Goal: Task Accomplishment & Management: Use online tool/utility

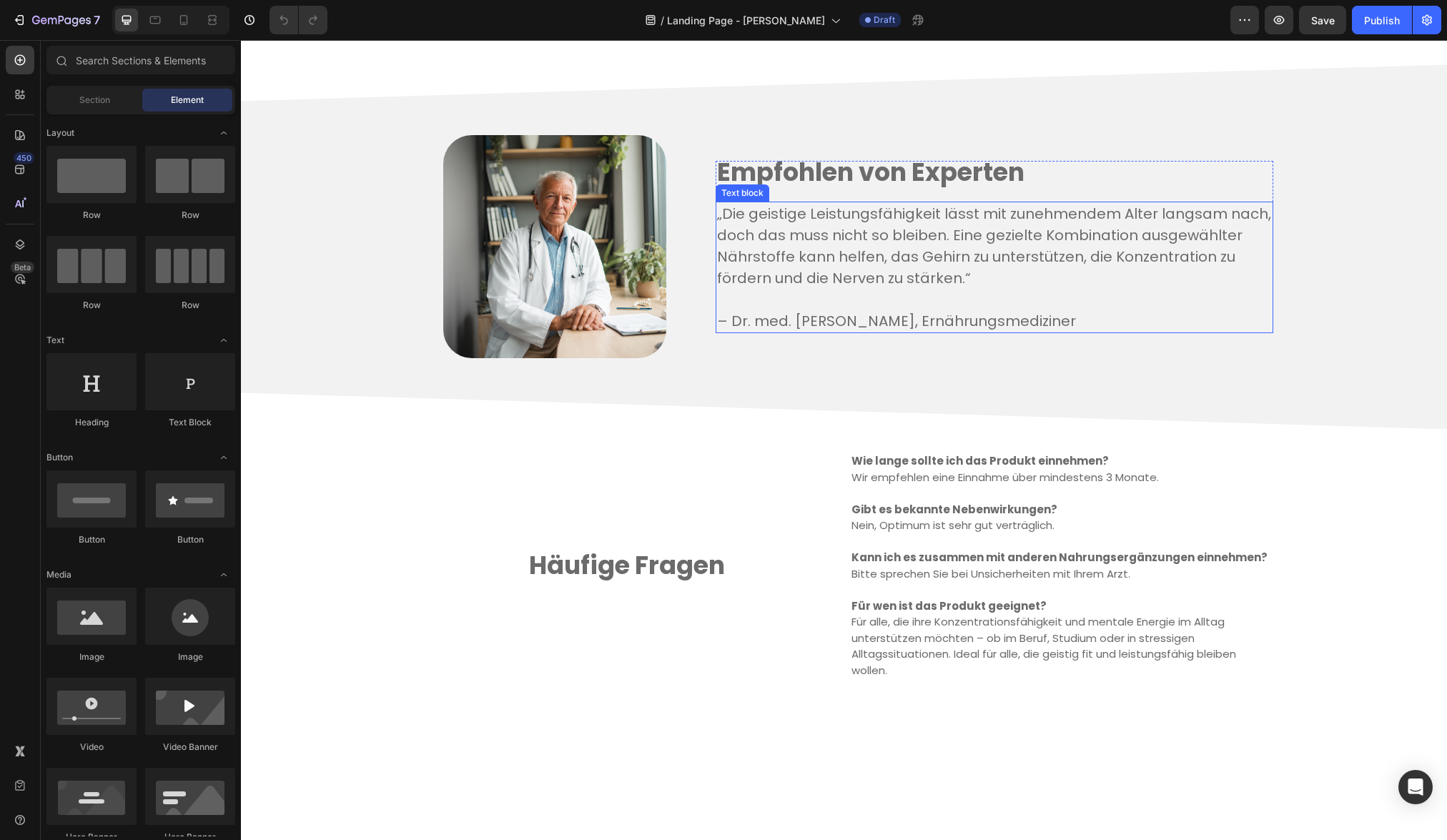
scroll to position [2673, 0]
click at [151, 23] on icon at bounding box center [156, 20] width 11 height 8
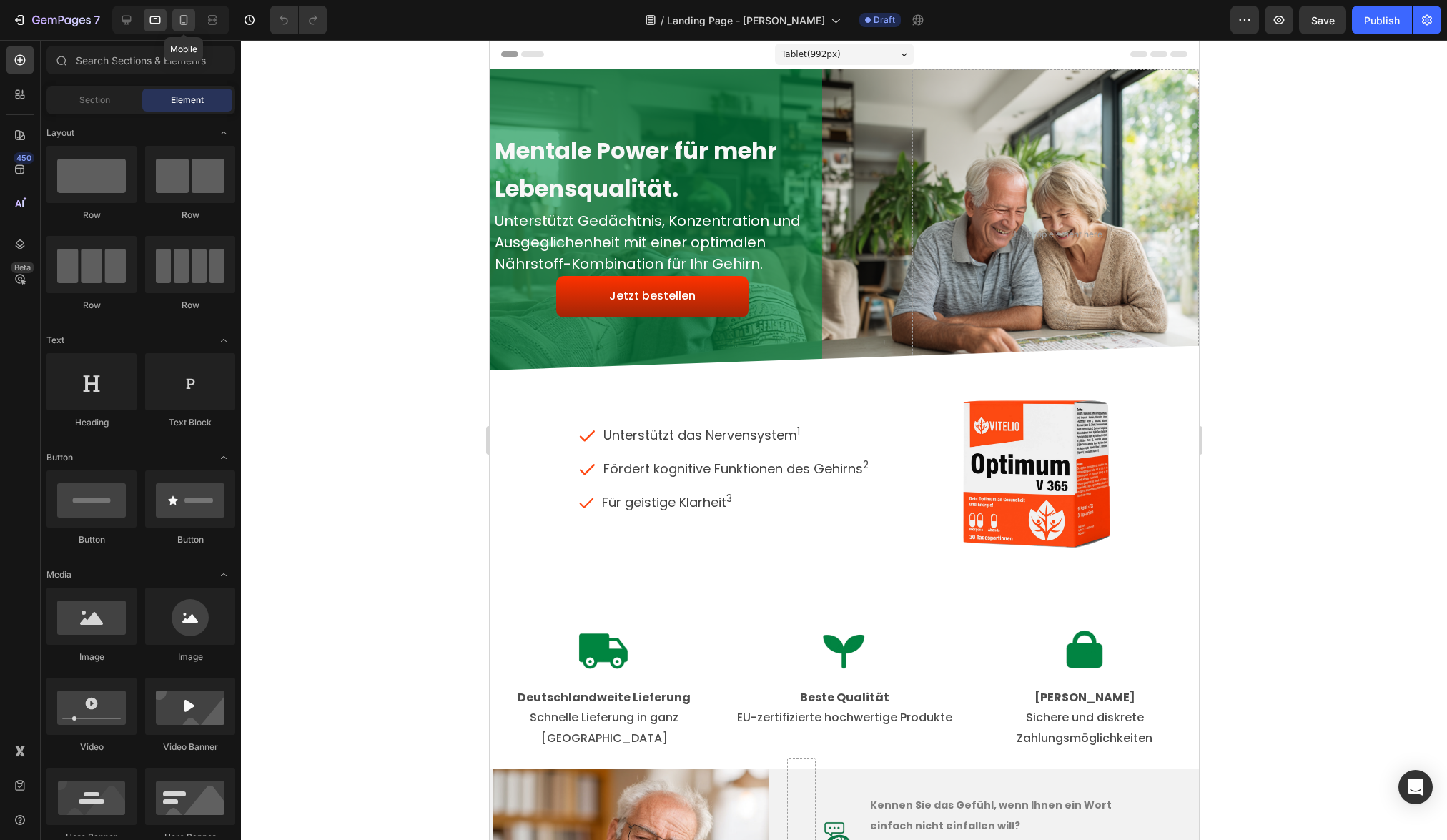
click at [187, 24] on icon at bounding box center [183, 20] width 14 height 14
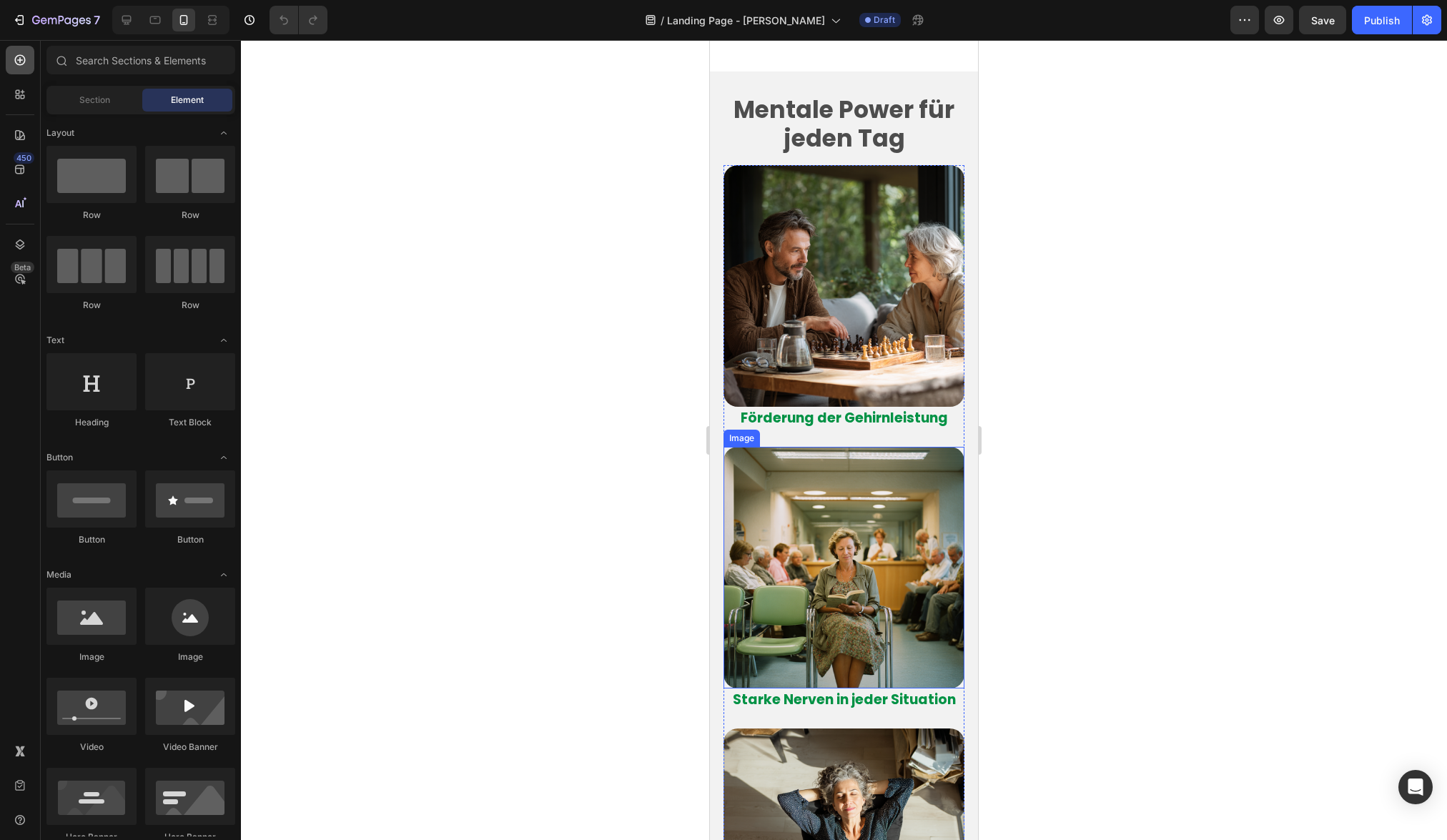
scroll to position [3120, 0]
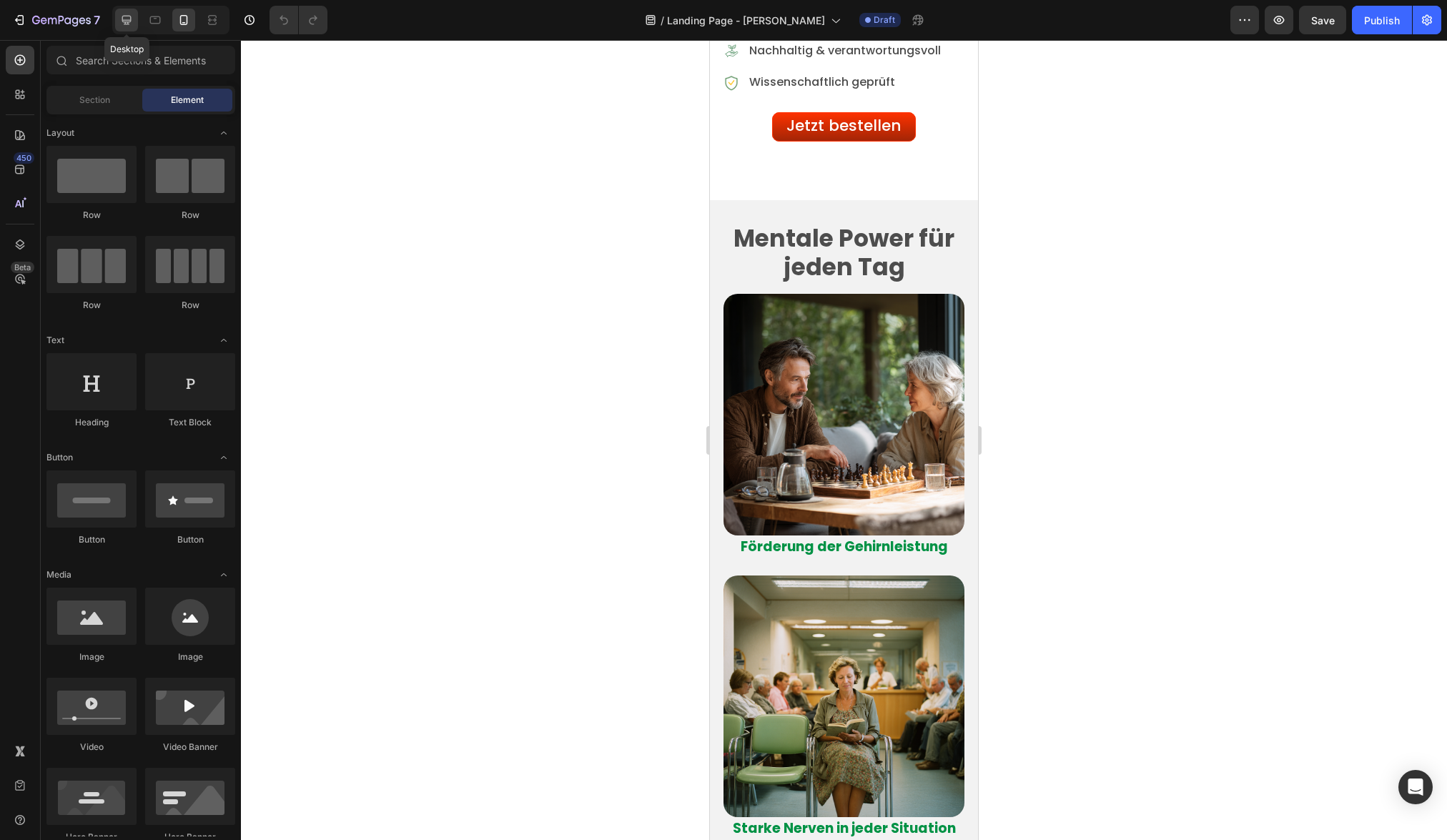
click at [127, 18] on icon at bounding box center [126, 20] width 14 height 14
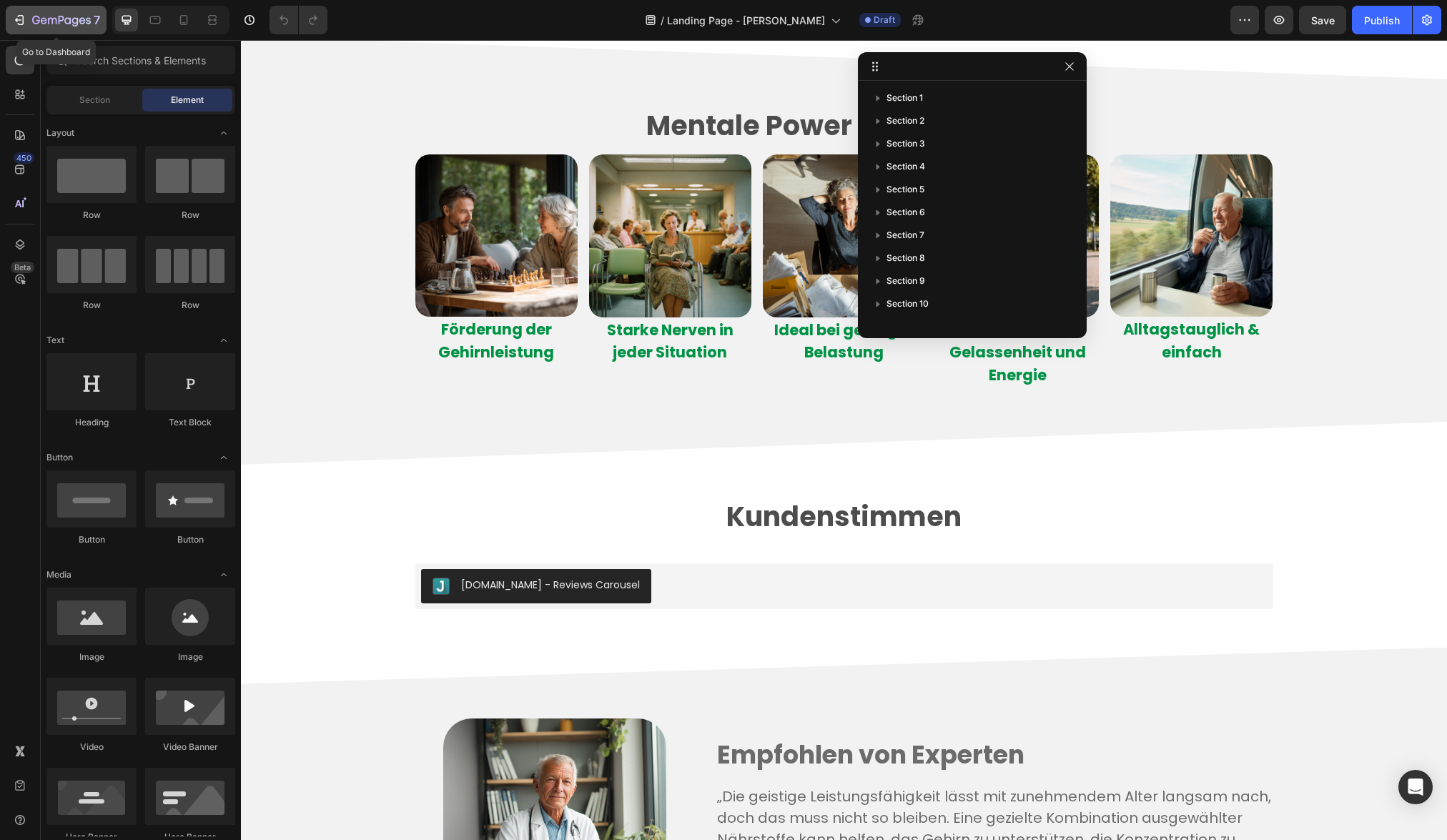
click at [49, 17] on icon "button" at bounding box center [62, 21] width 59 height 12
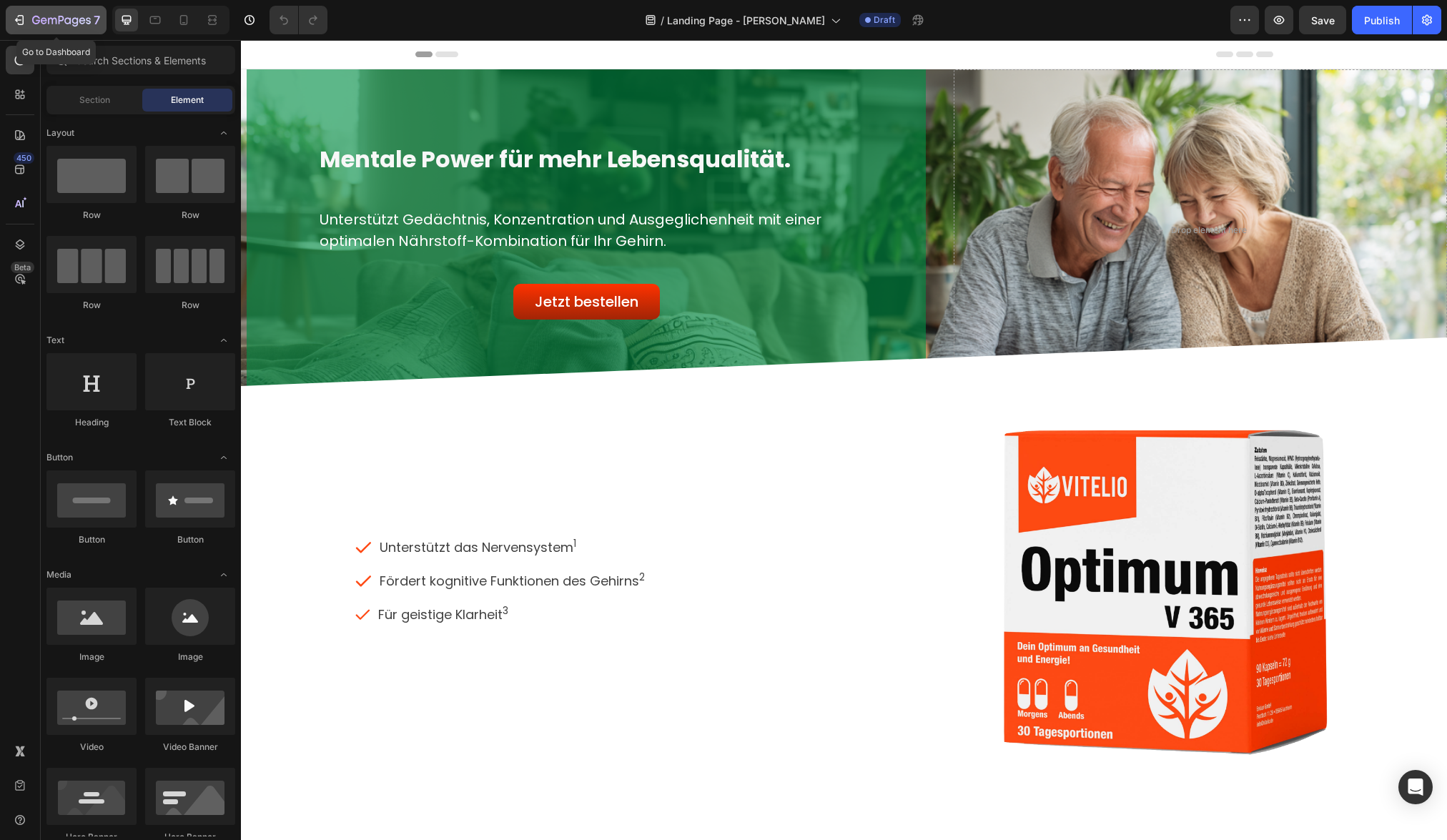
click at [55, 22] on icon "button" at bounding box center [62, 21] width 59 height 12
click at [47, 25] on icon "button" at bounding box center [62, 21] width 59 height 12
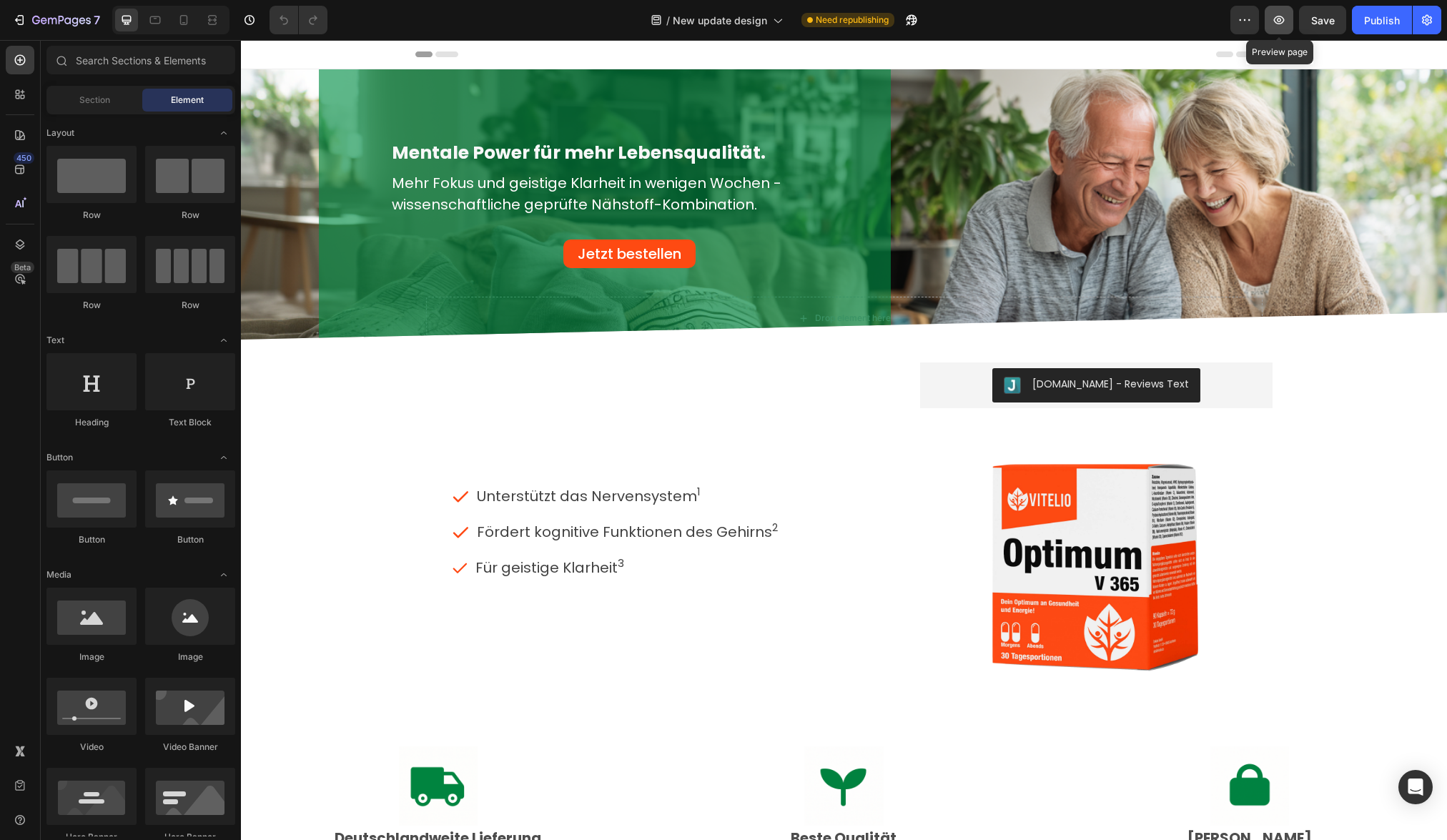
click at [1279, 24] on icon "button" at bounding box center [1279, 20] width 14 height 14
click at [696, 261] on div "Jetzt bestellen Add to Cart Product" at bounding box center [635, 254] width 143 height 29
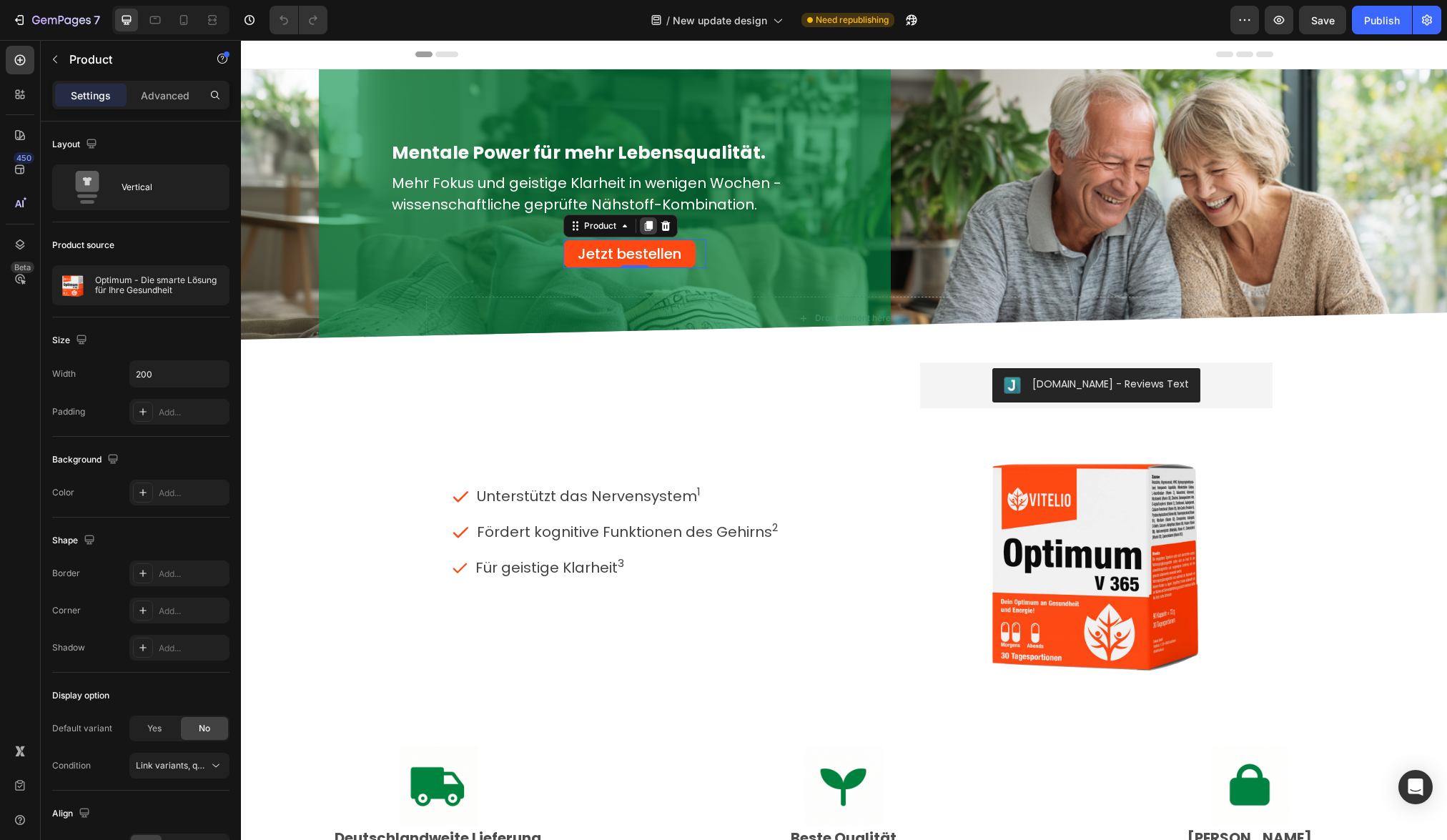
click at [645, 224] on icon at bounding box center [648, 225] width 8 height 10
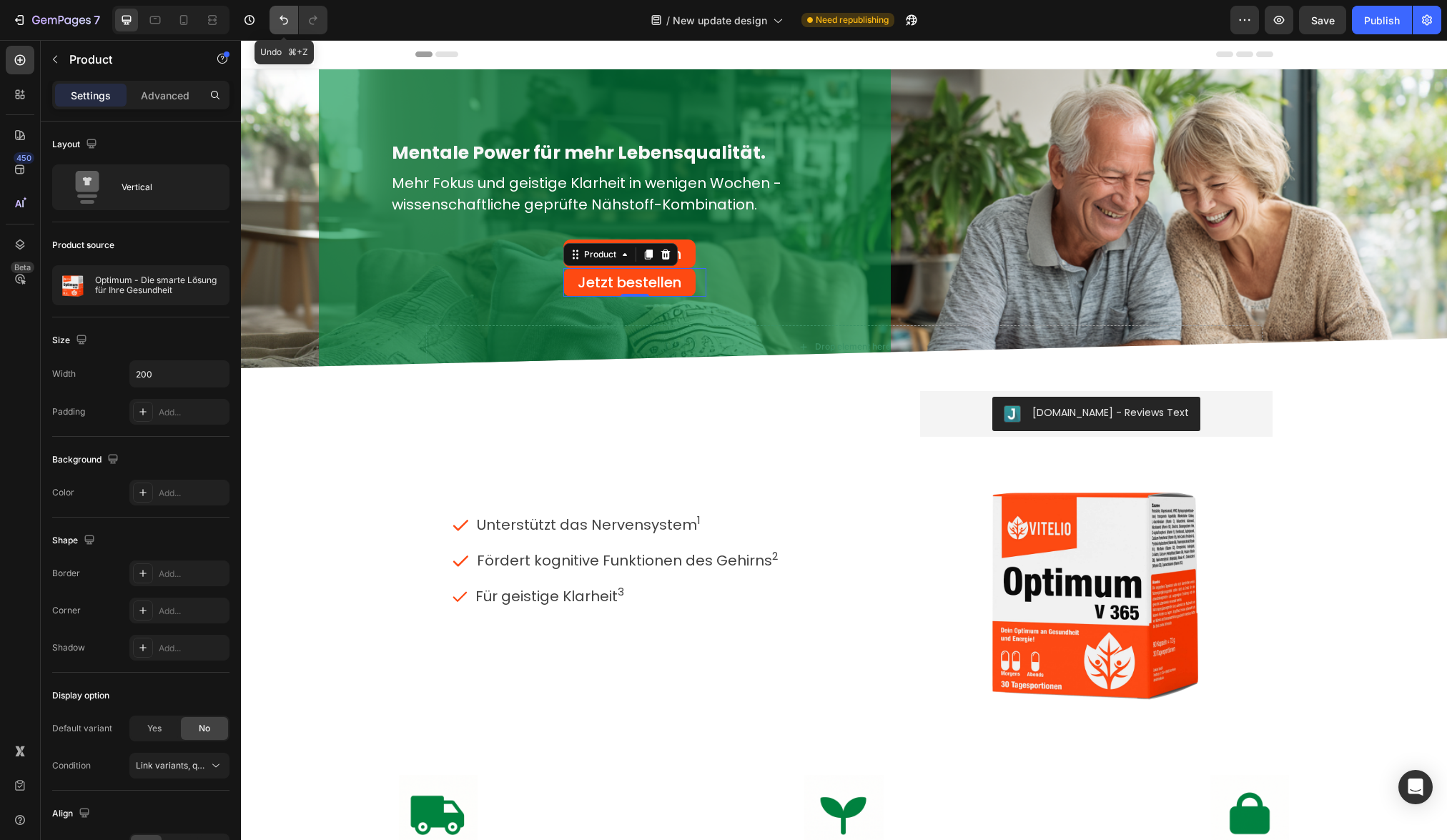
click at [284, 11] on button "Undo/Redo" at bounding box center [284, 20] width 29 height 29
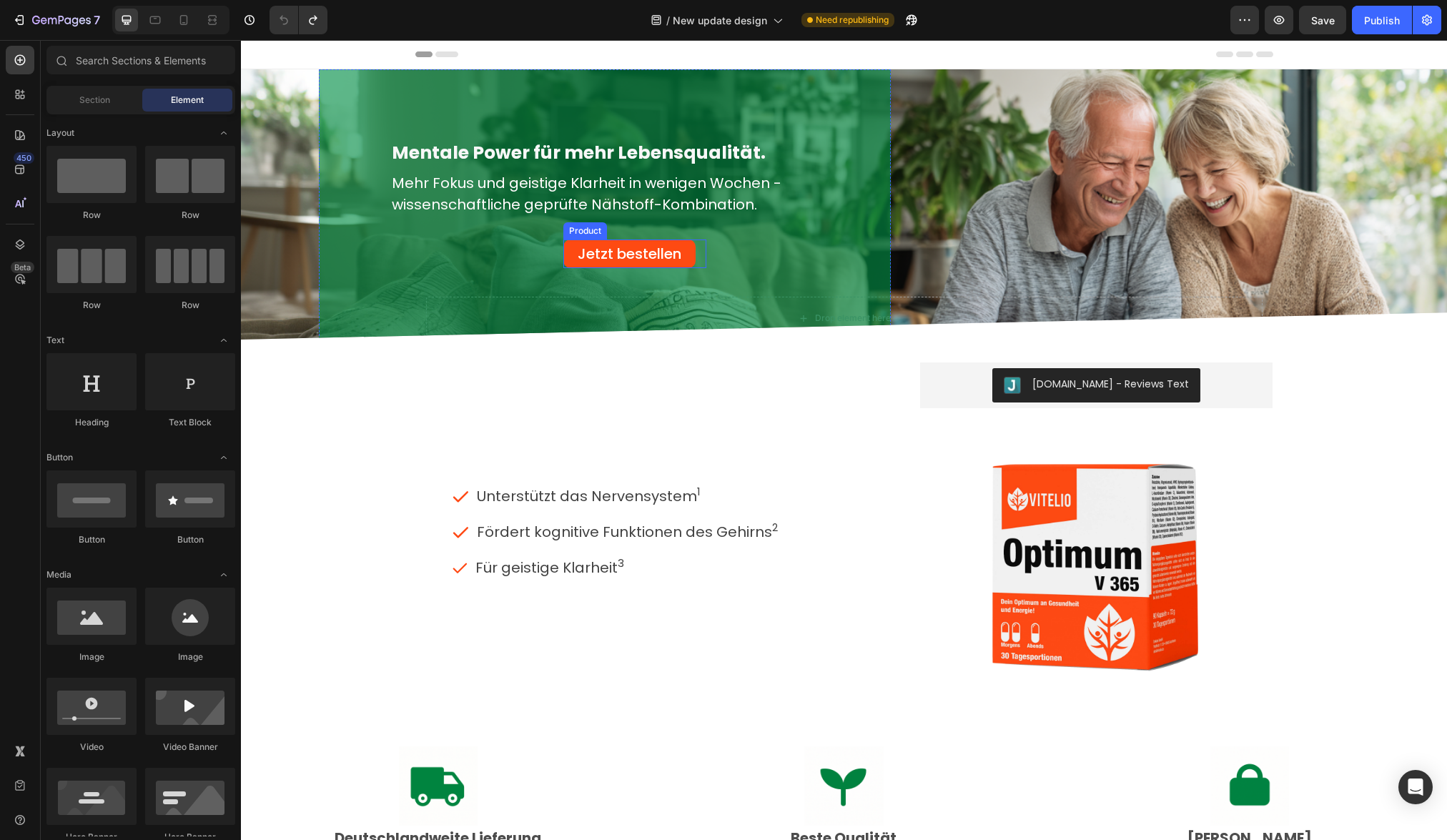
click at [695, 267] on div "Jetzt bestellen Add to Cart Product" at bounding box center [635, 254] width 143 height 29
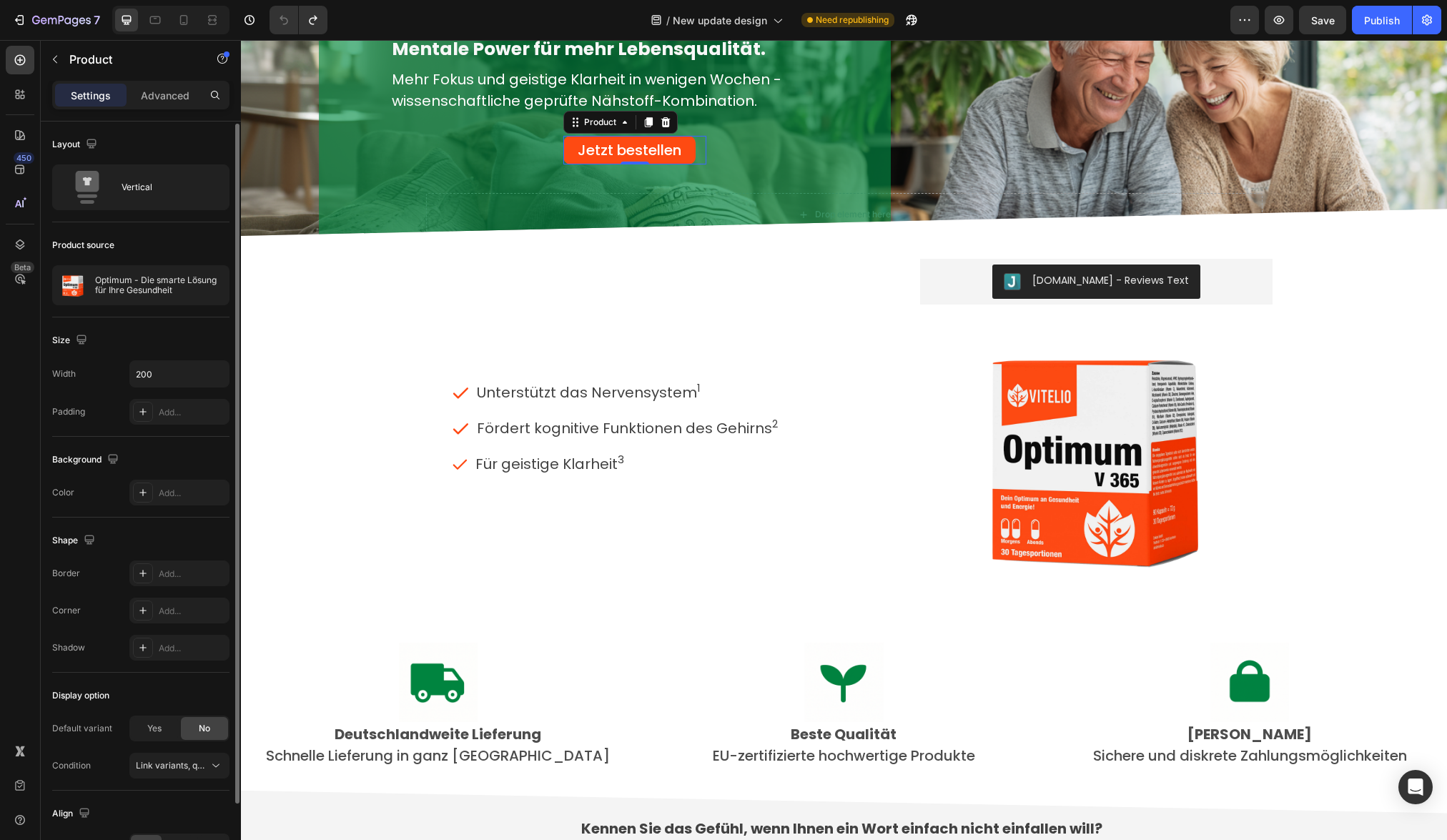
scroll to position [88, 0]
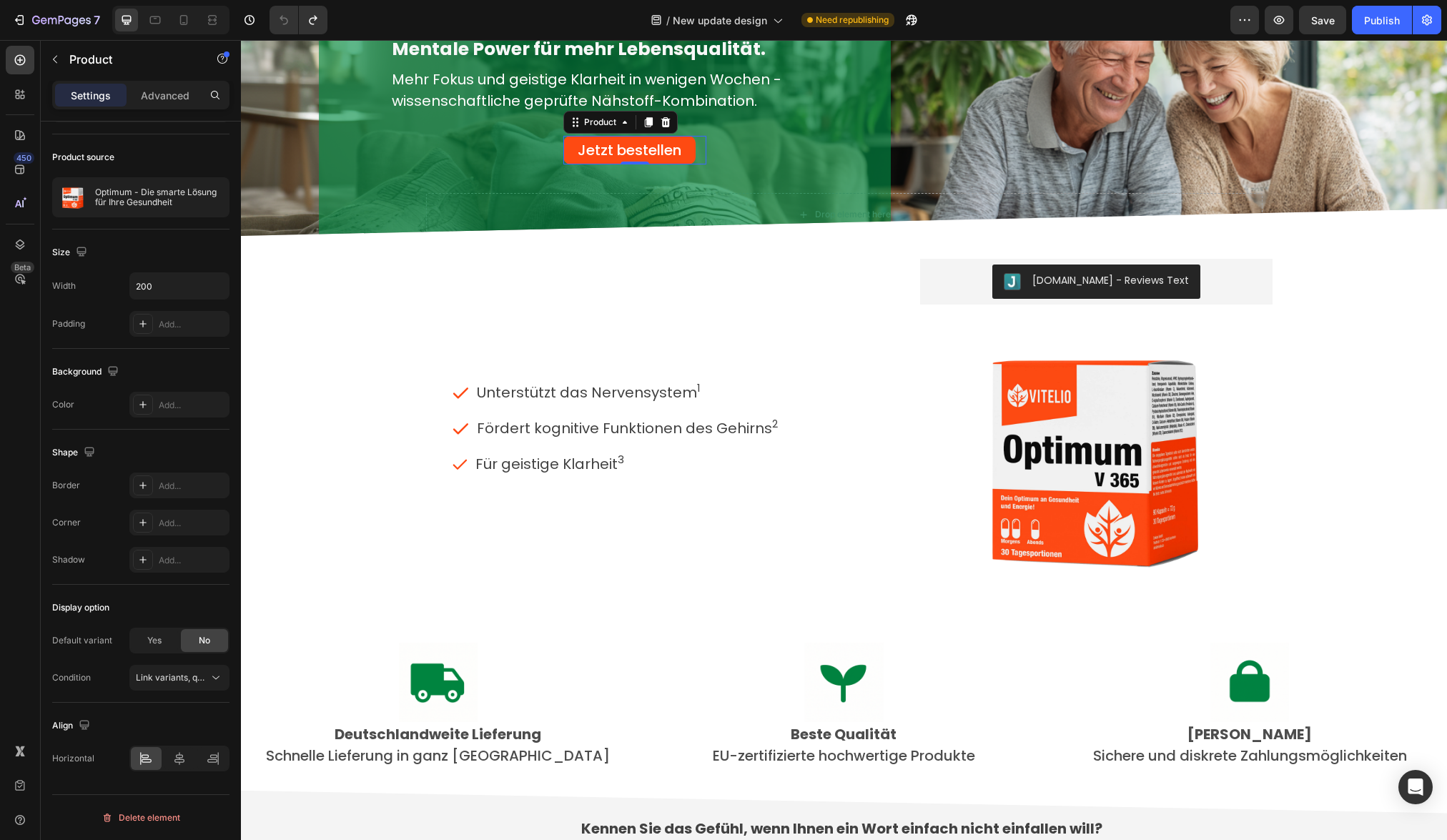
click at [696, 156] on div "Jetzt bestellen Add to Cart Product 0" at bounding box center [635, 150] width 143 height 29
click at [684, 156] on button "Jetzt bestellen" at bounding box center [630, 150] width 132 height 29
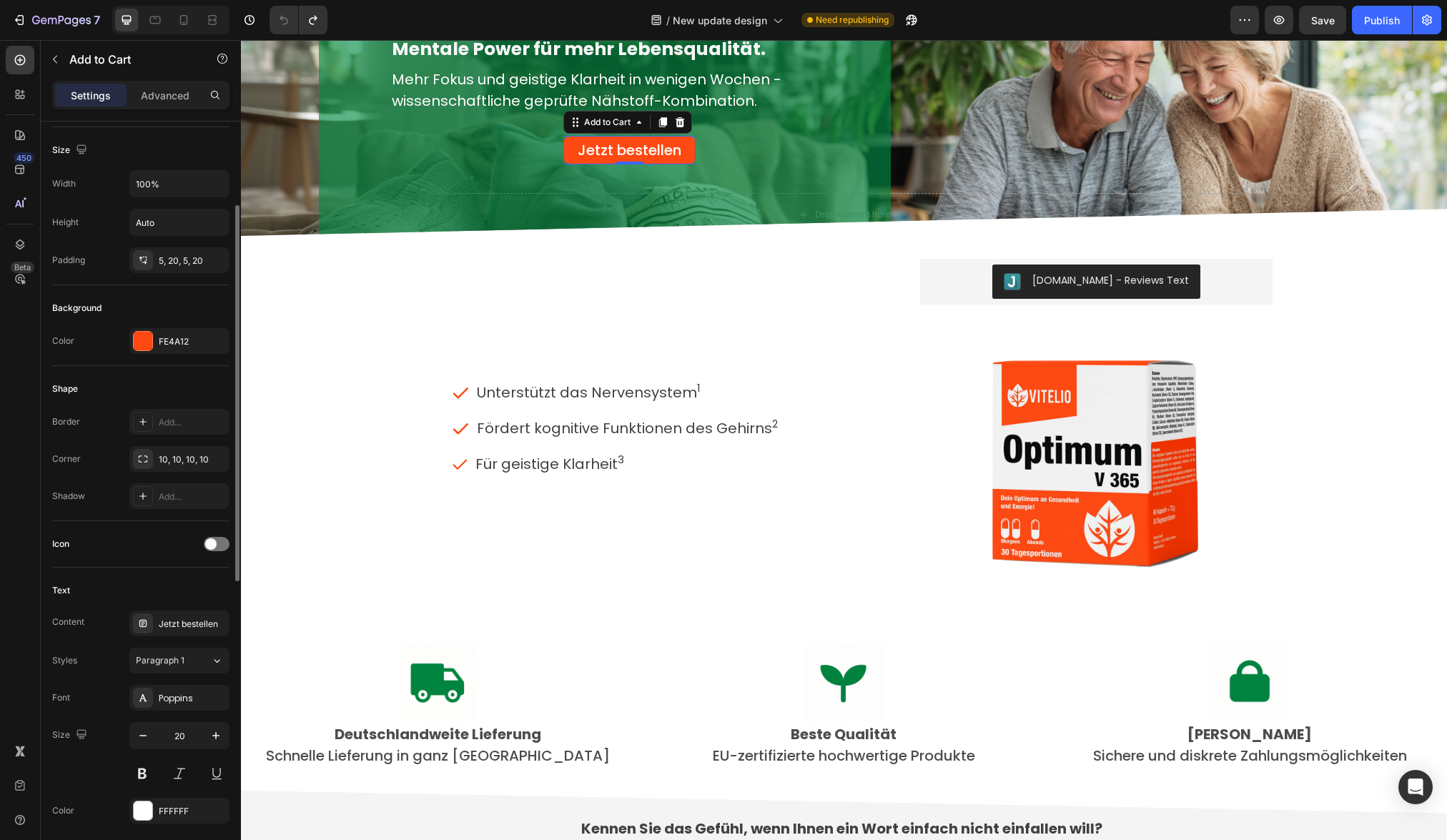
scroll to position [180, 0]
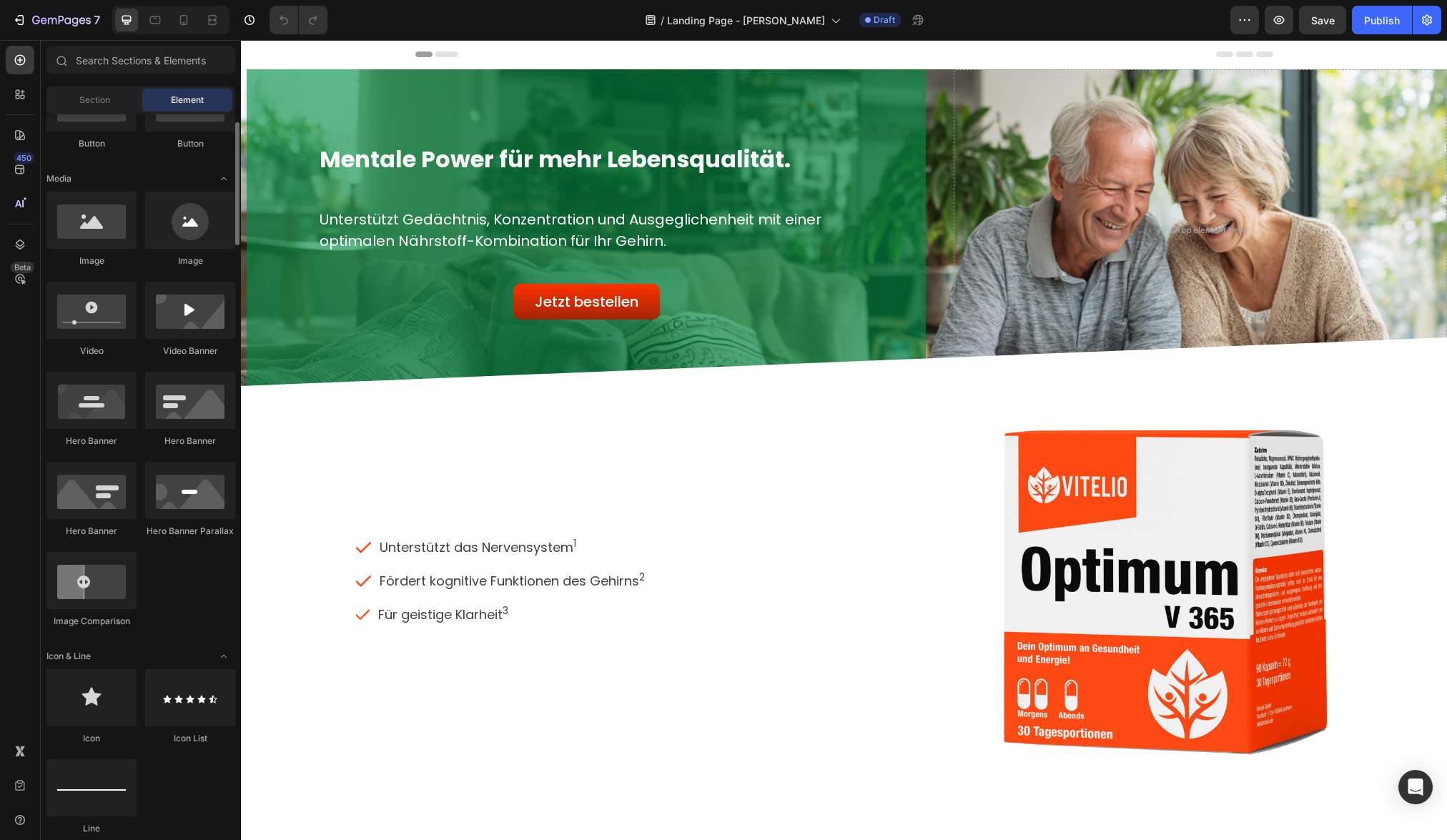
scroll to position [134, 0]
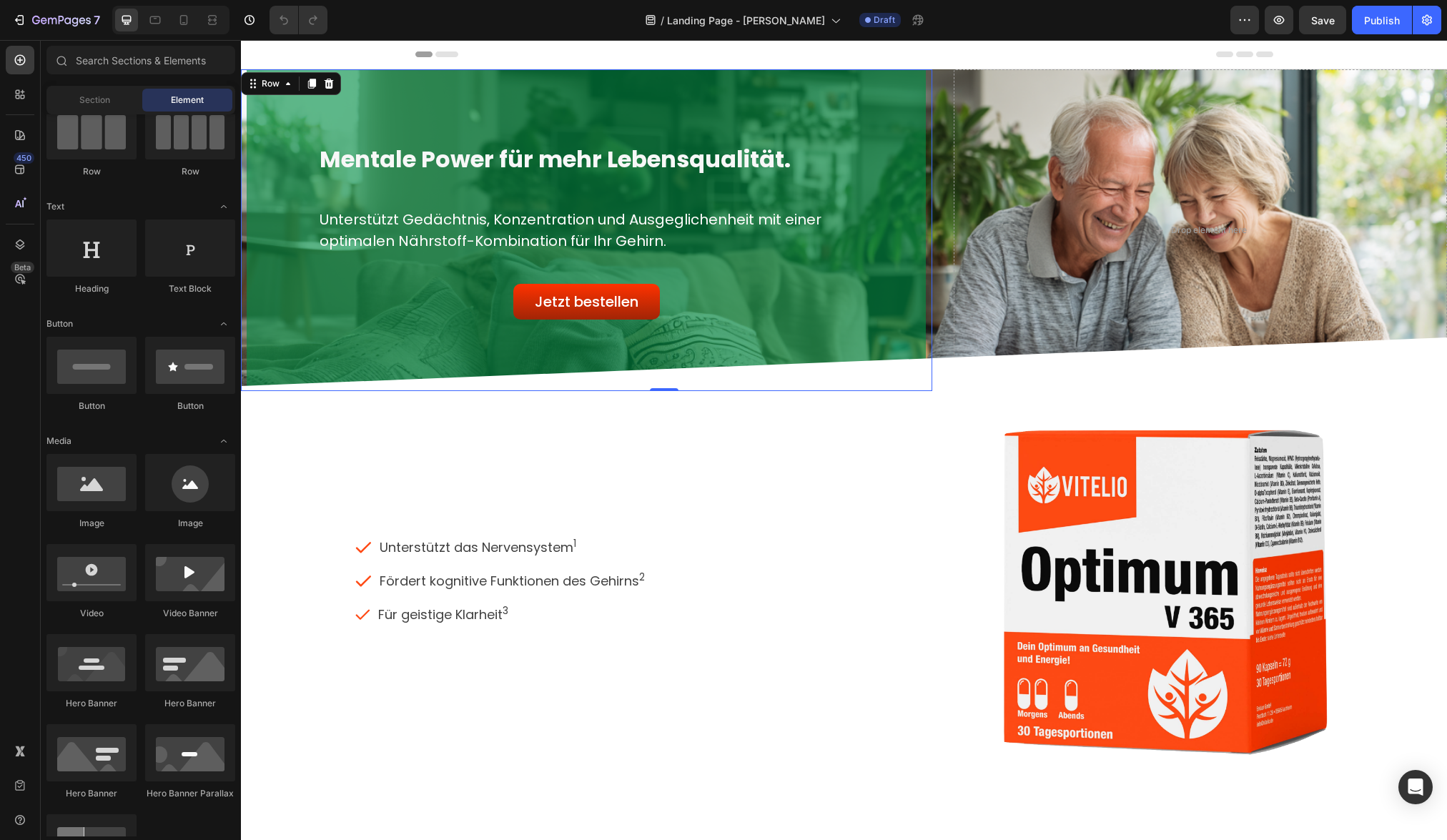
click at [738, 319] on div "Mentale Power für mehr Lebensqualität. Heading Unterstützt Gedächtnis, Konzentr…" at bounding box center [586, 230] width 679 height 322
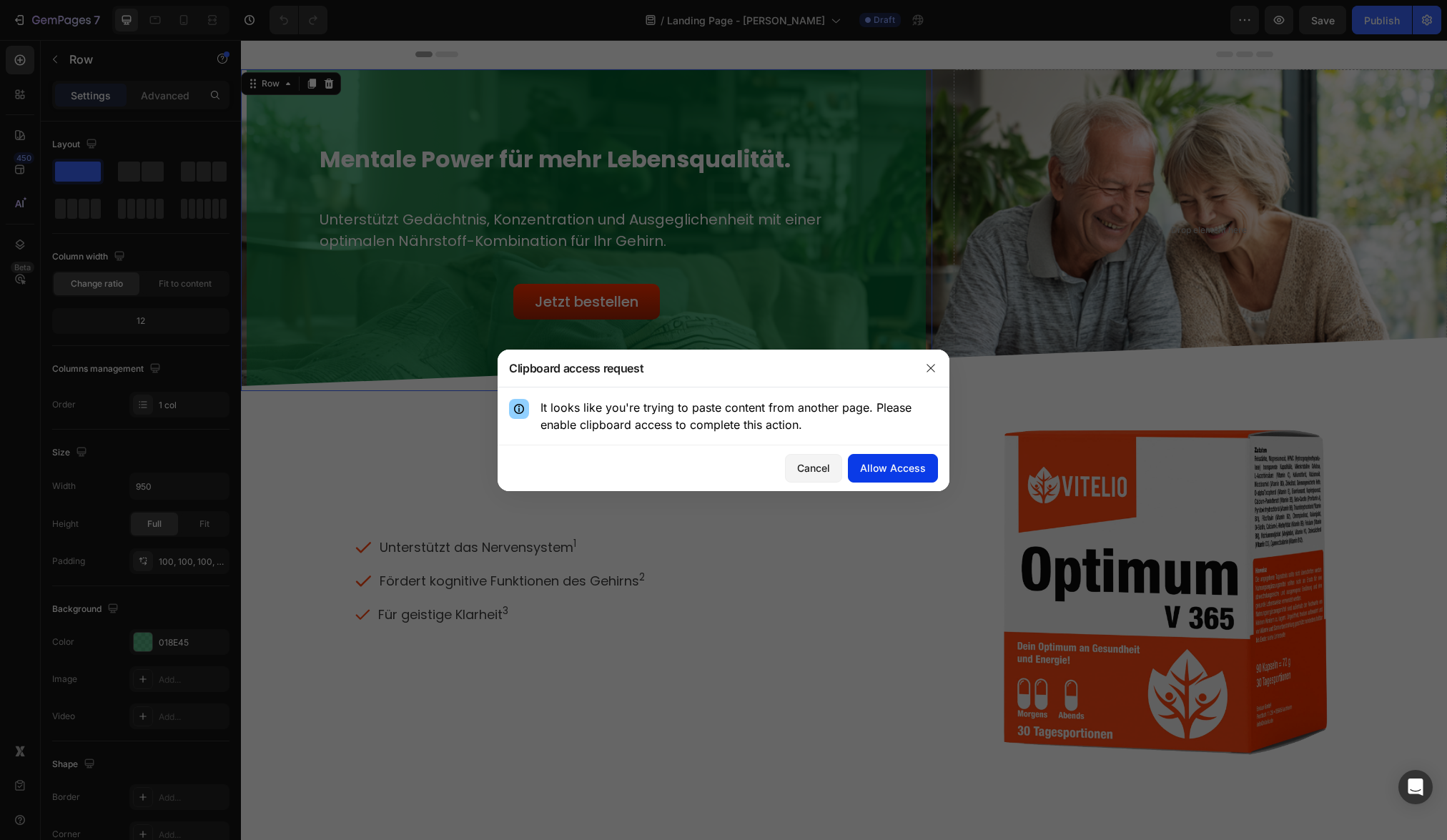
click at [875, 468] on div "Allow Access" at bounding box center [893, 468] width 66 height 15
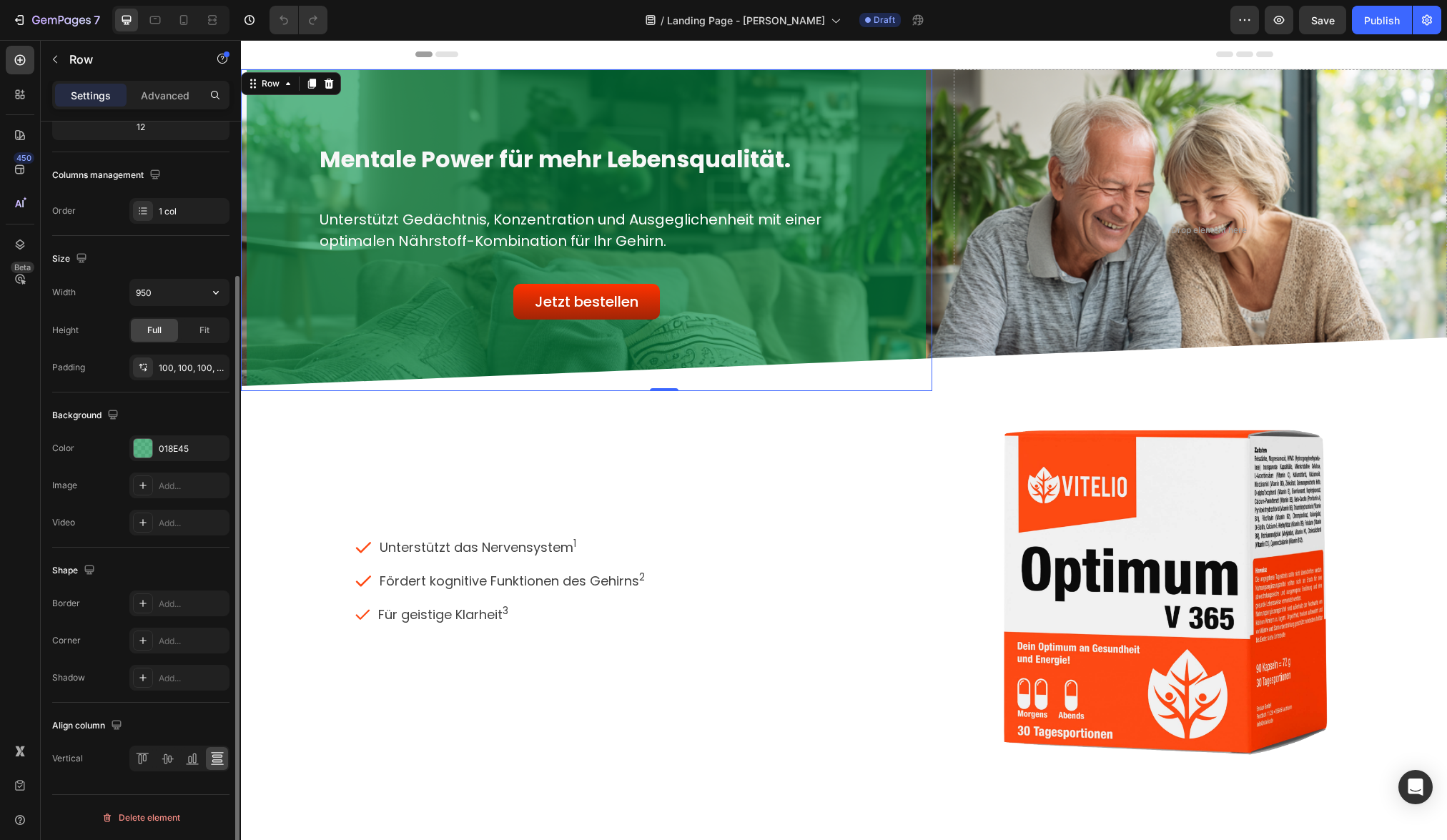
scroll to position [0, 0]
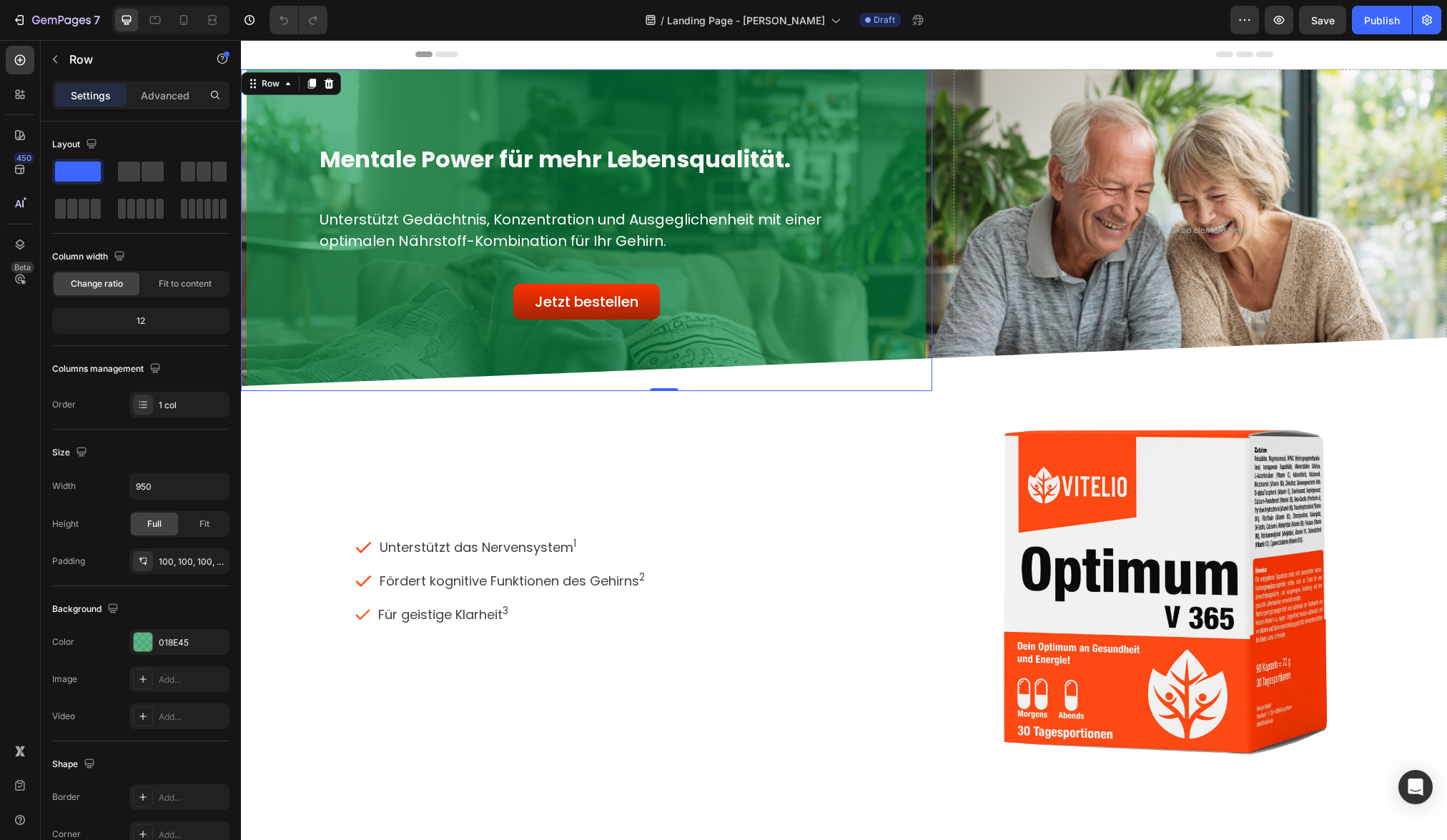
click at [89, 96] on p "Settings" at bounding box center [90, 95] width 40 height 15
click at [51, 59] on icon "button" at bounding box center [55, 59] width 11 height 11
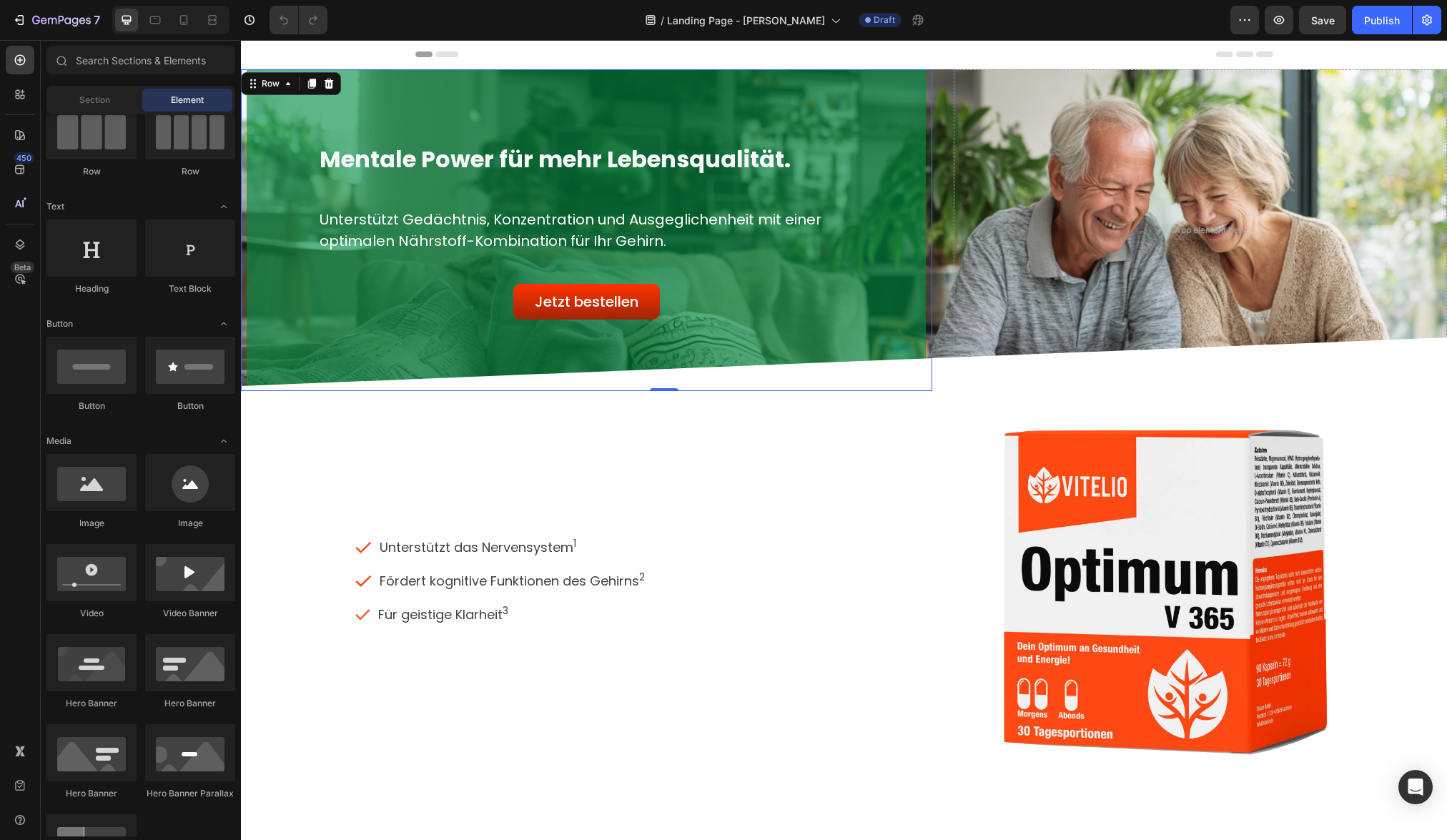
click at [811, 260] on div "Mentale Power für mehr Lebensqualität. Heading Unterstützt Gedächtnis, Konzentr…" at bounding box center [586, 230] width 536 height 179
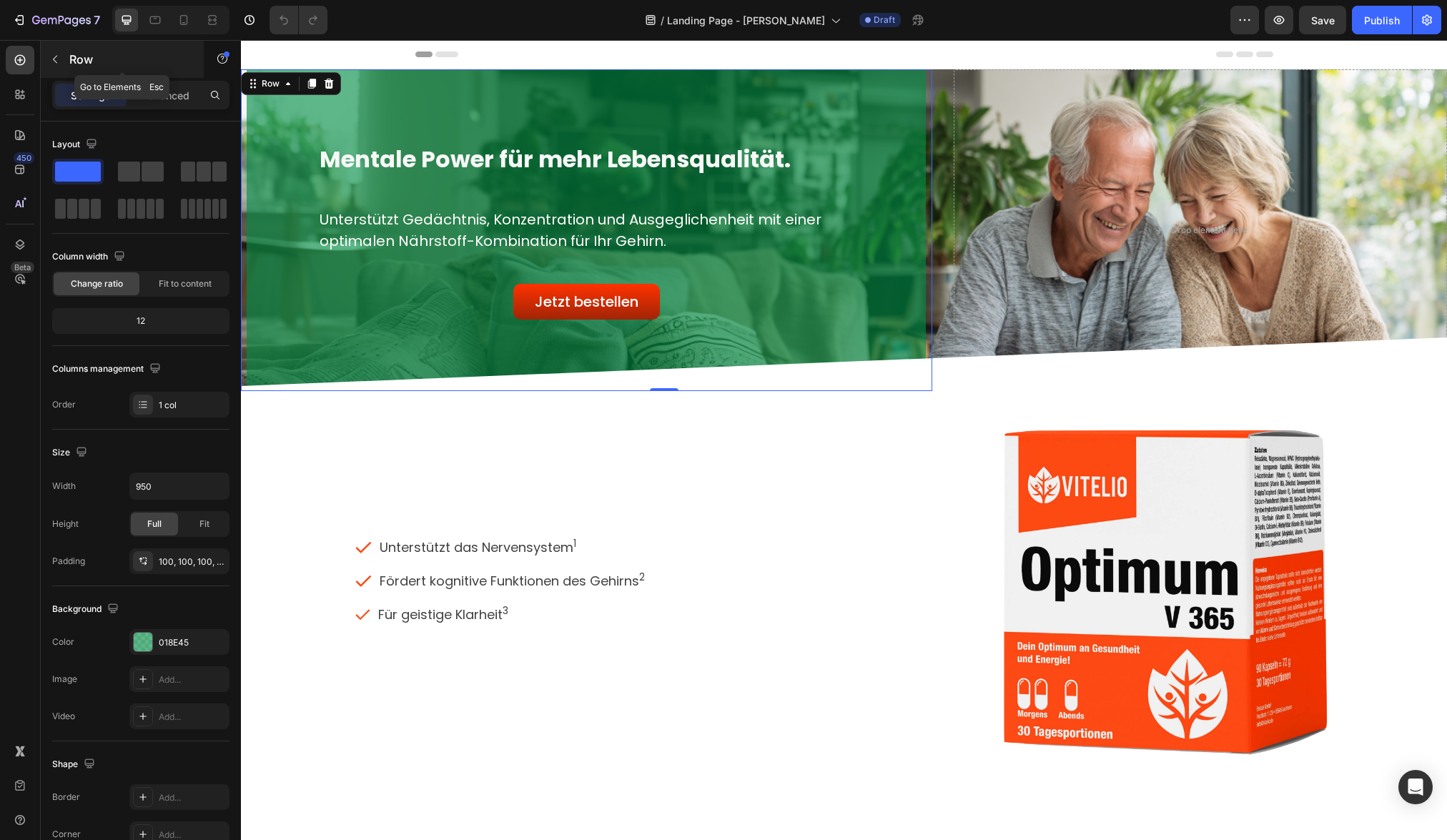
click at [58, 62] on icon "button" at bounding box center [55, 59] width 11 height 11
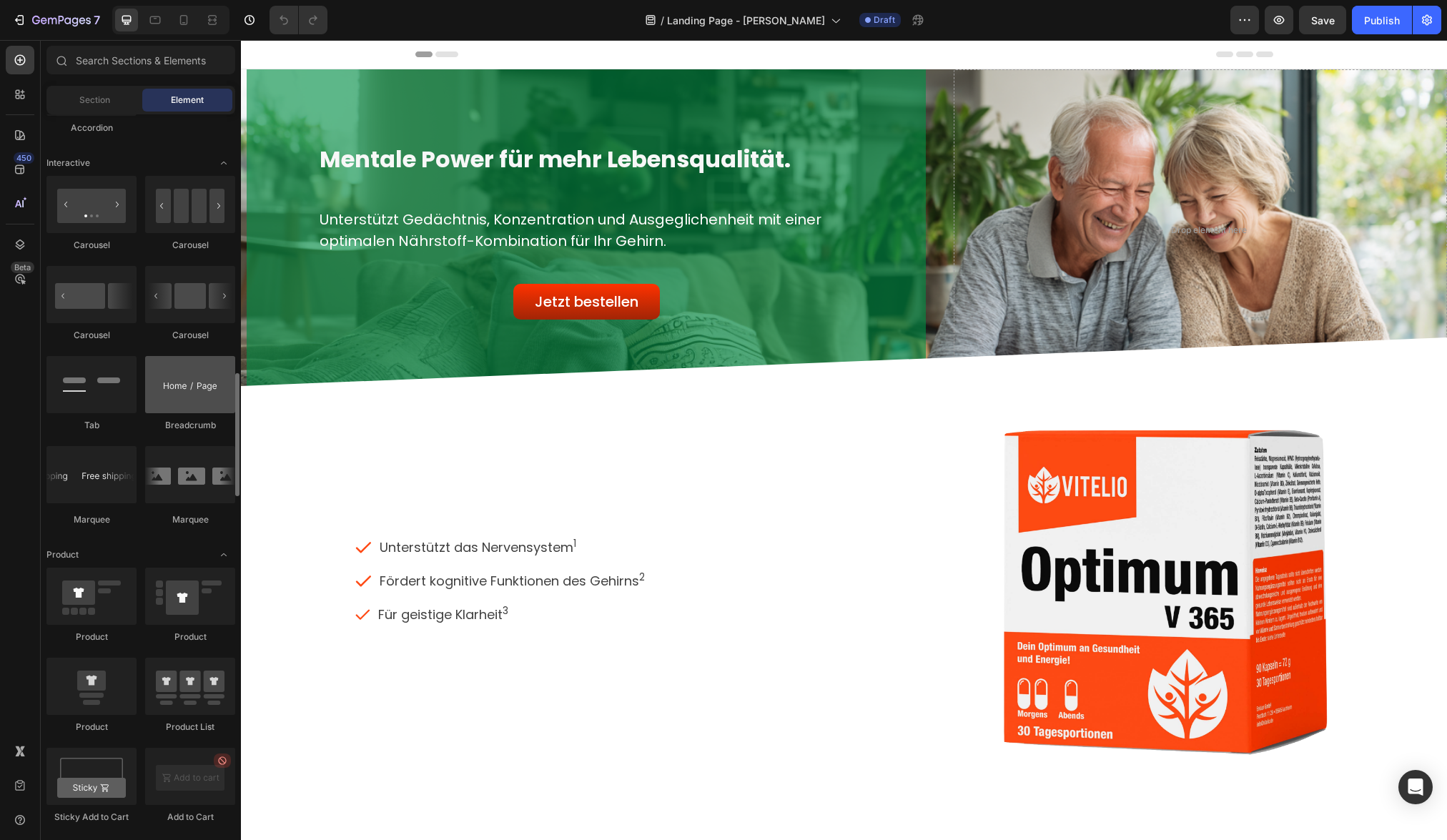
scroll to position [1416, 0]
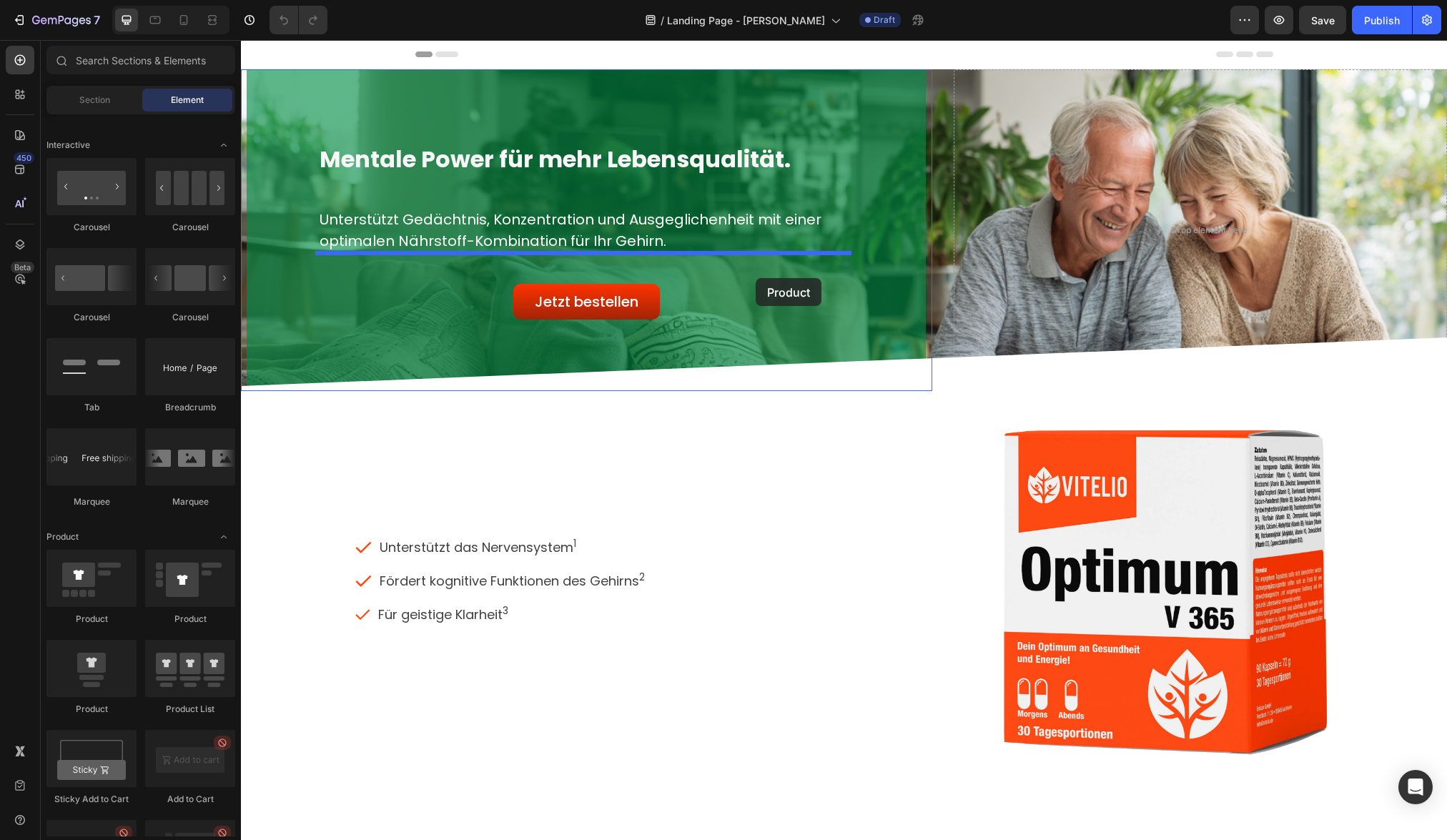
drag, startPoint x: 361, startPoint y: 727, endPoint x: 756, endPoint y: 278, distance: 598.0
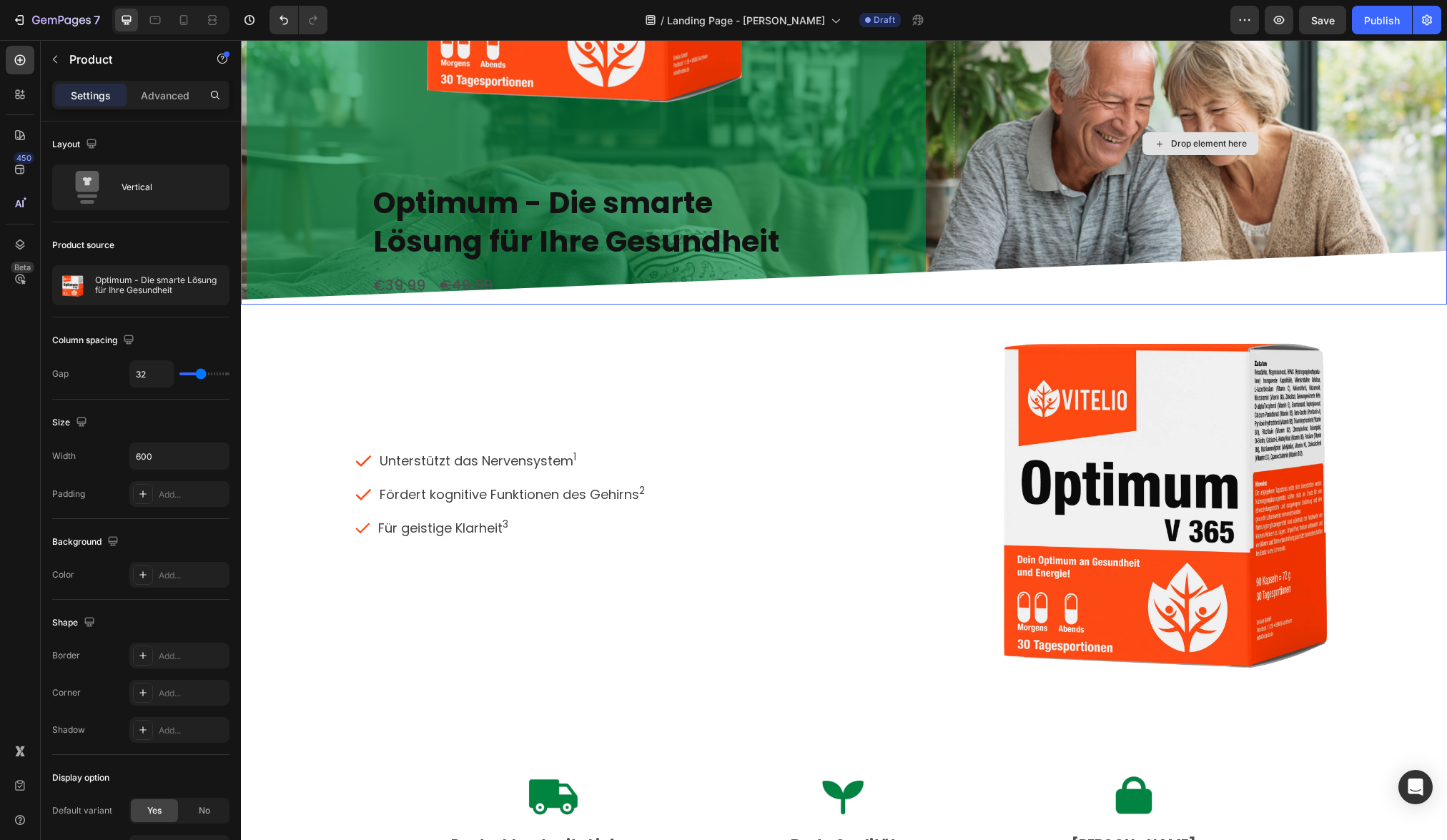
scroll to position [0, 0]
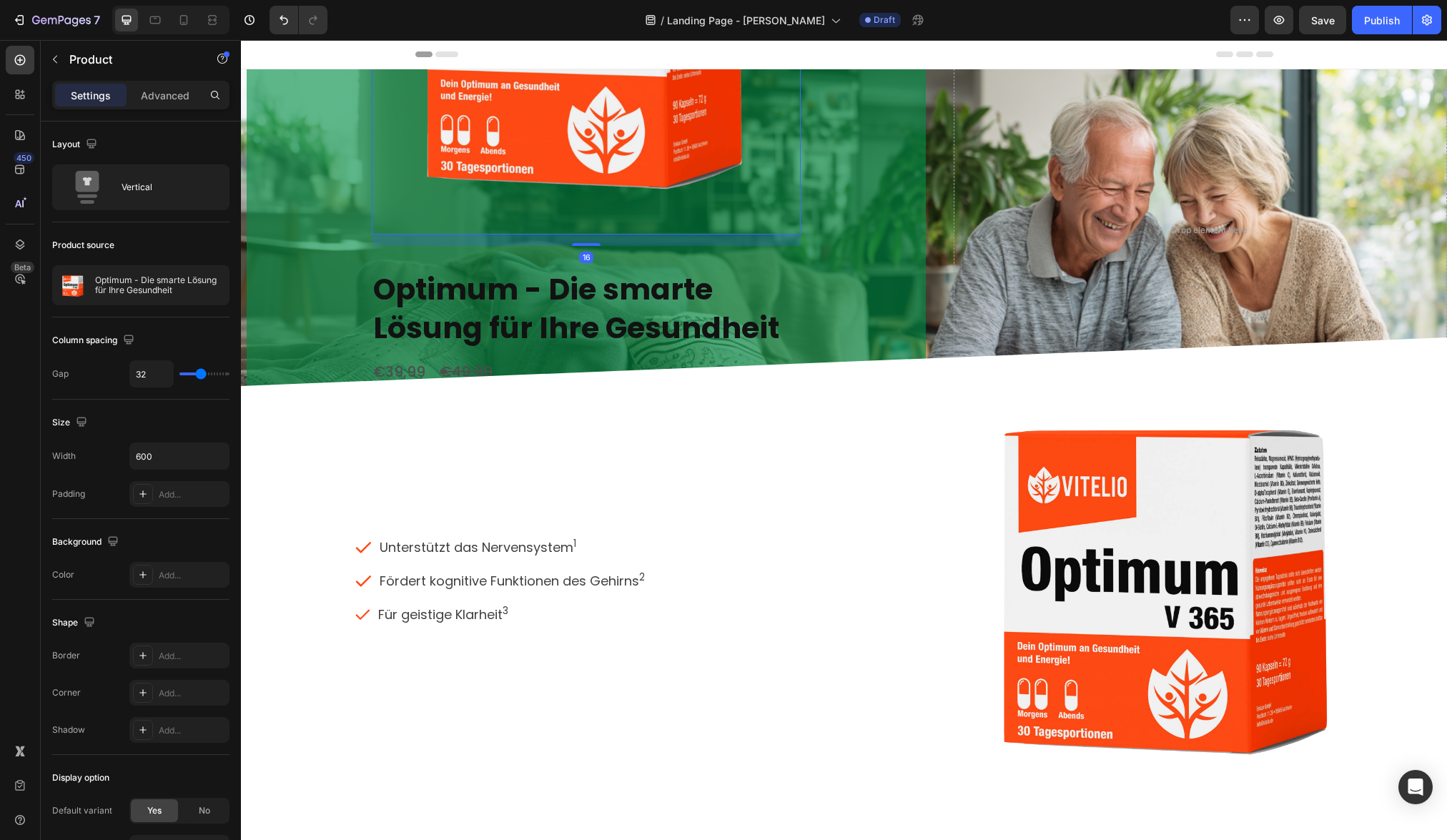
click at [754, 171] on img at bounding box center [586, 20] width 429 height 429
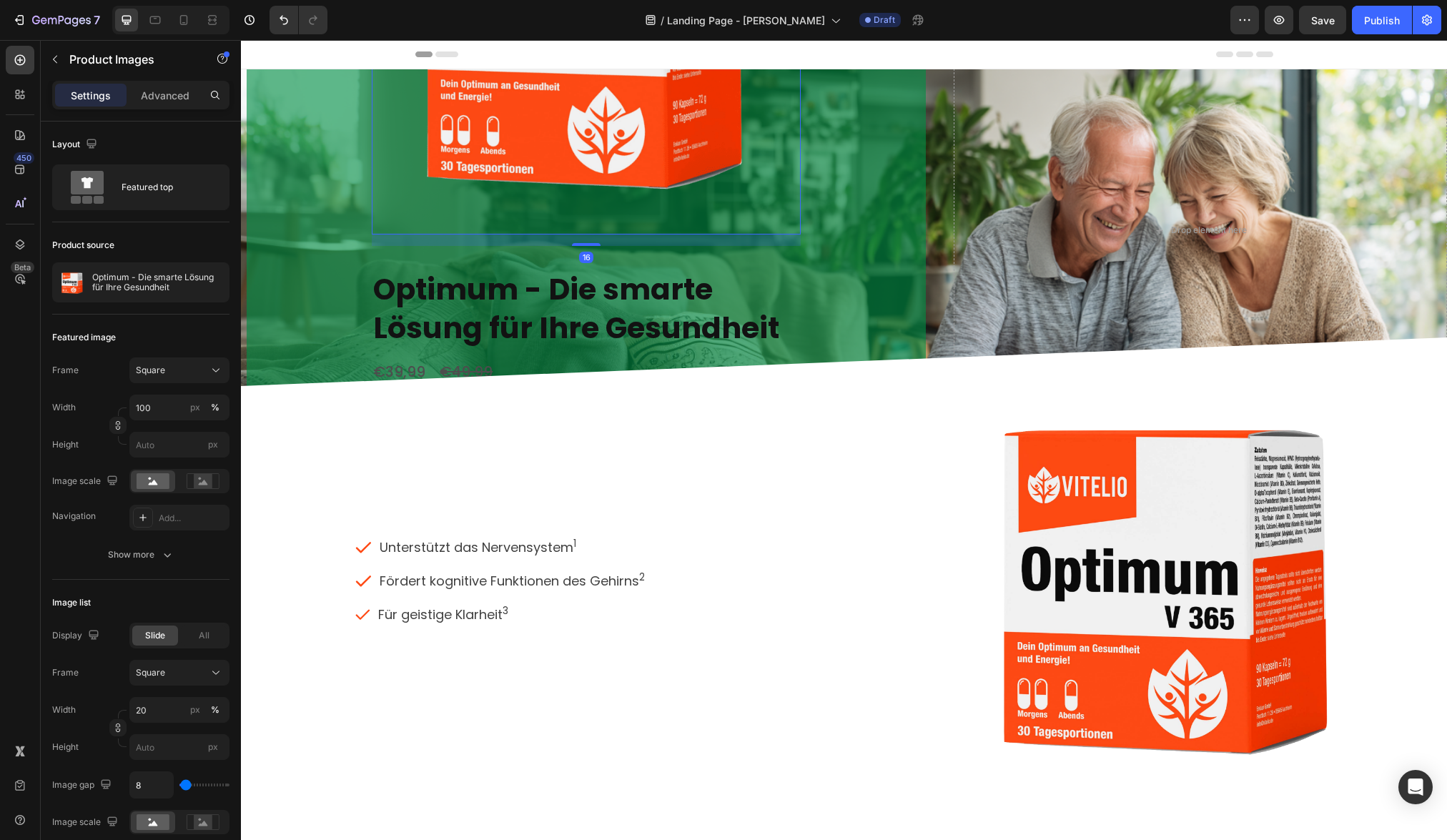
click at [668, 146] on img at bounding box center [586, 20] width 429 height 429
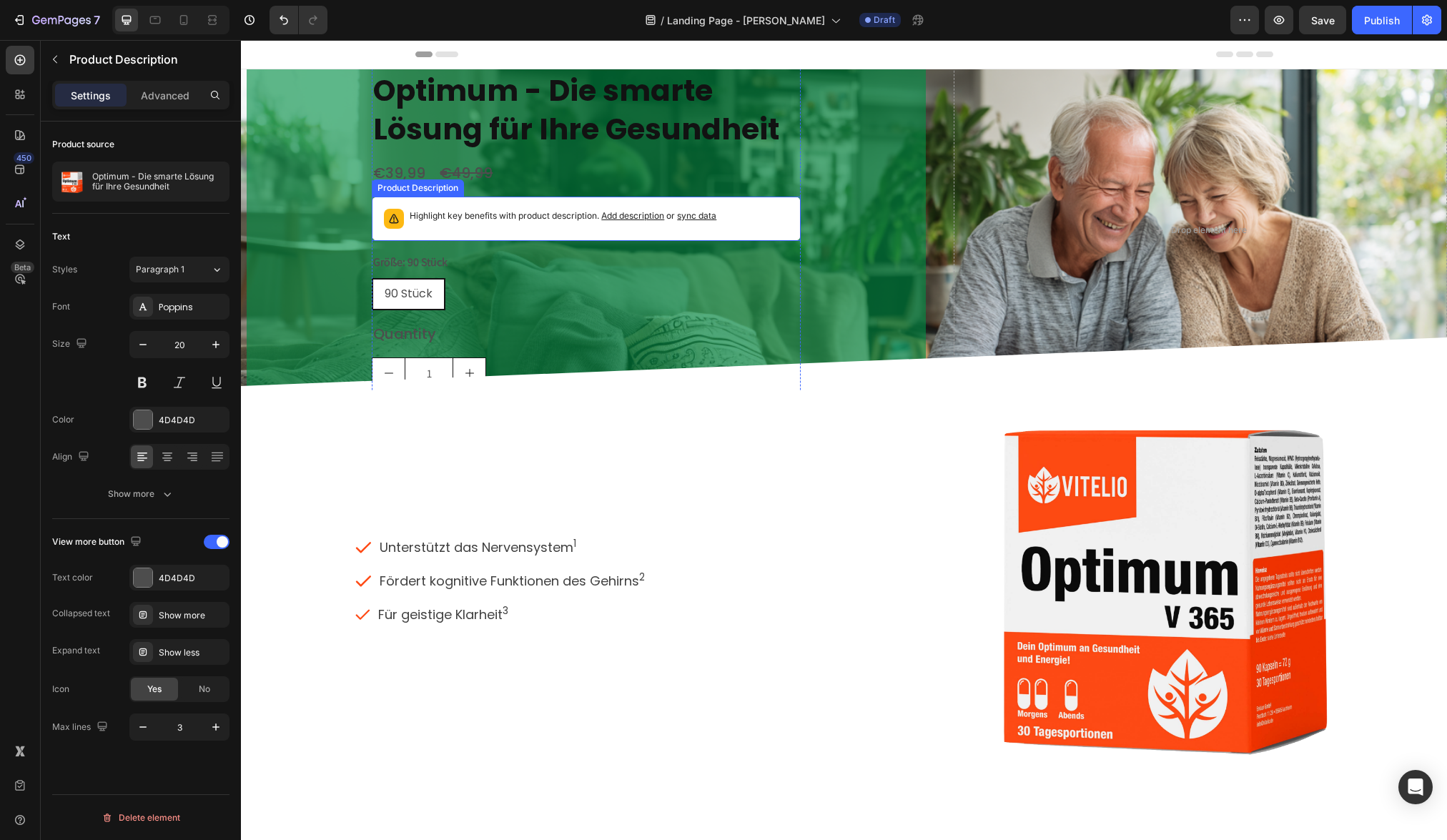
click at [556, 228] on div "Highlight key benefits with product description. Add description or sync data" at bounding box center [563, 219] width 307 height 20
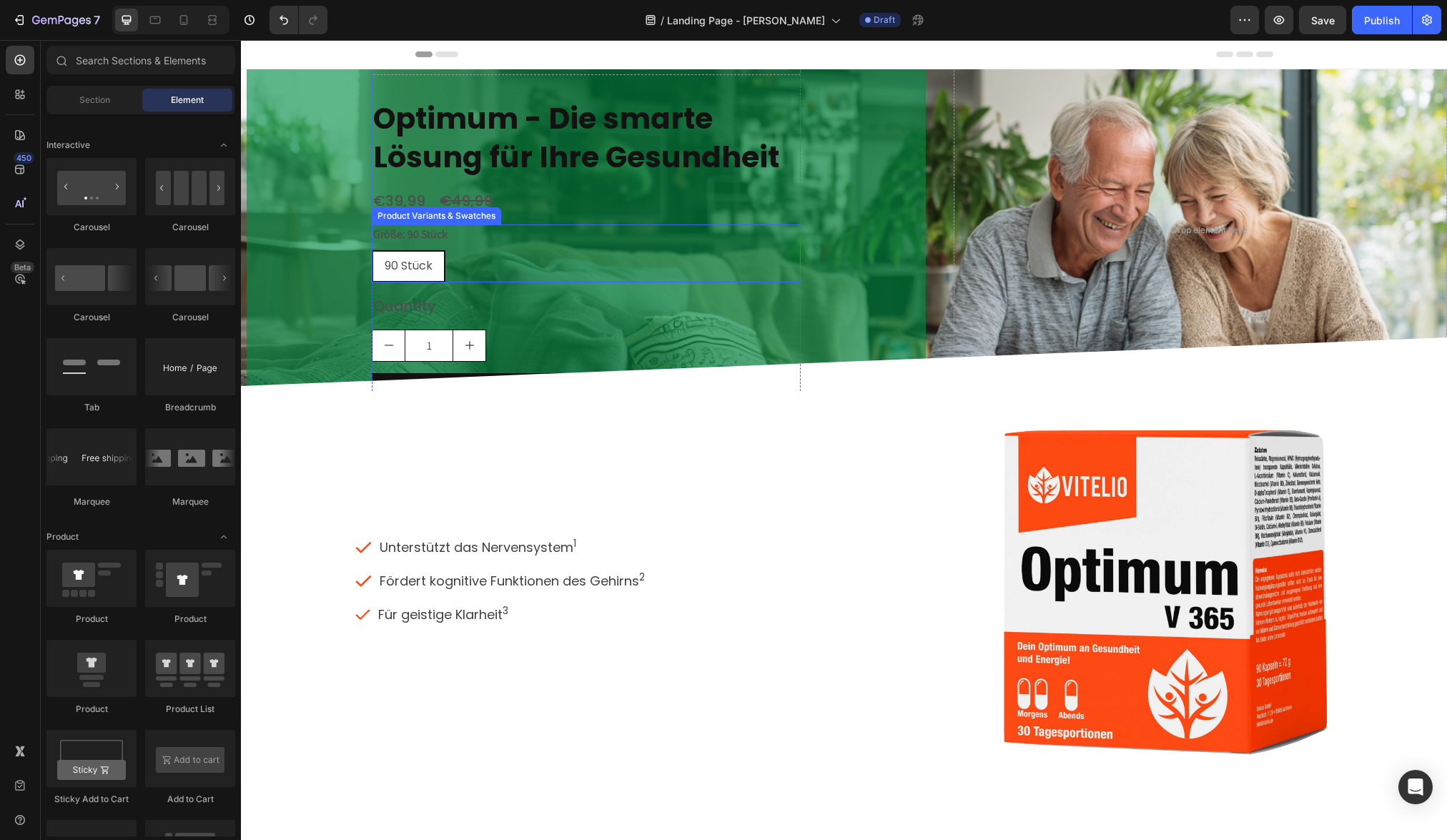
click at [436, 261] on div "90 Stück" at bounding box center [409, 266] width 71 height 32
click at [372, 250] on input "90 Stück 90 Stück 90 Stück" at bounding box center [371, 249] width 1 height 1
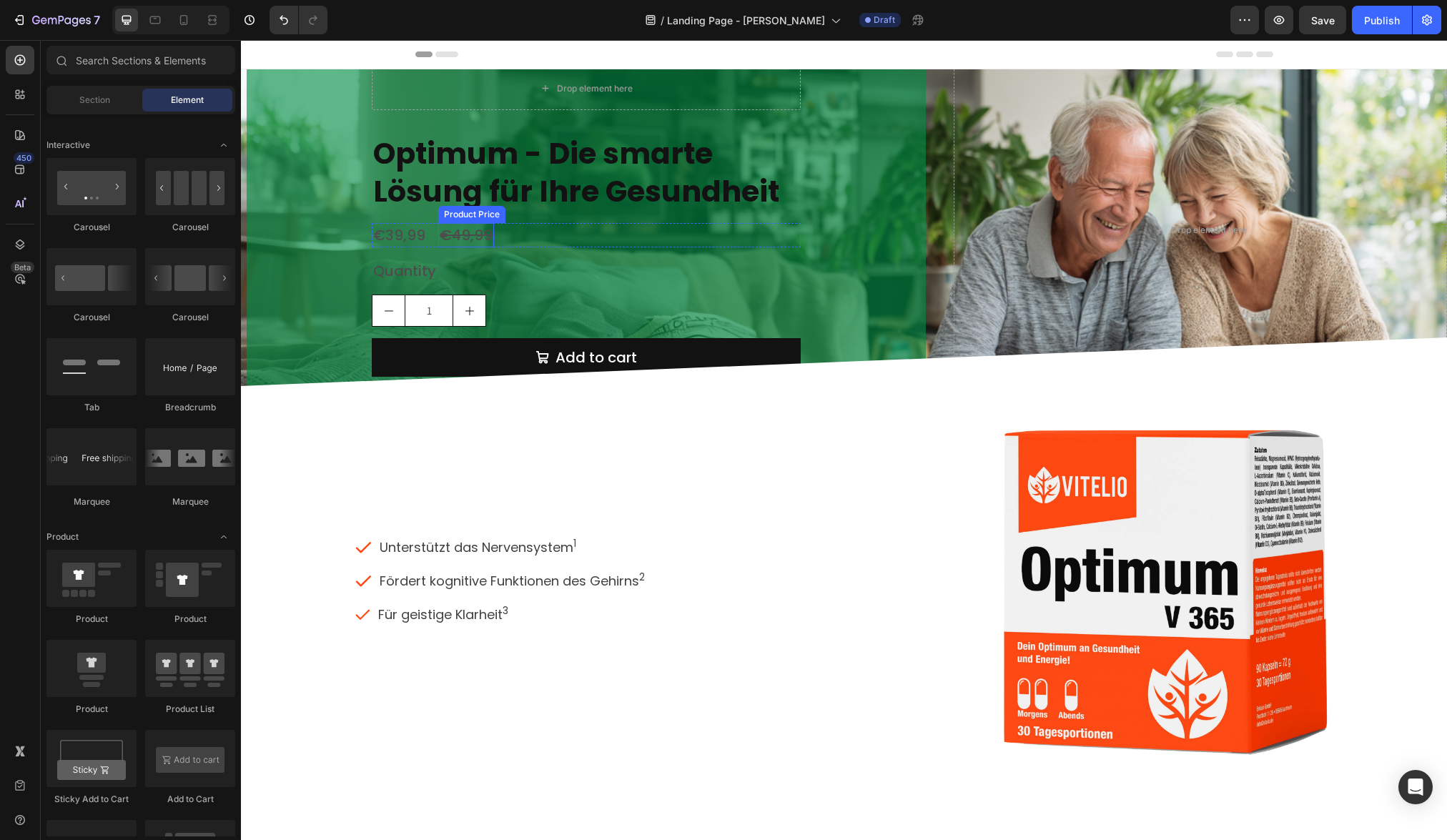
click at [461, 236] on div "€49,99" at bounding box center [466, 235] width 56 height 24
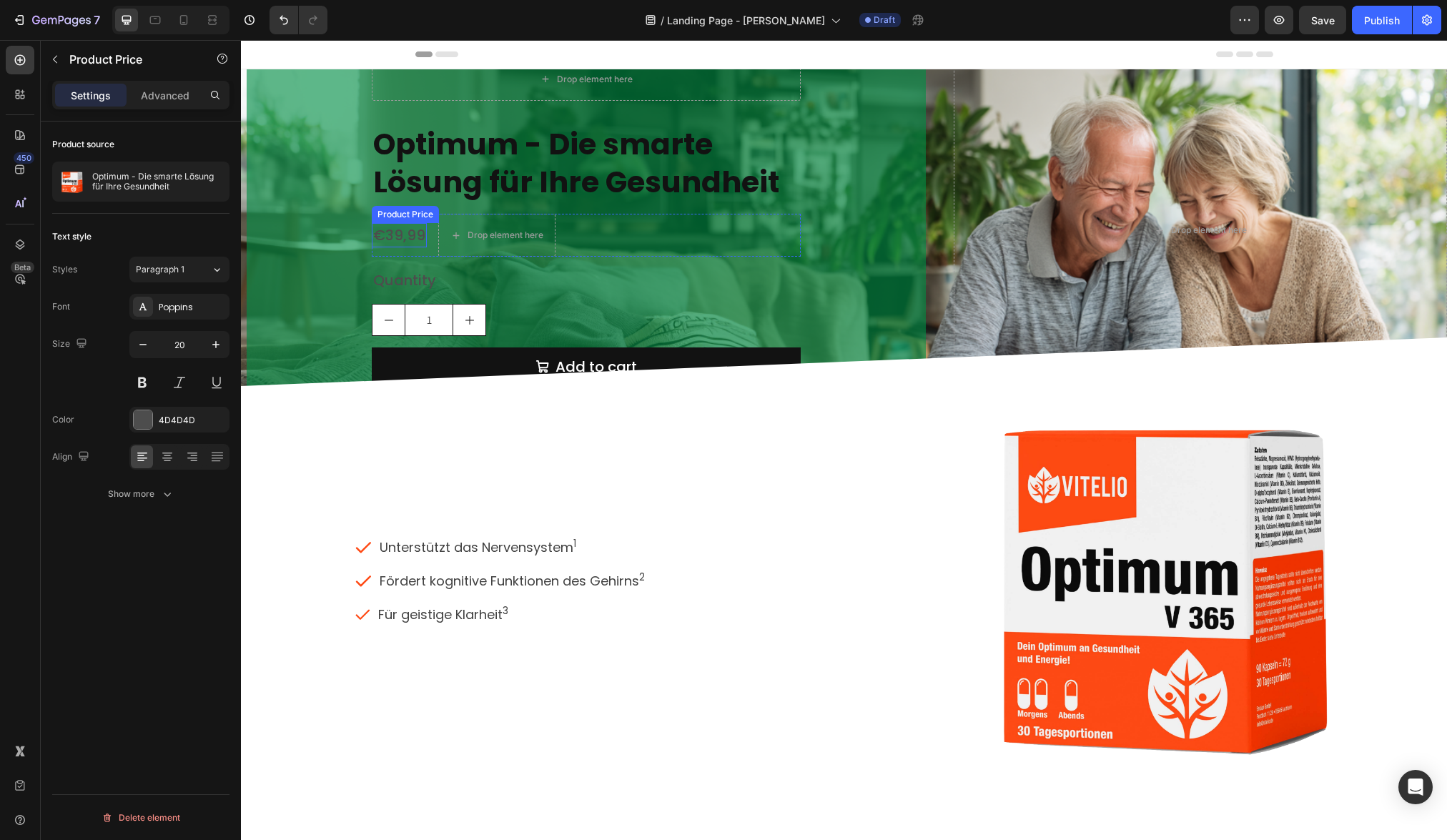
click at [415, 238] on div "€39,99" at bounding box center [399, 235] width 55 height 24
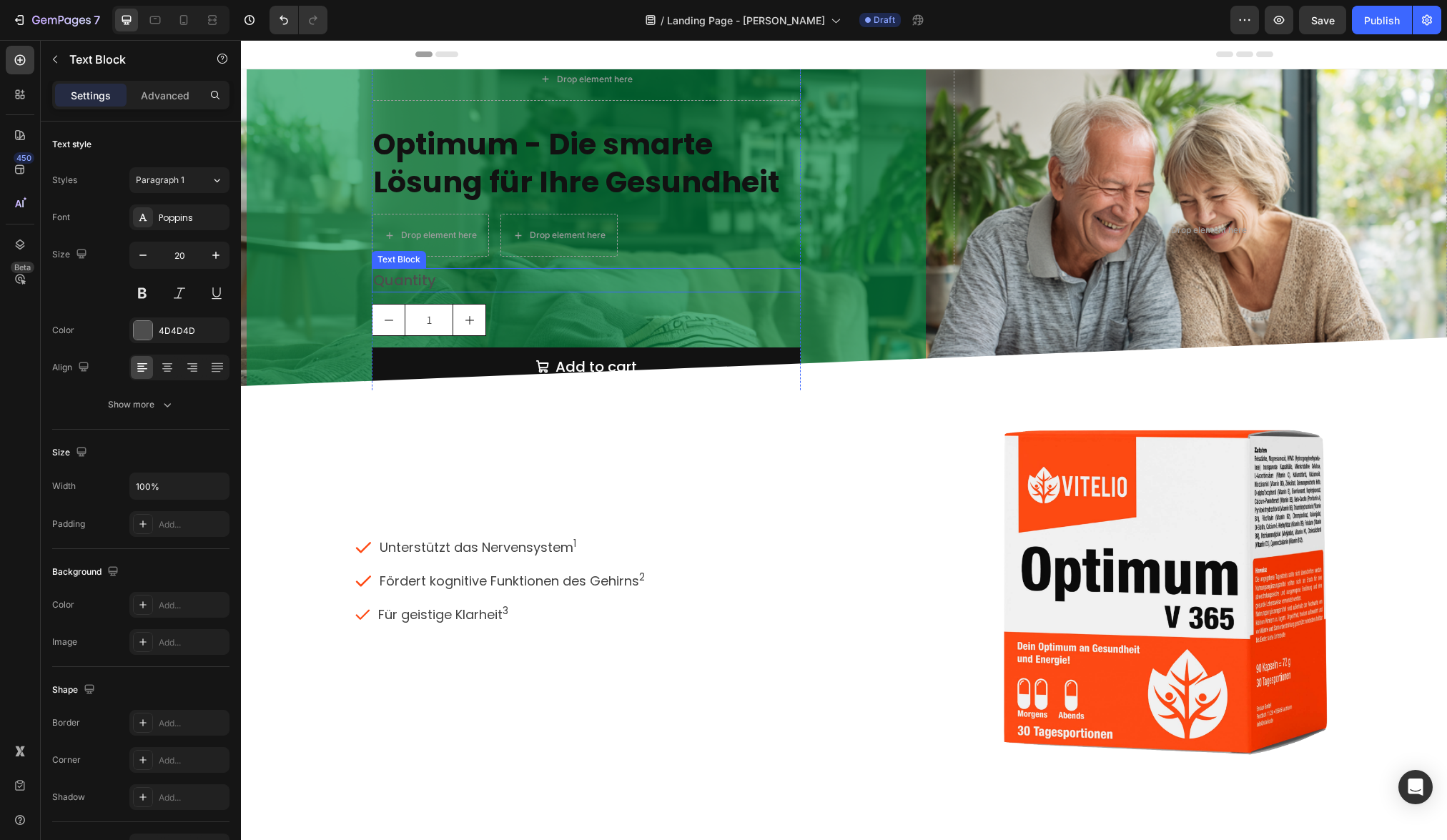
click at [429, 280] on div "Quantity" at bounding box center [586, 280] width 429 height 24
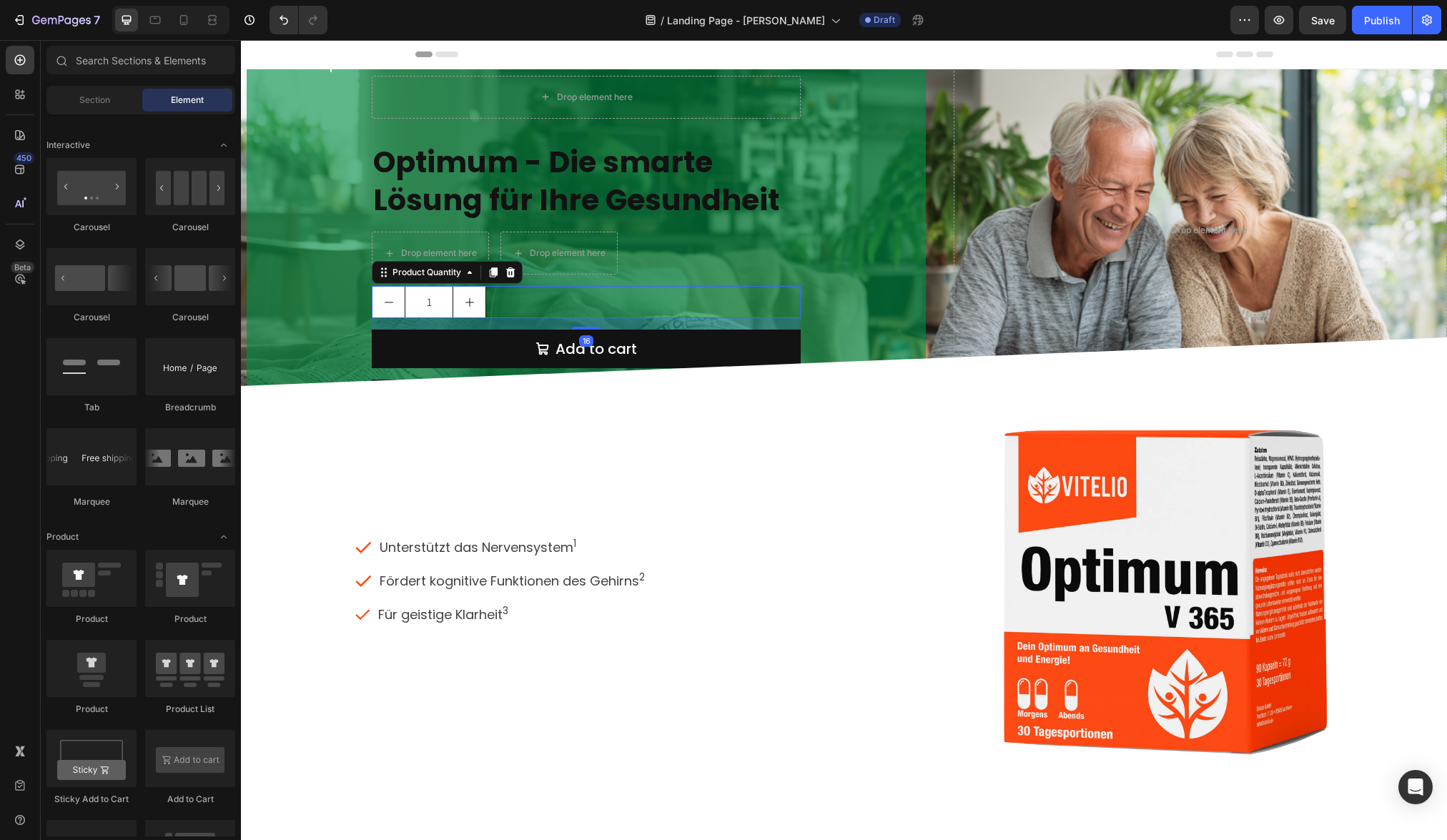
click at [493, 304] on div "1" at bounding box center [586, 302] width 429 height 32
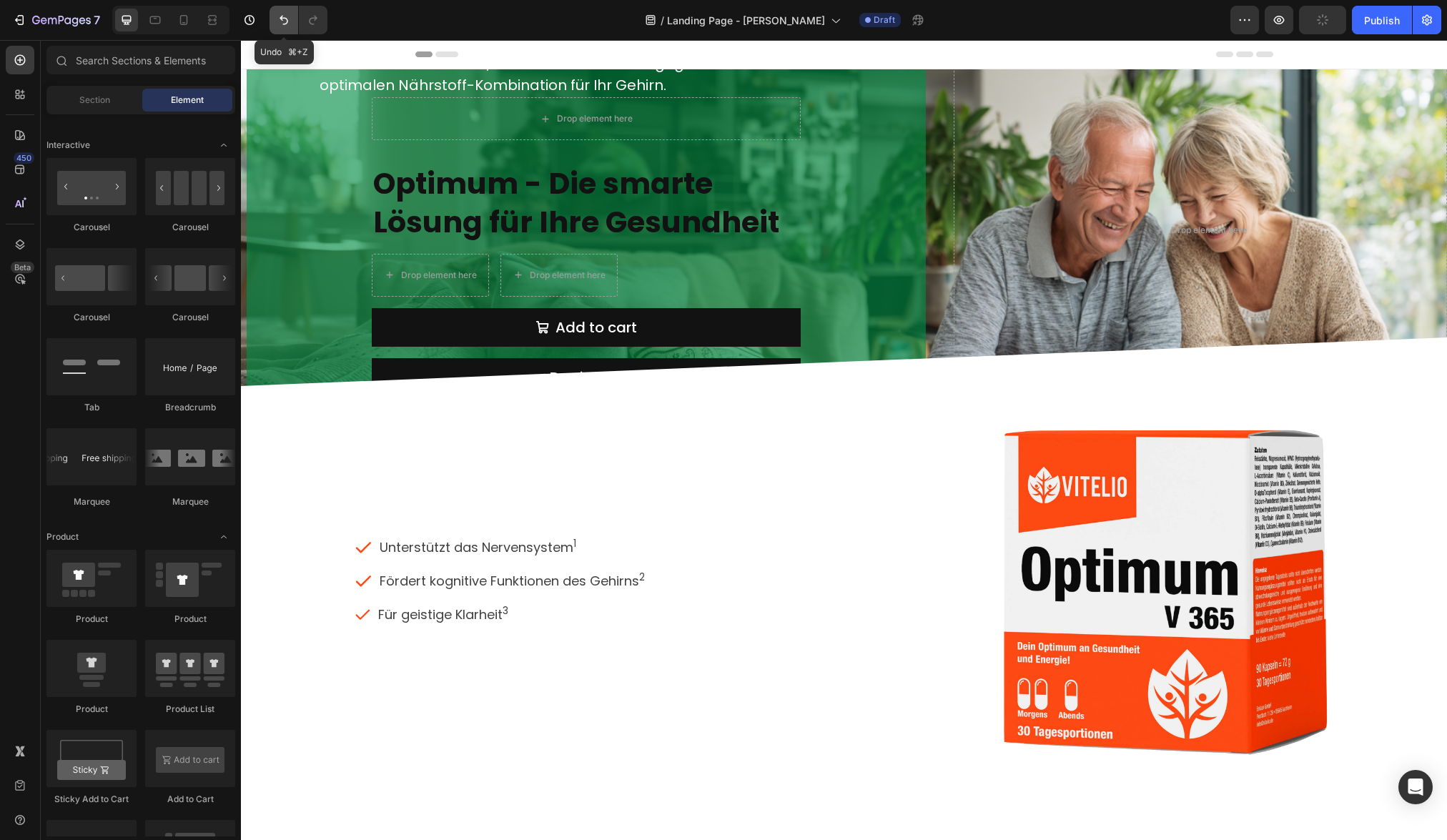
click at [287, 15] on icon "Undo/Redo" at bounding box center [283, 20] width 14 height 14
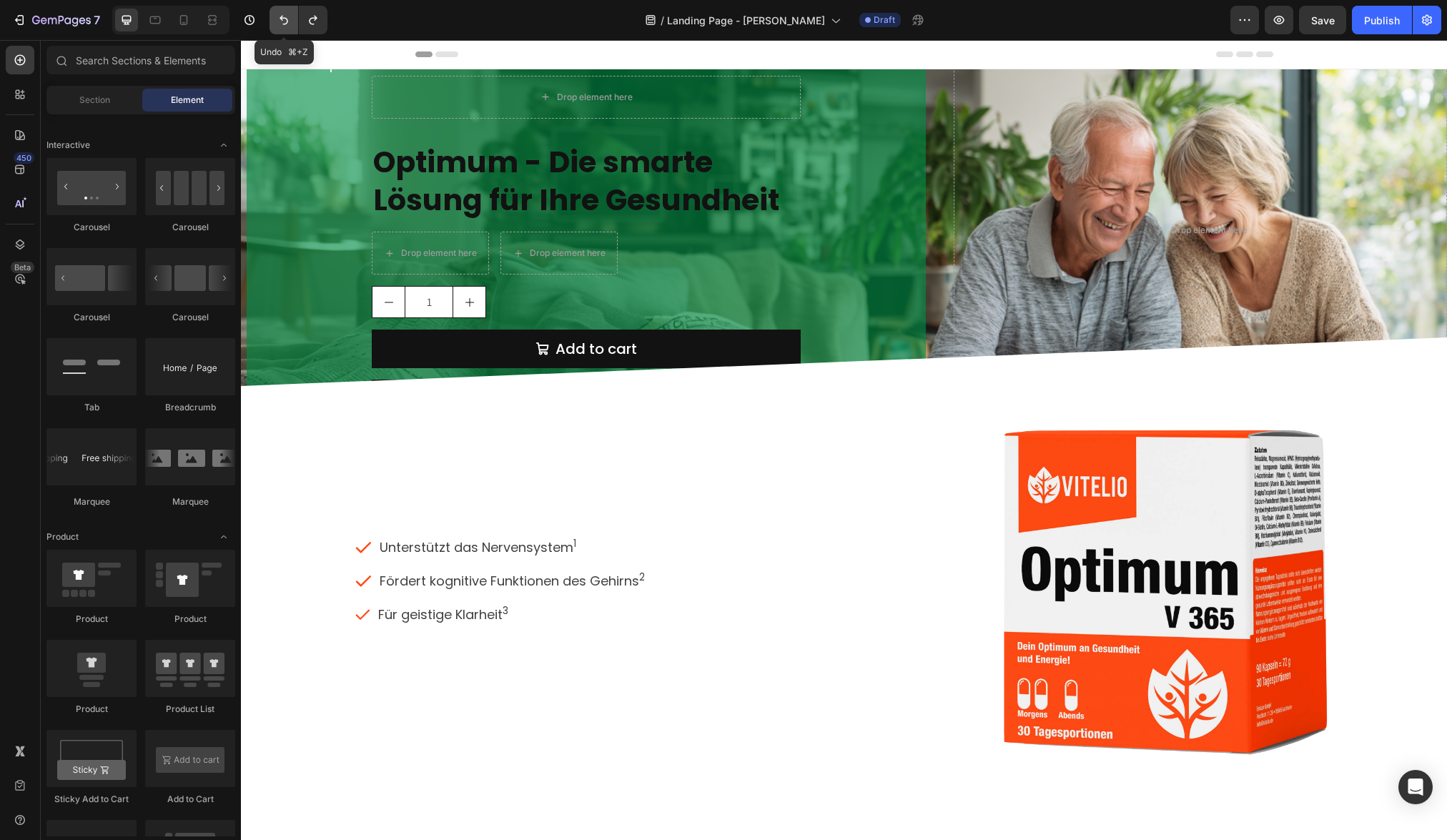
click at [287, 15] on icon "Undo/Redo" at bounding box center [283, 20] width 14 height 14
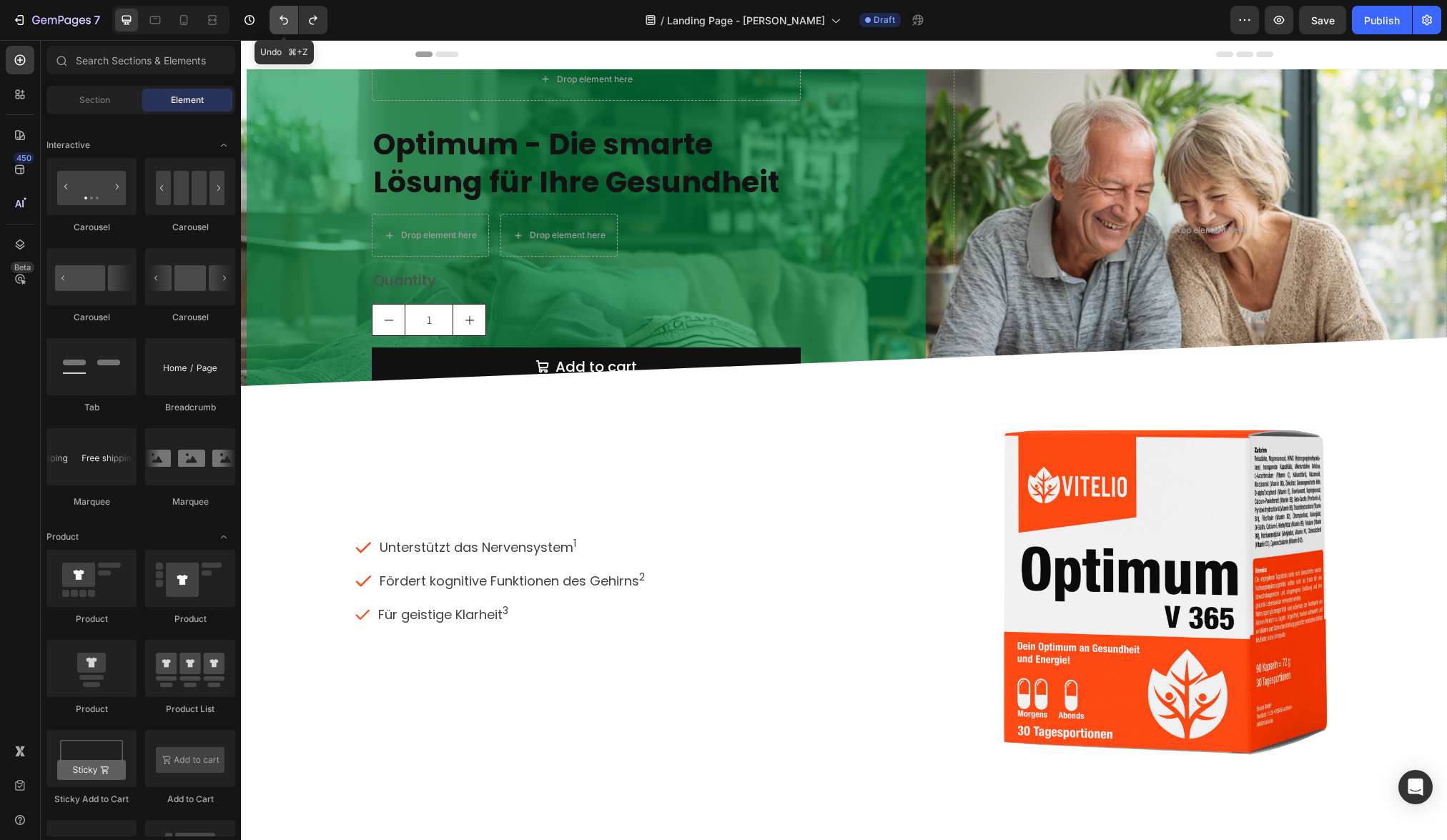
click at [287, 15] on icon "Undo/Redo" at bounding box center [283, 20] width 14 height 14
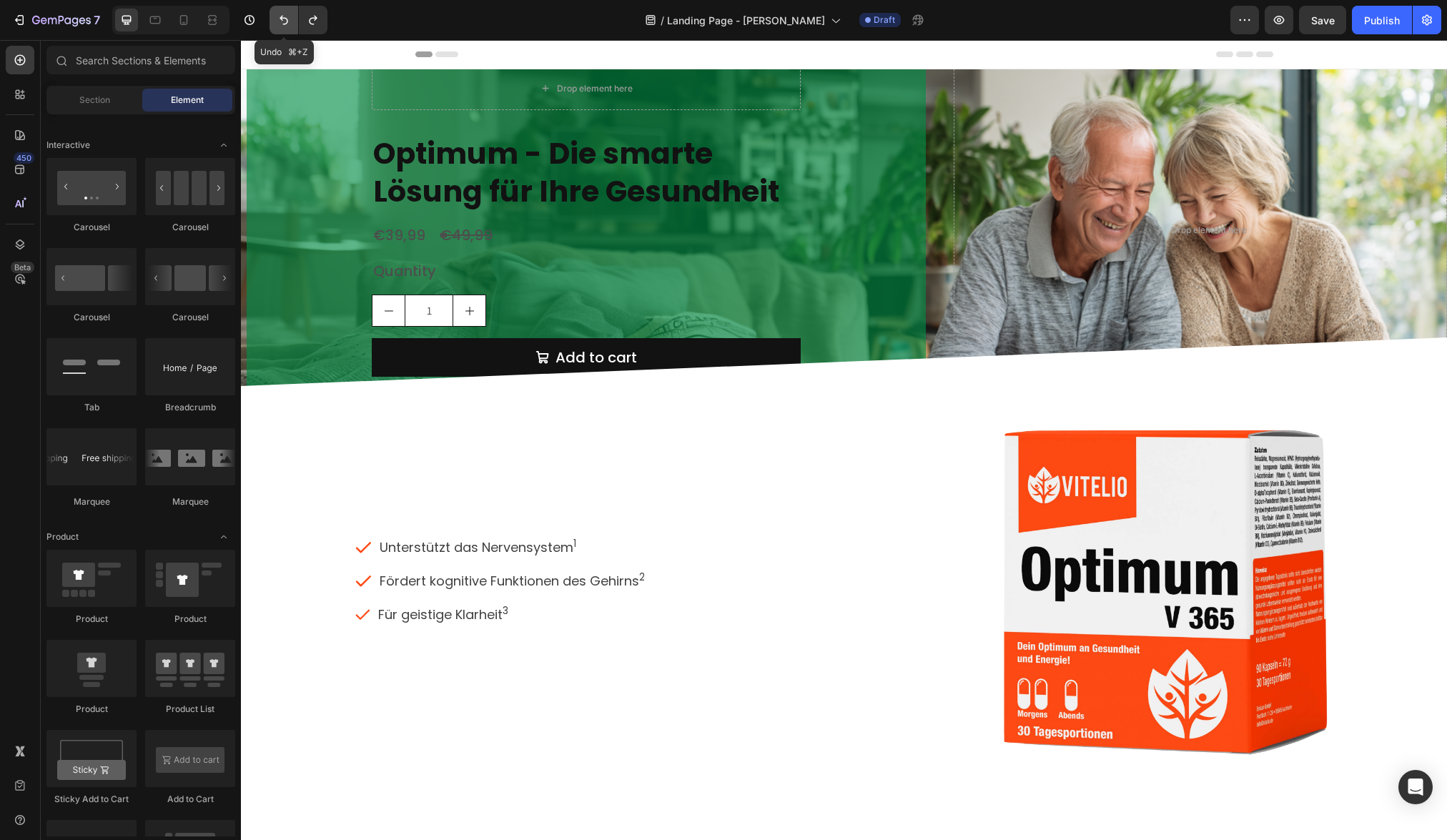
click at [287, 15] on icon "Undo/Redo" at bounding box center [283, 20] width 14 height 14
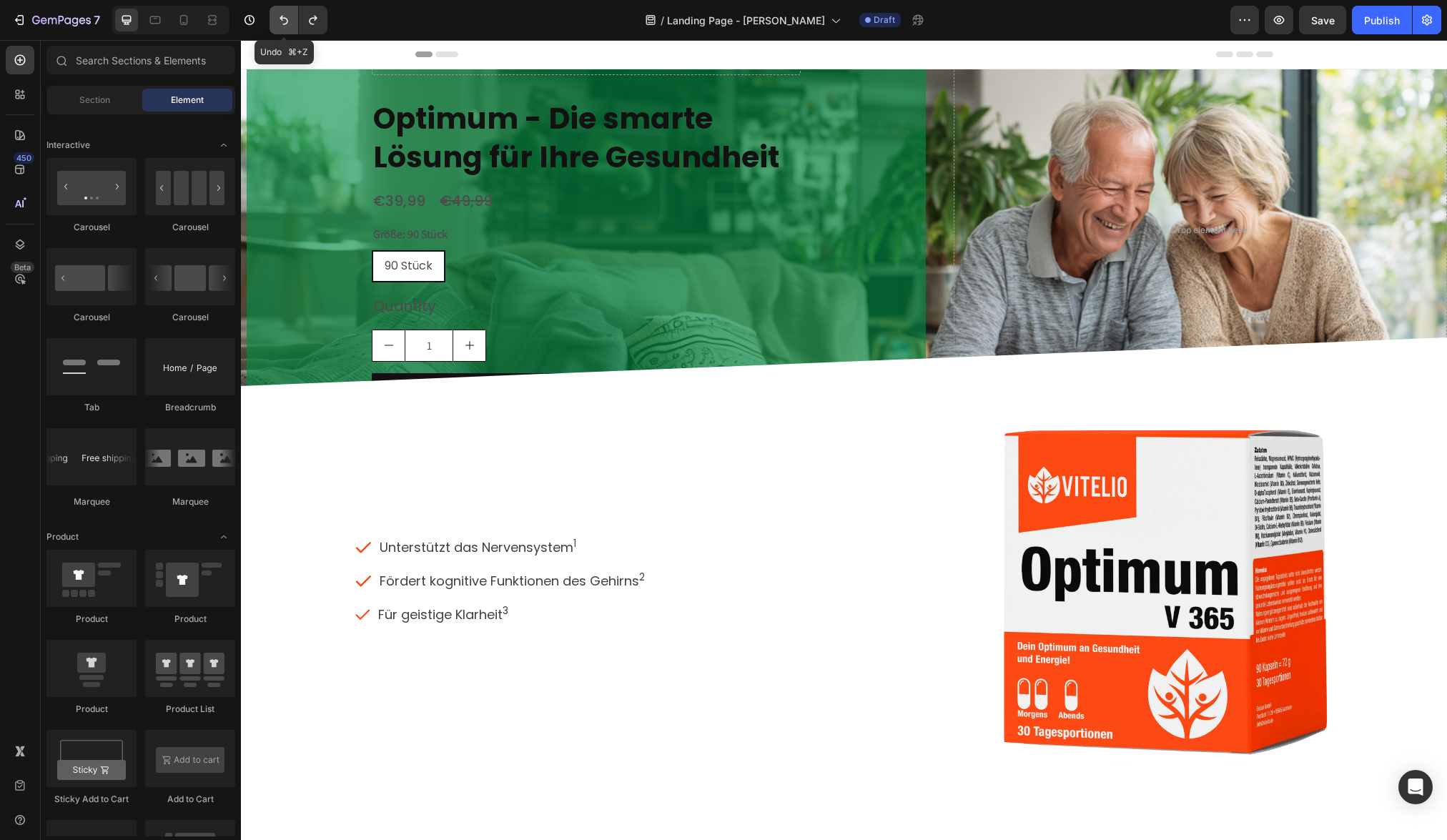
click at [287, 15] on icon "Undo/Redo" at bounding box center [283, 20] width 14 height 14
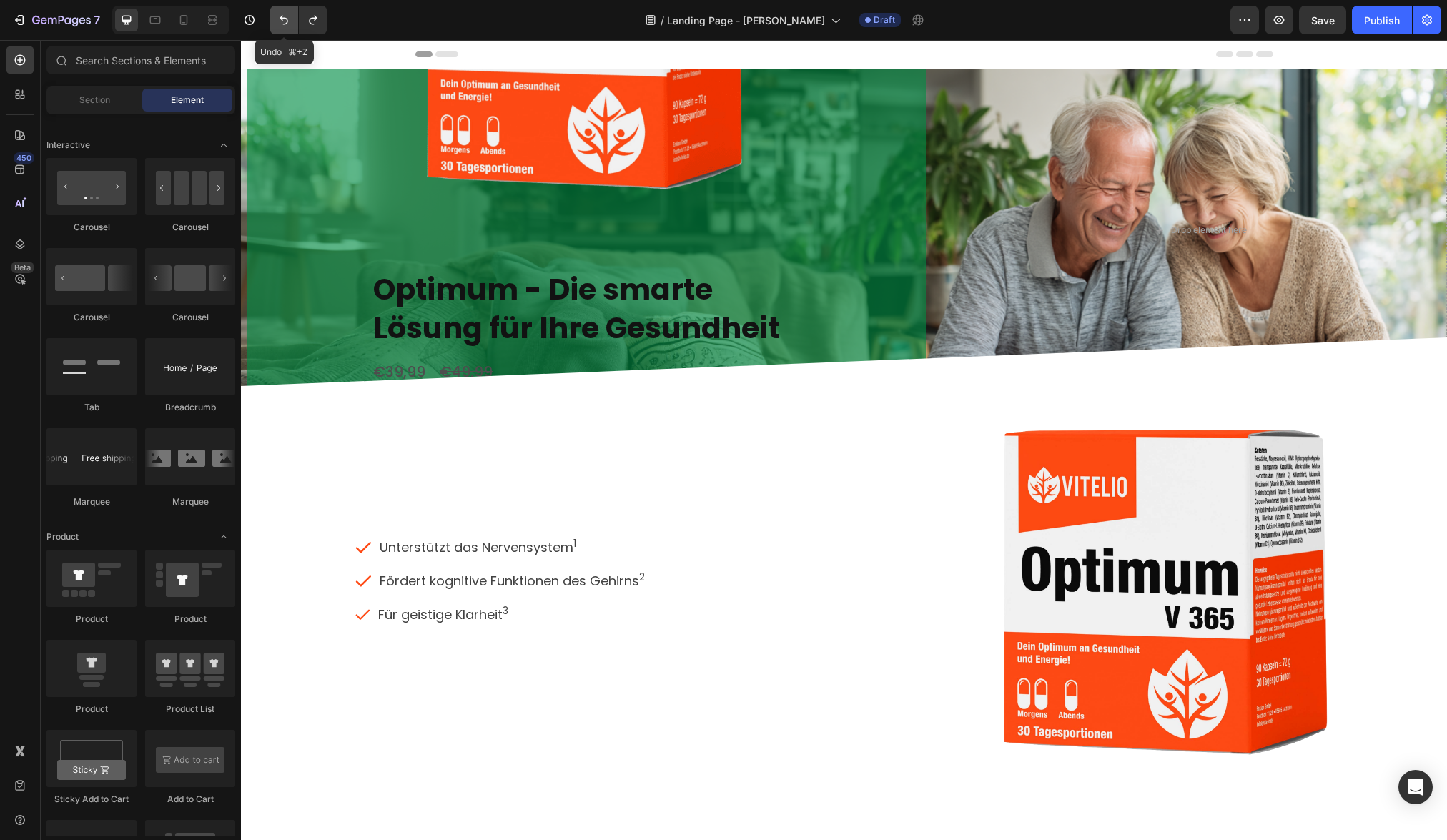
click at [287, 15] on icon "Undo/Redo" at bounding box center [283, 20] width 14 height 14
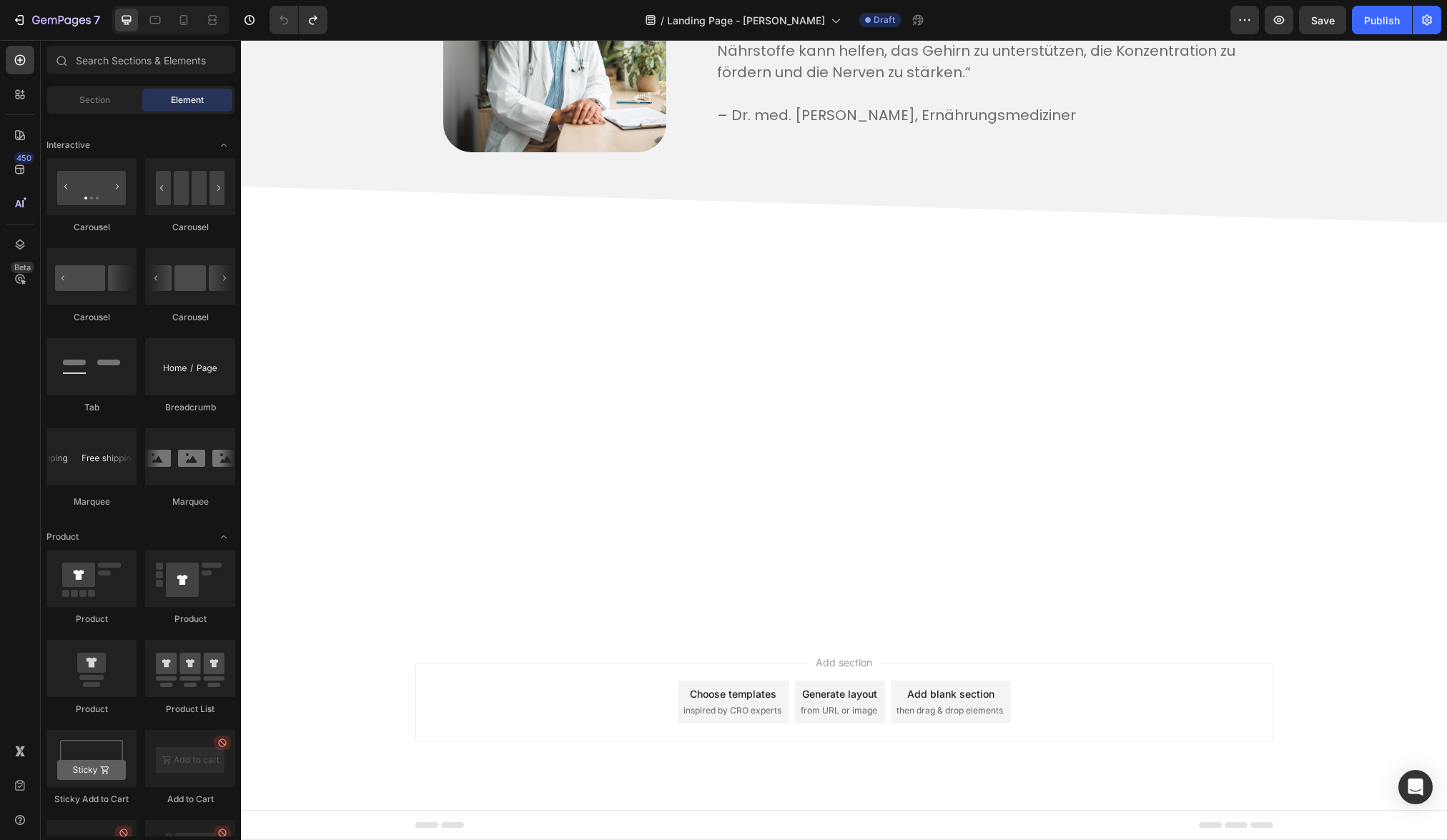
scroll to position [3037, 0]
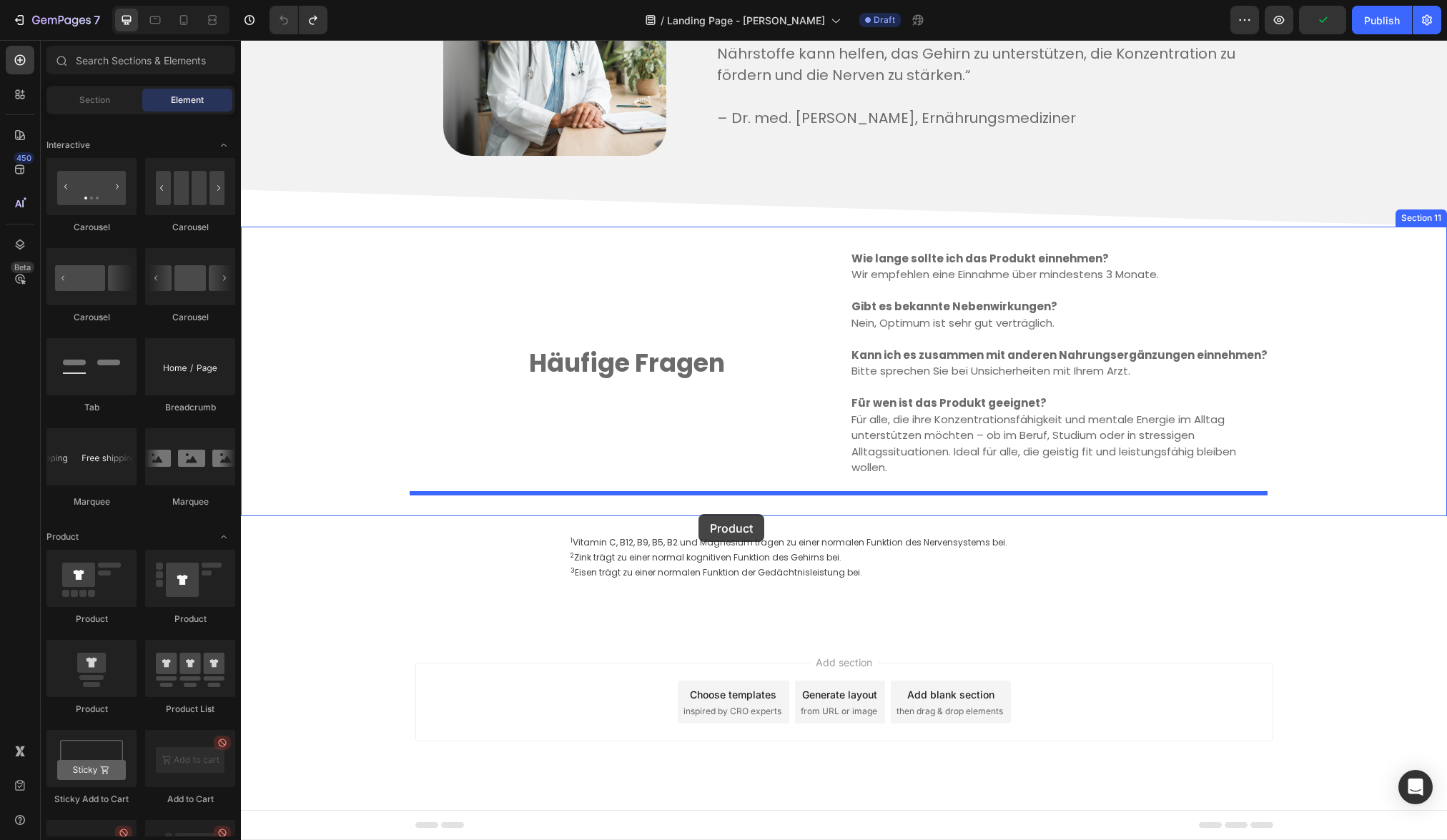
drag, startPoint x: 340, startPoint y: 695, endPoint x: 699, endPoint y: 514, distance: 402.0
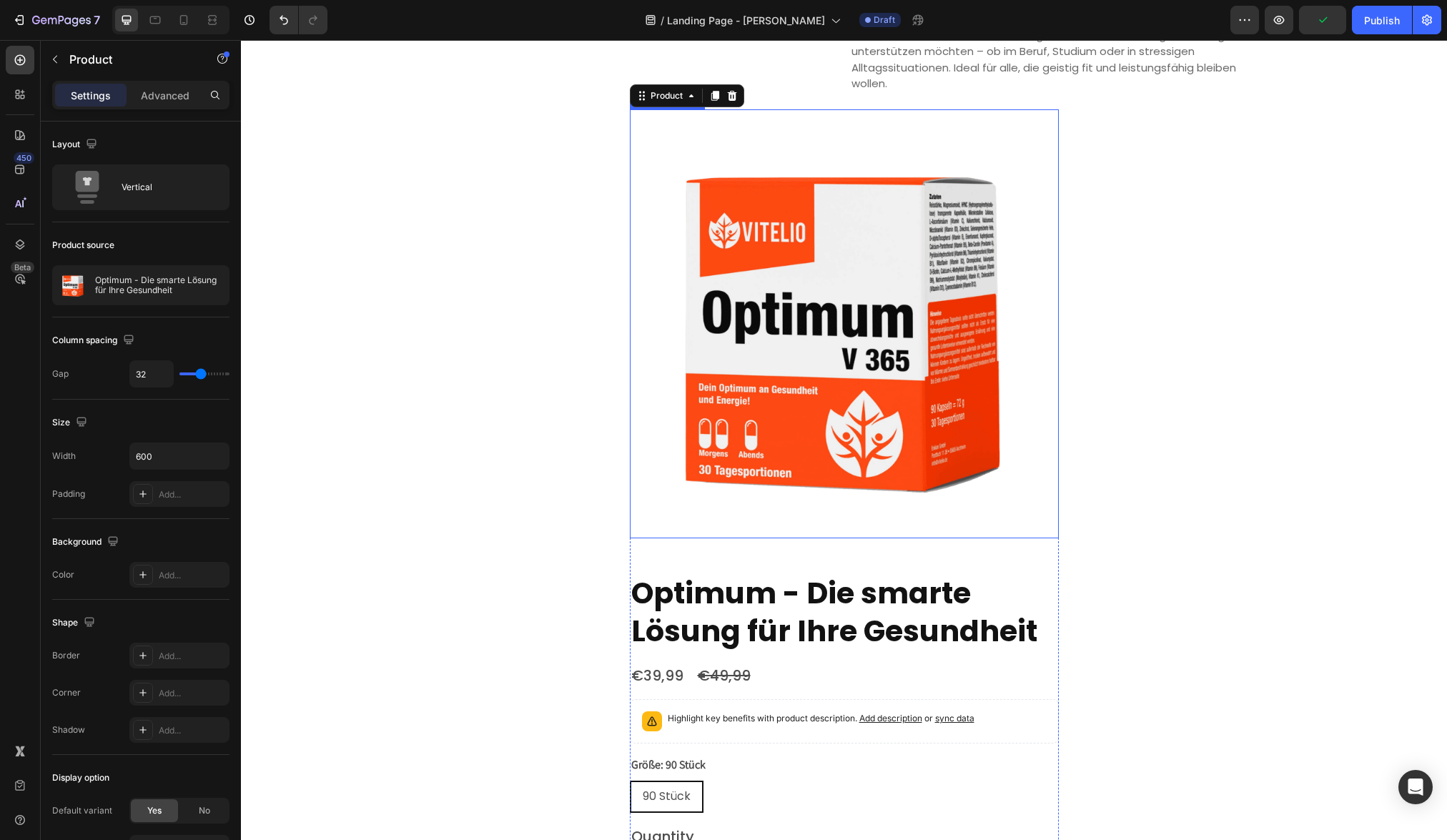
scroll to position [3394, 0]
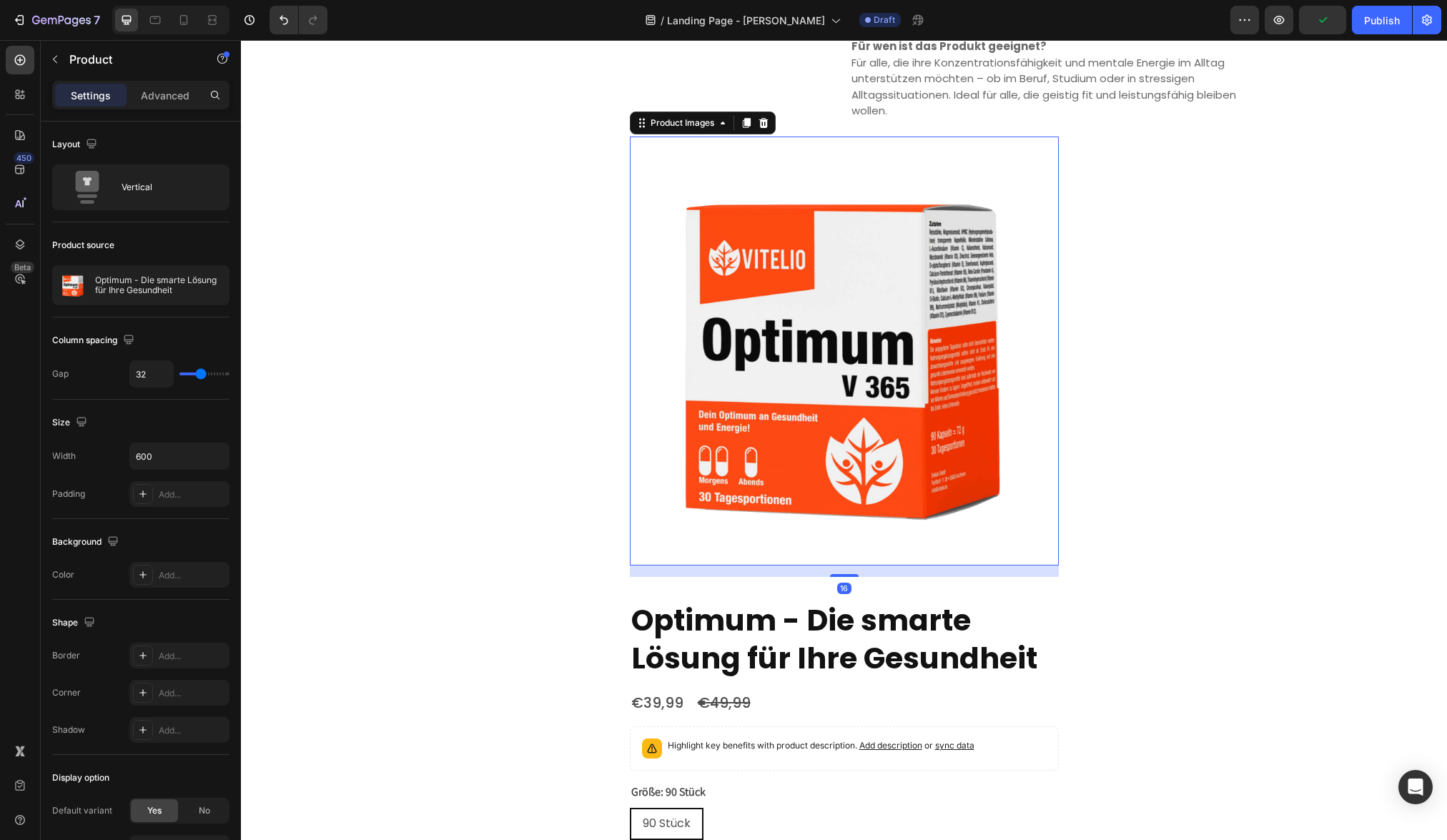
click at [886, 315] on img at bounding box center [844, 351] width 429 height 429
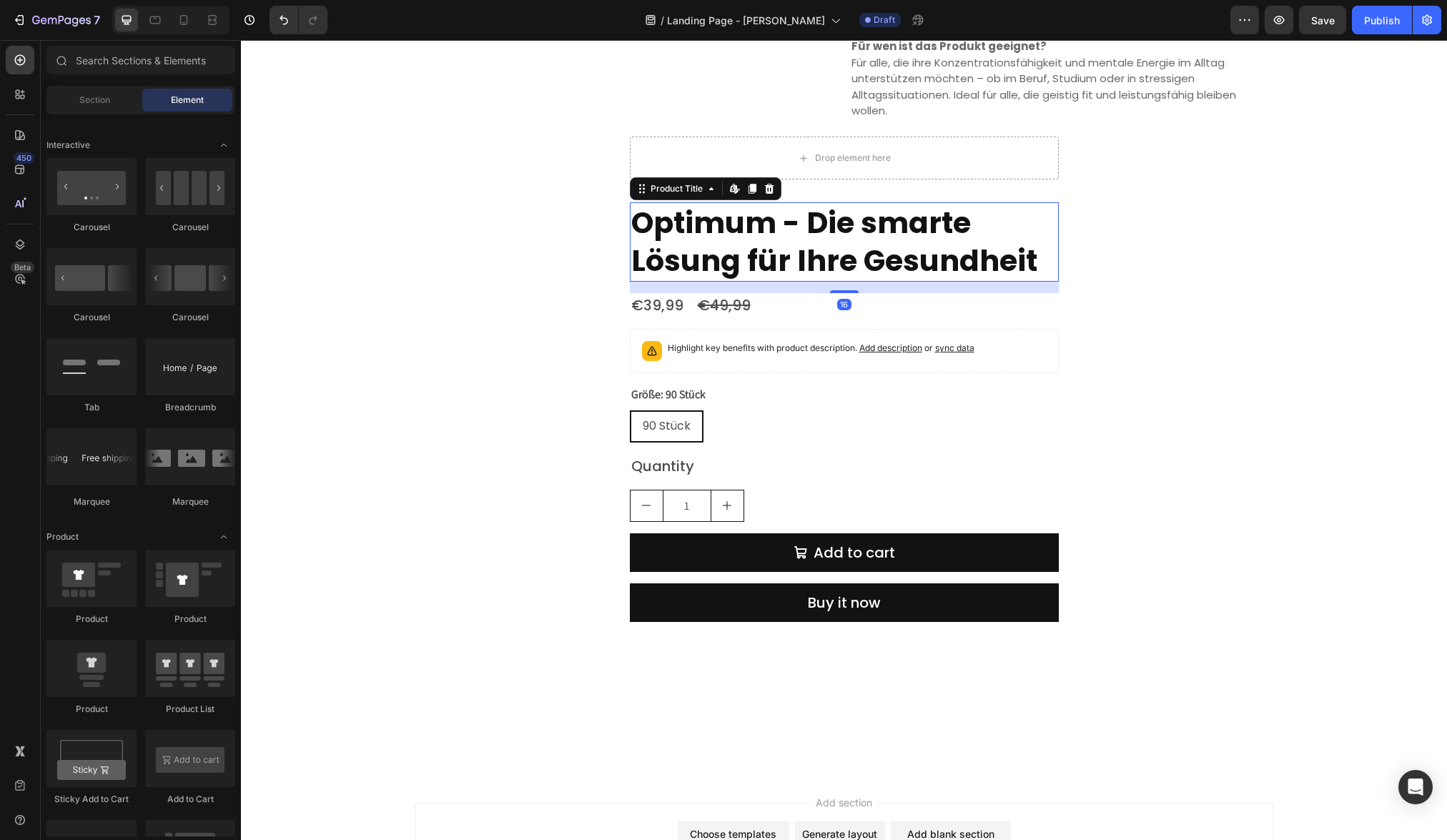
click at [814, 219] on h2 "Optimum - Die smarte Lösung für Ihre Gesundheit" at bounding box center [844, 242] width 429 height 80
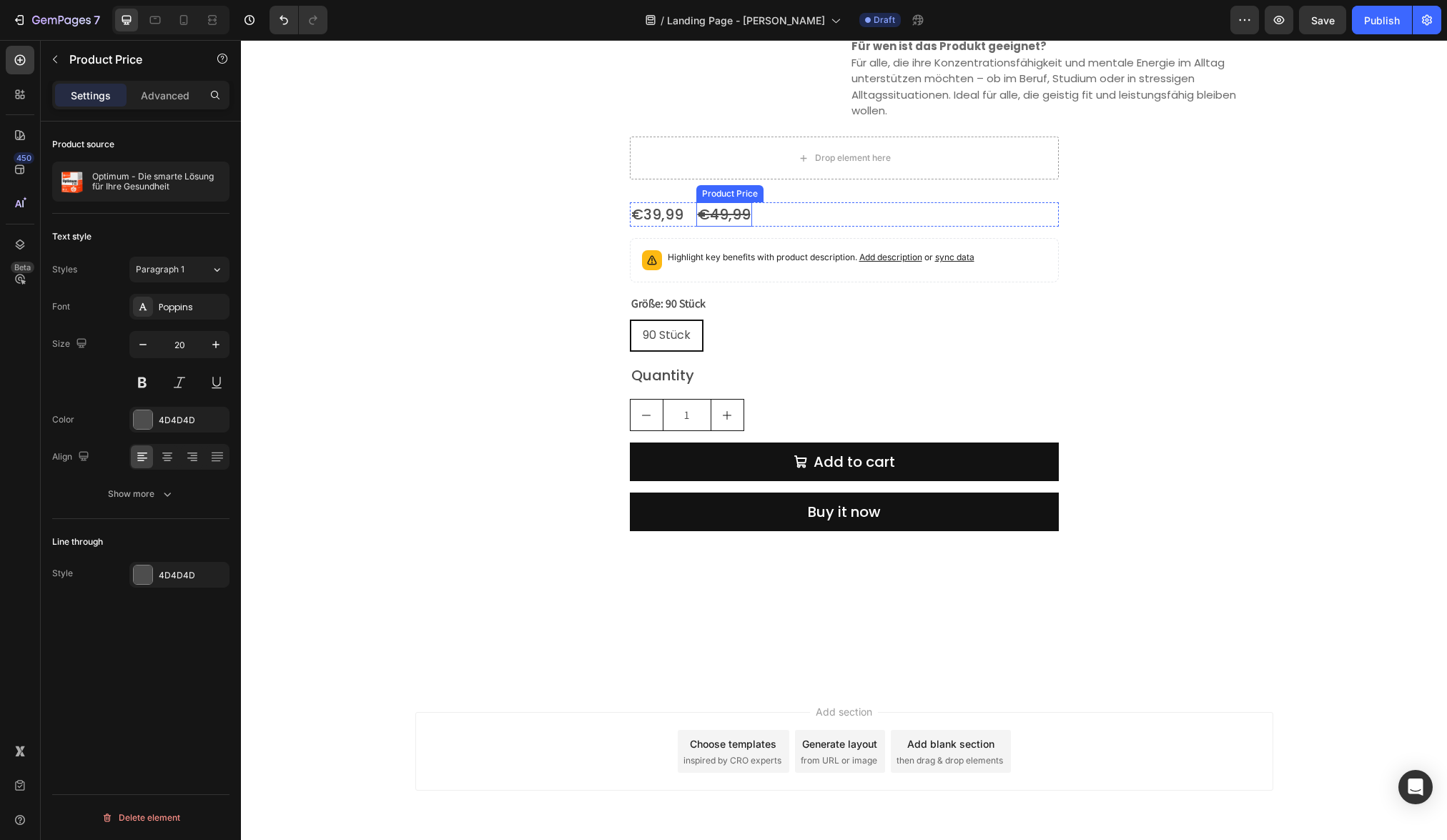
click at [714, 212] on div "€49,99" at bounding box center [724, 214] width 56 height 24
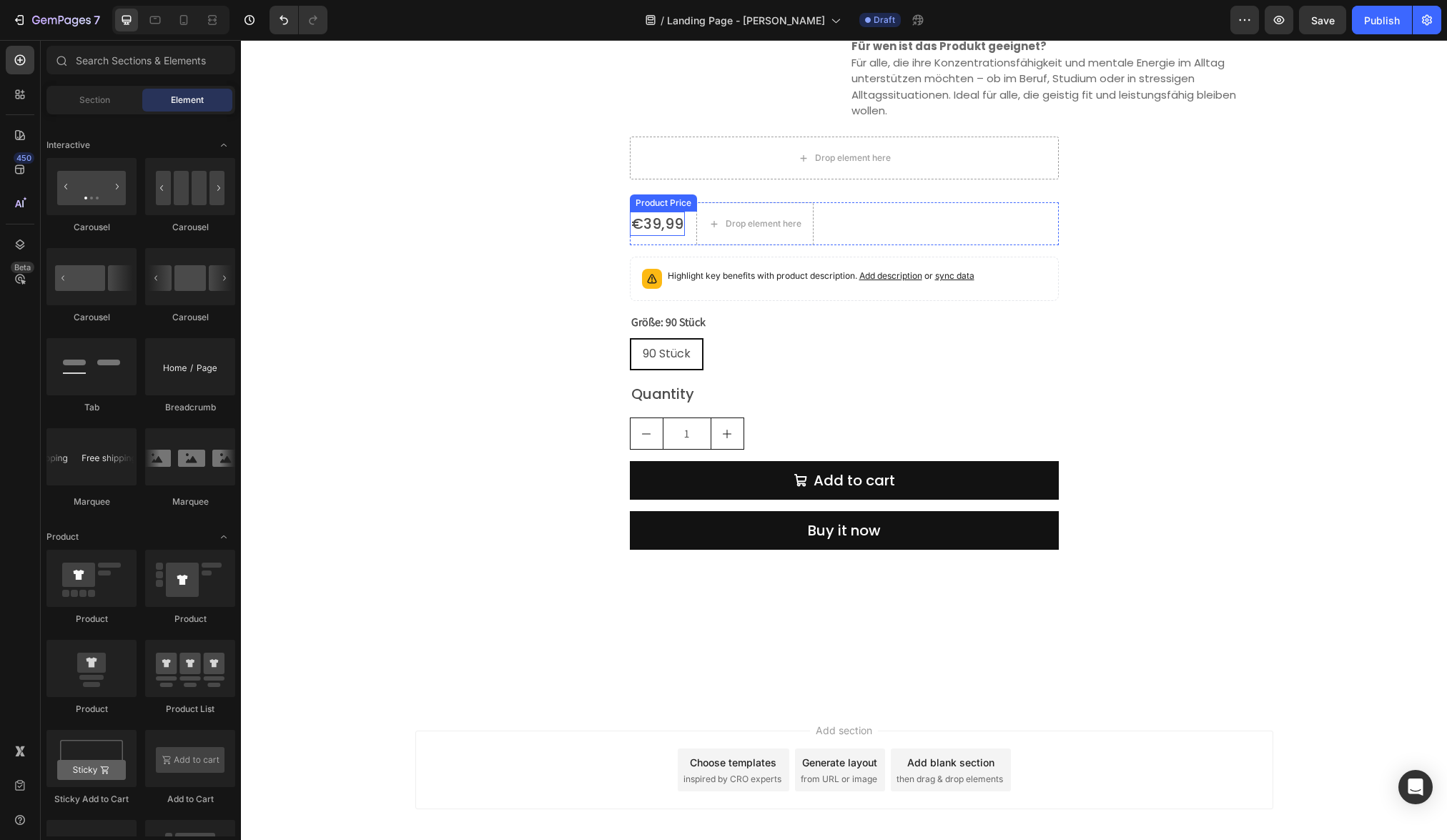
click at [648, 222] on div "€39,99" at bounding box center [657, 224] width 55 height 24
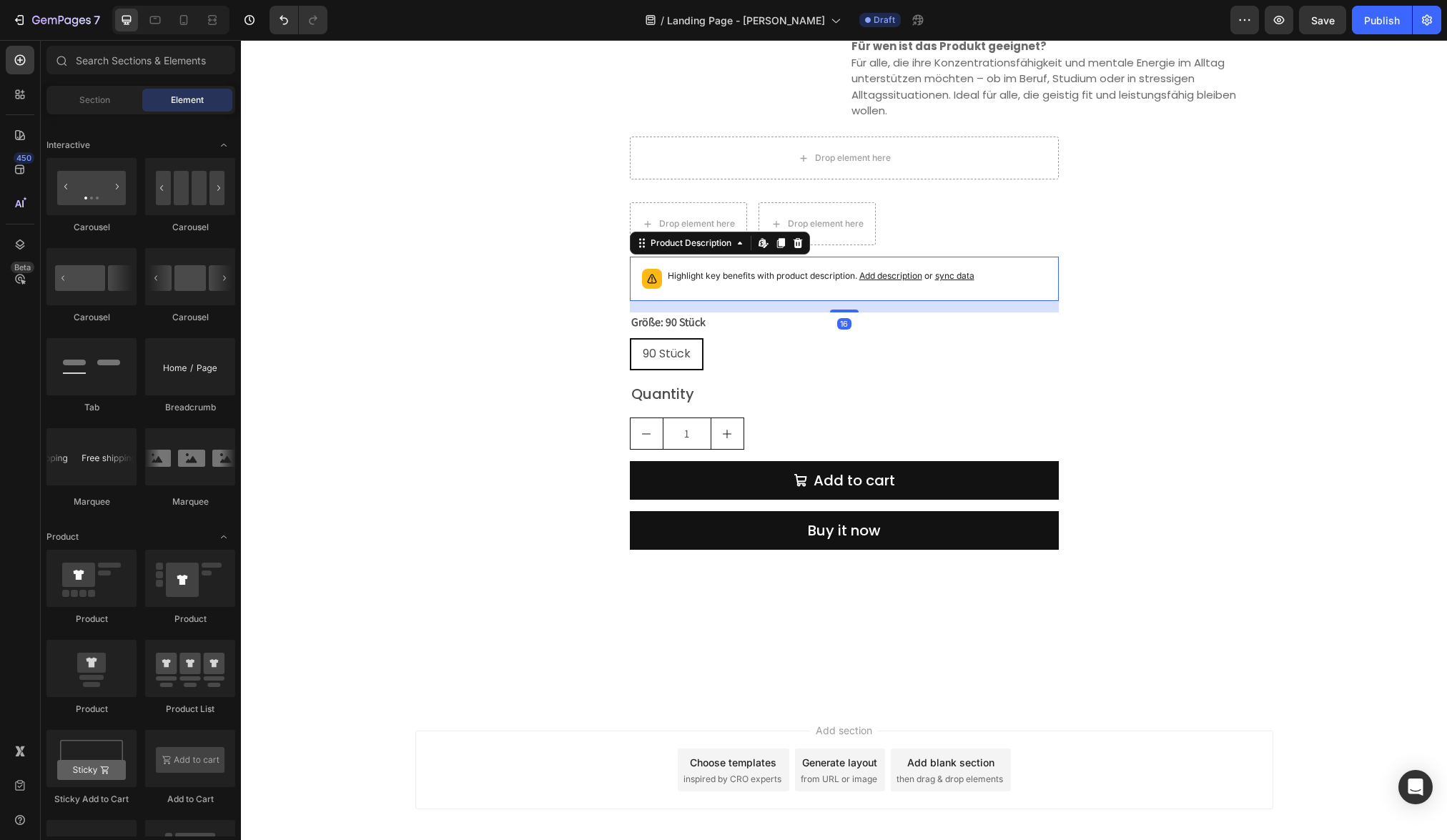
click at [670, 270] on p "Highlight key benefits with product description. Add description or sync data" at bounding box center [821, 276] width 307 height 14
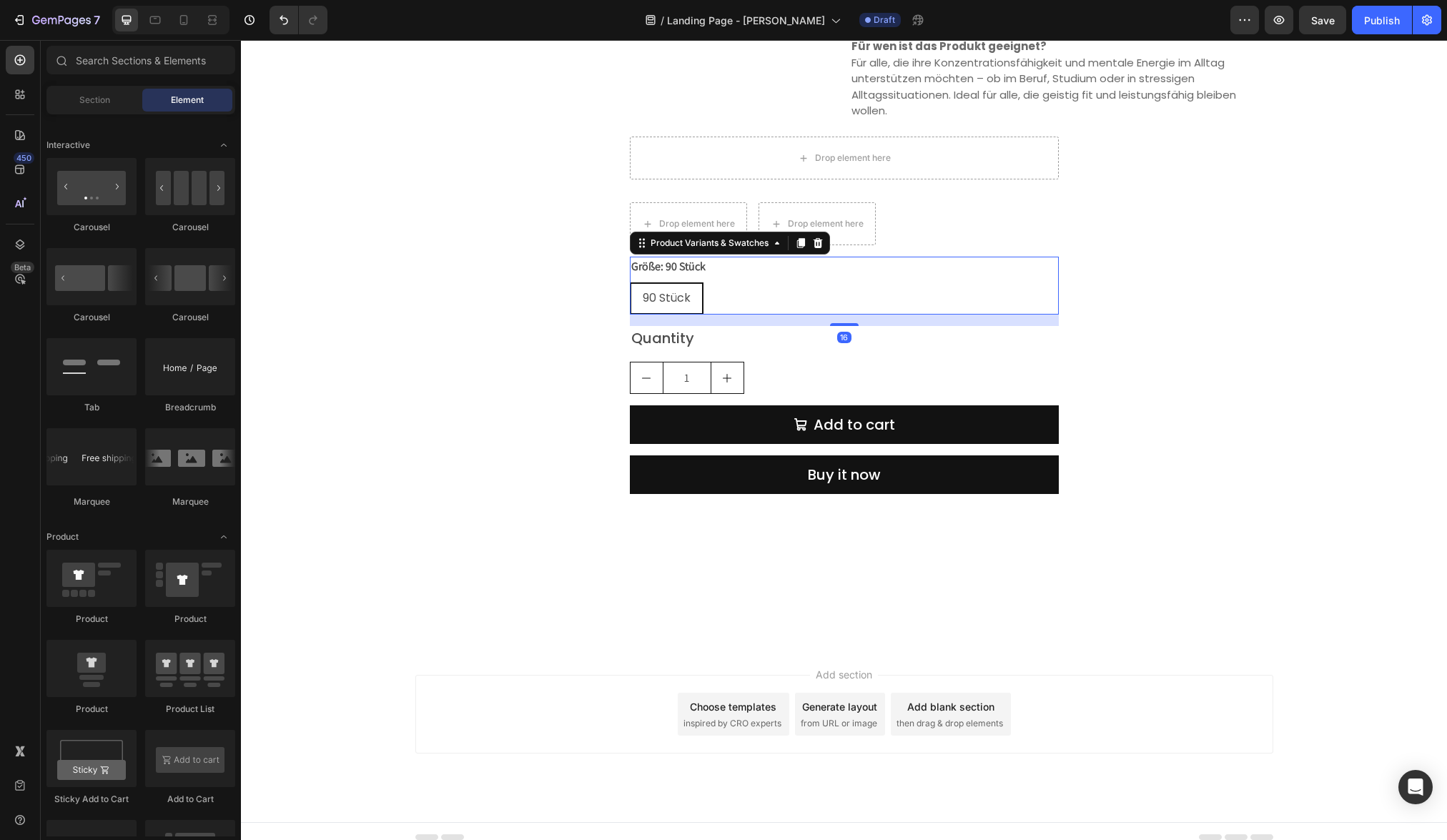
click at [694, 268] on legend "Größe: 90 Stück" at bounding box center [668, 267] width 77 height 20
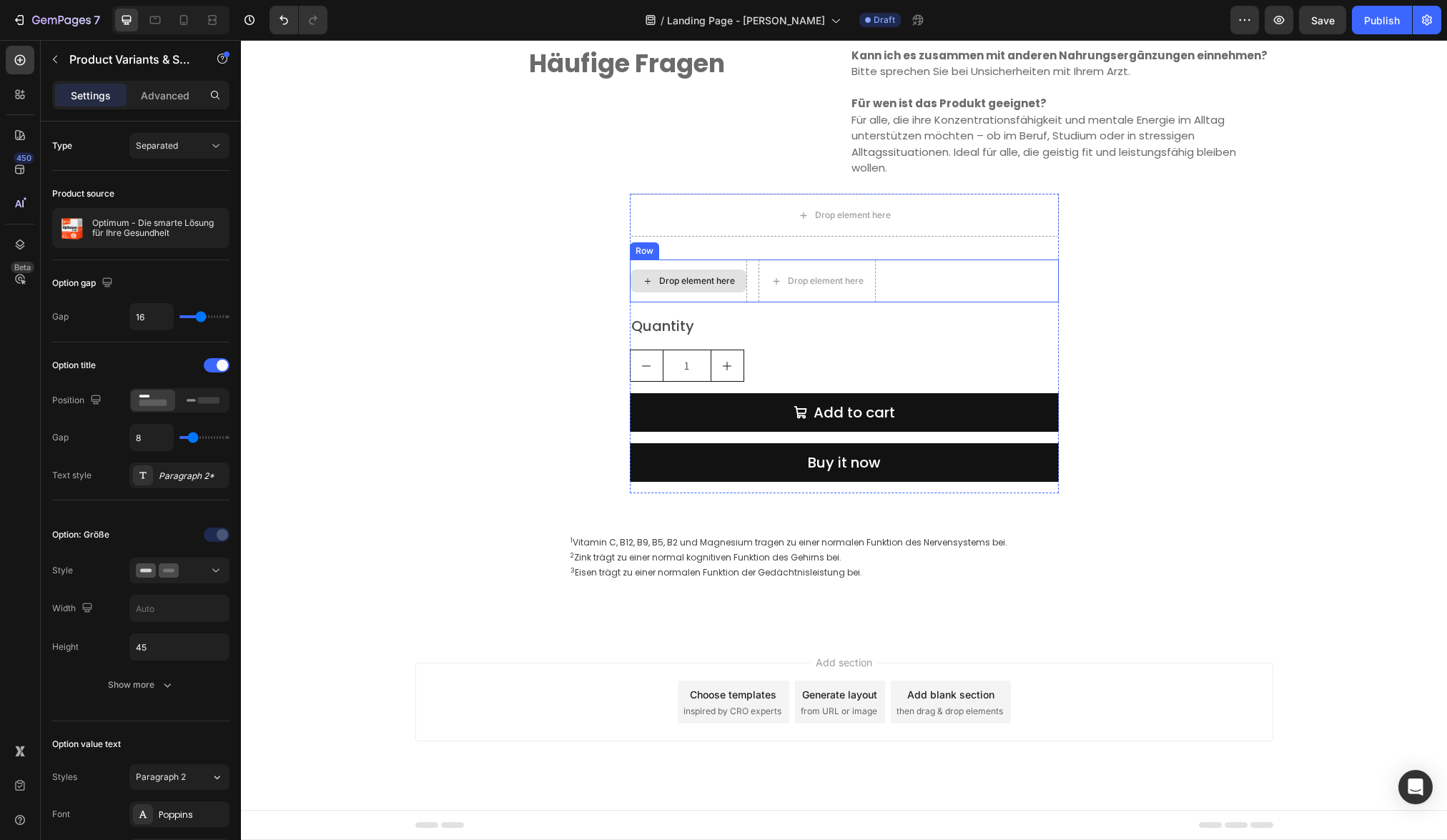
scroll to position [3337, 0]
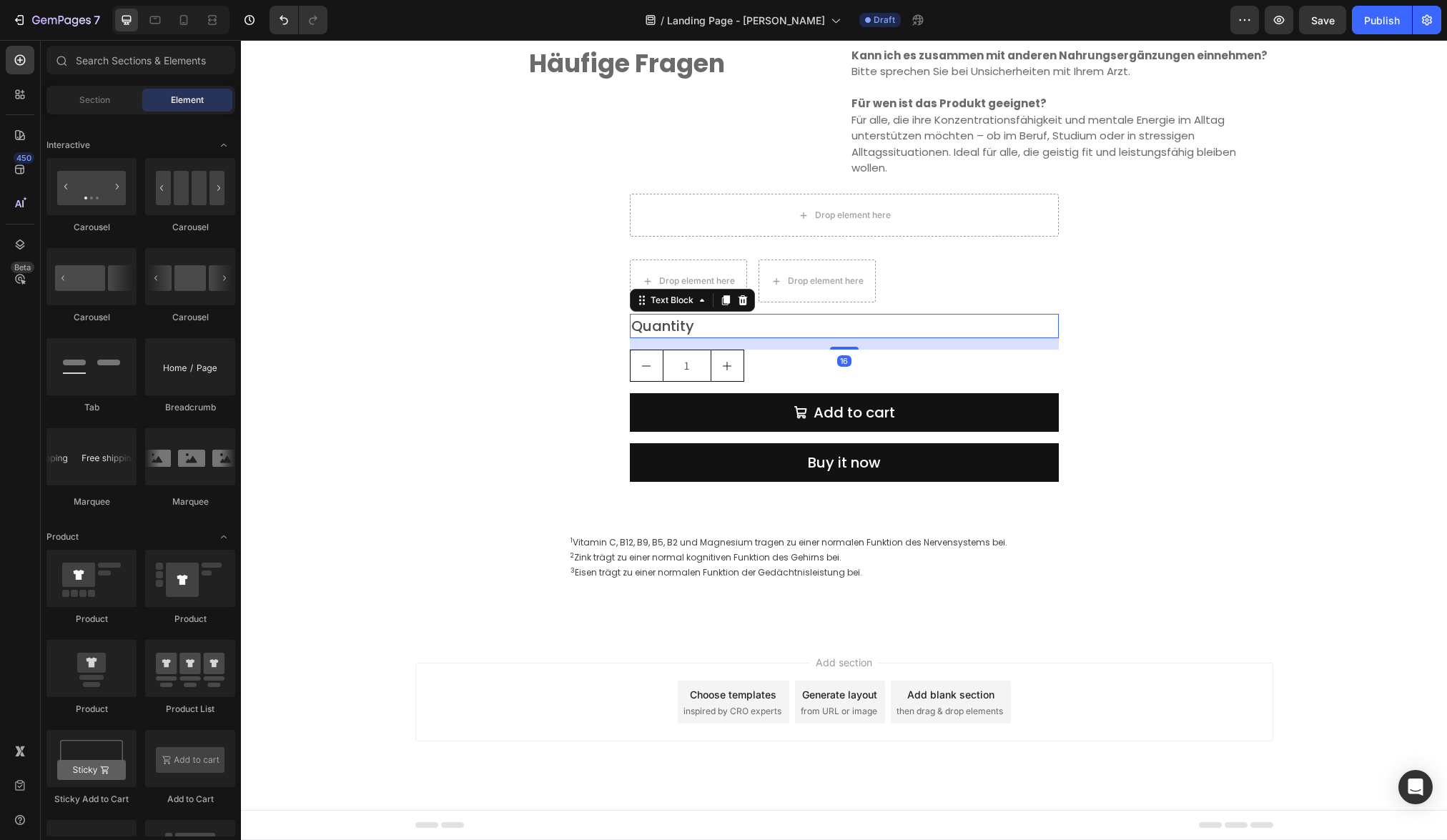
click at [686, 325] on div "Quantity" at bounding box center [844, 326] width 429 height 24
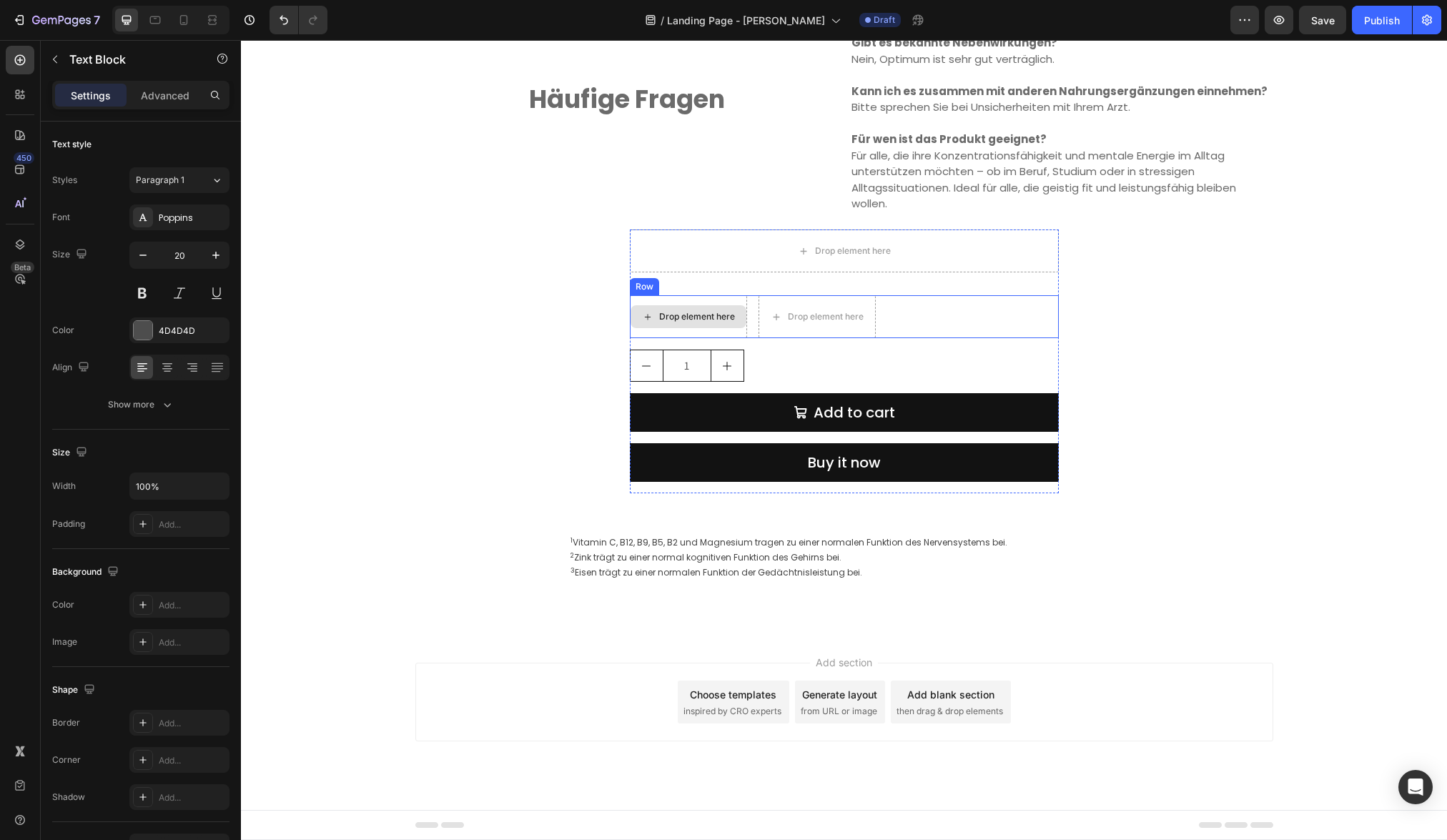
scroll to position [3301, 0]
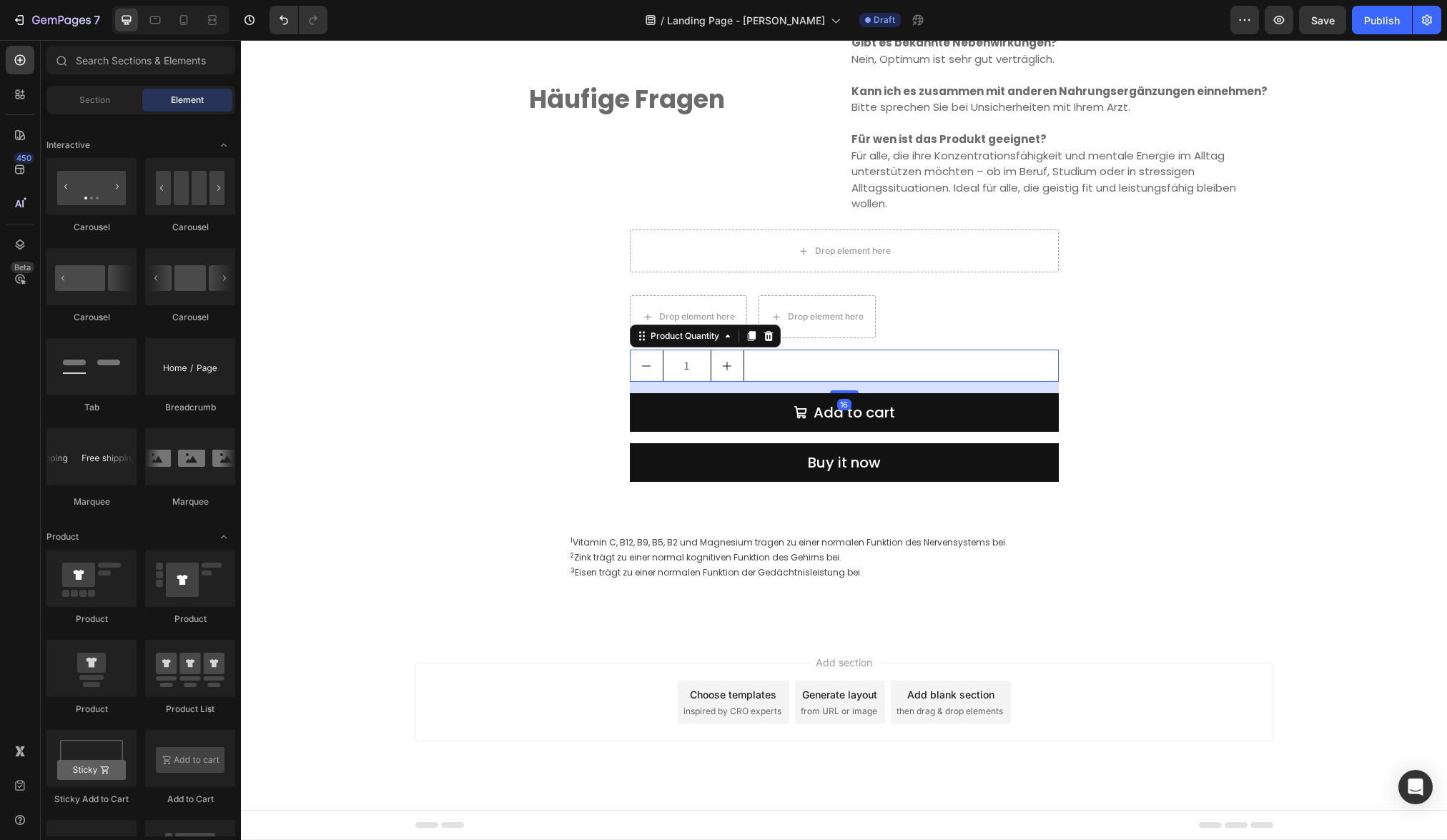
click at [743, 359] on div "1" at bounding box center [844, 365] width 429 height 32
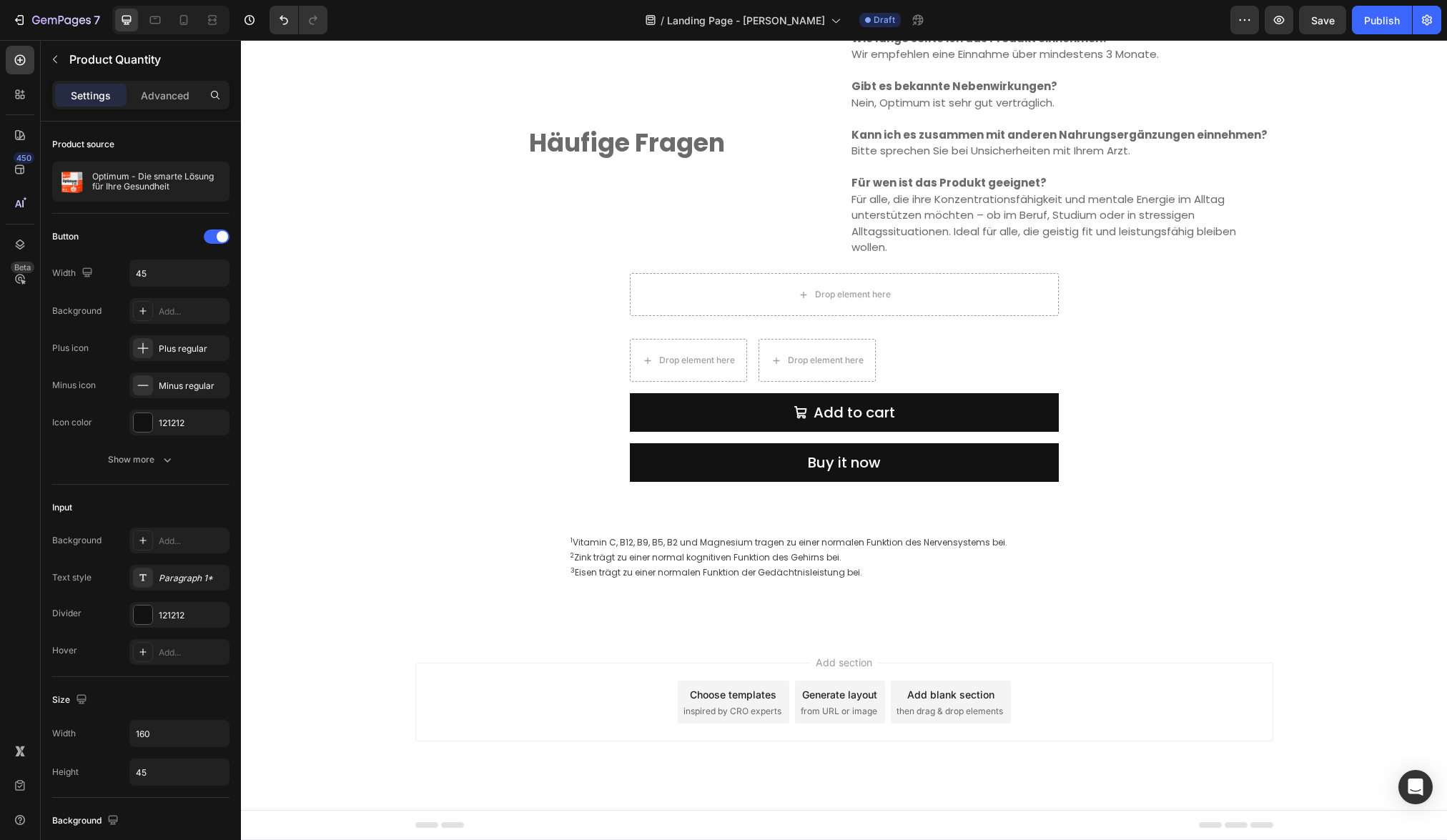
scroll to position [3258, 0]
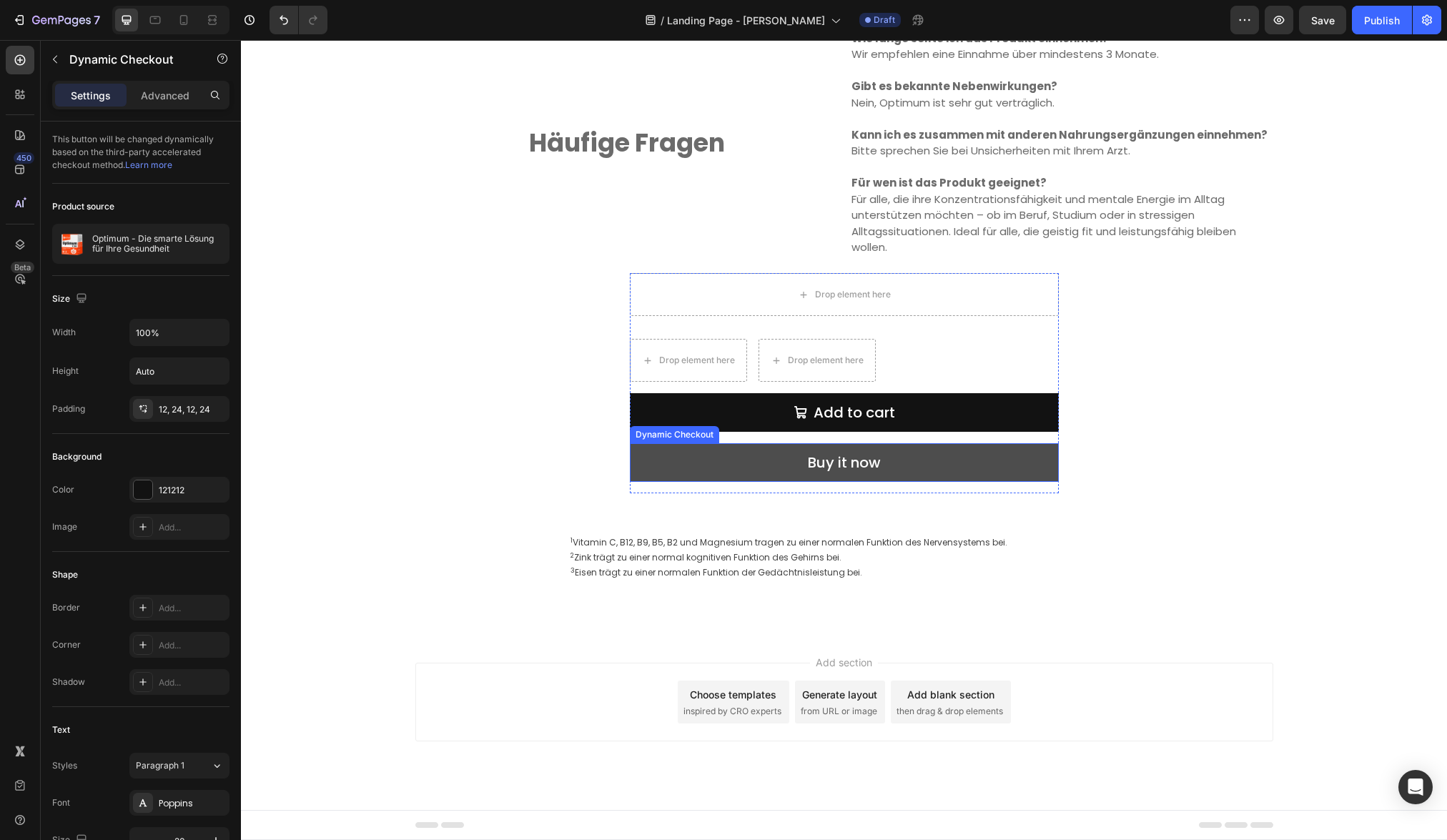
click at [875, 473] on button "Buy it now" at bounding box center [844, 462] width 429 height 38
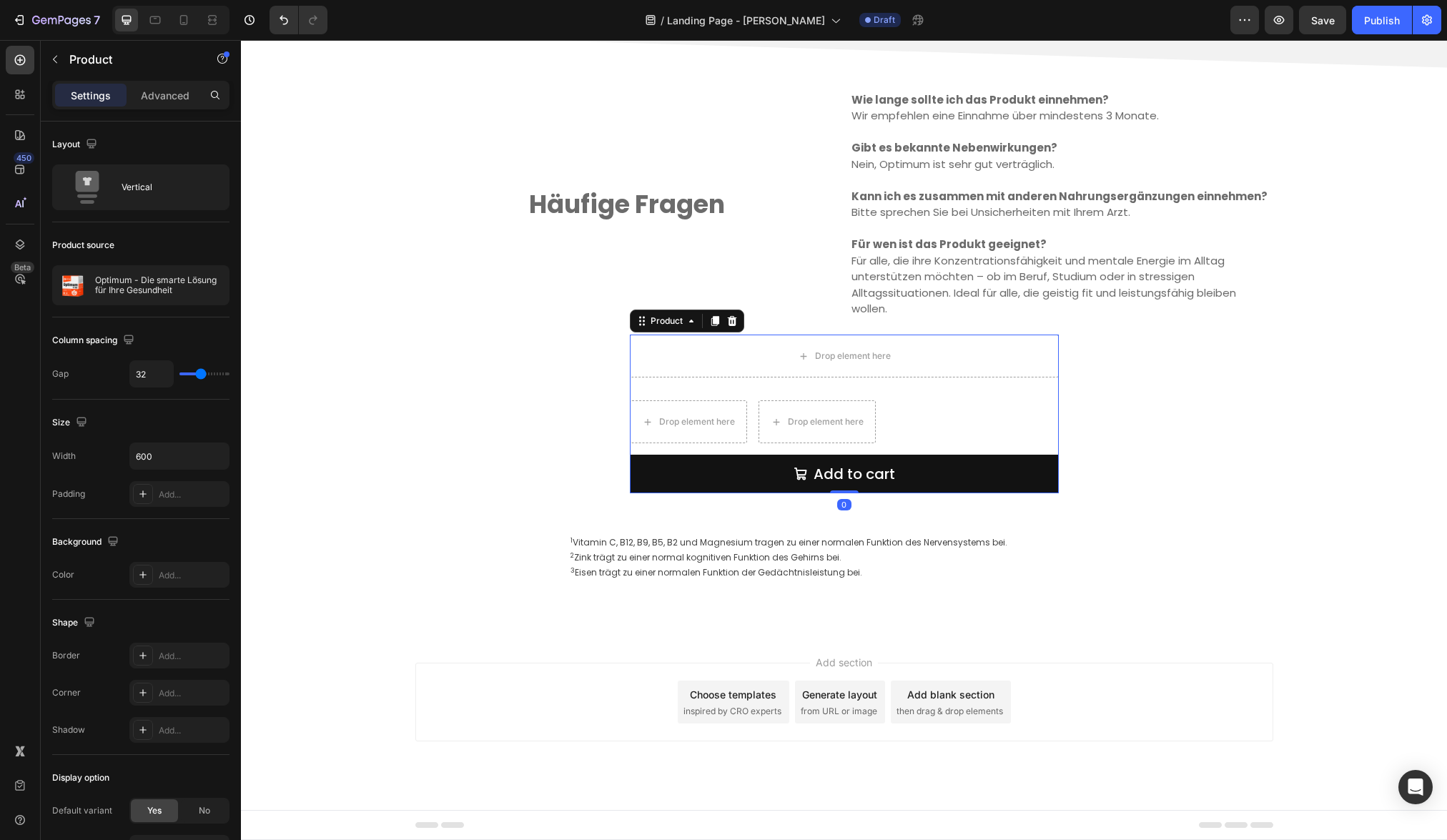
click at [847, 398] on div "Drop element here Drop element here Drop element here Row Add to cart Add to Ca…" at bounding box center [844, 413] width 429 height 159
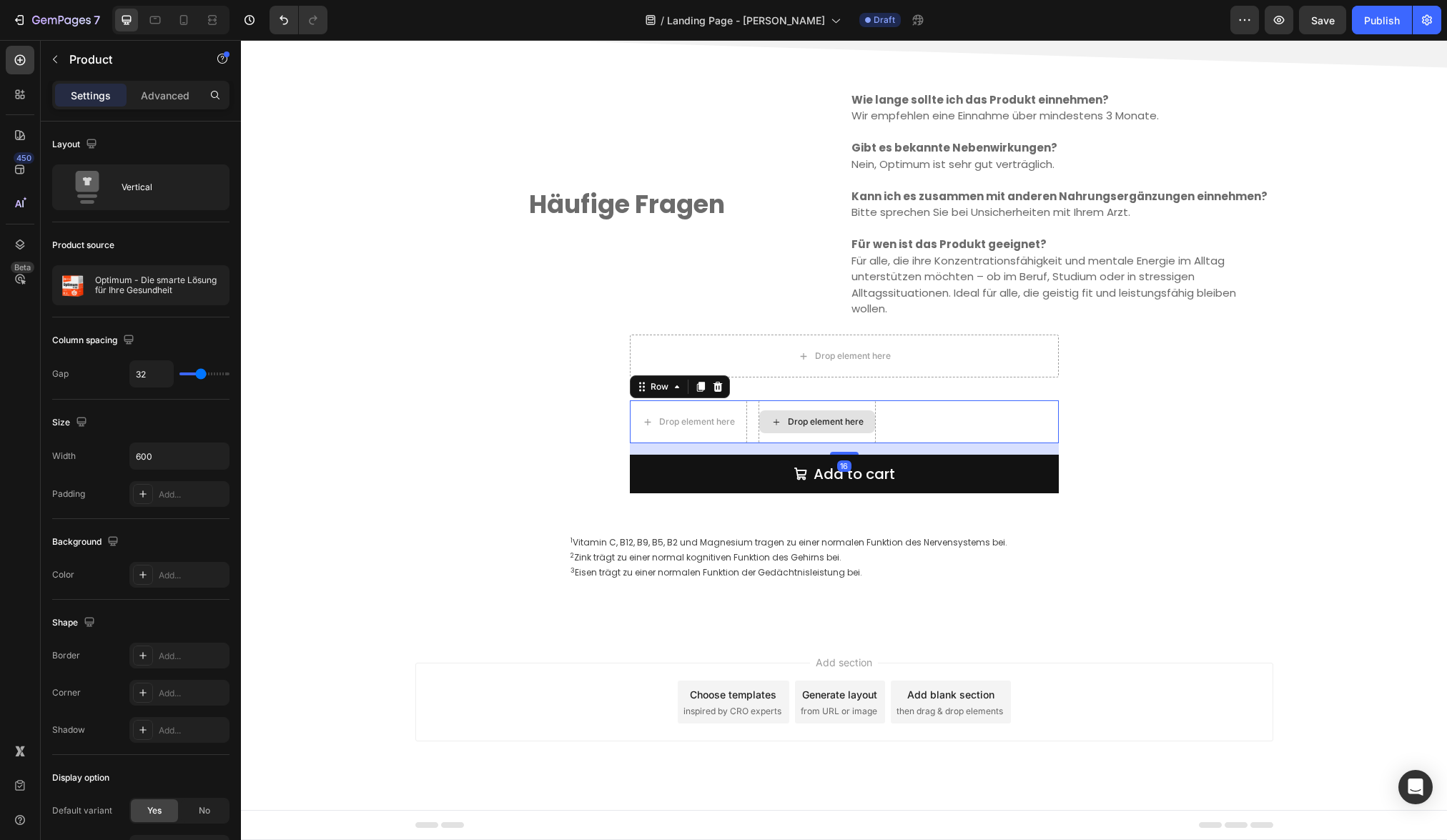
click at [857, 404] on div "Drop element here" at bounding box center [817, 422] width 117 height 43
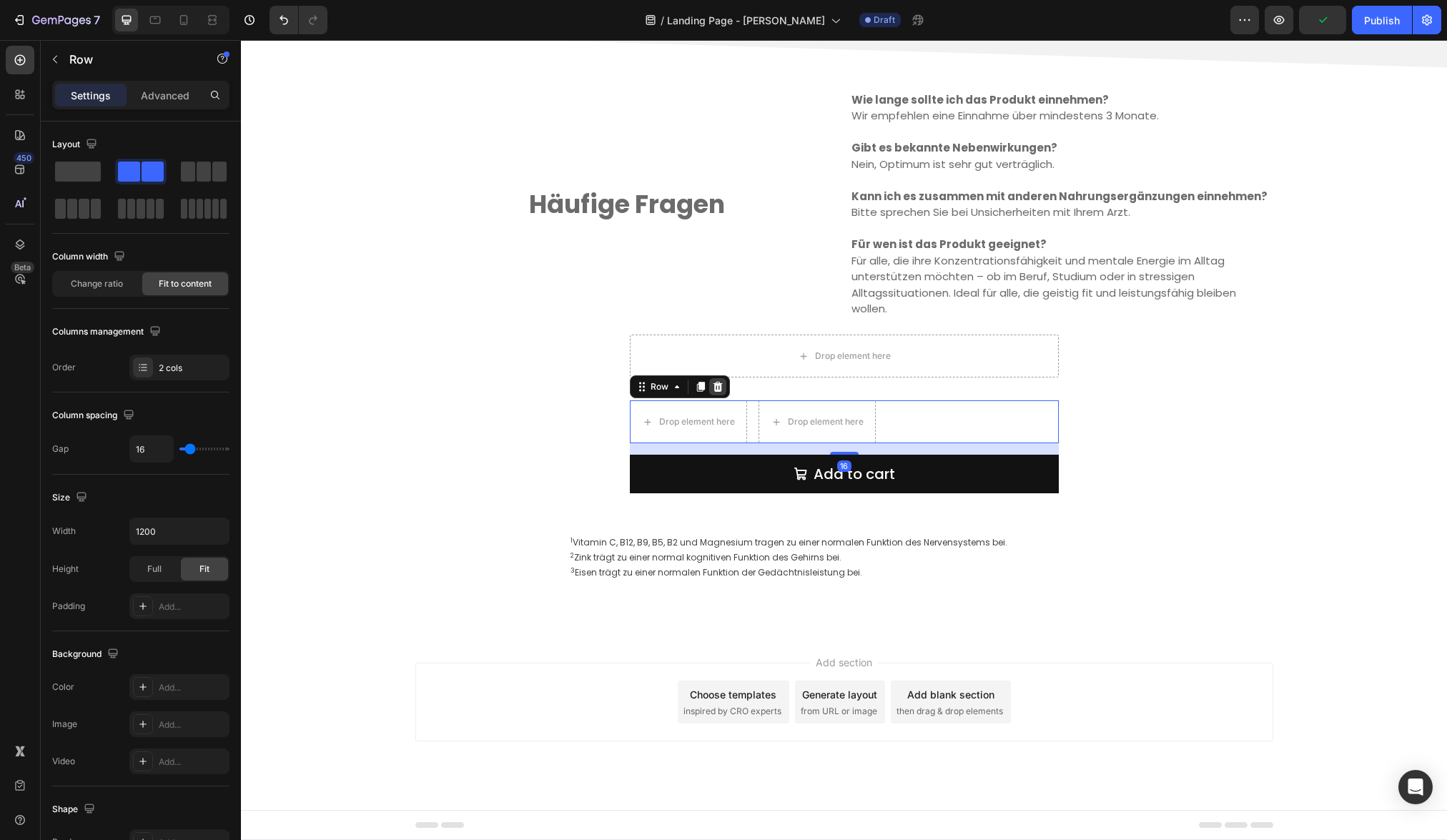
click at [715, 388] on icon at bounding box center [717, 386] width 11 height 11
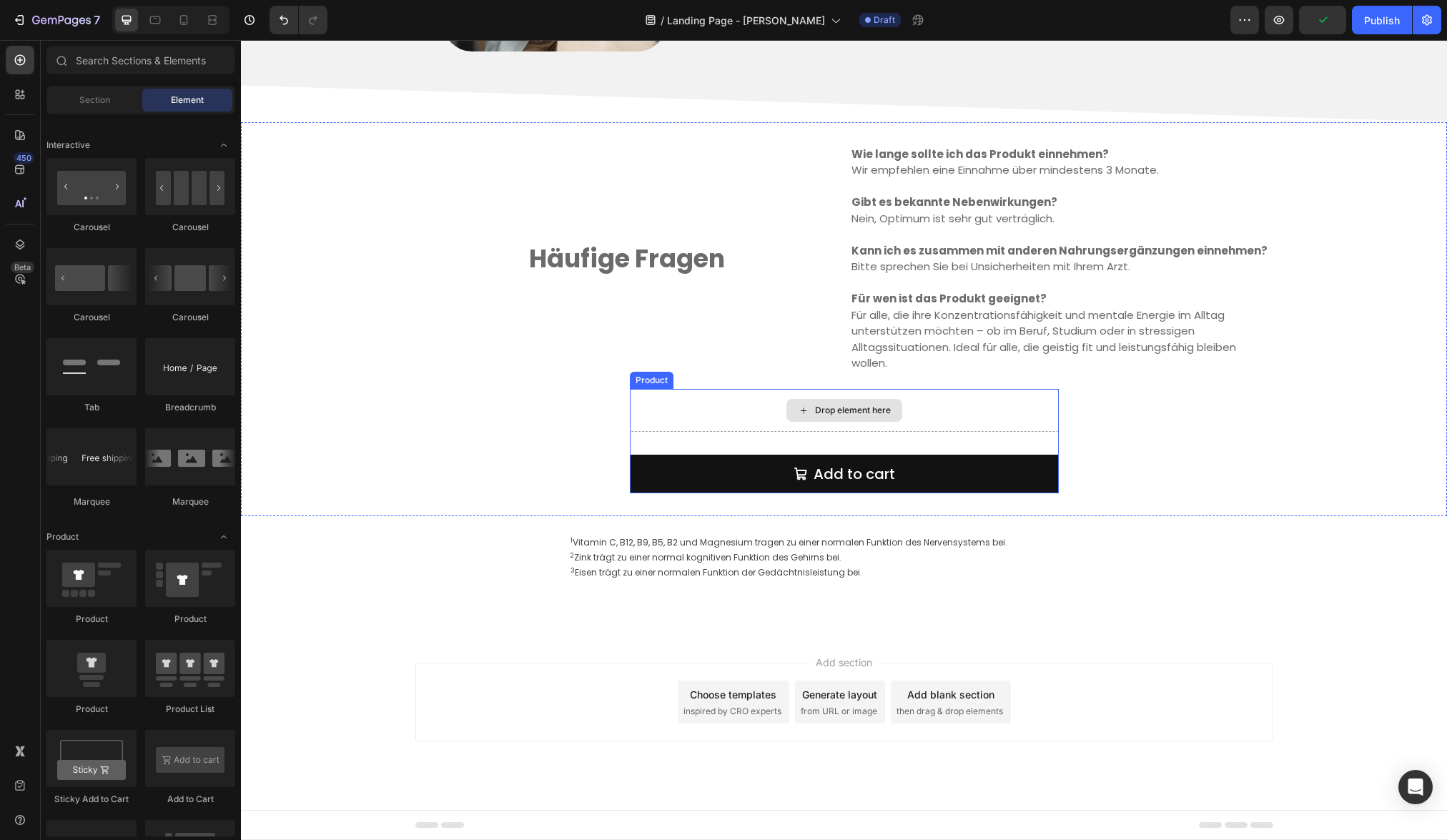
click at [734, 394] on div "Drop element here" at bounding box center [844, 410] width 429 height 43
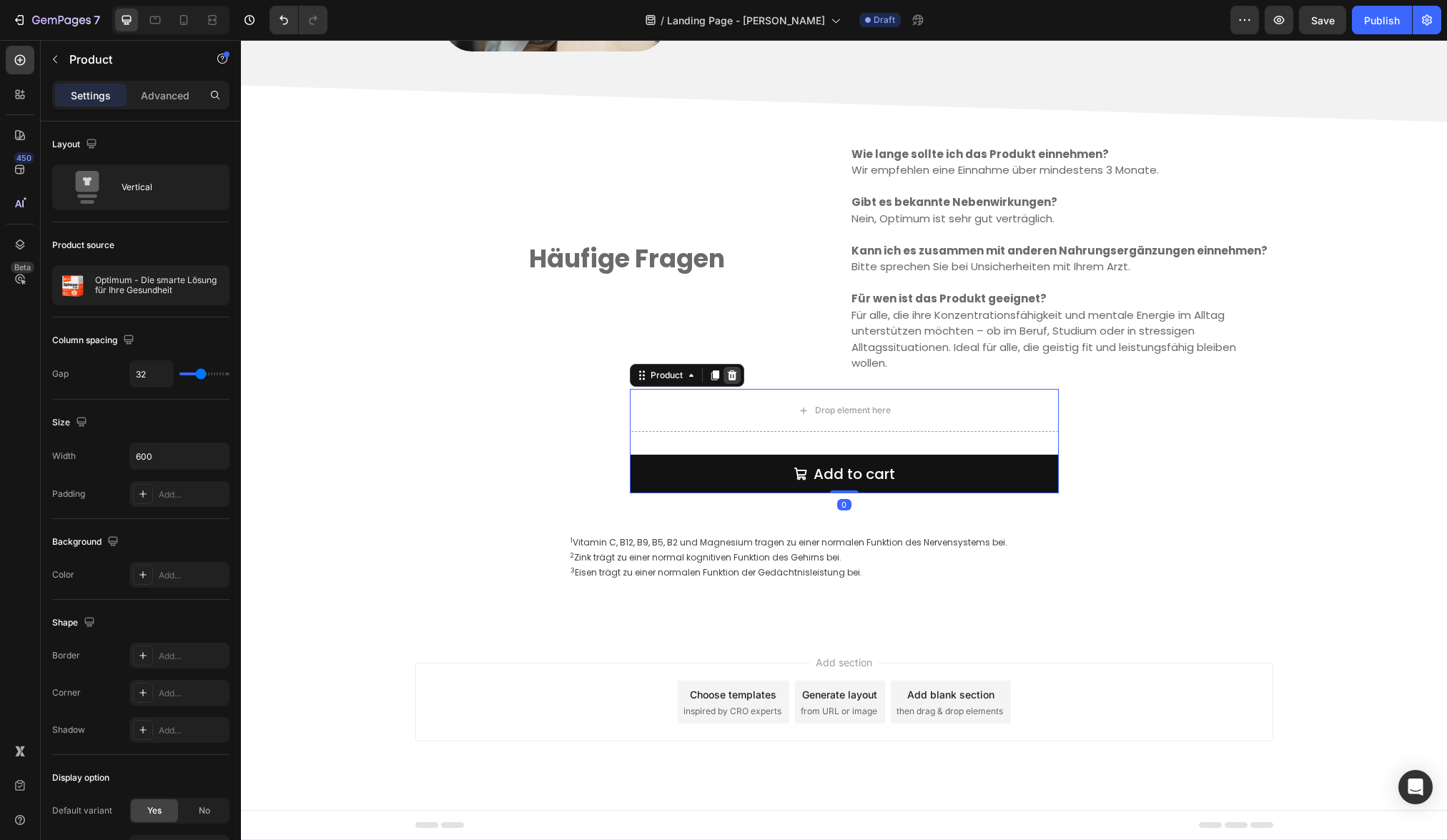
click at [727, 374] on icon at bounding box center [732, 375] width 9 height 10
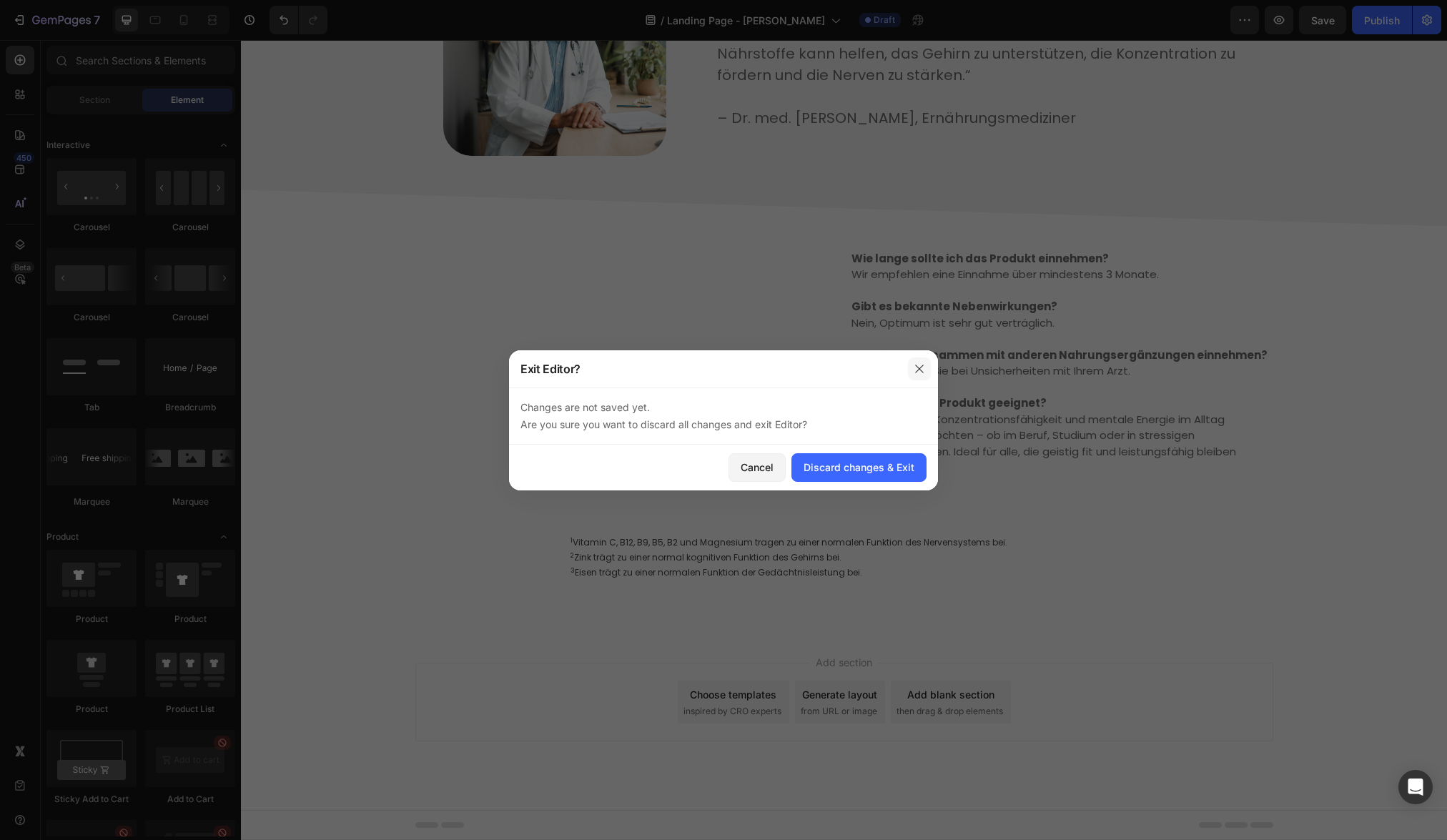
click at [918, 371] on icon "button" at bounding box center [919, 368] width 11 height 11
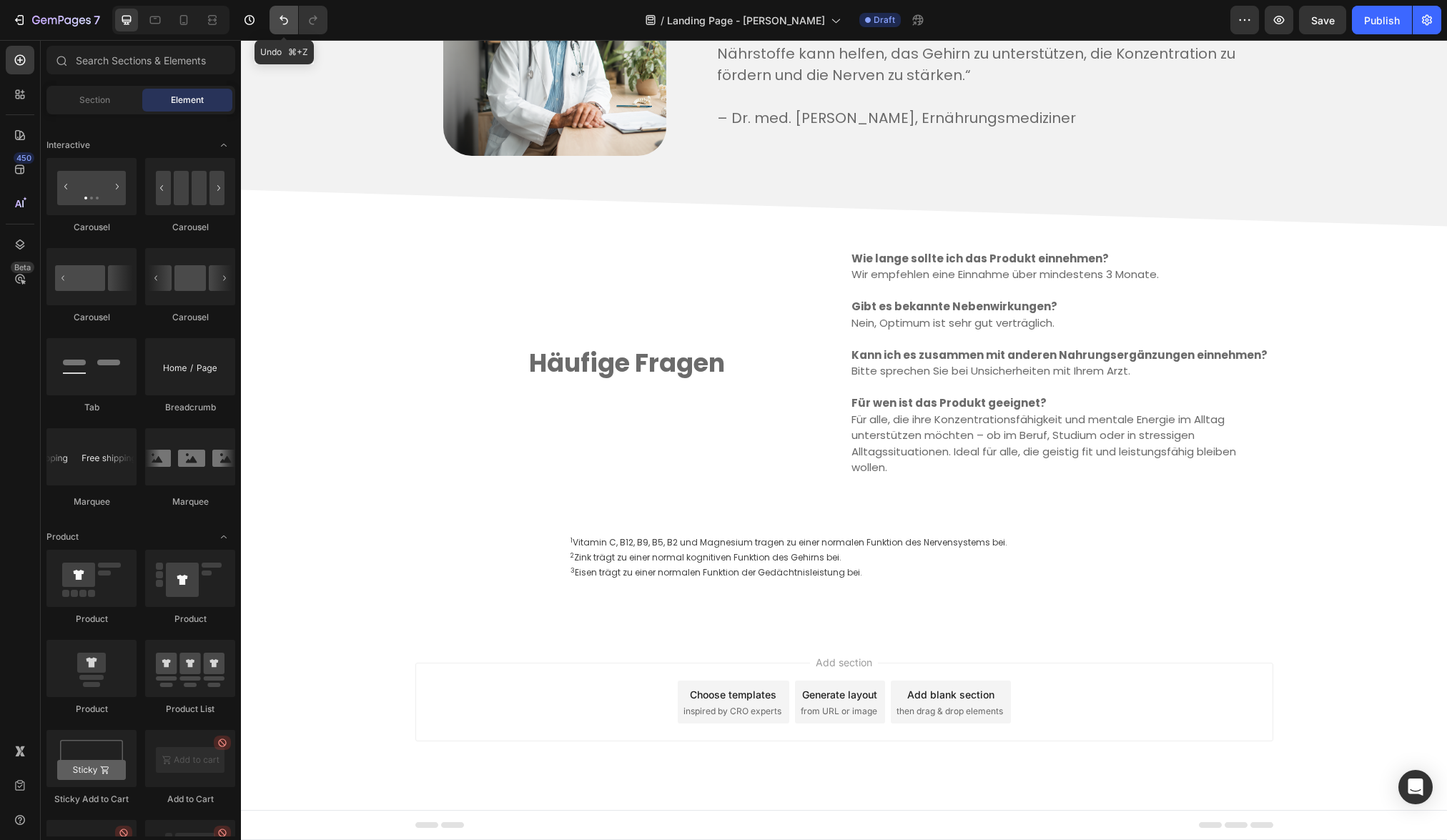
click at [273, 22] on button "Undo/Redo" at bounding box center [284, 20] width 29 height 29
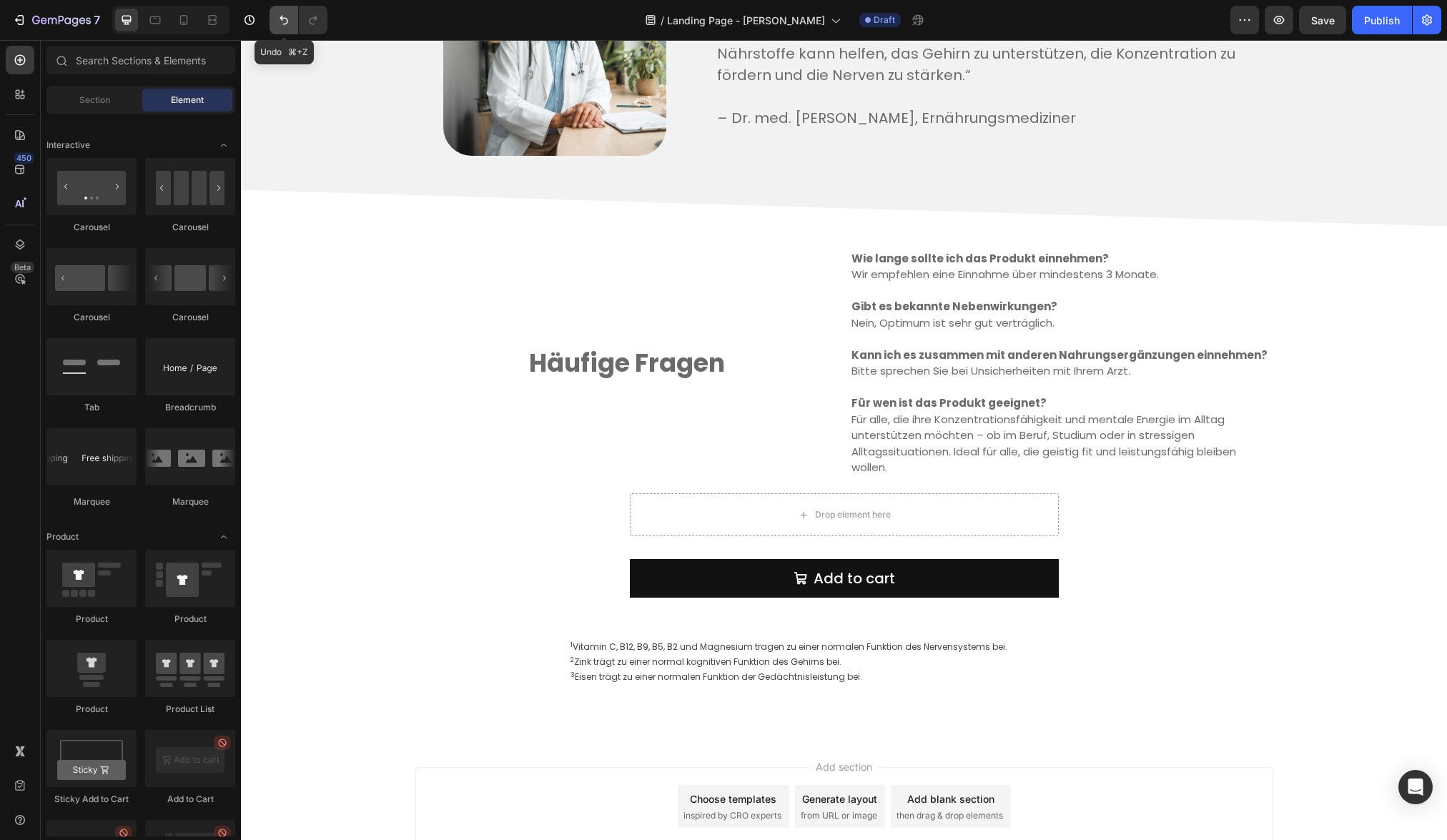
scroll to position [3141, 0]
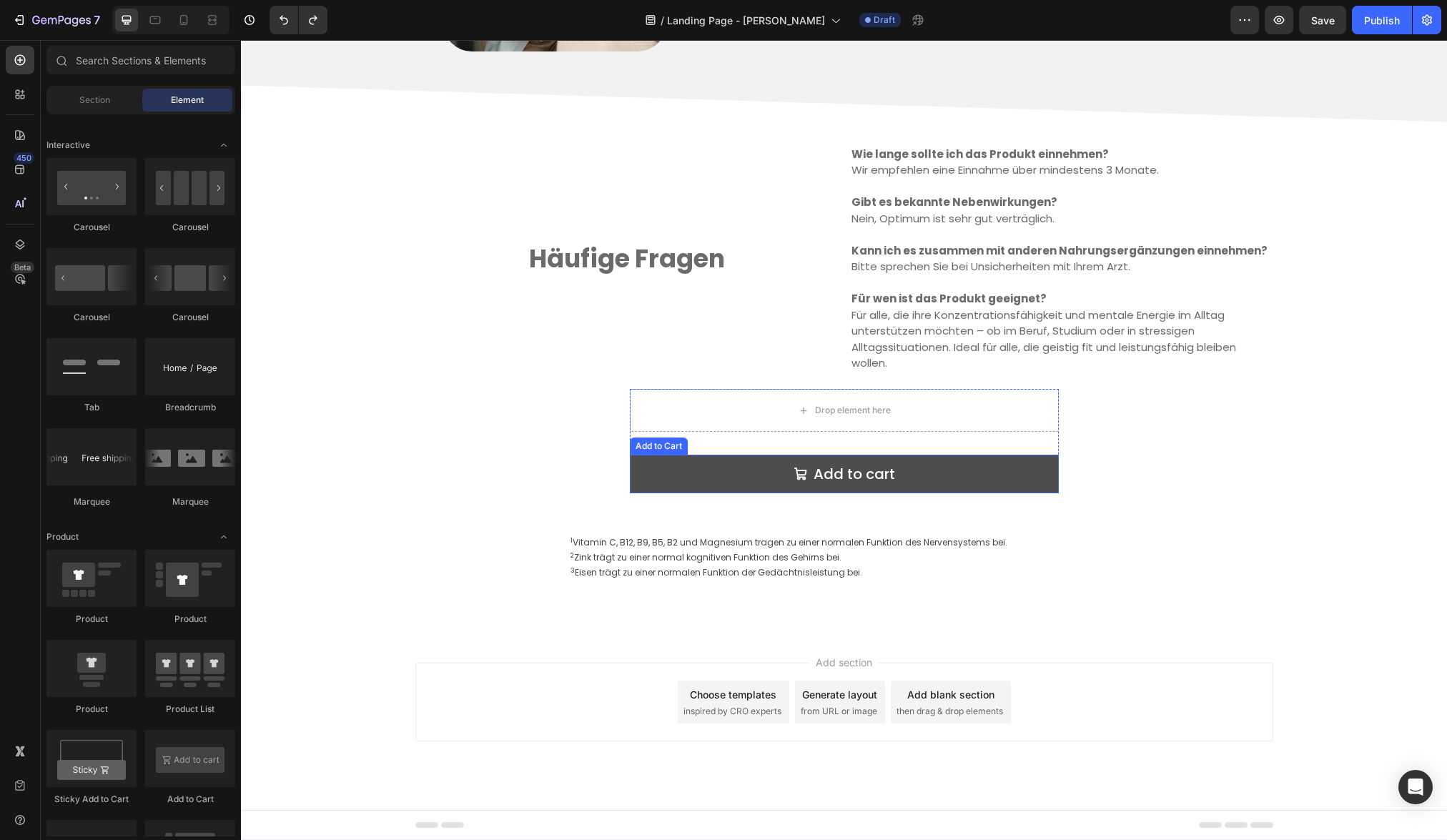
click at [1027, 466] on button "Add to cart" at bounding box center [844, 473] width 429 height 38
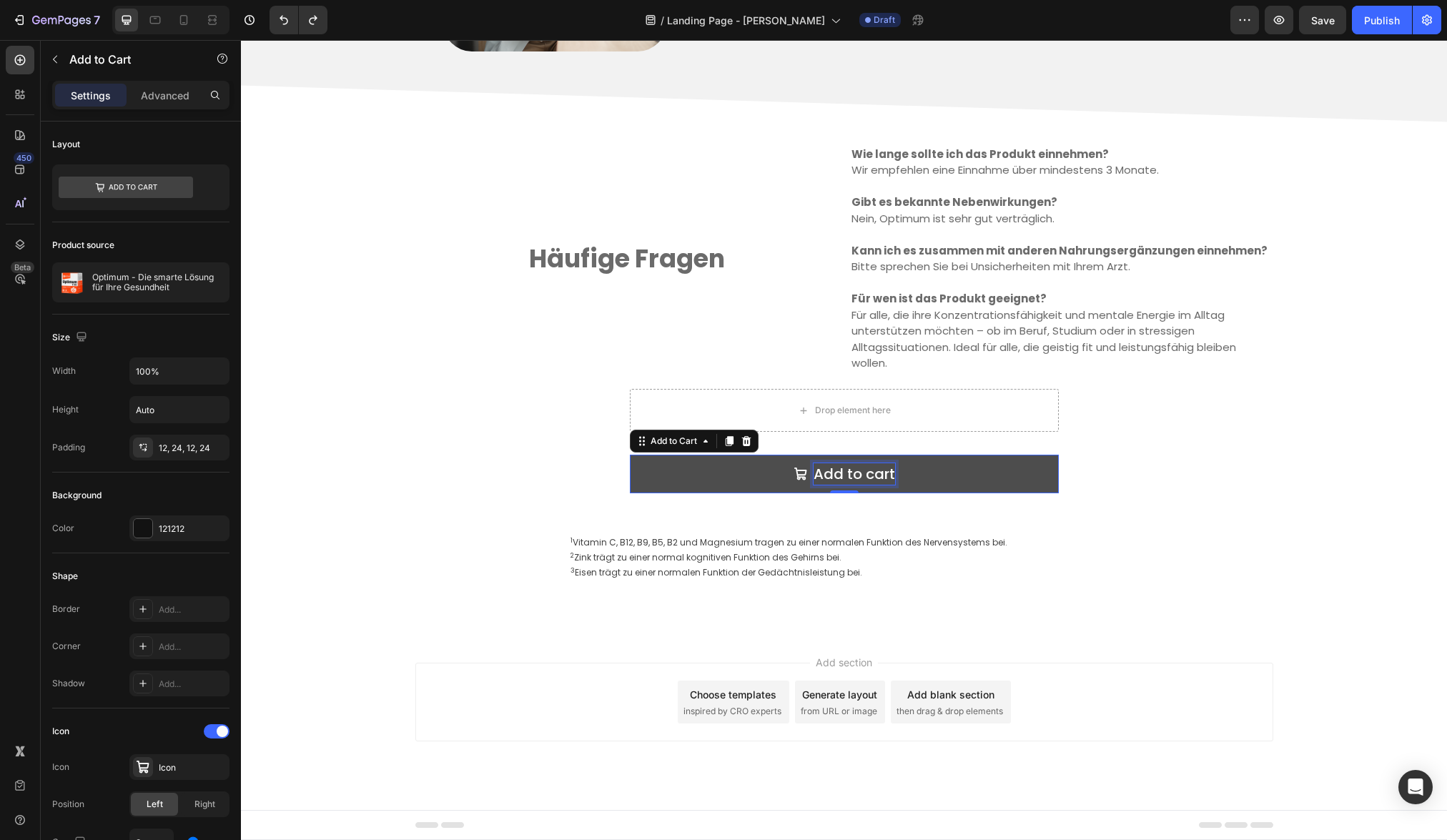
click at [841, 474] on div "Add to cart" at bounding box center [854, 474] width 81 height 22
drag, startPoint x: 813, startPoint y: 472, endPoint x: 888, endPoint y: 478, distance: 75.2
click at [888, 478] on p "Add to cart" at bounding box center [854, 474] width 81 height 22
click at [630, 455] on button "Jetzt" at bounding box center [844, 473] width 429 height 38
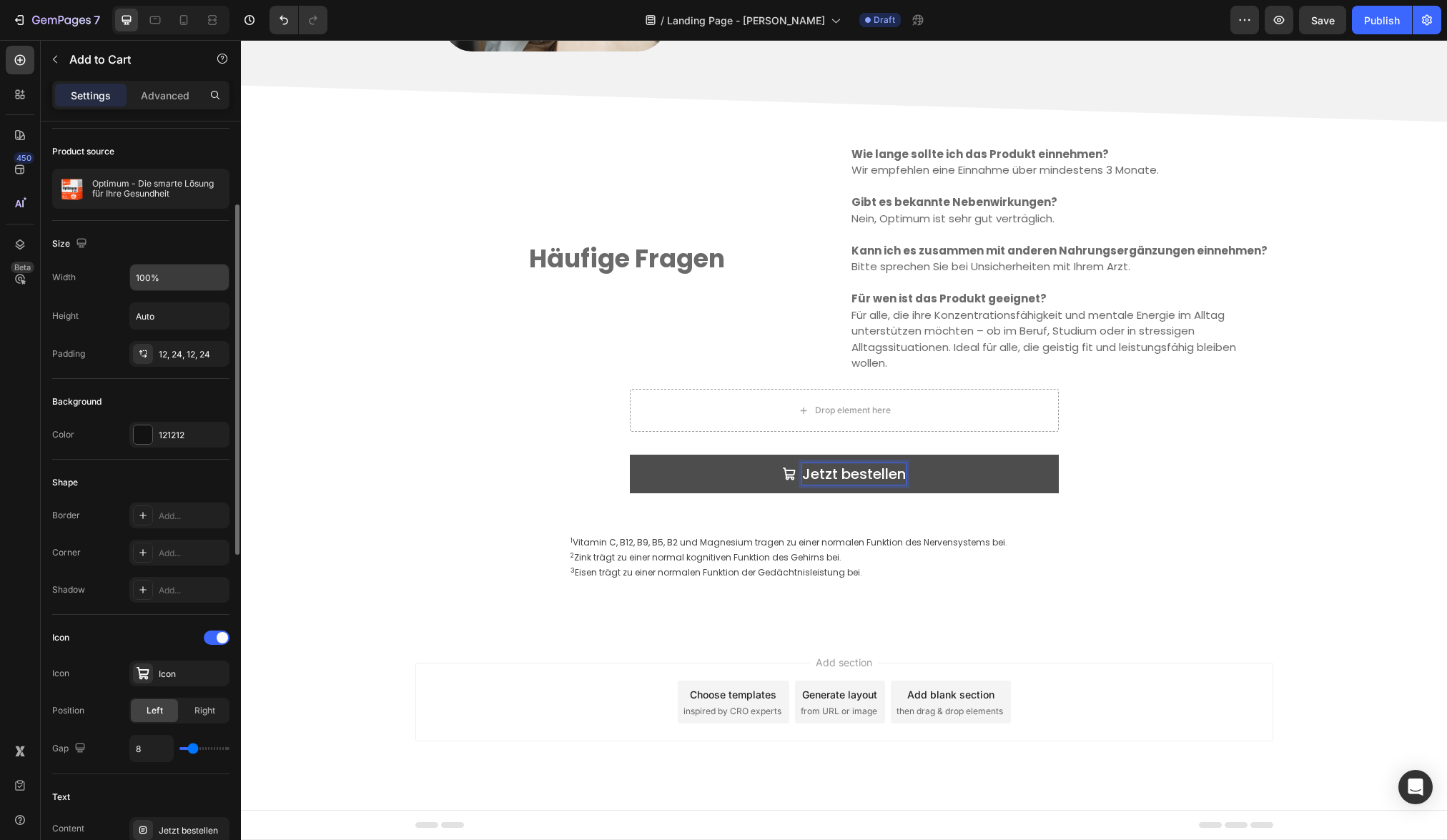
scroll to position [157, 0]
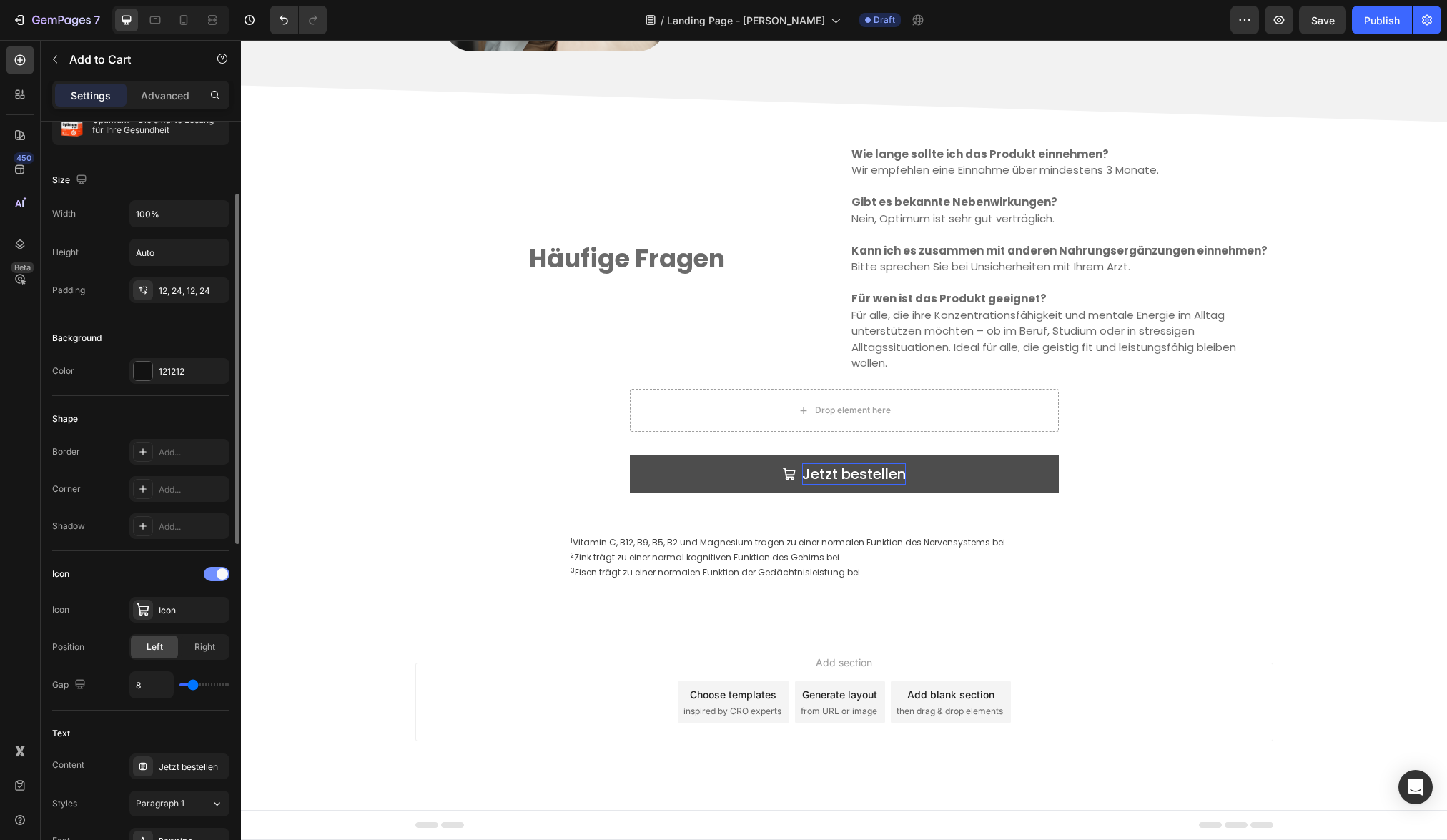
click at [210, 576] on div at bounding box center [216, 573] width 26 height 14
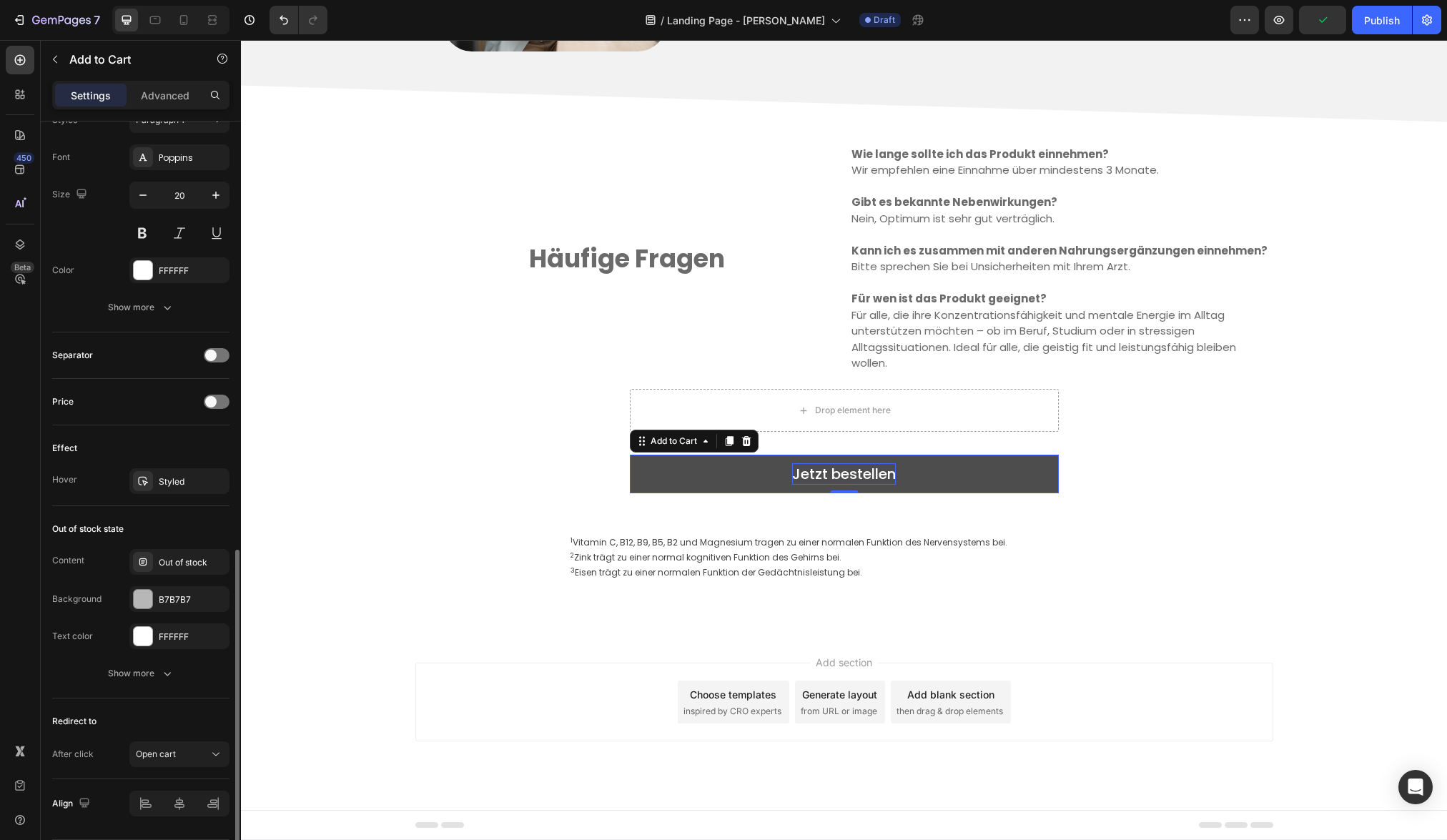
scroll to position [772, 0]
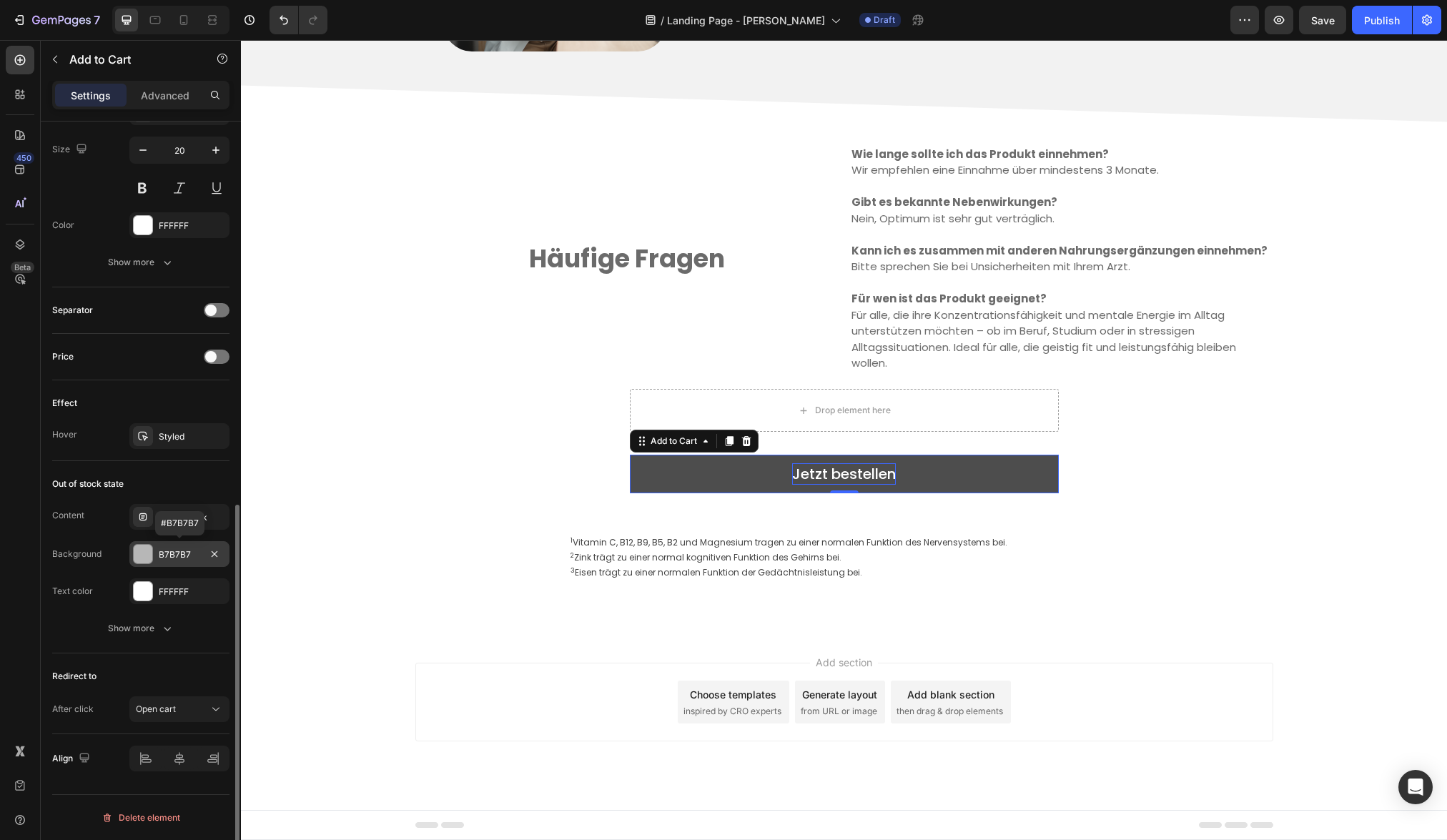
click at [143, 551] on div at bounding box center [143, 554] width 19 height 19
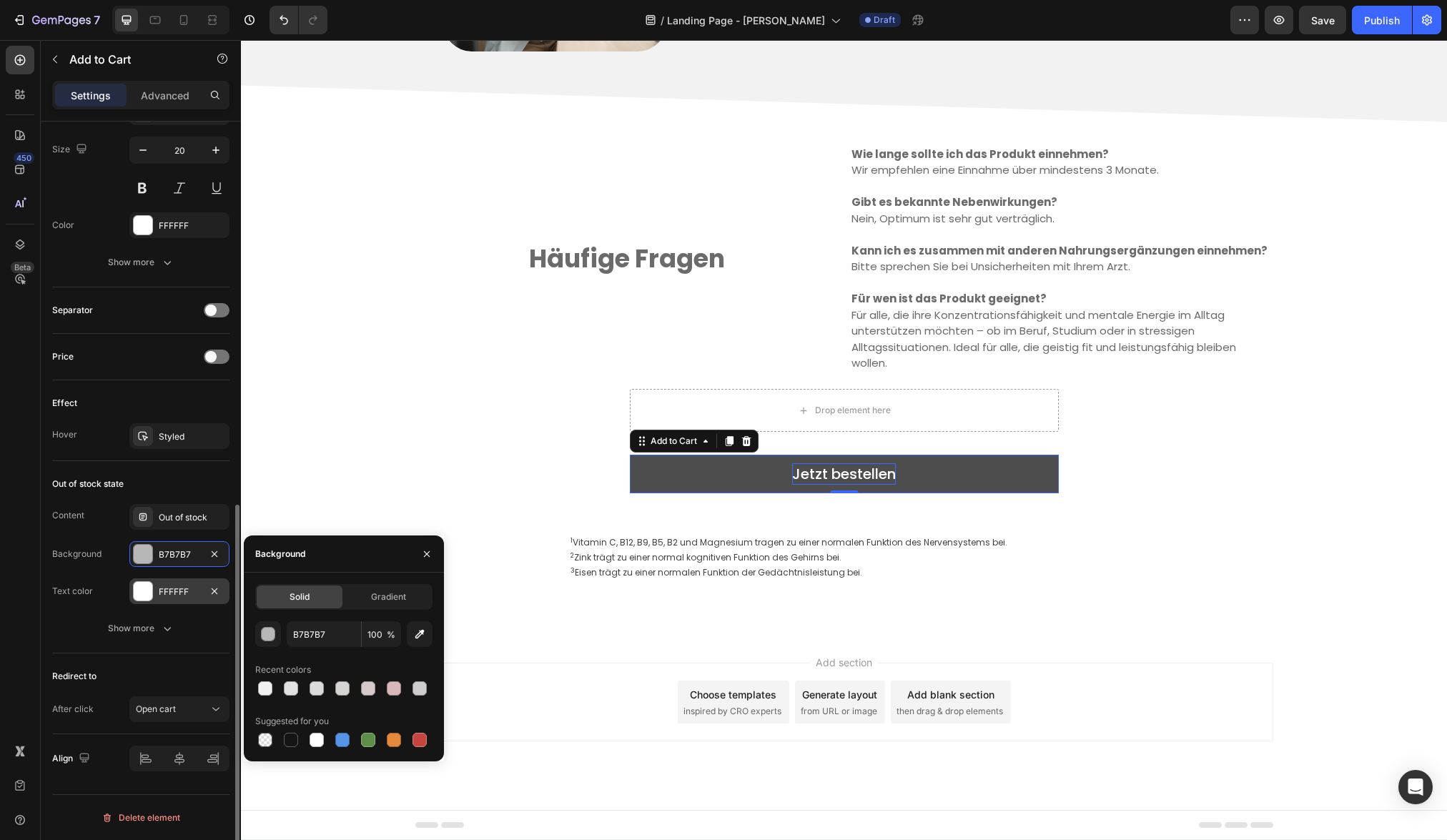
click at [143, 588] on div at bounding box center [143, 591] width 19 height 19
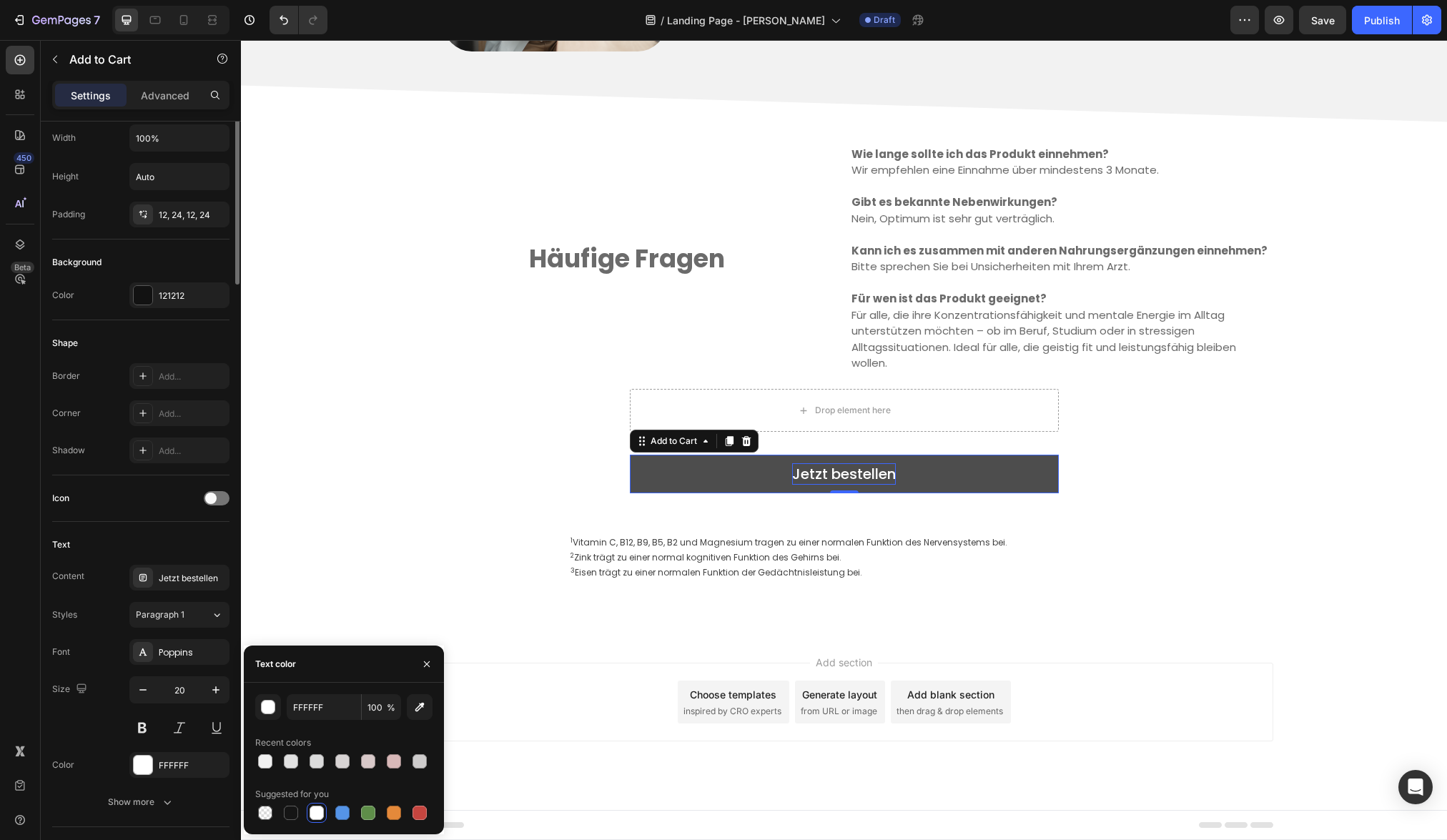
scroll to position [0, 0]
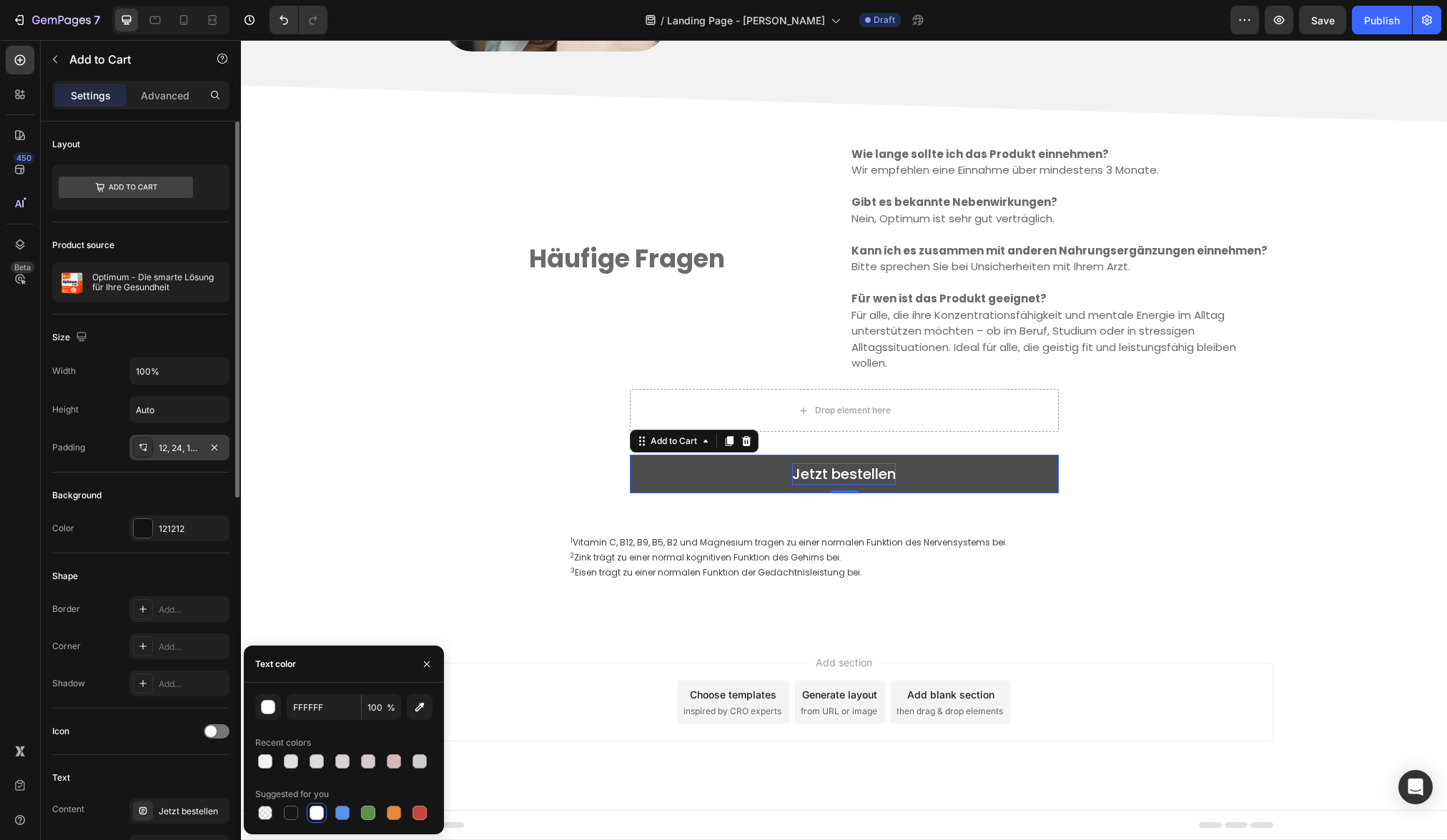
click at [179, 452] on div "12, 24, 12, 24" at bounding box center [179, 448] width 41 height 13
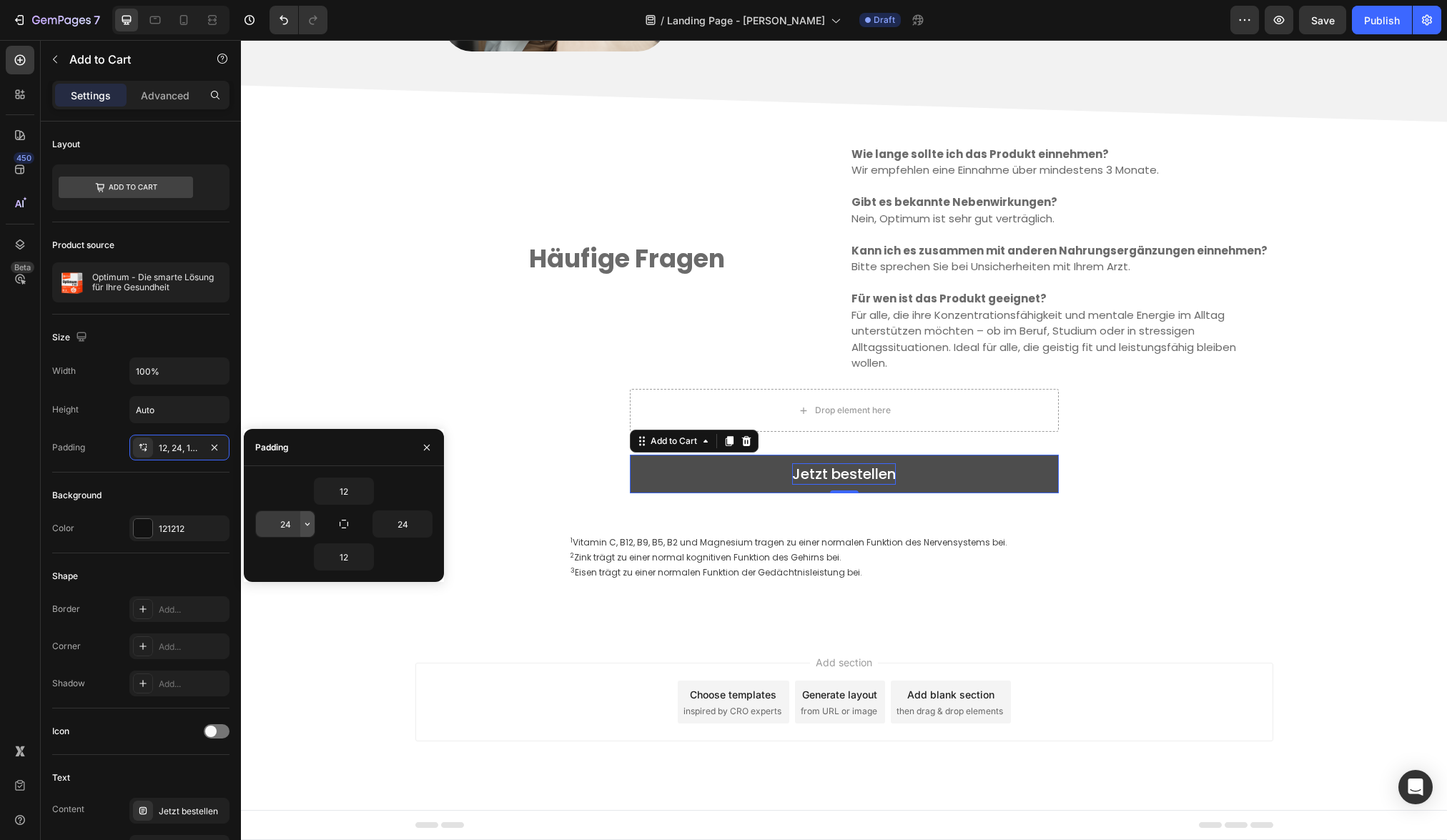
click at [303, 525] on icon "button" at bounding box center [307, 524] width 11 height 11
click at [293, 524] on input "24" at bounding box center [285, 524] width 59 height 26
type input "10"
click at [412, 521] on input "24" at bounding box center [403, 524] width 59 height 26
type input "10"
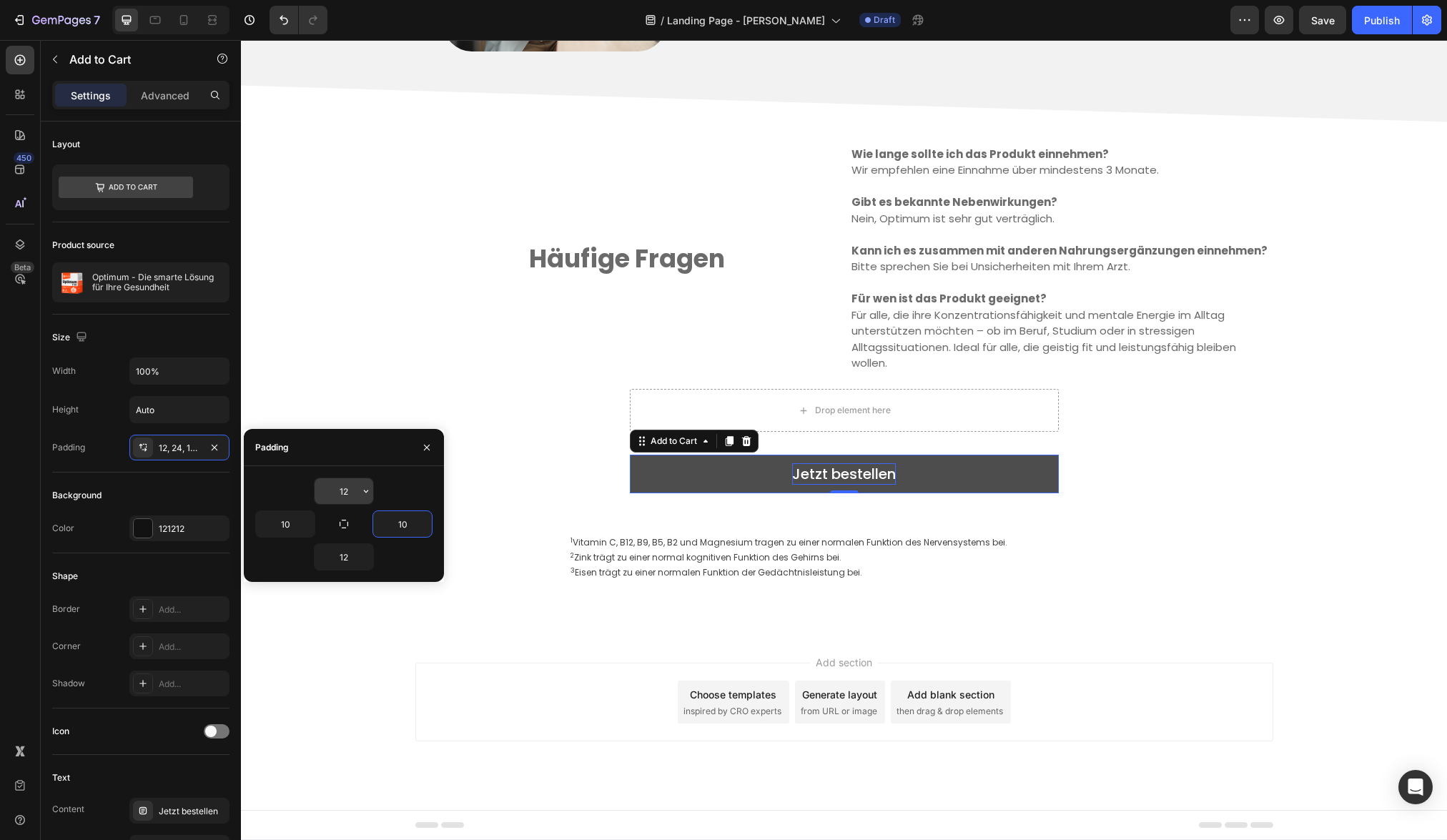
click at [349, 493] on input "12" at bounding box center [344, 491] width 59 height 26
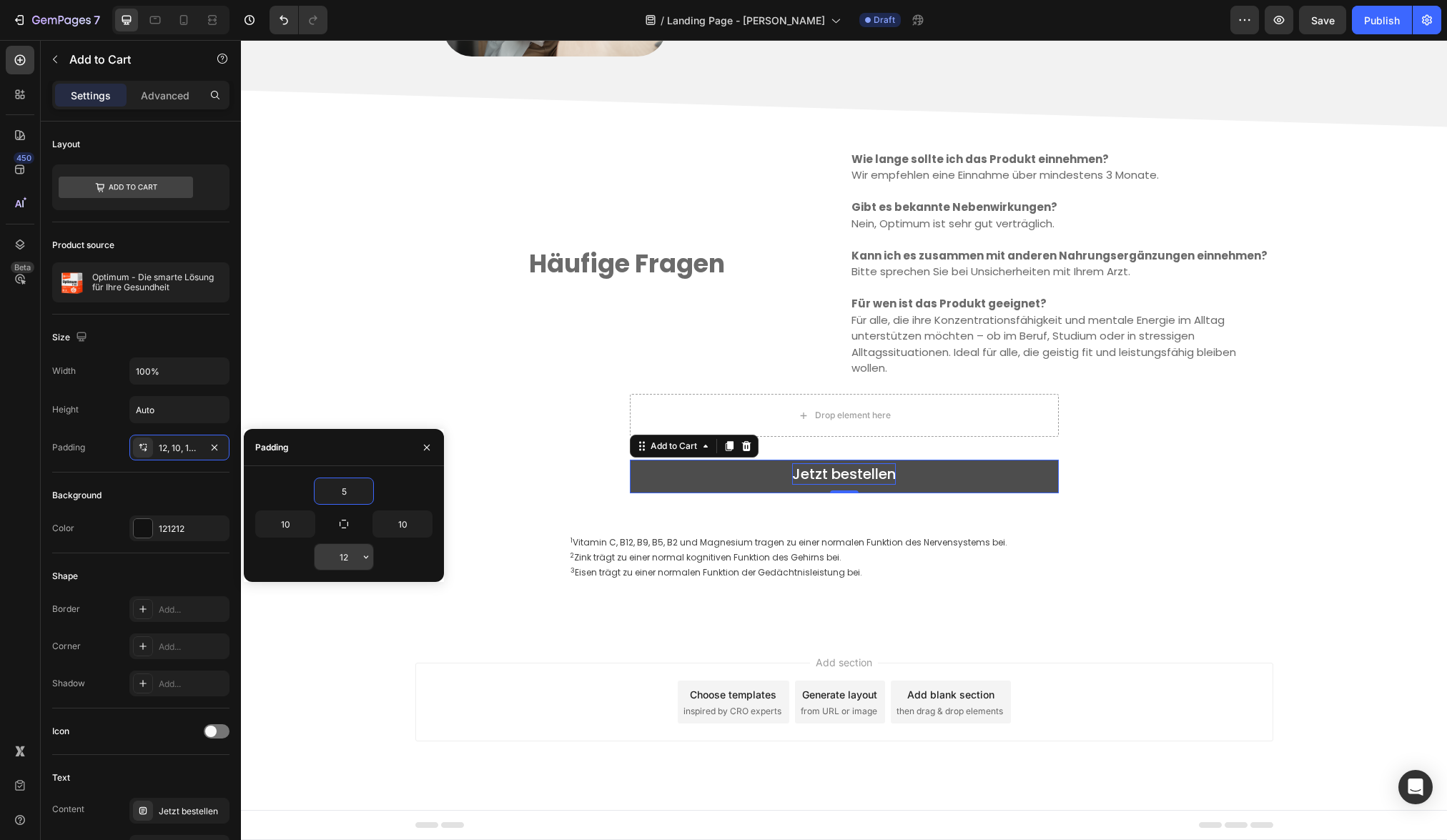
type input "5"
click at [352, 564] on input "12" at bounding box center [344, 557] width 59 height 26
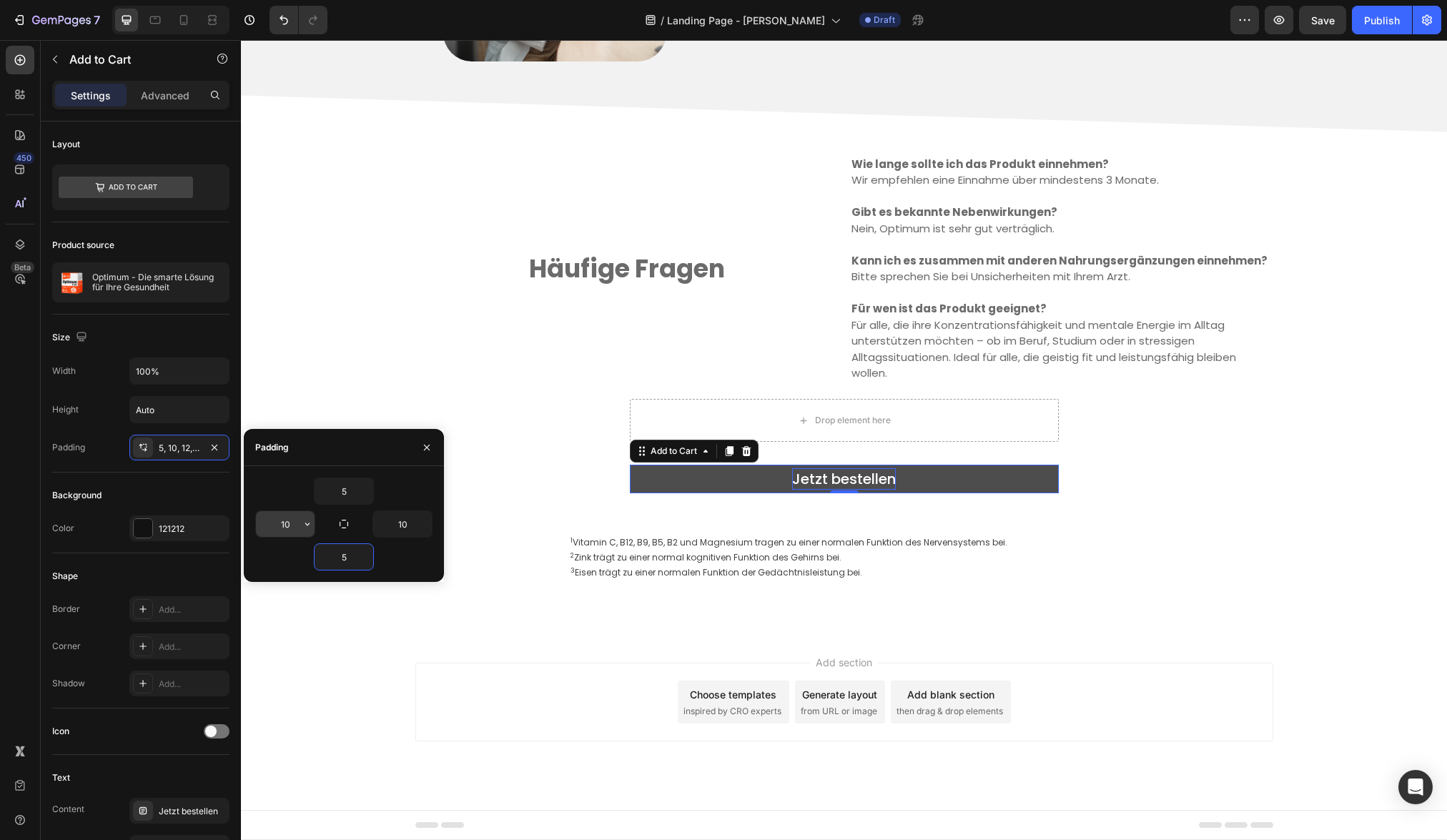
type input "5"
click at [293, 525] on input "10" at bounding box center [285, 524] width 59 height 26
type input "5"
click at [409, 524] on input "10" at bounding box center [403, 524] width 59 height 26
type input "5"
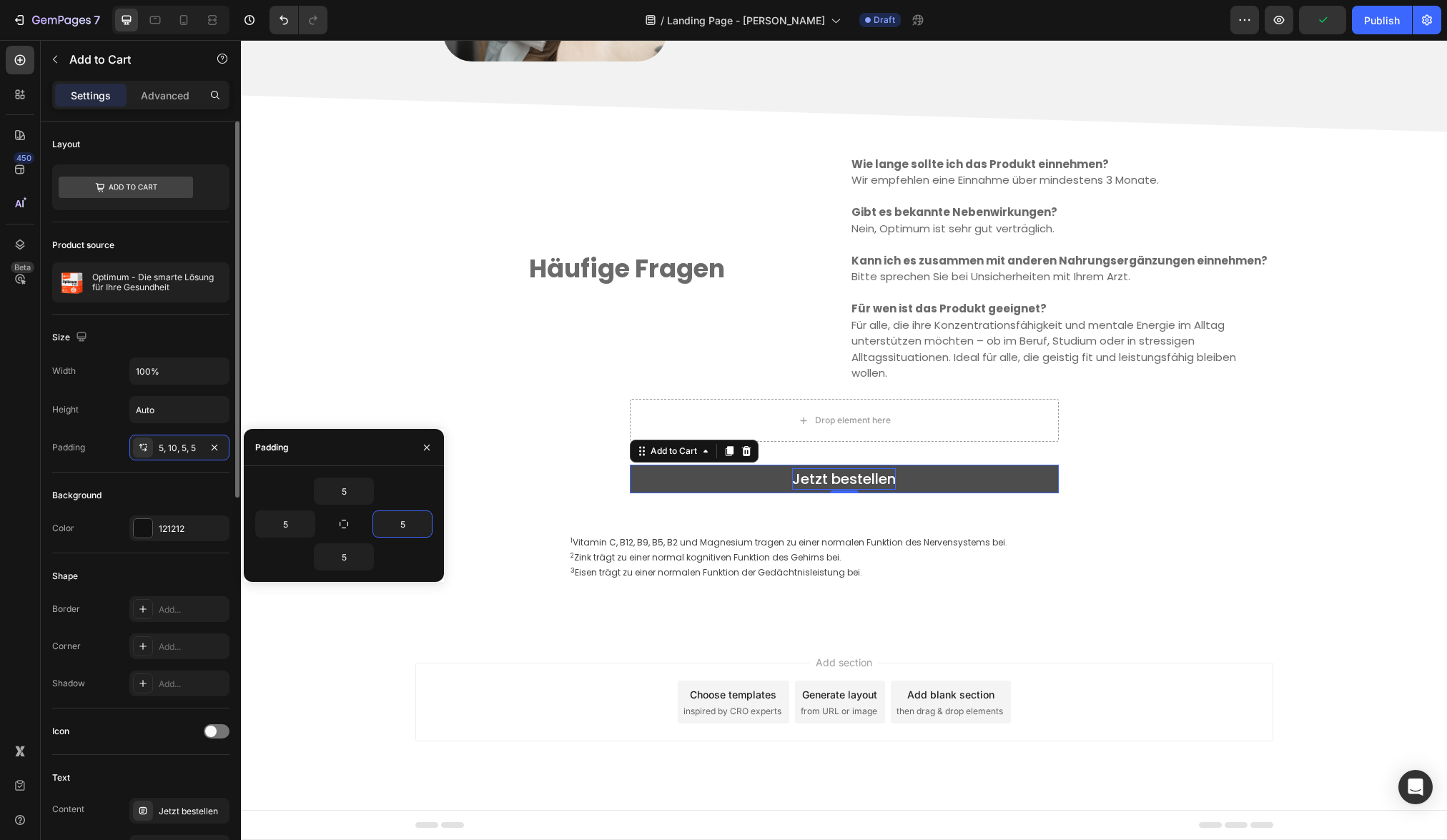
click at [163, 494] on div "Background" at bounding box center [140, 495] width 177 height 23
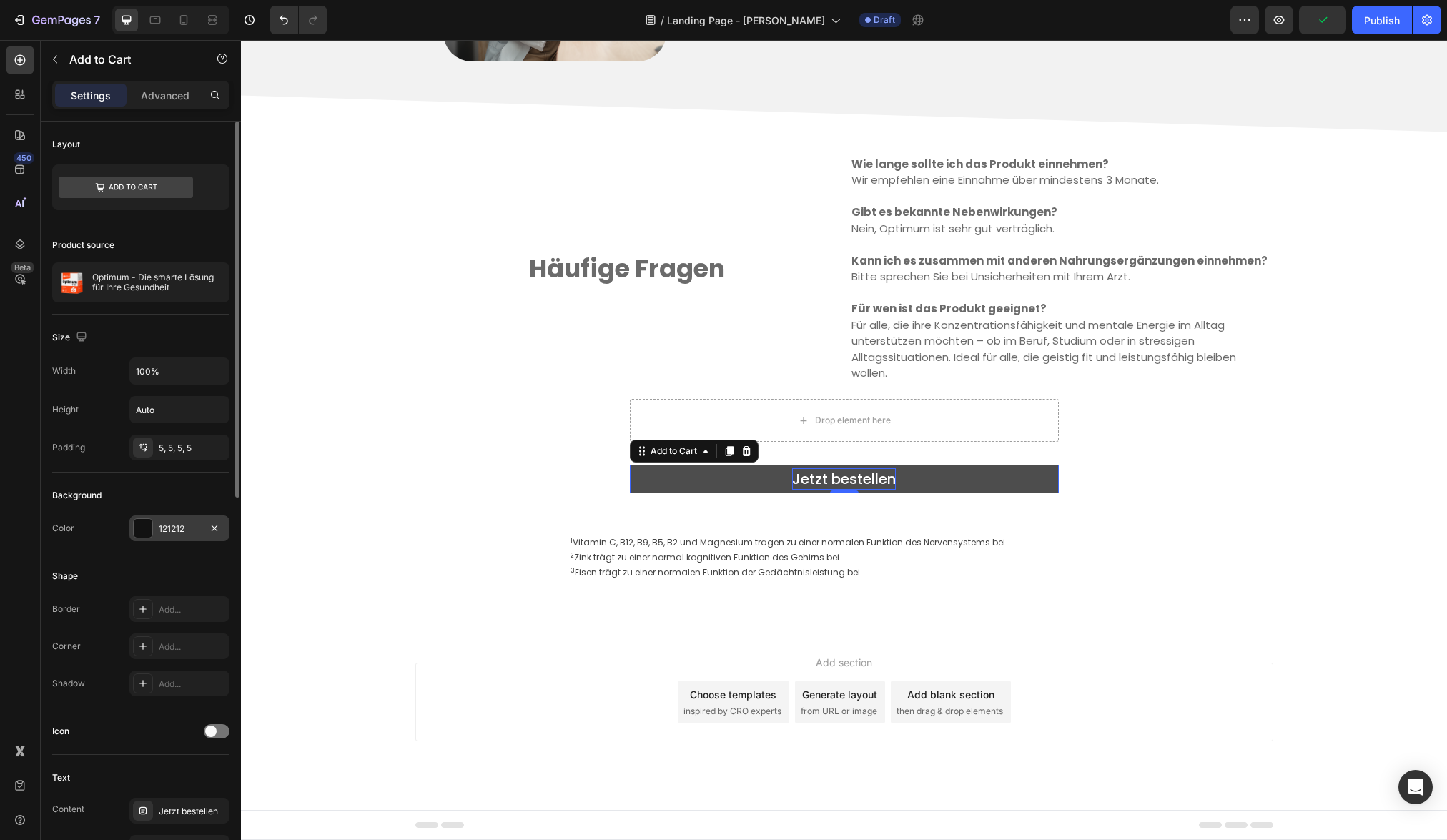
click at [153, 530] on div "121212" at bounding box center [179, 528] width 100 height 26
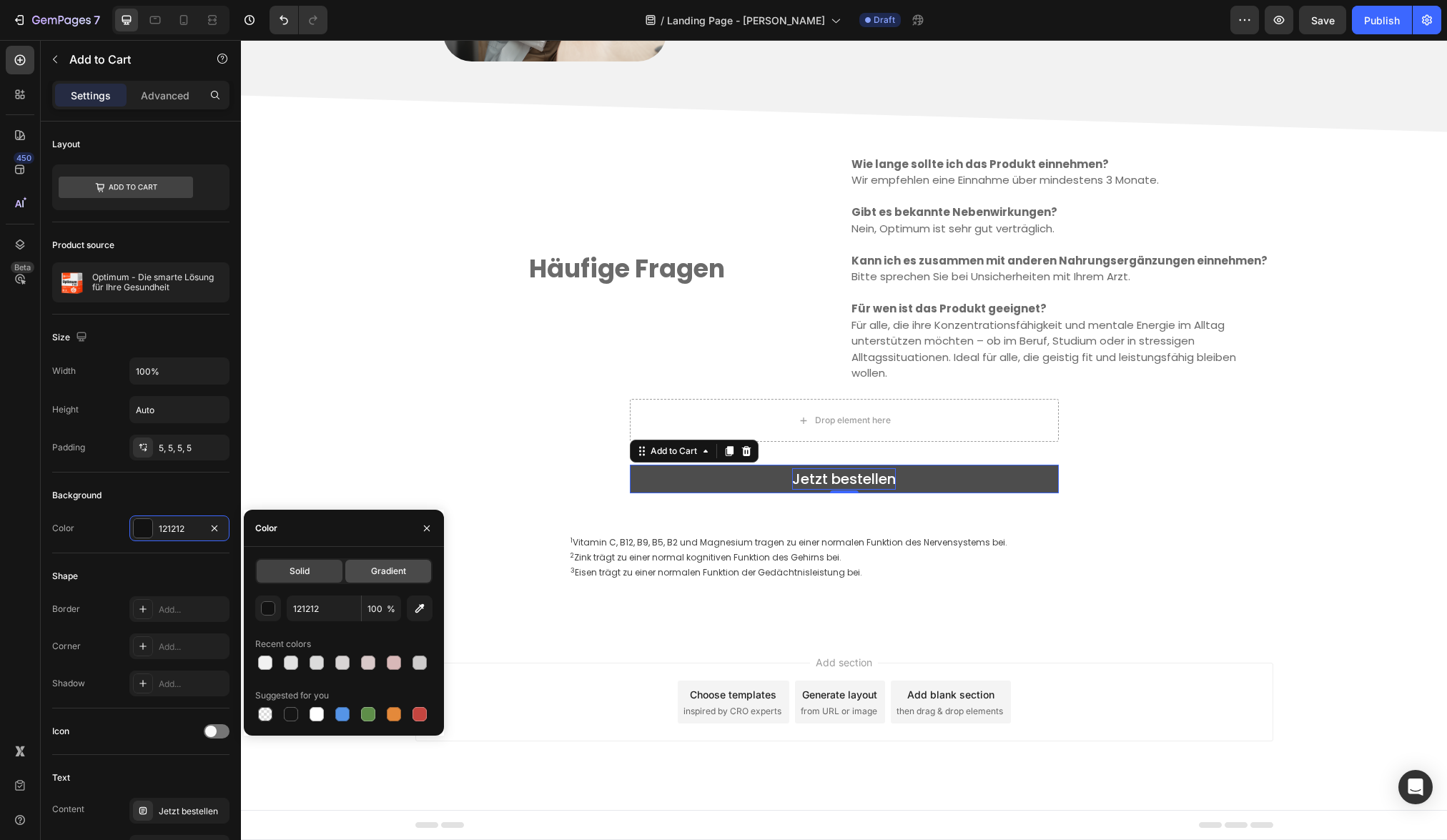
click at [382, 571] on span "Gradient" at bounding box center [388, 571] width 35 height 13
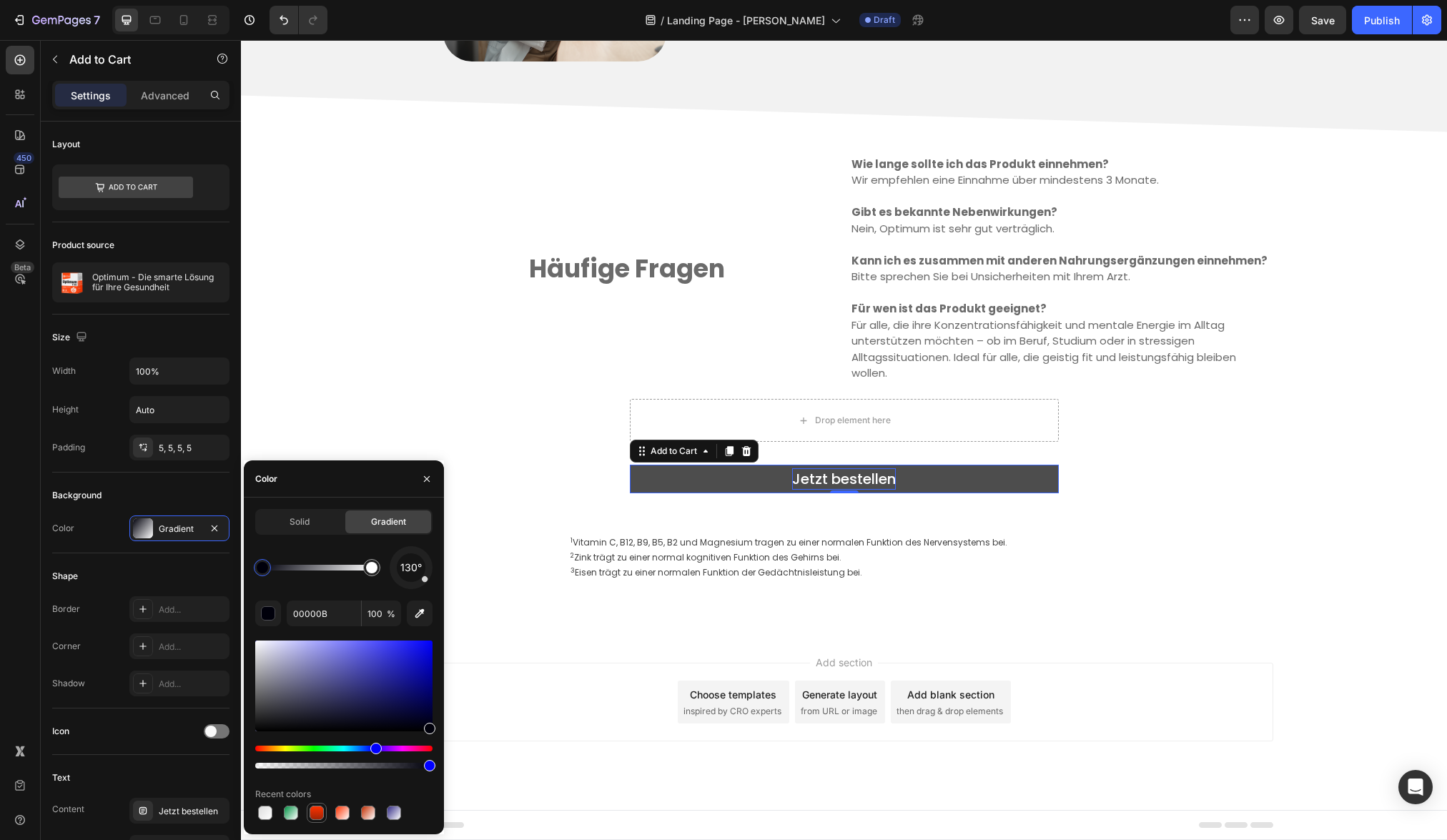
click at [319, 813] on div at bounding box center [316, 812] width 14 height 14
type input "FF3200"
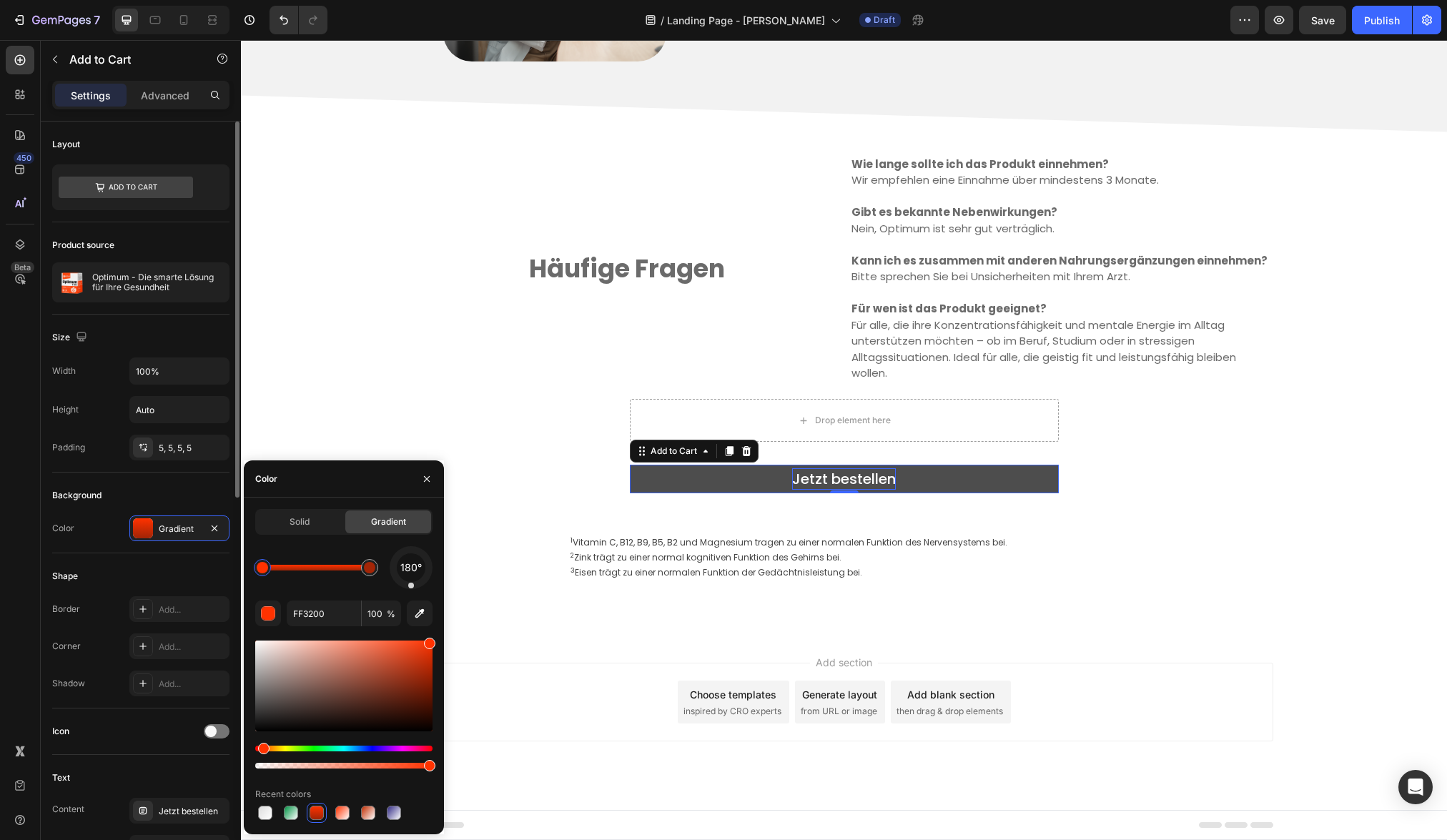
click at [219, 558] on div "Shape Border Add... Corner Add... Shadow Add..." at bounding box center [140, 630] width 177 height 155
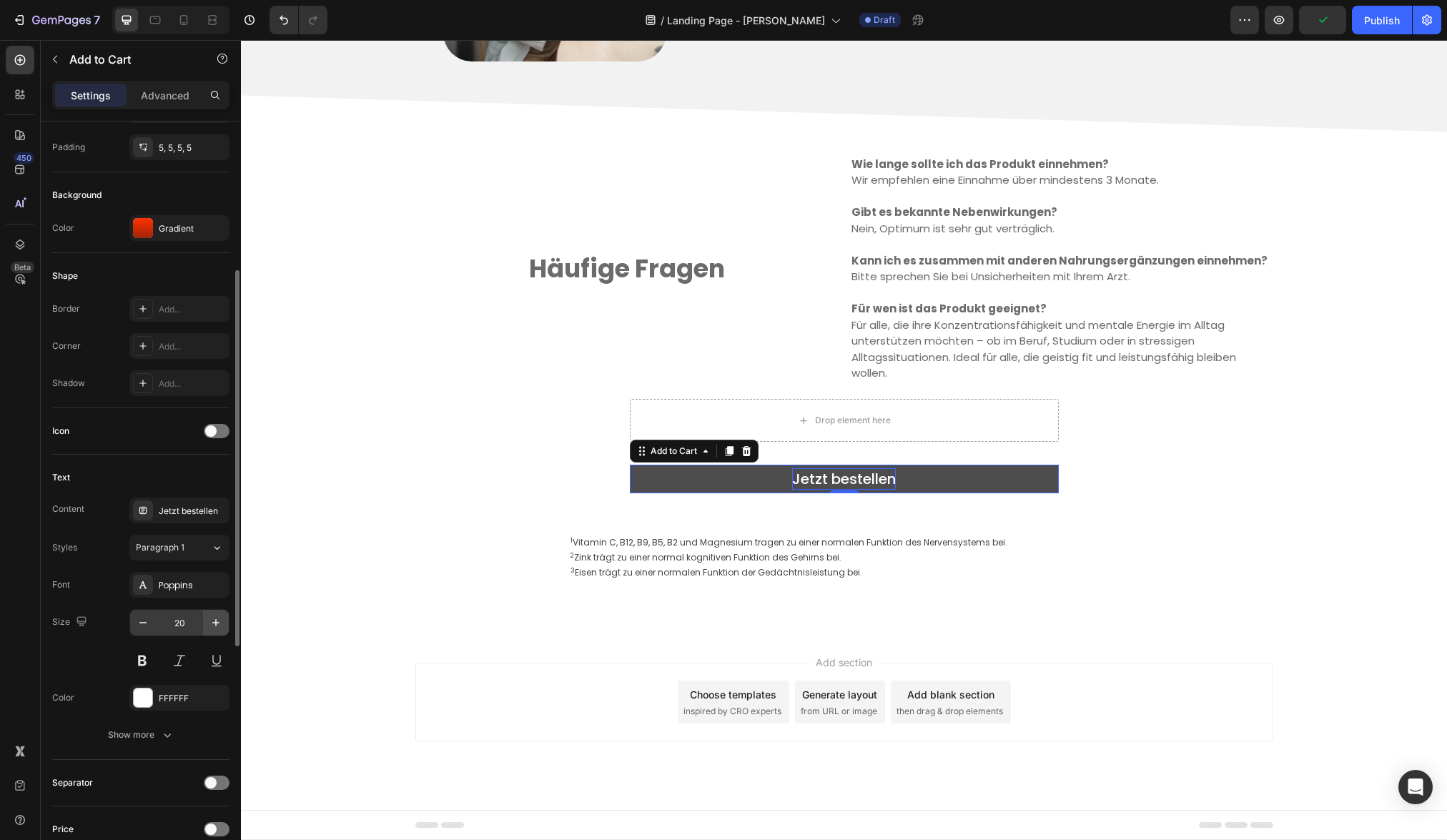
scroll to position [301, 0]
click at [142, 623] on icon "button" at bounding box center [143, 621] width 14 height 14
click at [217, 624] on icon "button" at bounding box center [216, 621] width 14 height 14
type input "20"
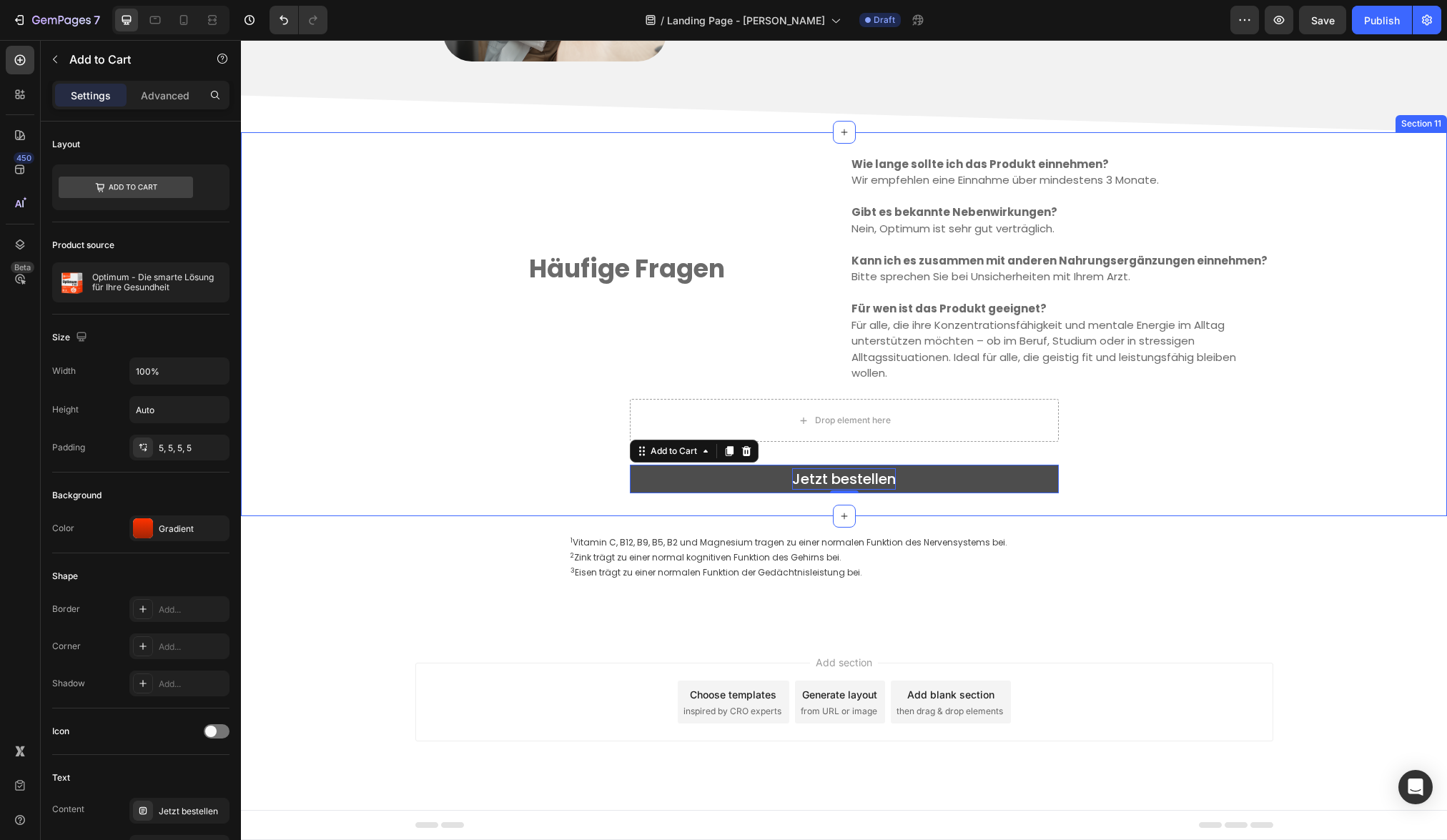
scroll to position [2832, 0]
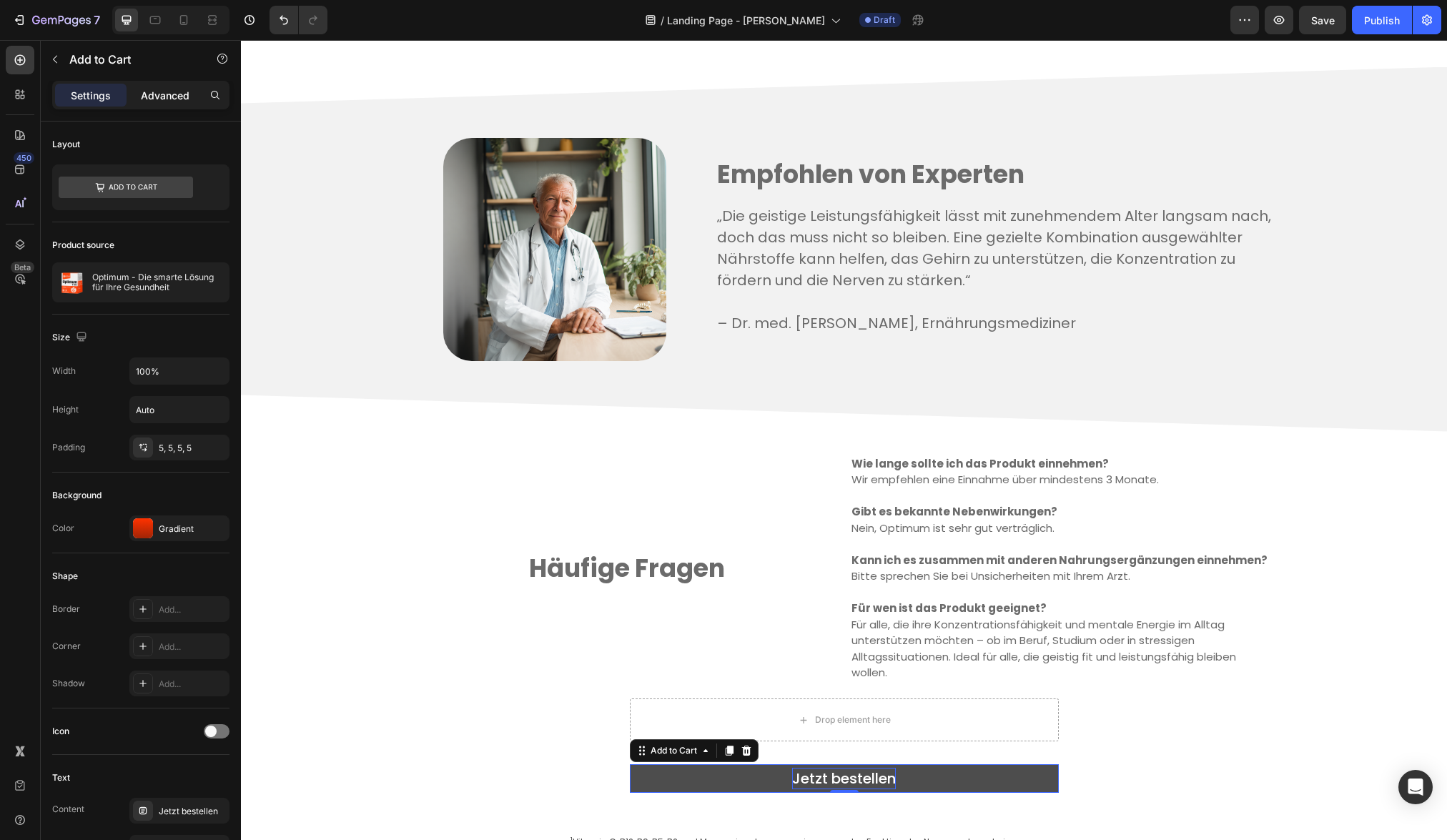
click at [165, 101] on p "Advanced" at bounding box center [165, 95] width 49 height 15
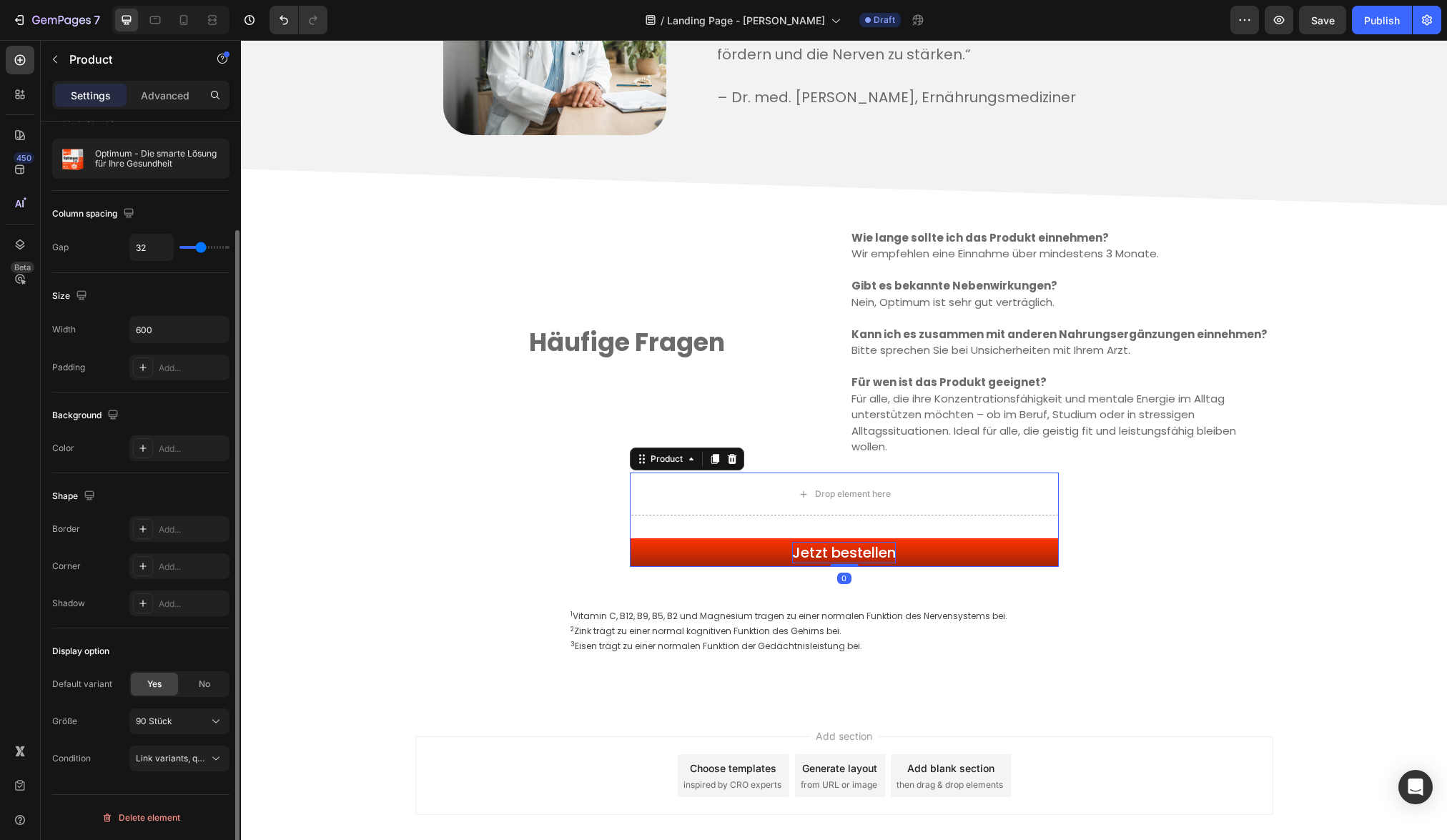
scroll to position [0, 0]
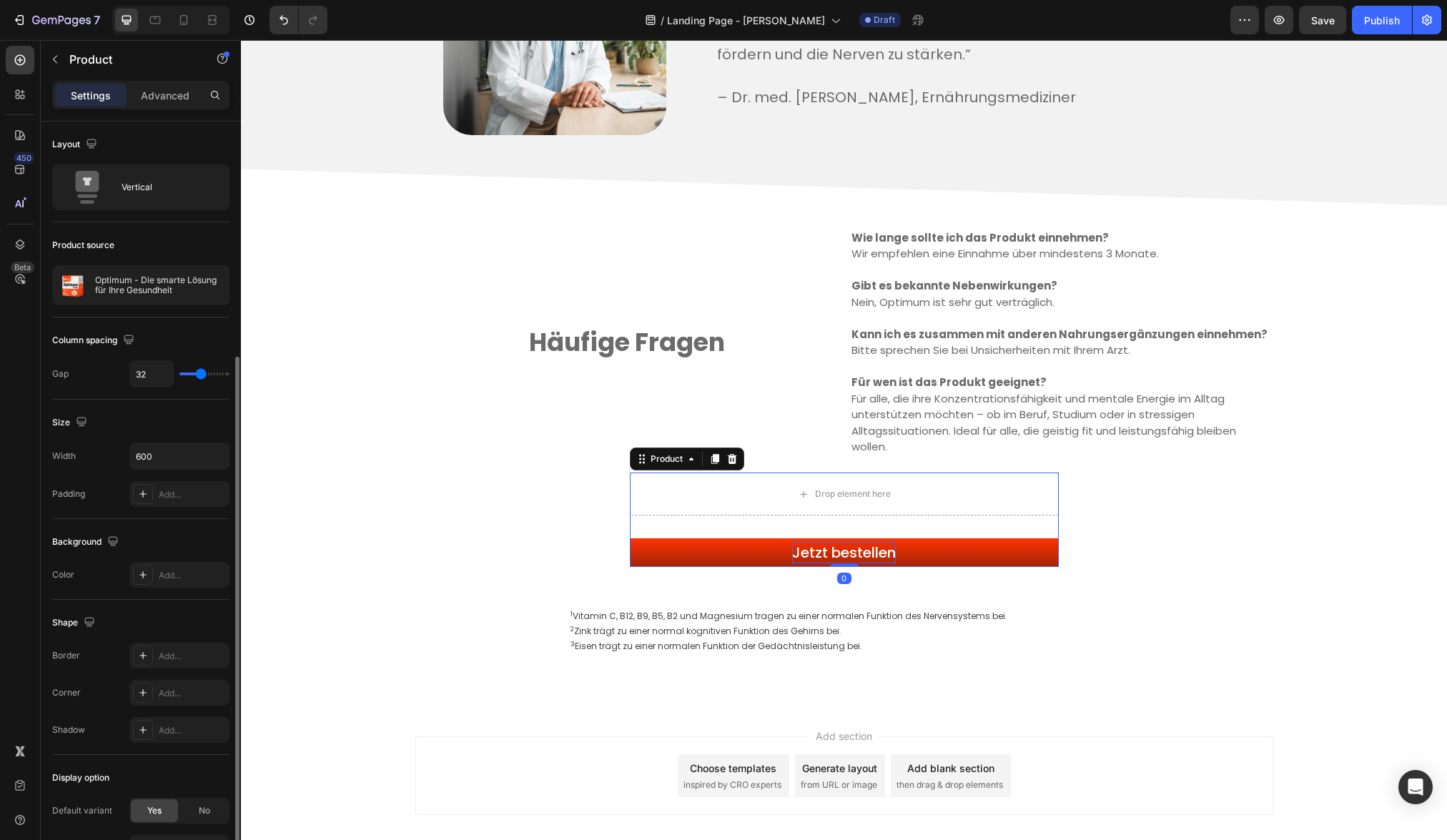
click at [1044, 524] on div "Drop element here Jetzt bestellen Add to Cart Product 0" at bounding box center [844, 520] width 429 height 95
click at [159, 92] on p "Advanced" at bounding box center [165, 95] width 49 height 15
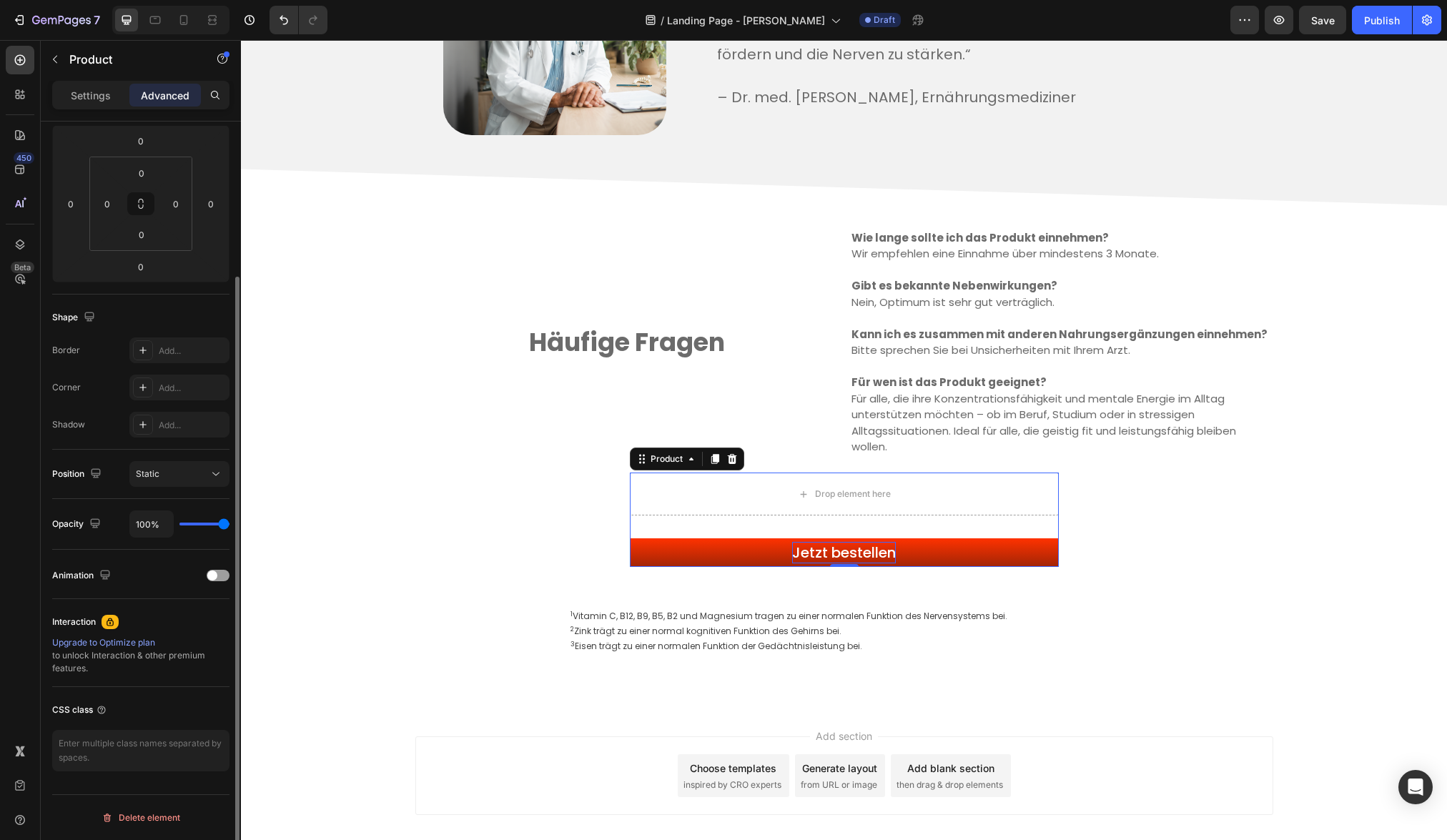
scroll to position [189, 0]
click at [83, 93] on p "Settings" at bounding box center [90, 95] width 40 height 15
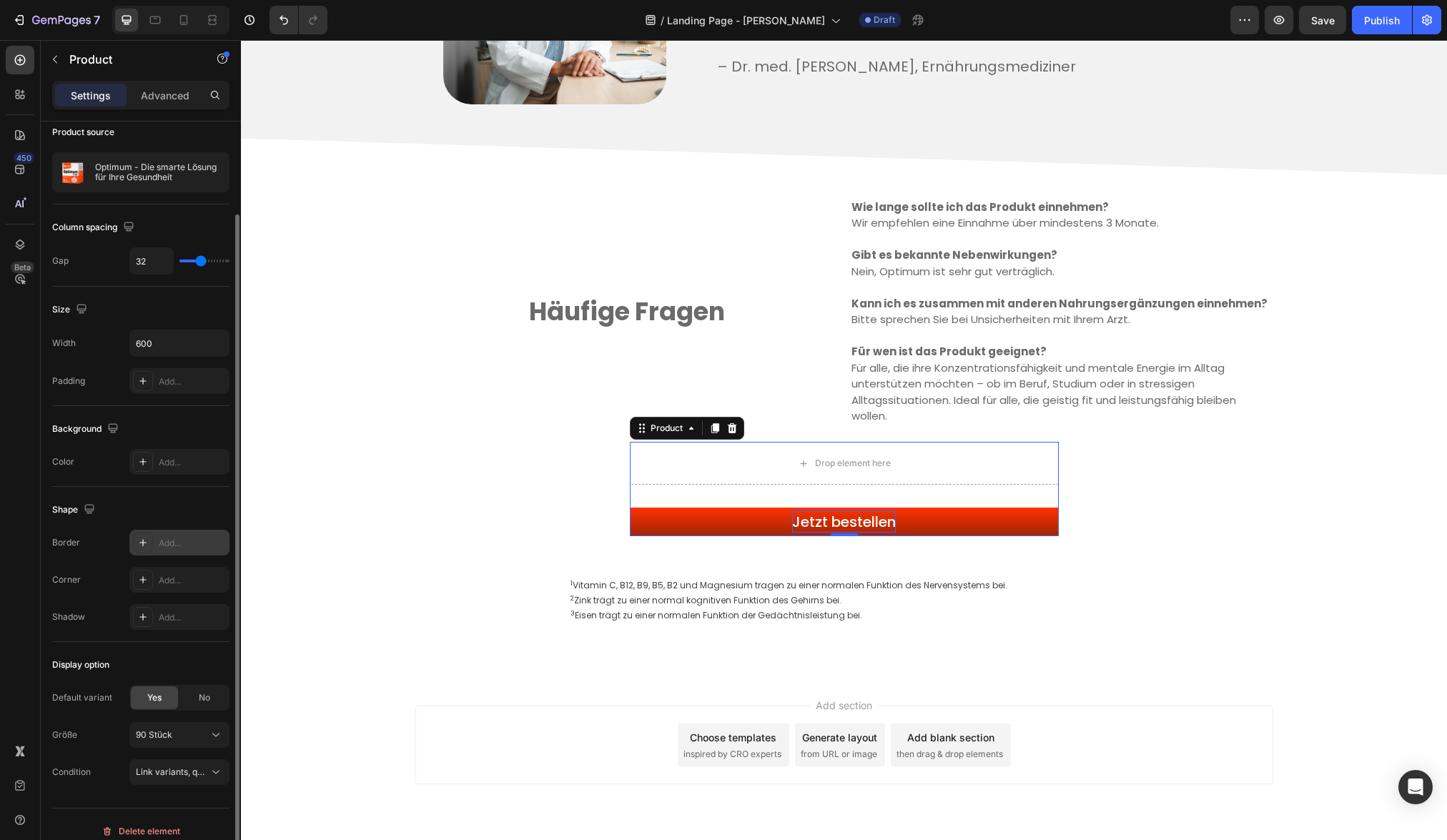
scroll to position [126, 0]
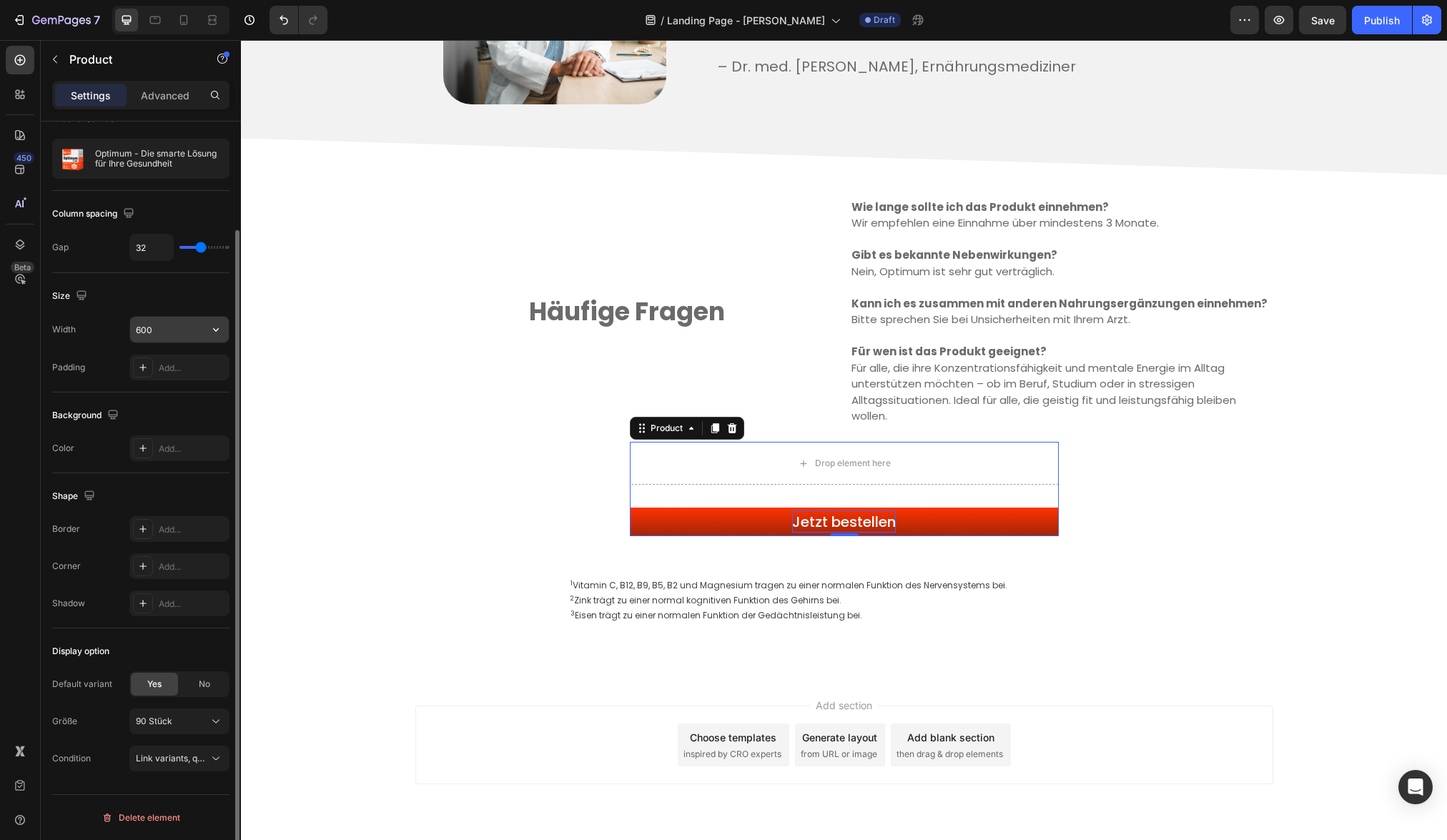
click at [174, 332] on input "600" at bounding box center [179, 329] width 98 height 26
type input "5"
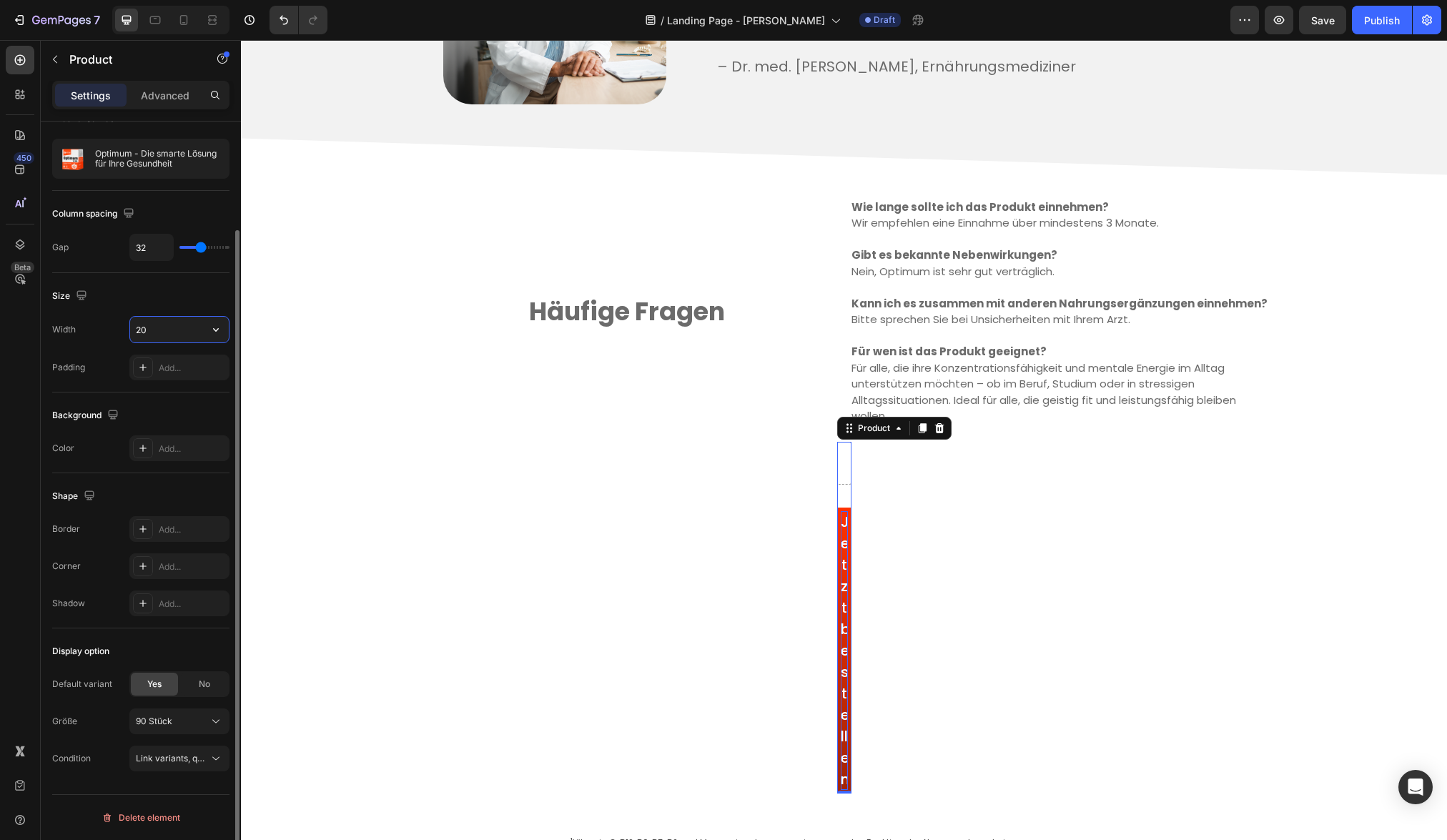
type input "200"
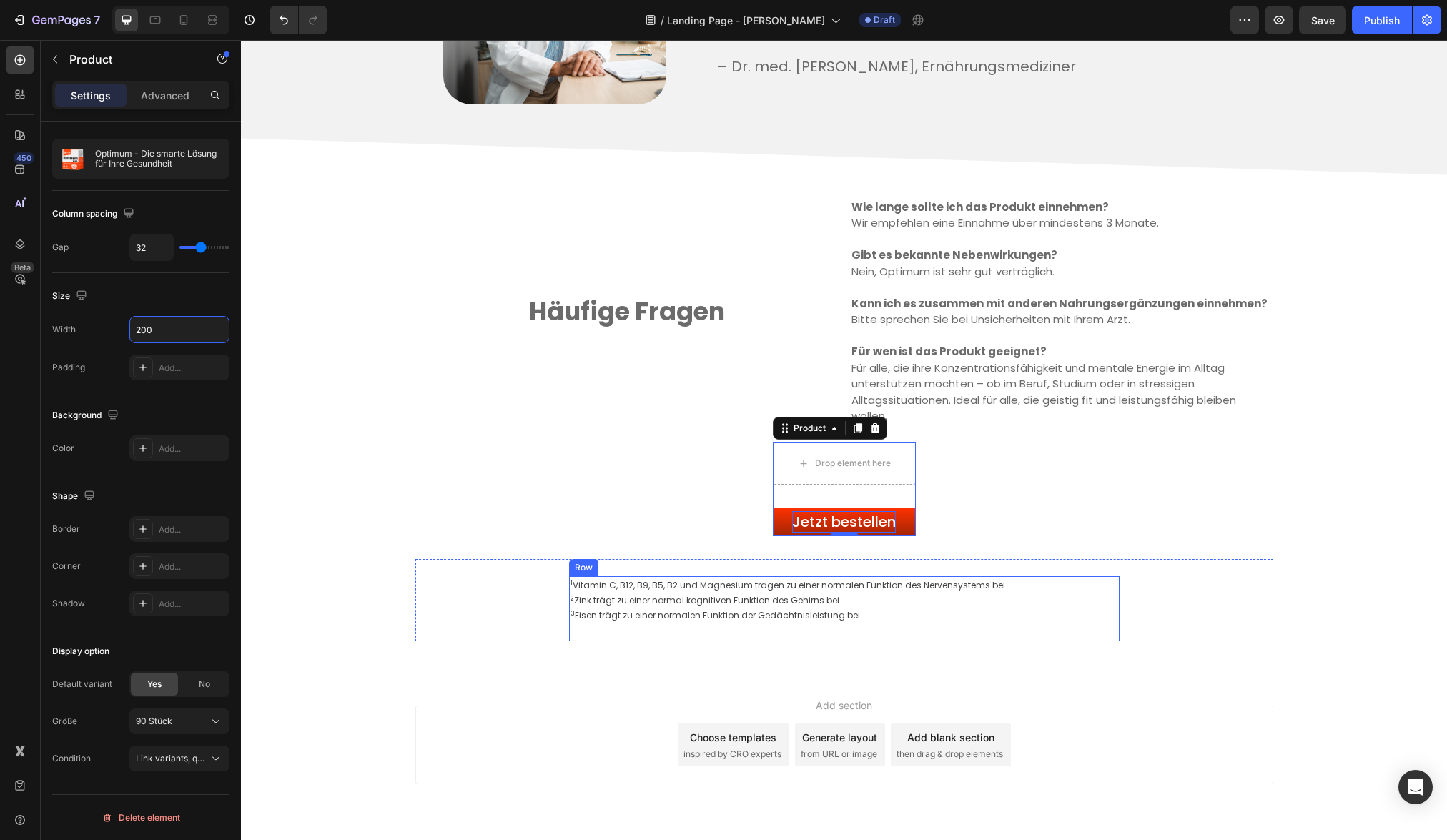
scroll to position [3132, 0]
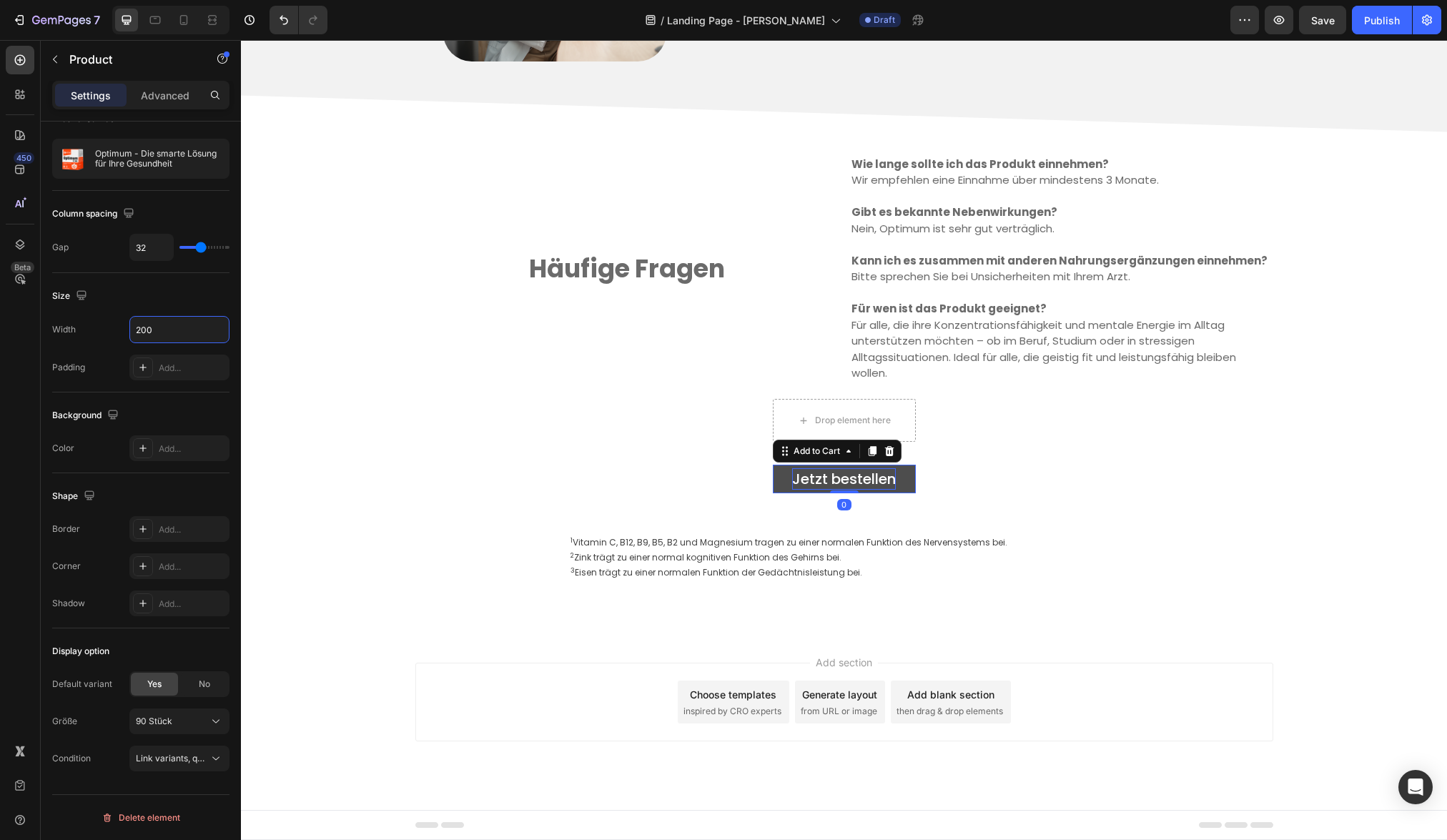
click at [908, 476] on button "Jetzt bestellen" at bounding box center [844, 479] width 143 height 29
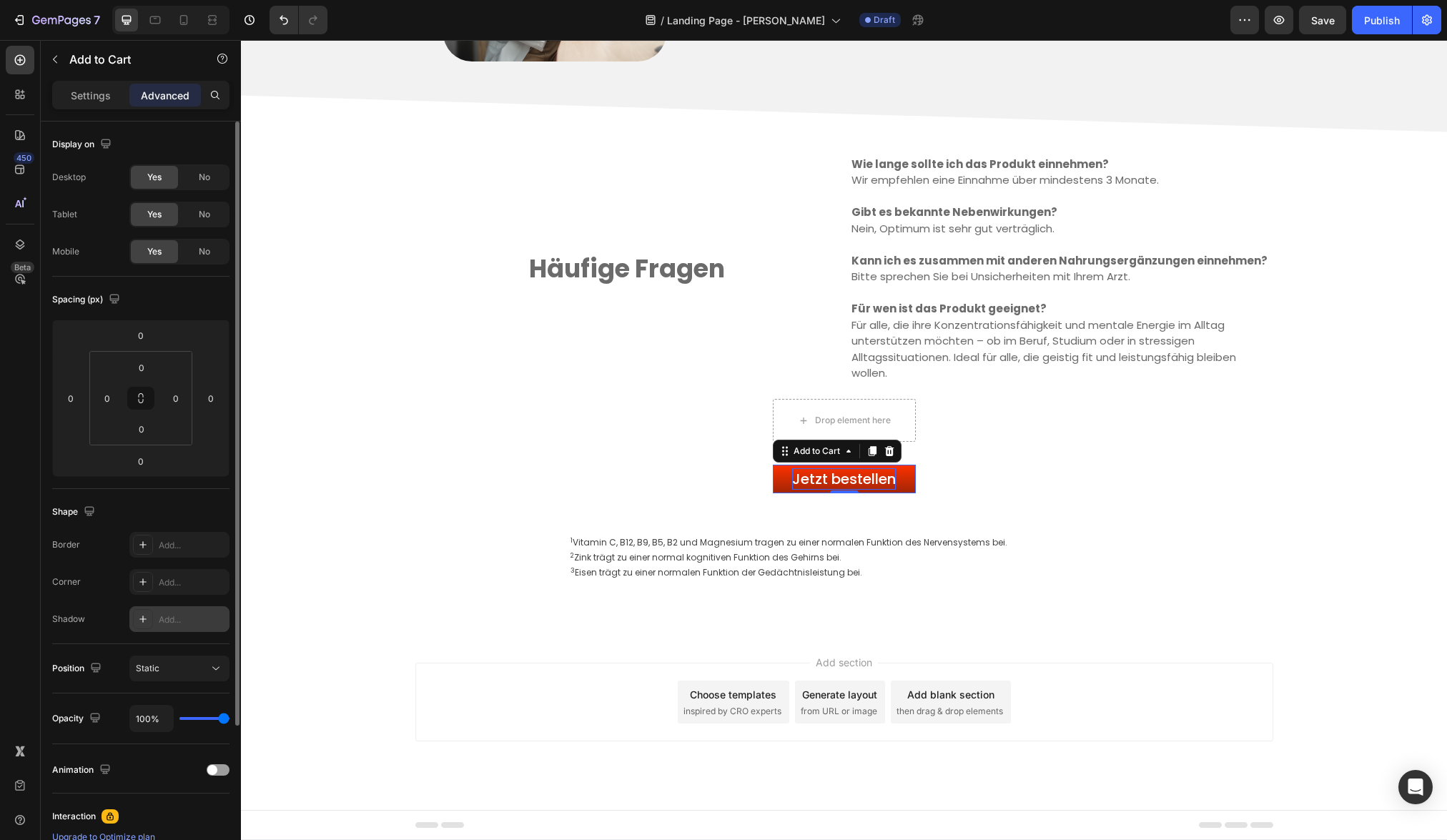
scroll to position [3, 0]
click at [156, 581] on div "Add..." at bounding box center [179, 579] width 100 height 26
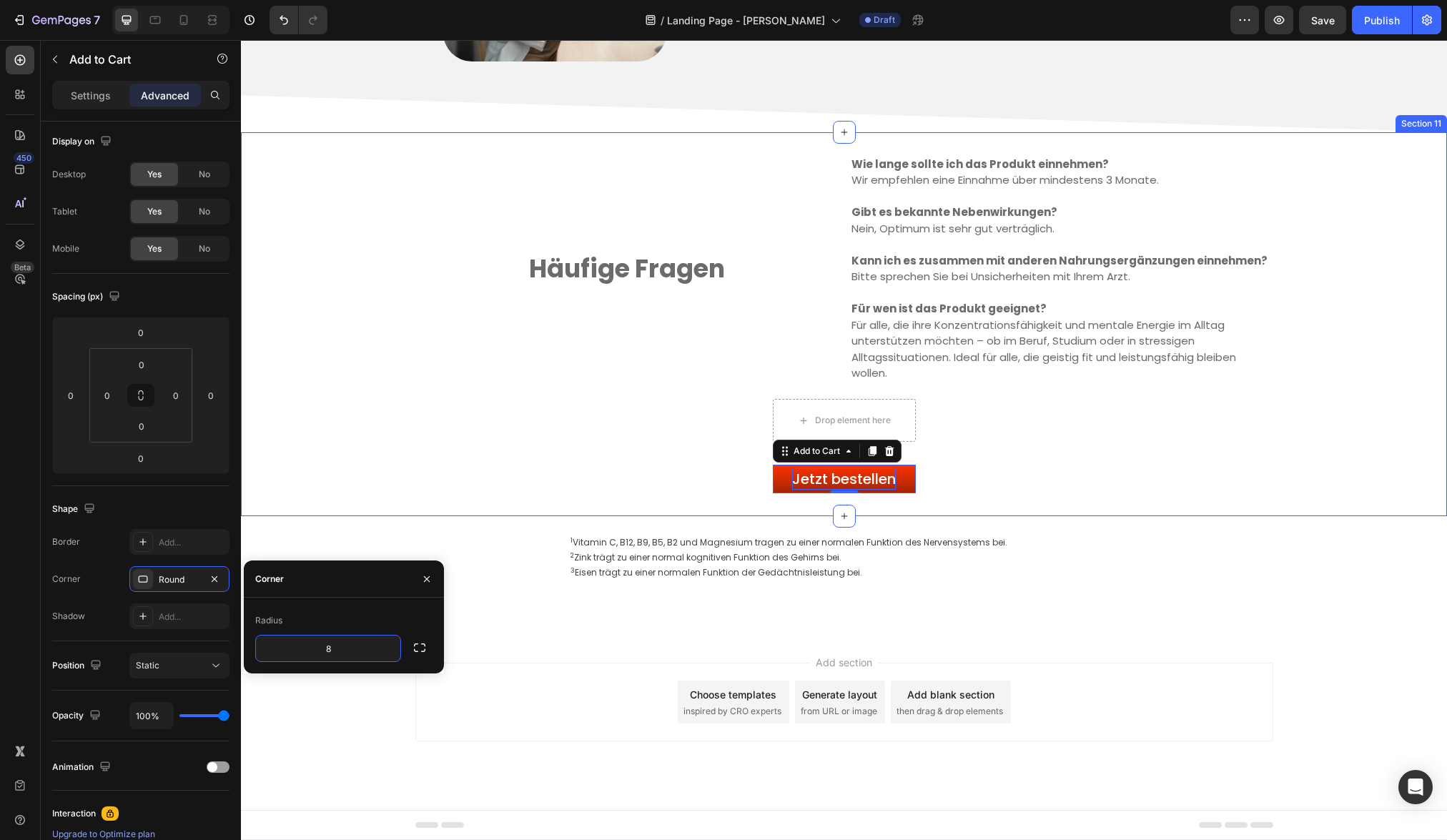
click at [425, 482] on div "Häufige Fragen Text block Wie lange sollte ich das Produkt einnehmen? Wir empfe…" at bounding box center [844, 324] width 1206 height 339
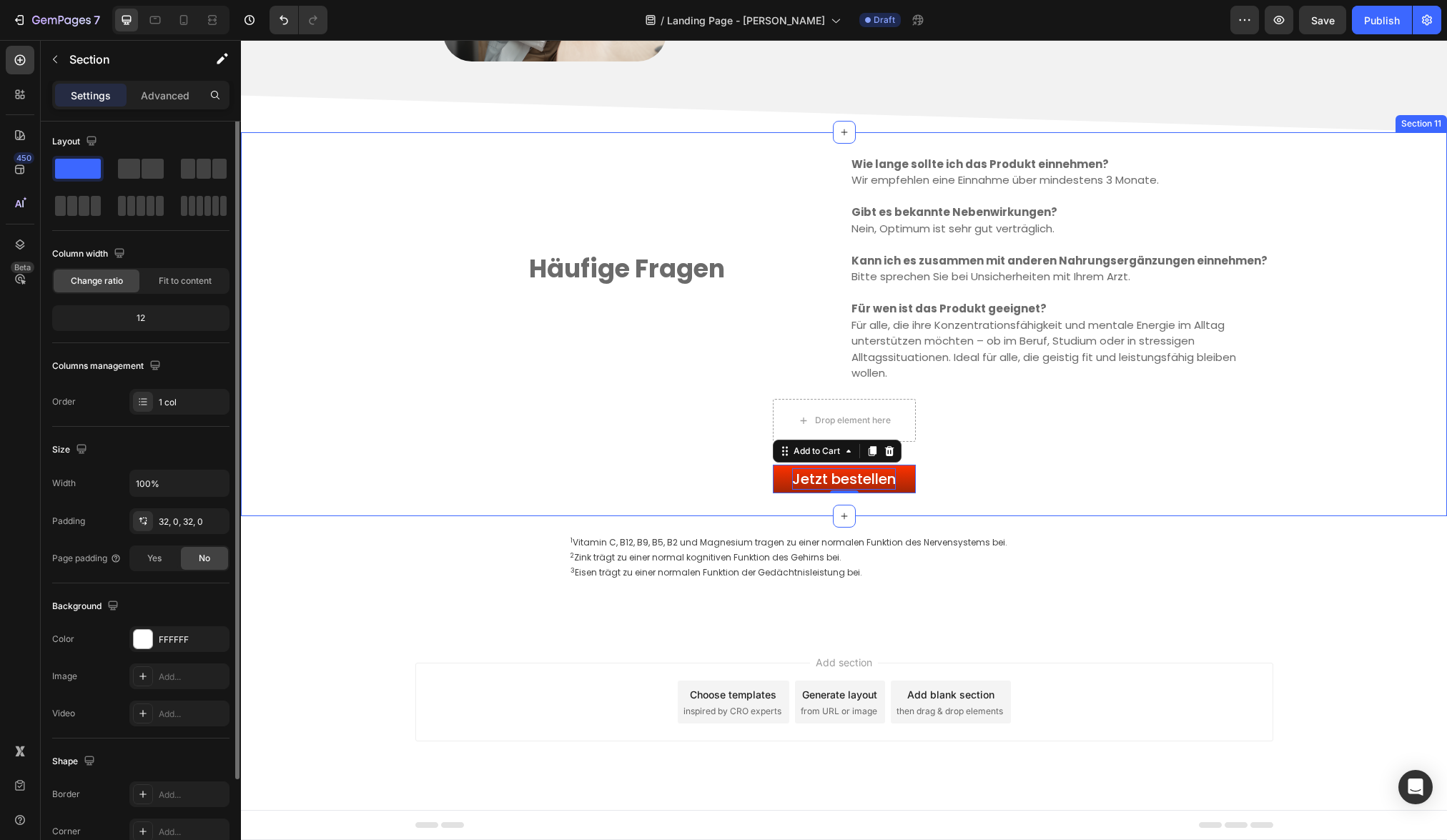
scroll to position [0, 0]
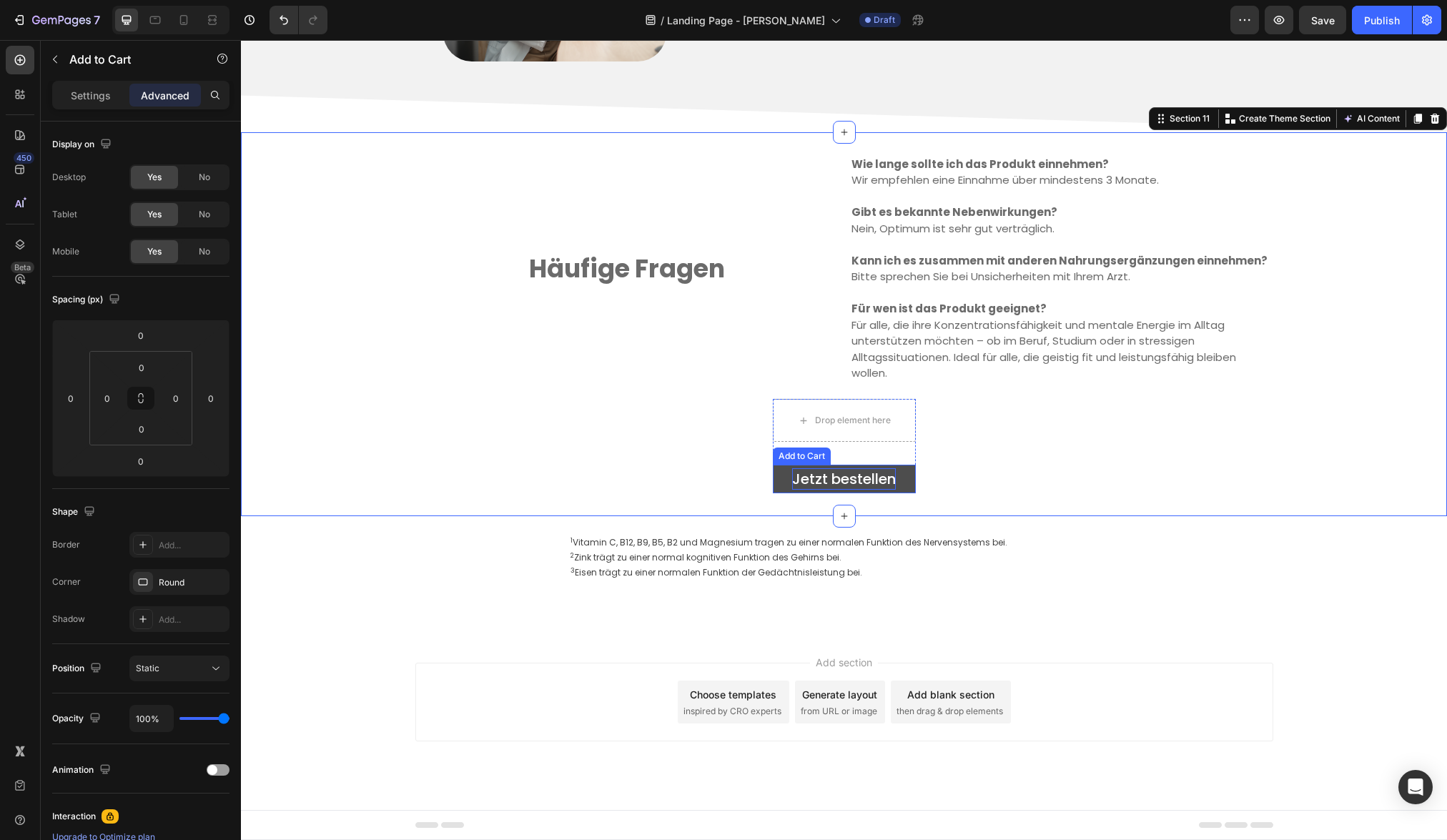
click at [905, 488] on button "Jetzt bestellen" at bounding box center [844, 479] width 143 height 29
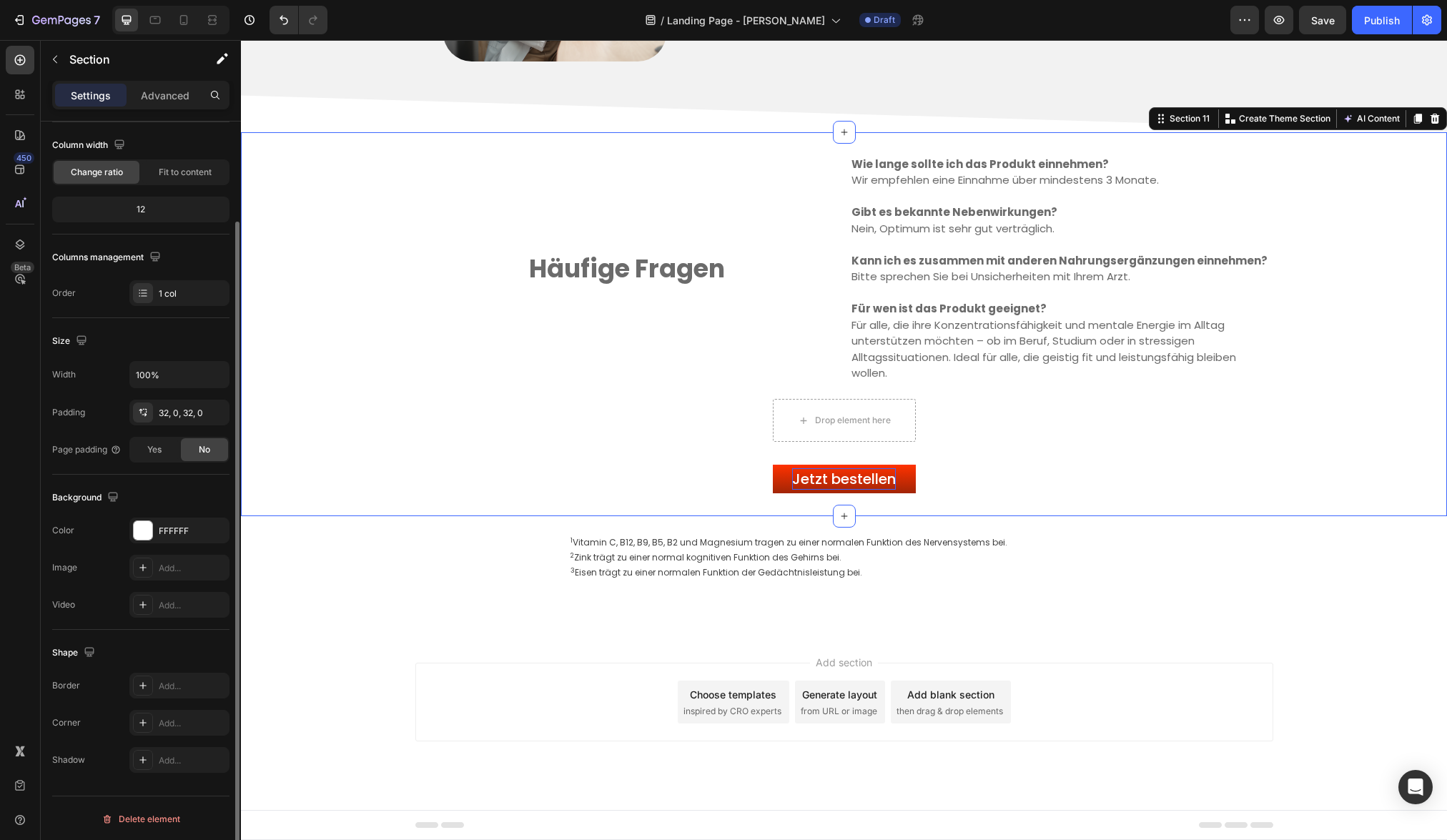
click at [911, 489] on div "Häufige Fragen Text block Wie lange sollte ich das Produkt einnehmen? Wir empfe…" at bounding box center [844, 324] width 1206 height 339
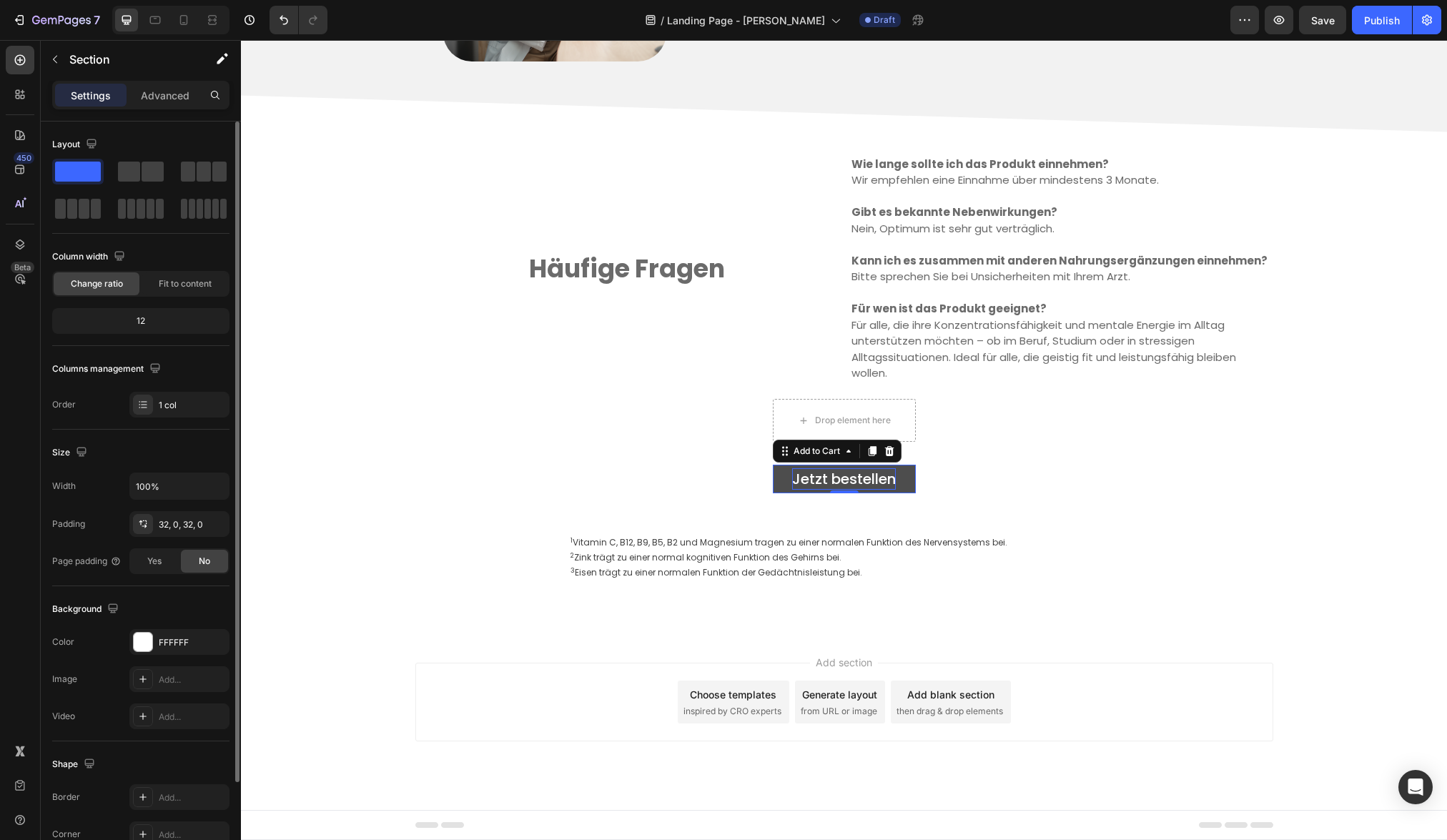
click at [901, 484] on button "Jetzt bestellen" at bounding box center [844, 479] width 143 height 29
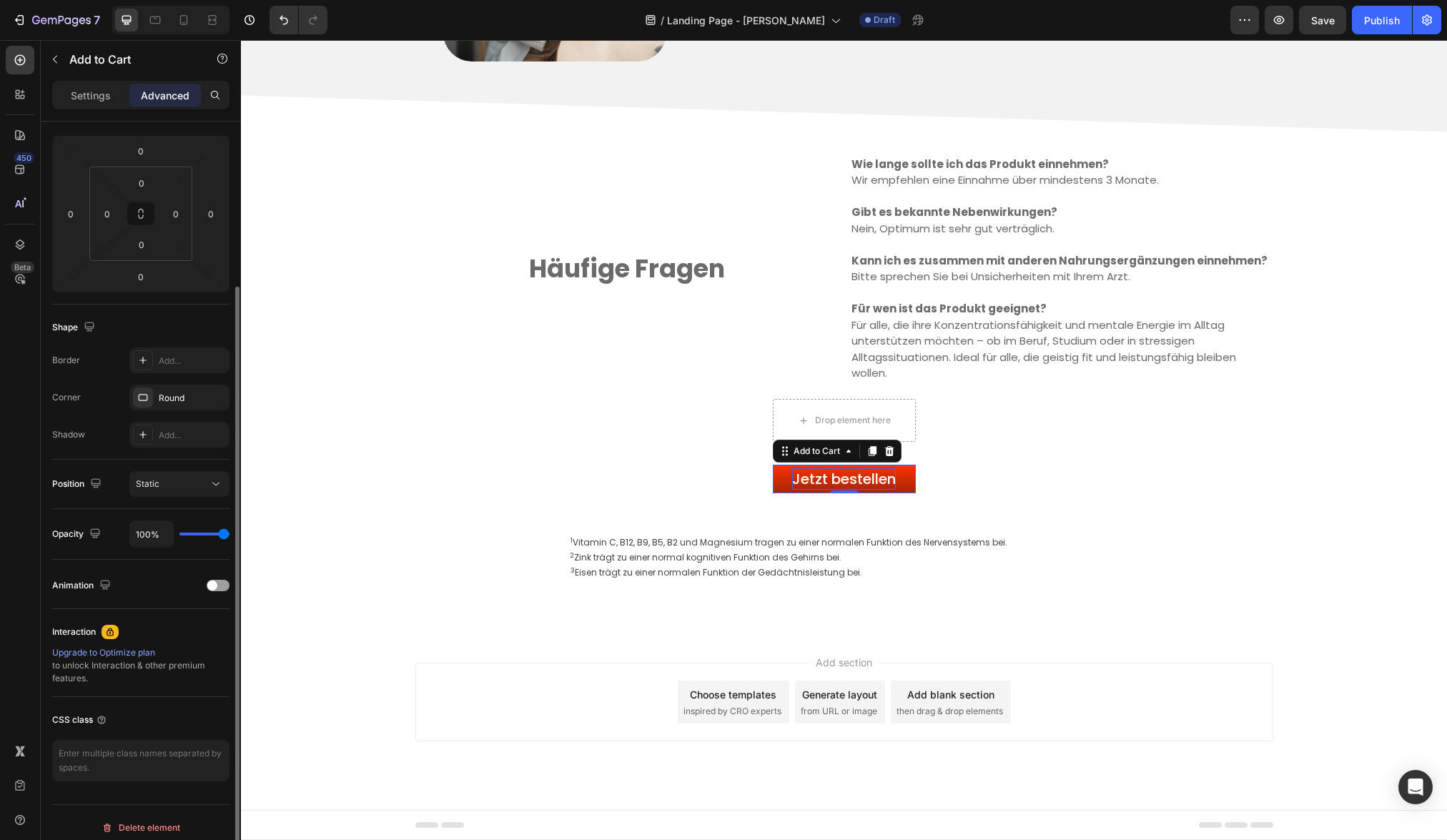
scroll to position [195, 0]
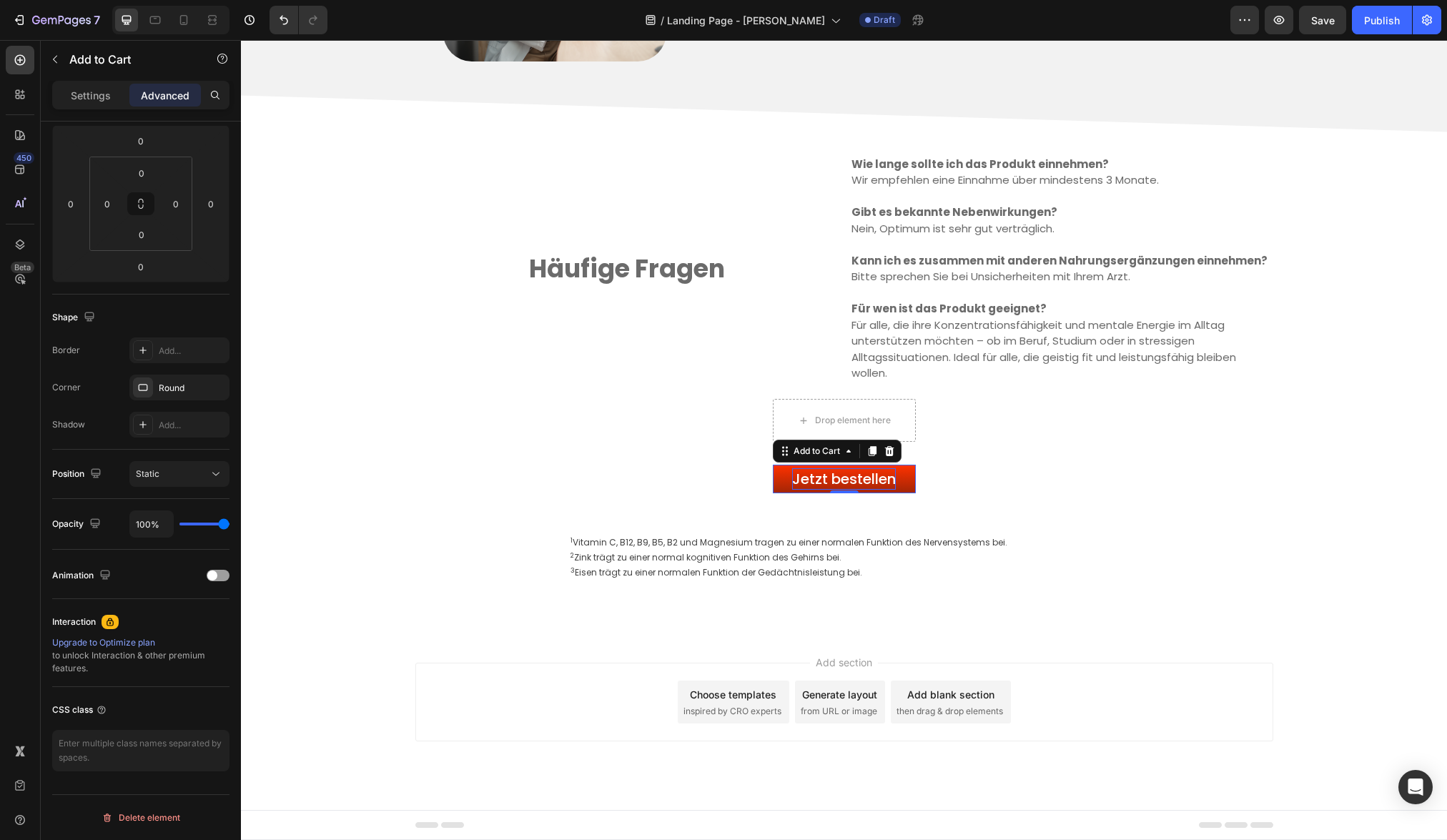
click at [107, 116] on div "Settings Advanced" at bounding box center [140, 101] width 200 height 41
click at [106, 110] on div "Settings Advanced" at bounding box center [140, 101] width 200 height 41
click at [106, 107] on div "Settings Advanced" at bounding box center [140, 95] width 177 height 29
click at [107, 103] on div "Settings" at bounding box center [90, 95] width 71 height 23
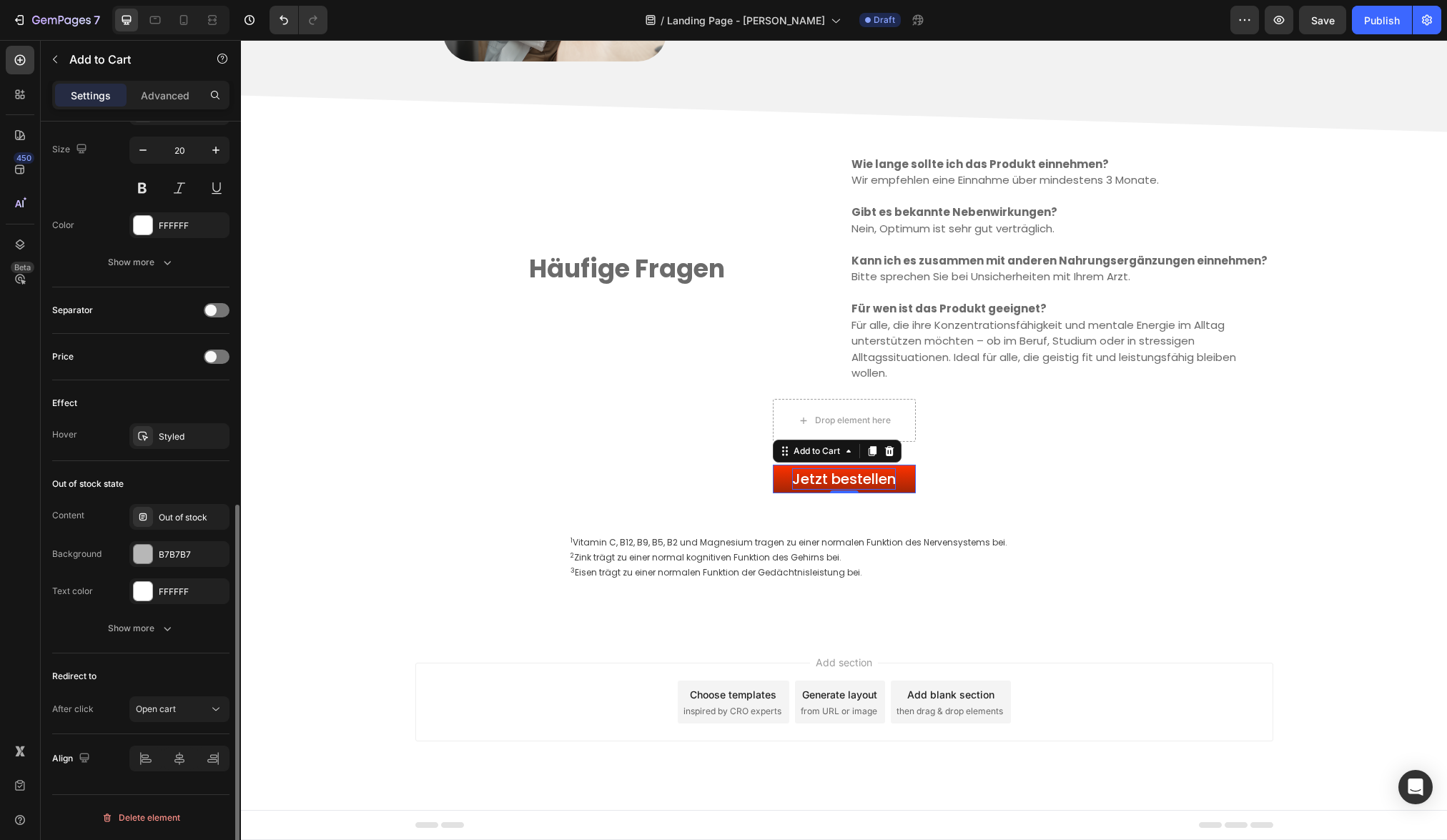
scroll to position [769, 0]
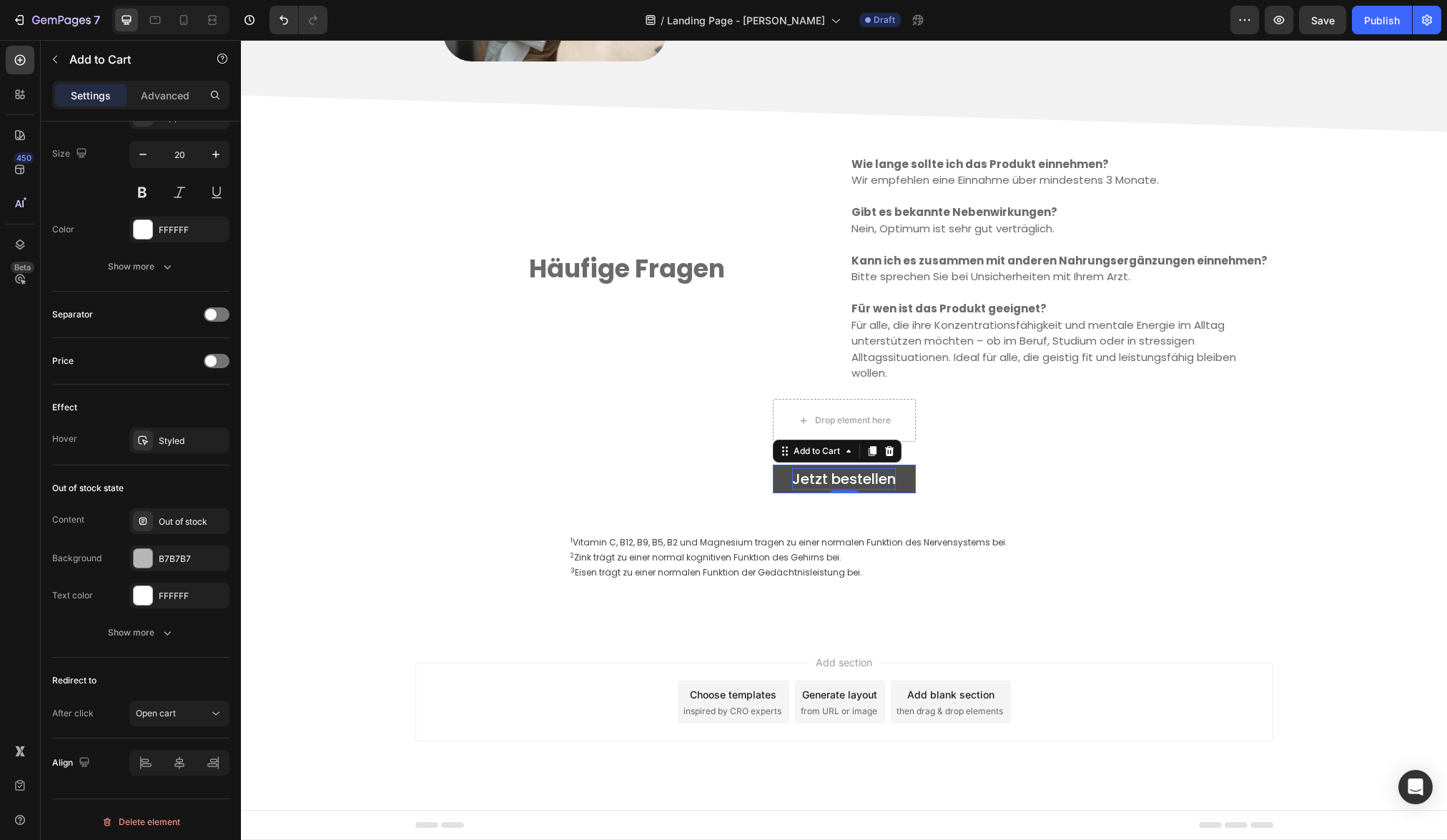
click at [902, 487] on button "Jetzt bestellen" at bounding box center [844, 479] width 143 height 29
click at [154, 104] on div "Advanced" at bounding box center [165, 95] width 71 height 23
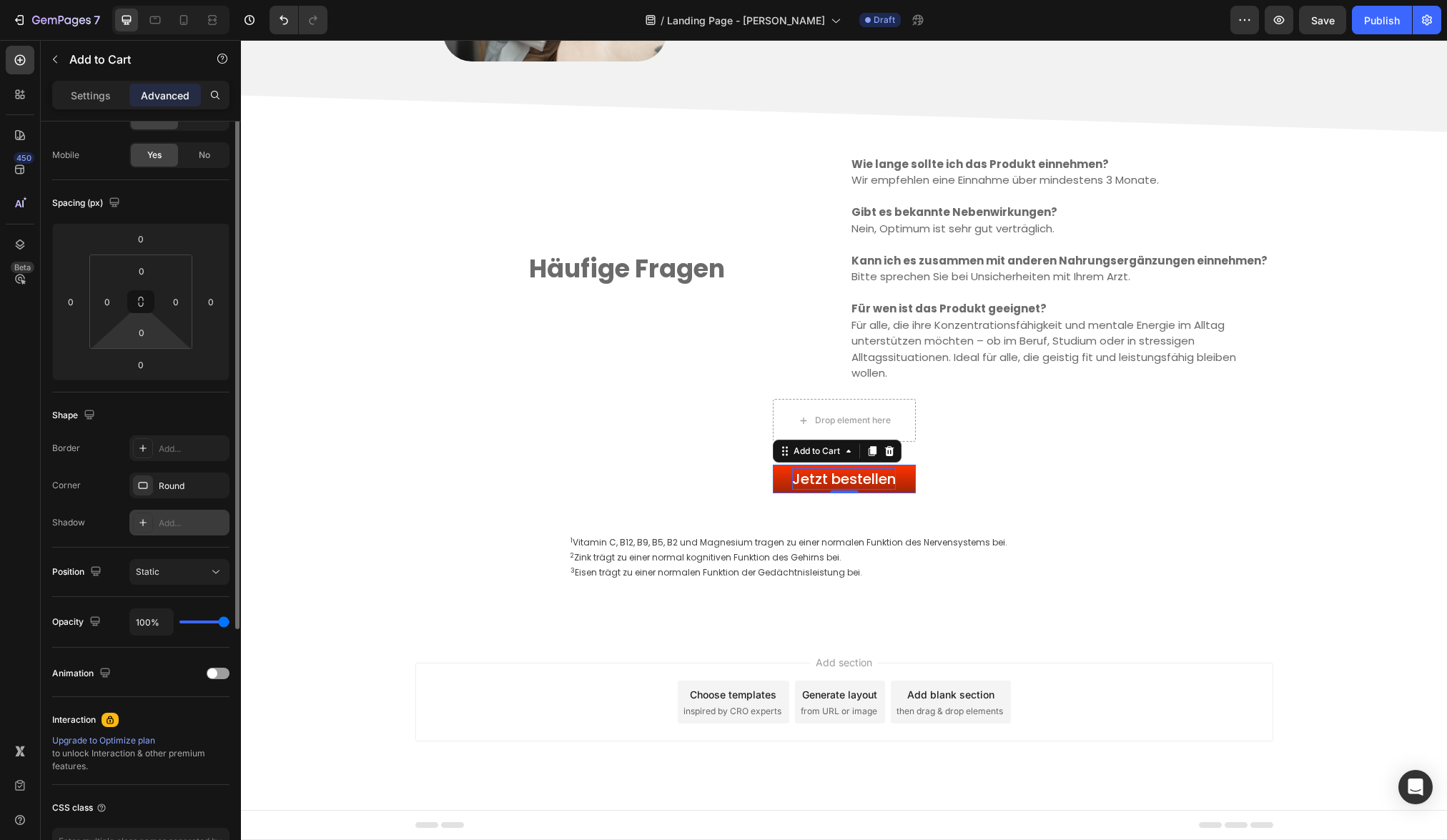
scroll to position [0, 0]
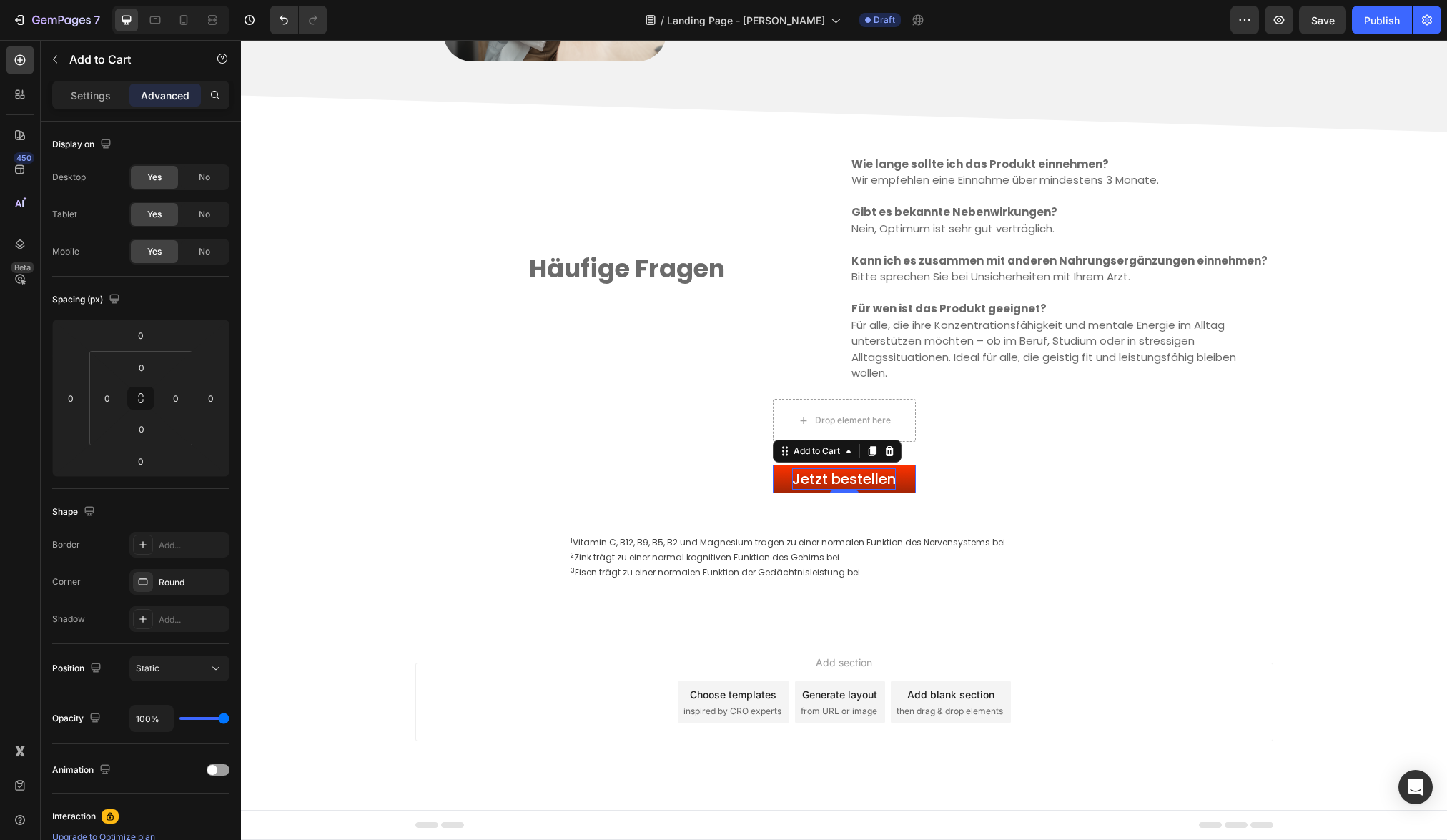
click at [82, 108] on div "Settings Advanced" at bounding box center [140, 95] width 177 height 29
click at [81, 95] on p "Settings" at bounding box center [90, 95] width 40 height 15
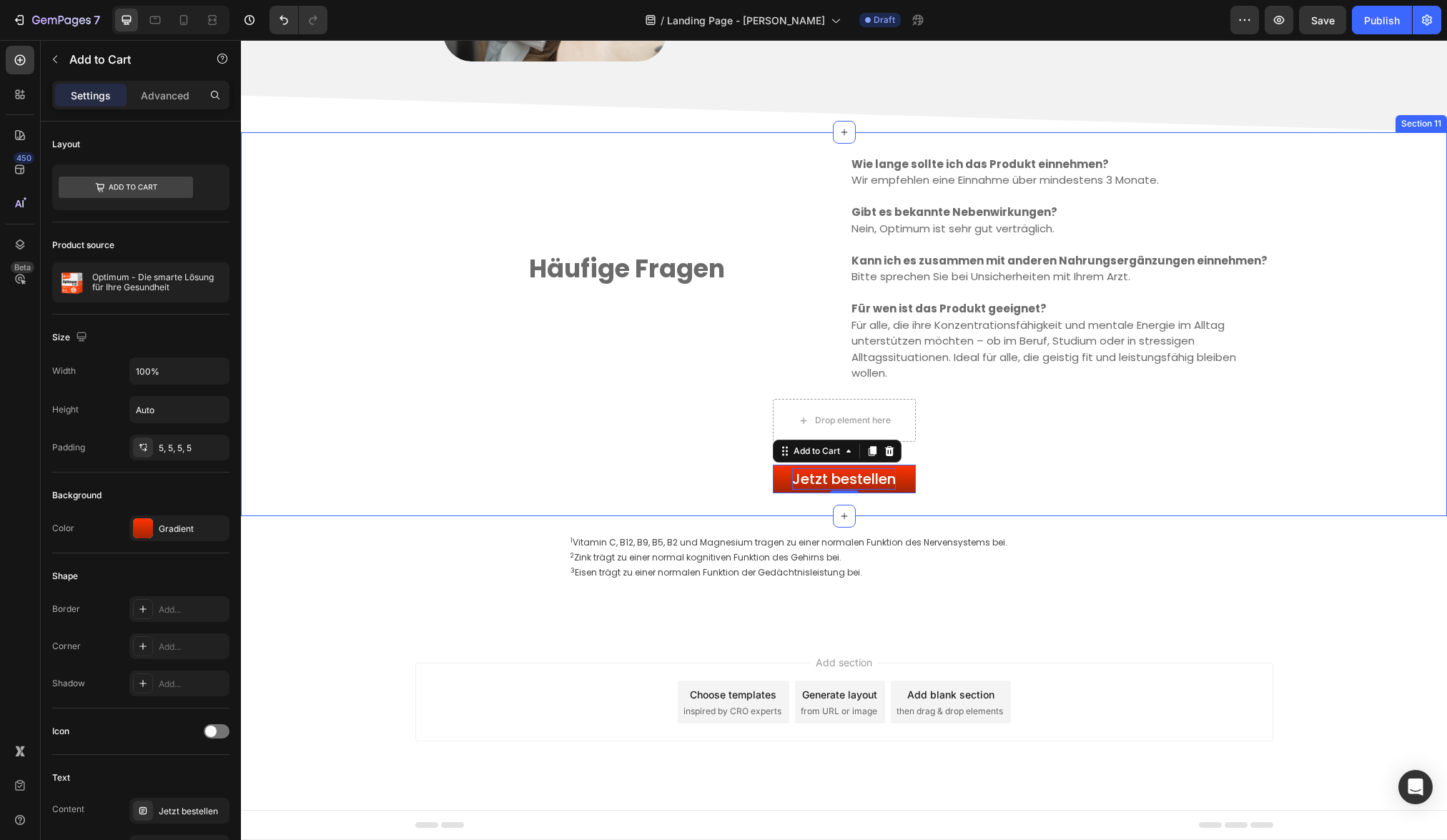
click at [917, 478] on div "Häufige Fragen Text block Wie lange sollte ich das Produkt einnehmen? Wir empfe…" at bounding box center [844, 324] width 1206 height 339
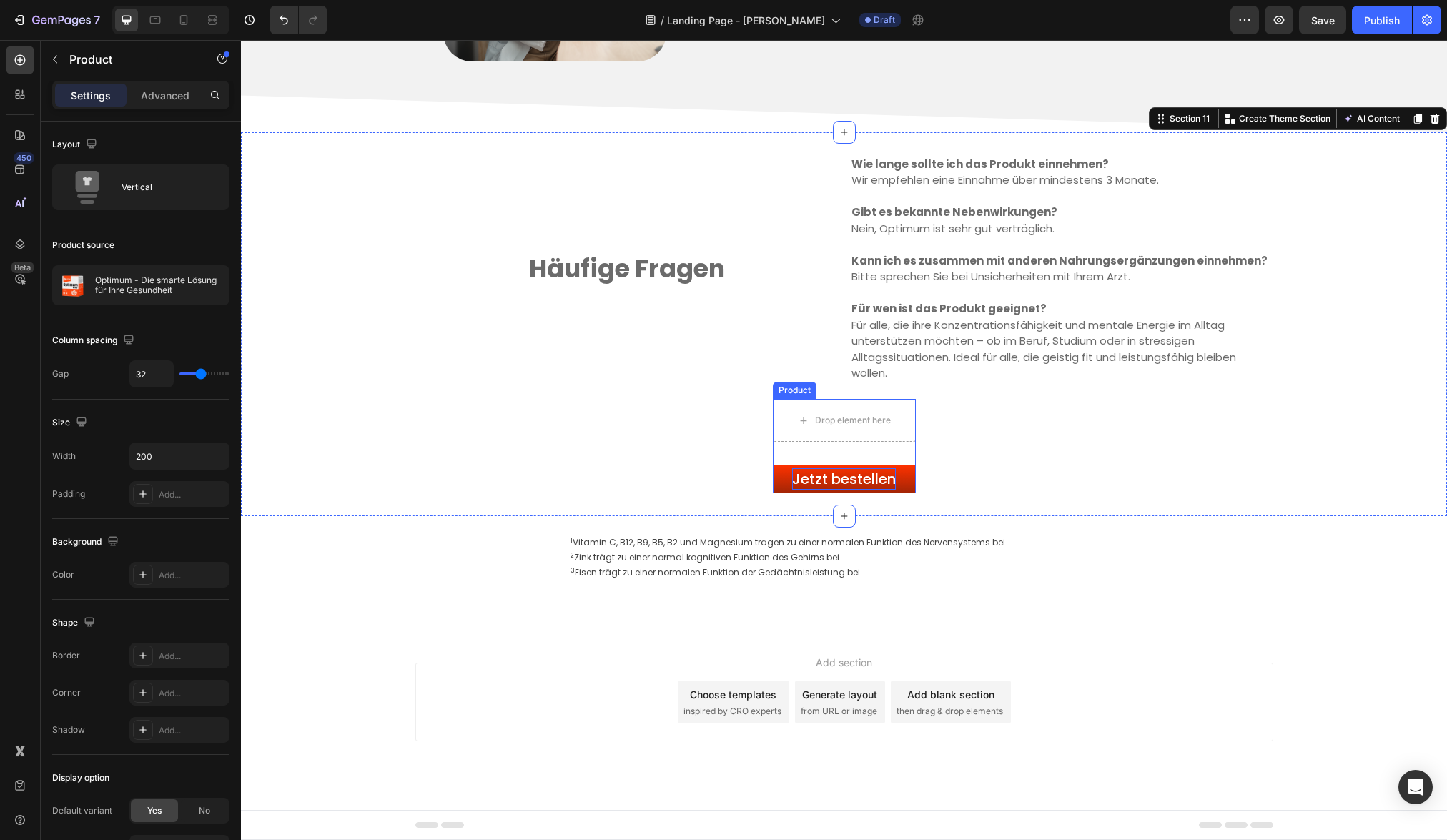
click at [907, 457] on div "Drop element here Jetzt bestellen Add to Cart Product" at bounding box center [844, 446] width 143 height 95
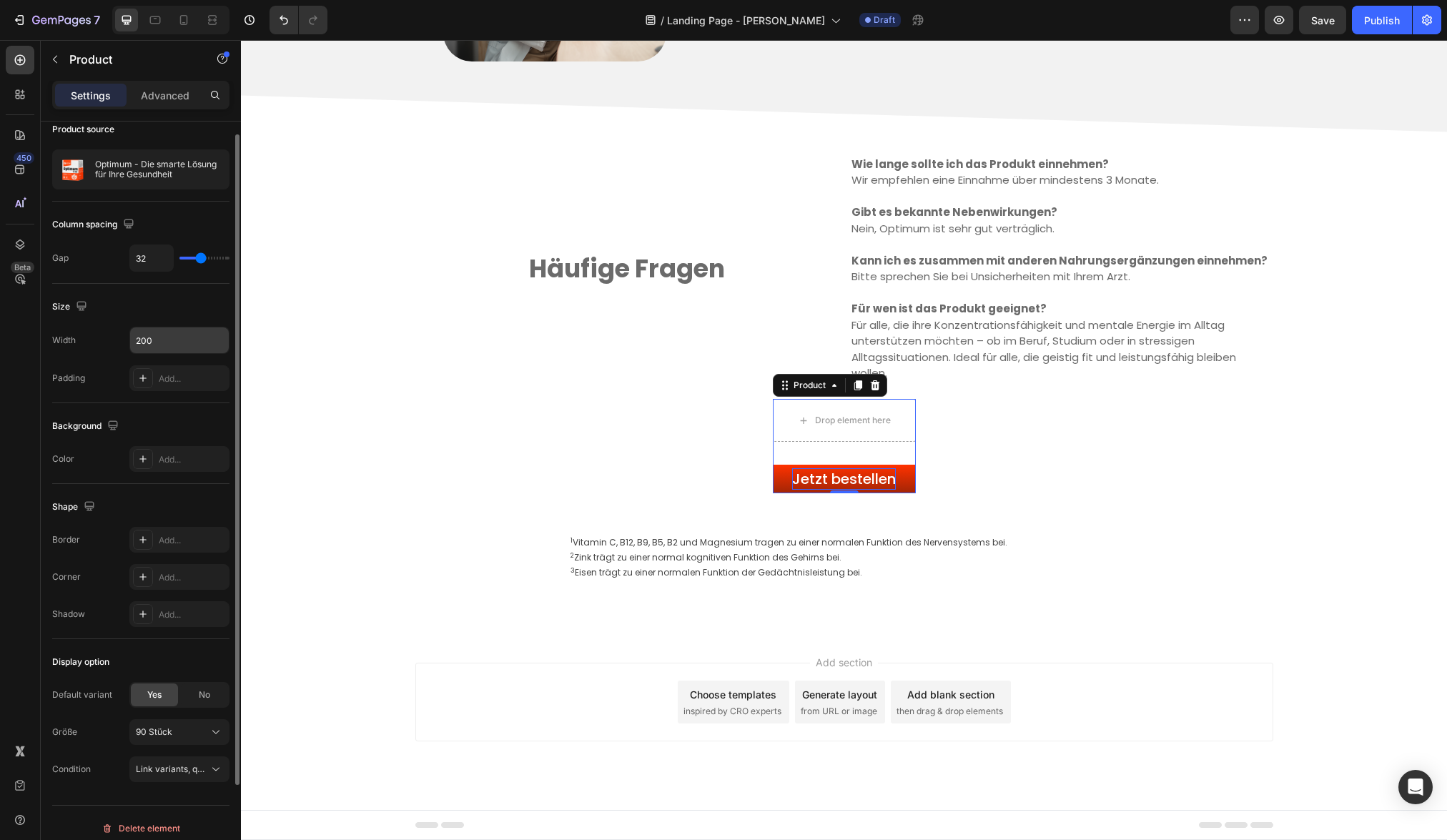
scroll to position [126, 0]
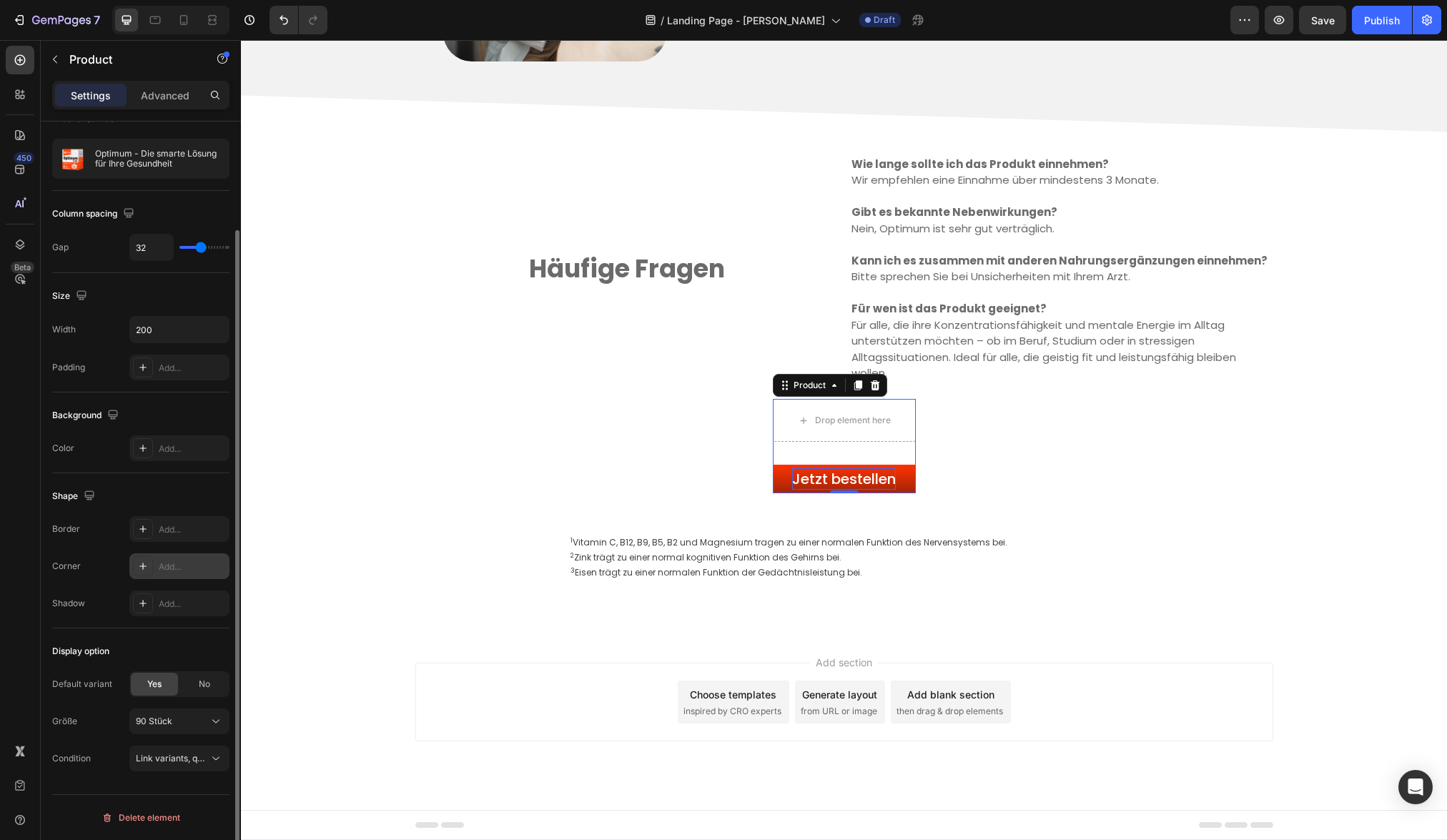
click at [183, 570] on div "Add..." at bounding box center [192, 567] width 67 height 13
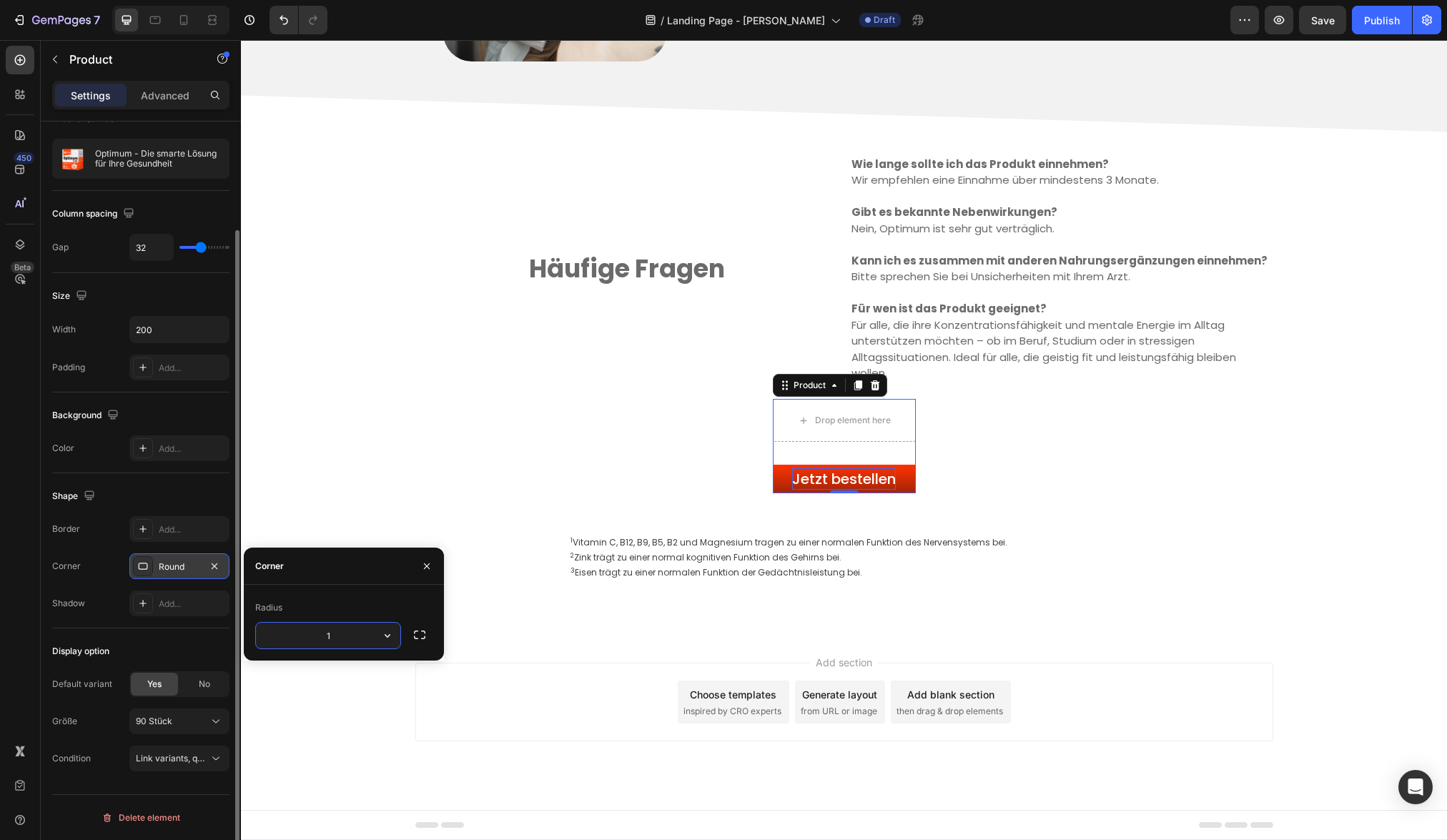
type input "10"
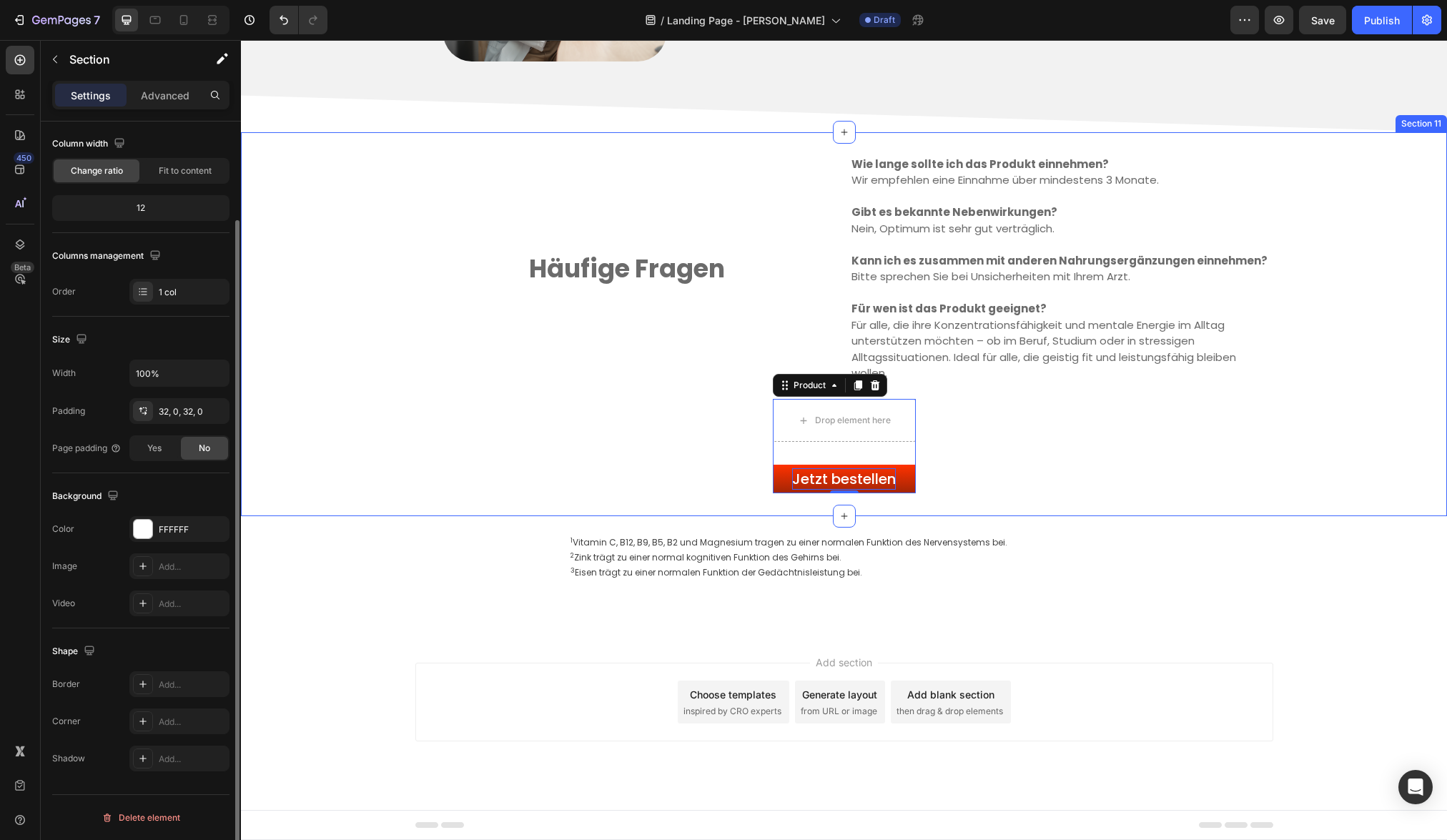
click at [391, 466] on div "Häufige Fragen Text block Wie lange sollte ich das Produkt einnehmen? Wir empfe…" at bounding box center [844, 324] width 1206 height 339
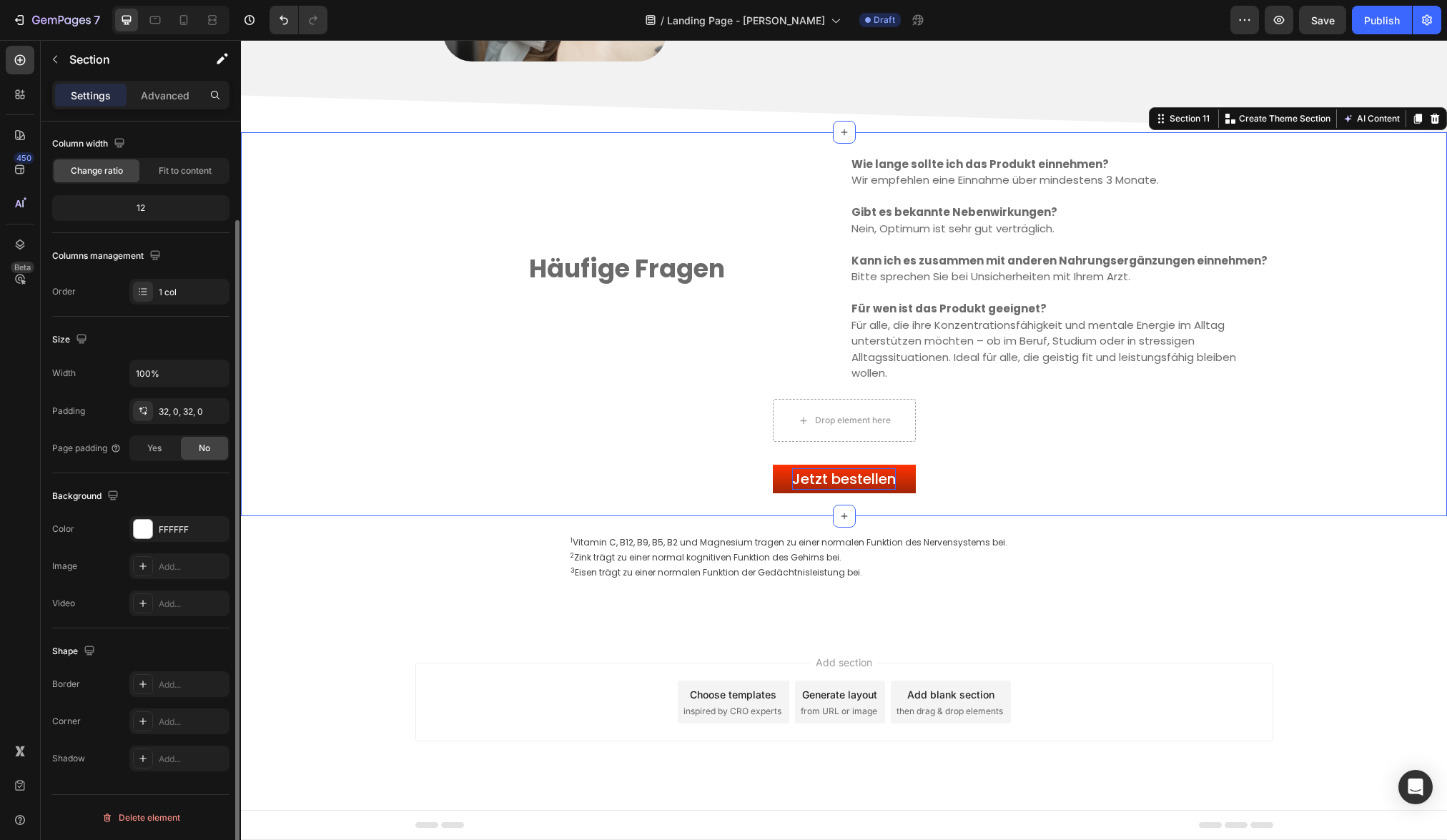
scroll to position [0, 0]
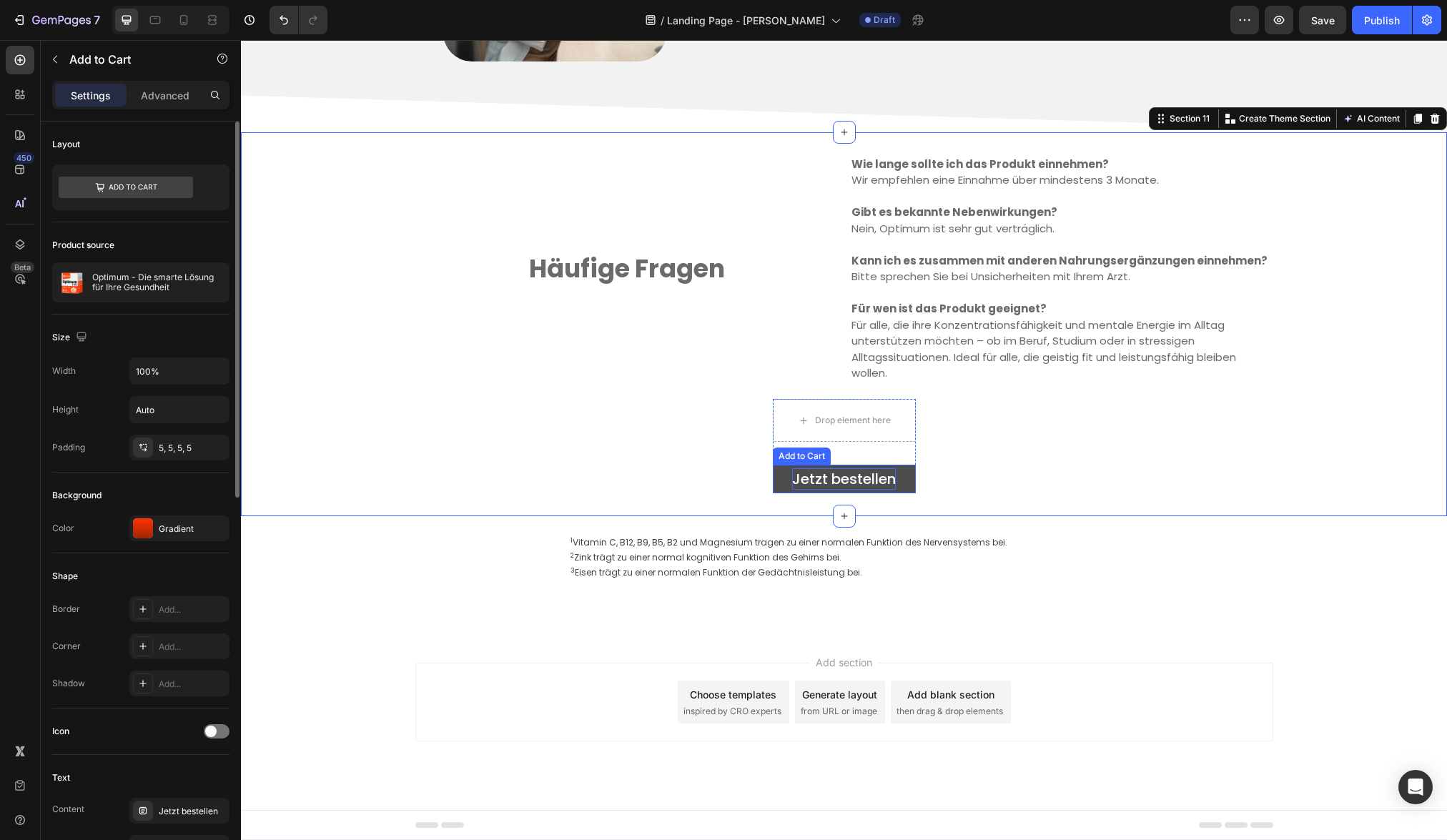
click at [781, 491] on button "Jetzt bestellen" at bounding box center [844, 479] width 143 height 29
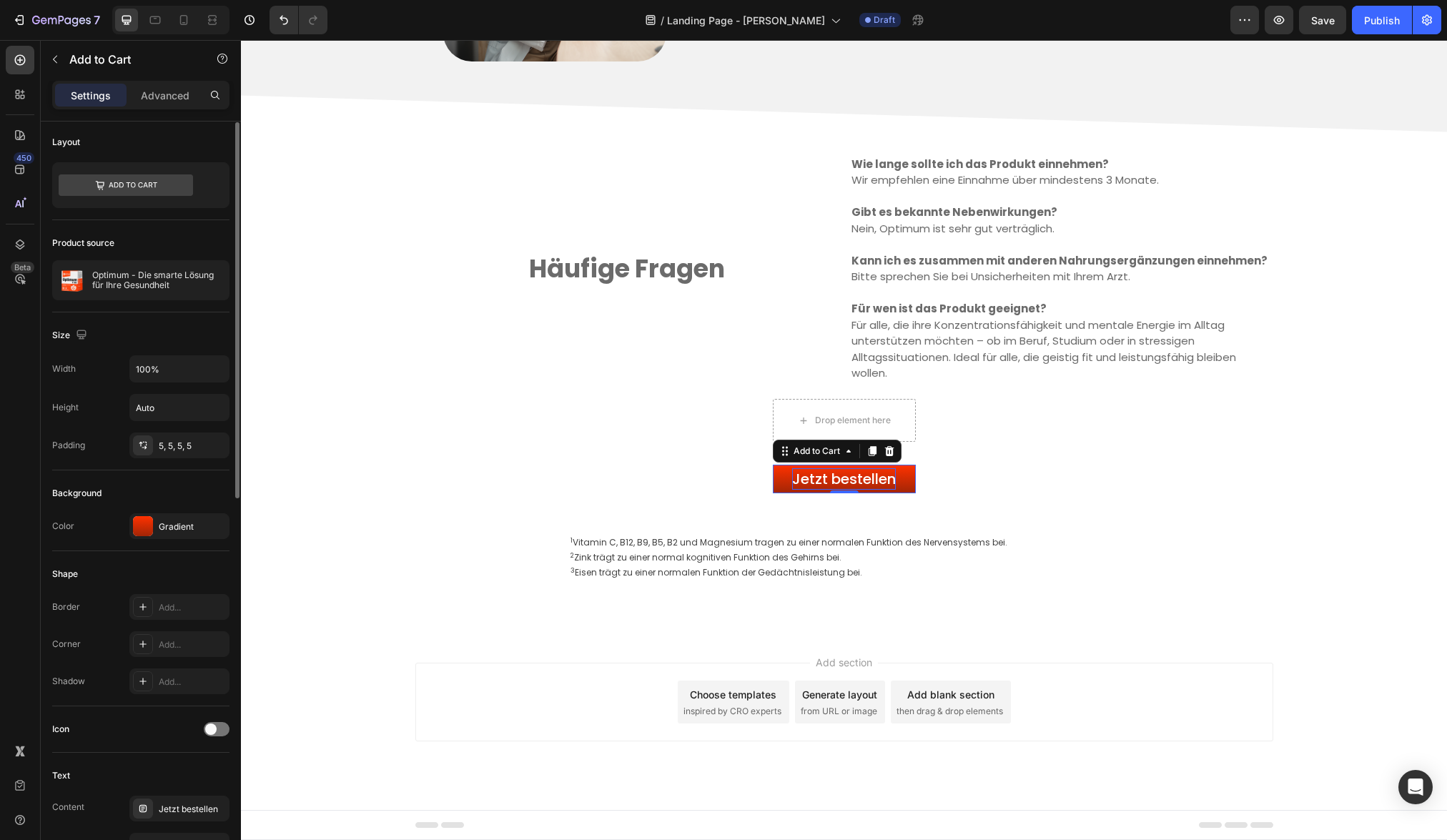
scroll to position [4, 0]
click at [172, 644] on div "Add..." at bounding box center [192, 643] width 67 height 13
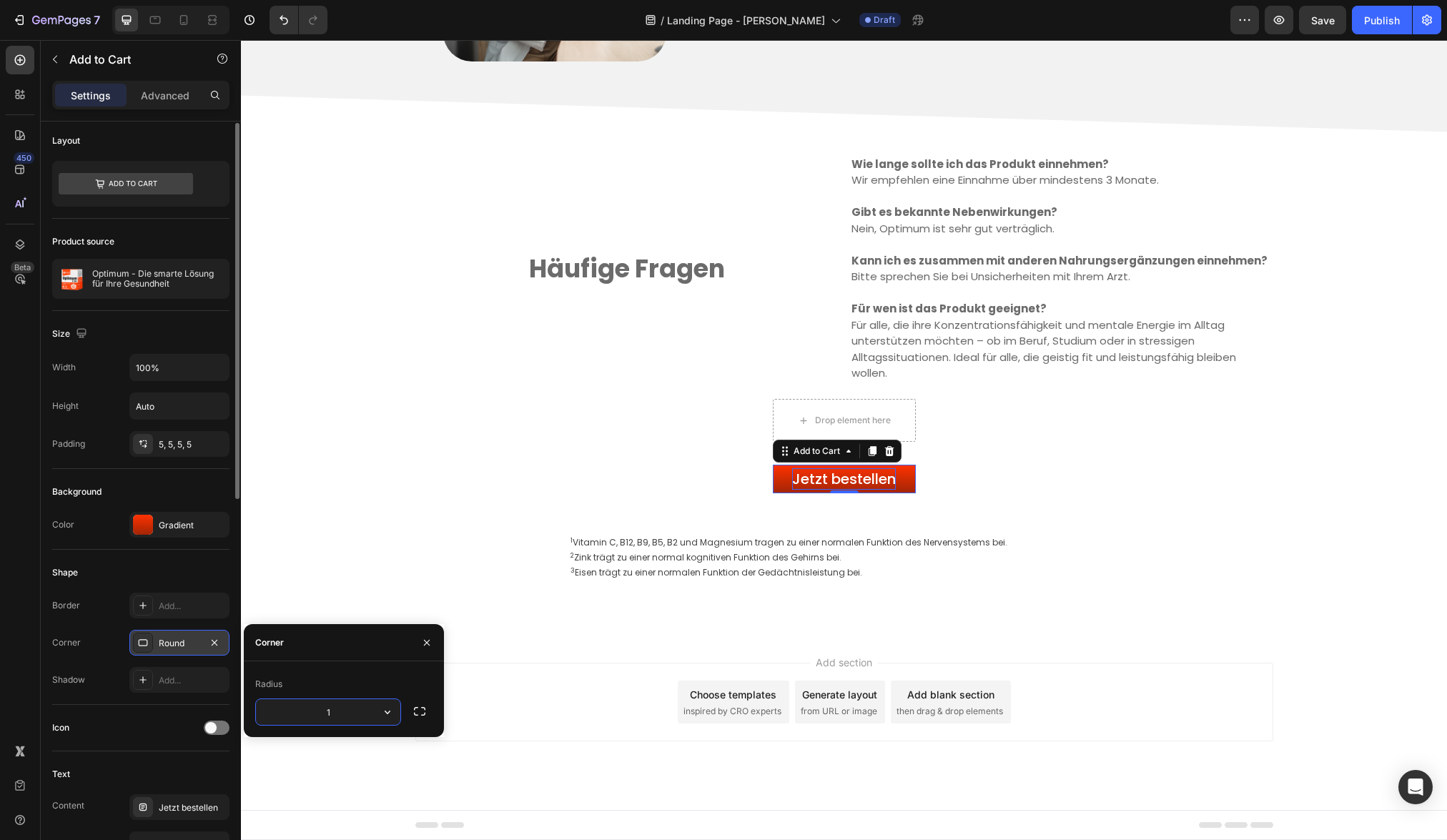
type input "10"
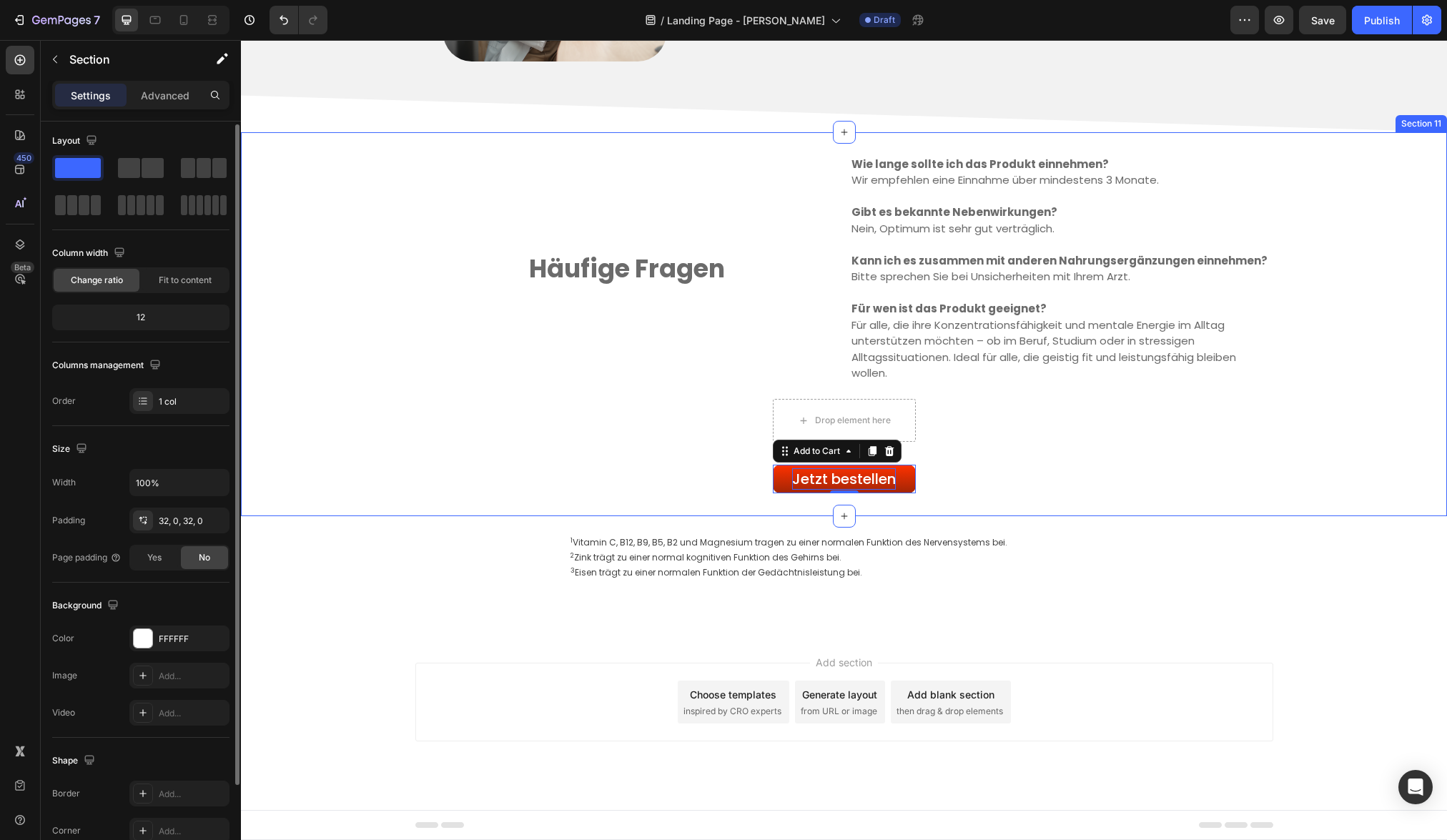
click at [381, 487] on div "Häufige Fragen Text block Wie lange sollte ich das Produkt einnehmen? Wir empfe…" at bounding box center [844, 324] width 1206 height 339
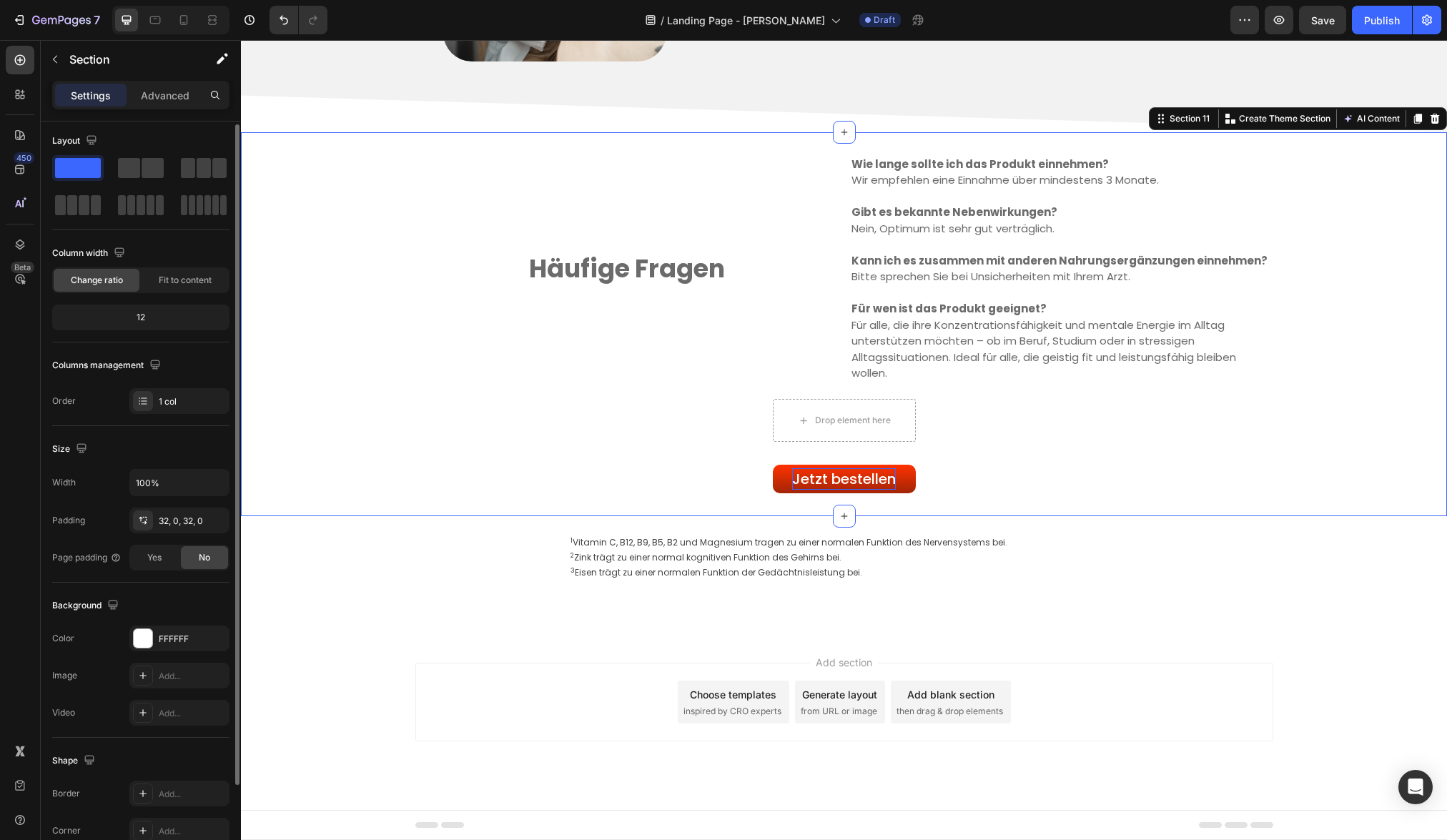
scroll to position [0, 0]
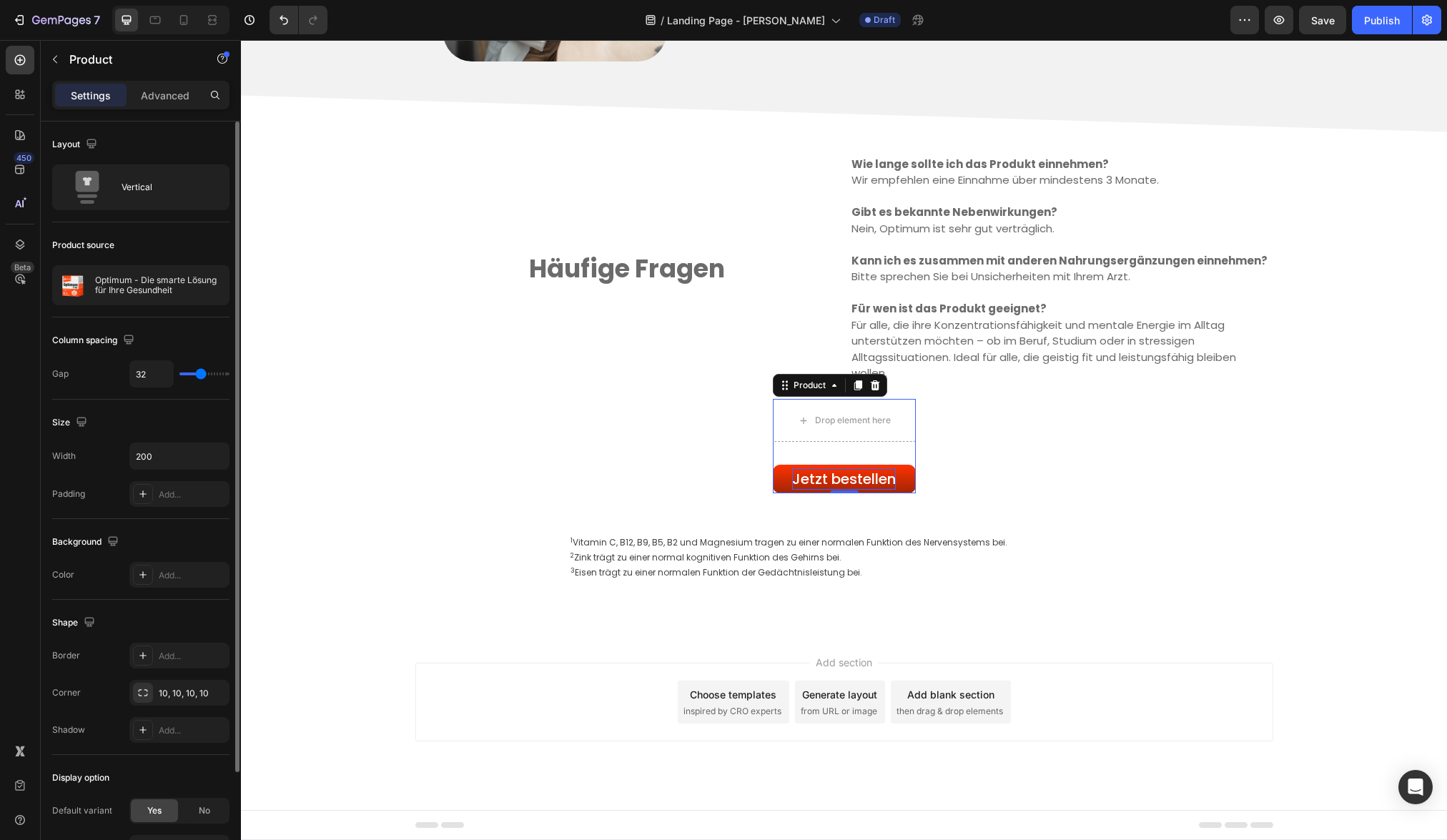
click at [803, 449] on div "Drop element here Jetzt bestellen Add to Cart Product 0" at bounding box center [844, 446] width 143 height 95
click at [226, 62] on icon "button" at bounding box center [222, 58] width 11 height 11
click at [211, 189] on icon at bounding box center [216, 187] width 14 height 14
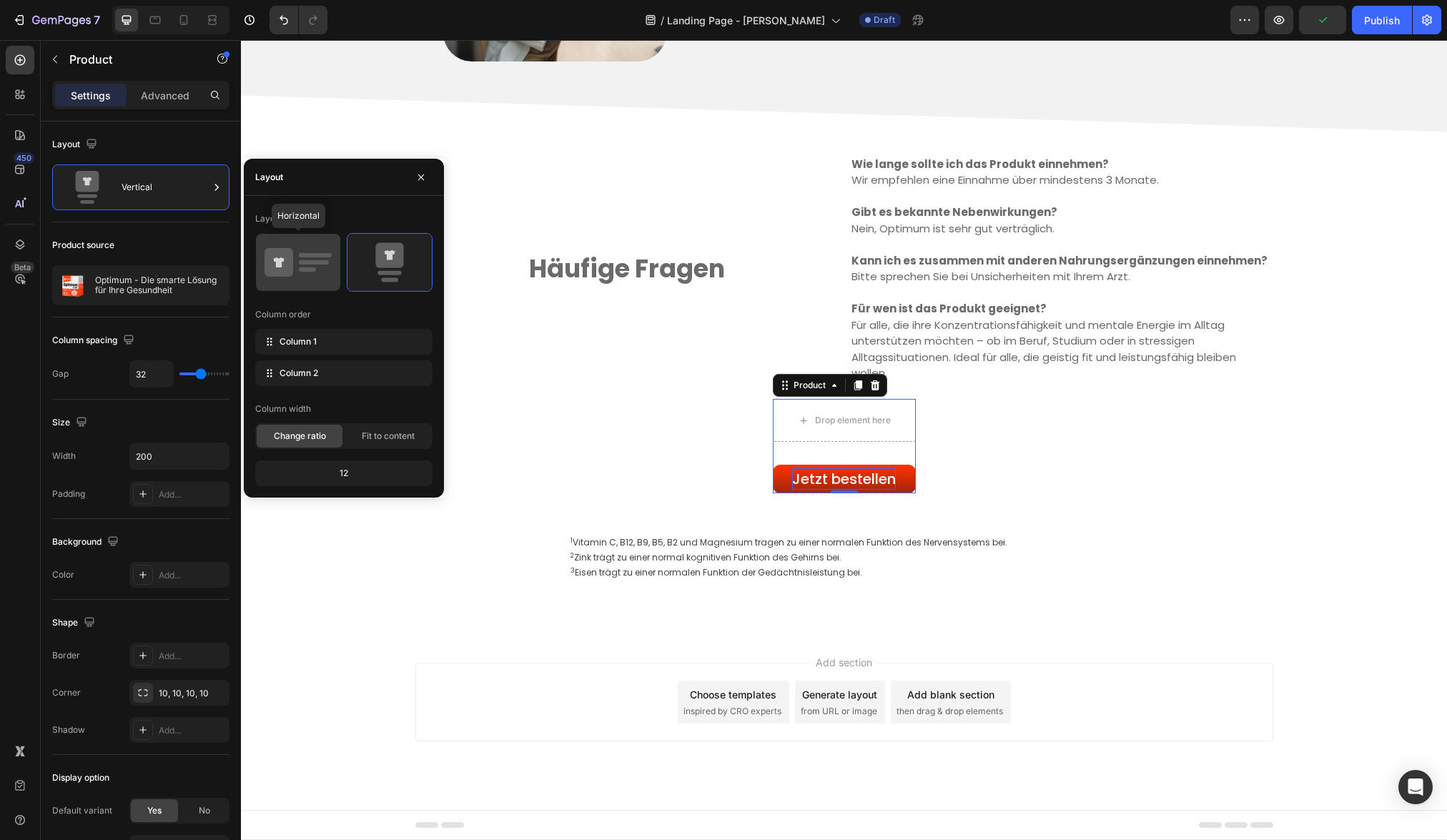
click at [301, 261] on rect at bounding box center [314, 262] width 30 height 5
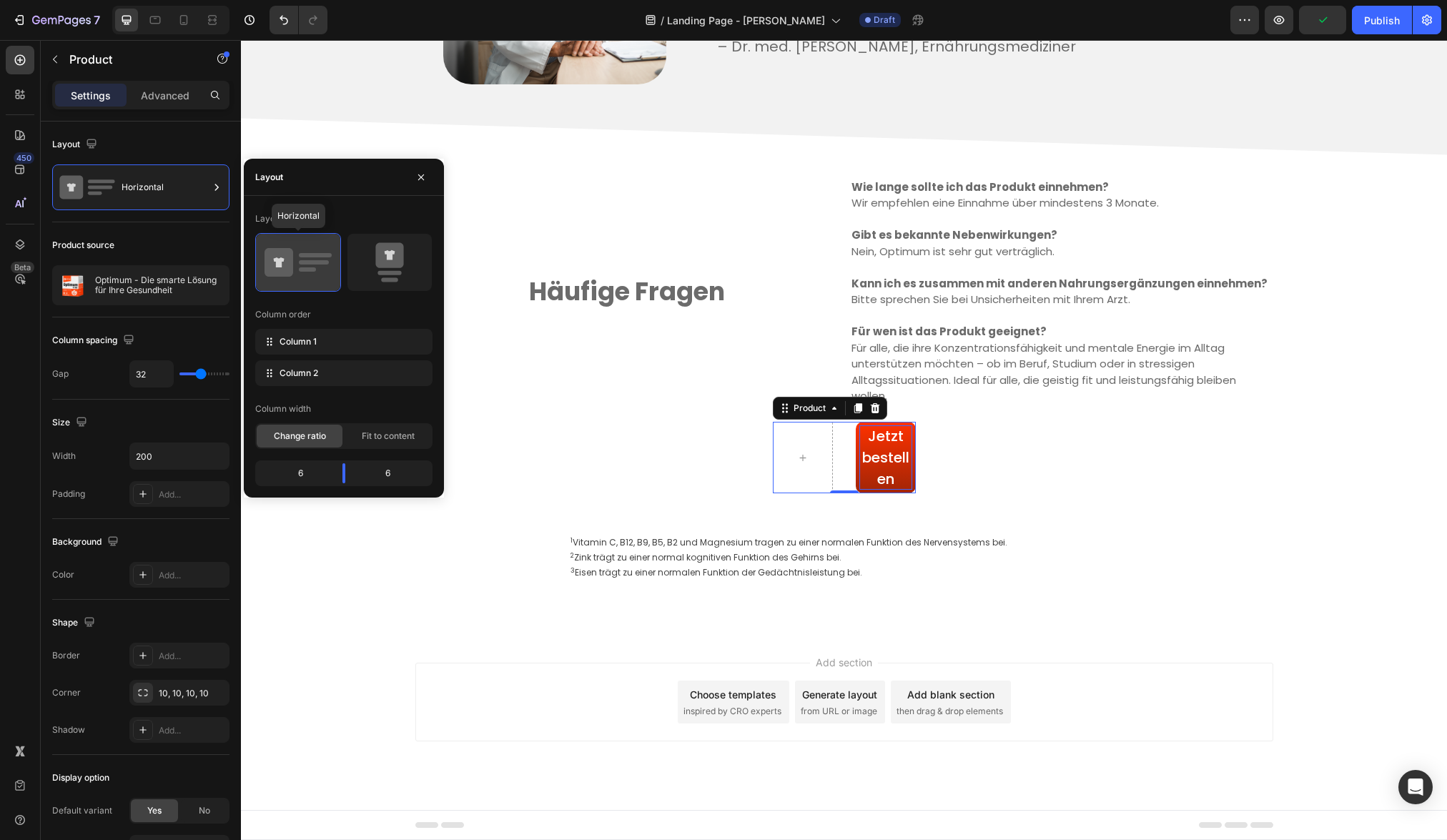
scroll to position [3109, 0]
click at [386, 267] on icon at bounding box center [388, 255] width 28 height 25
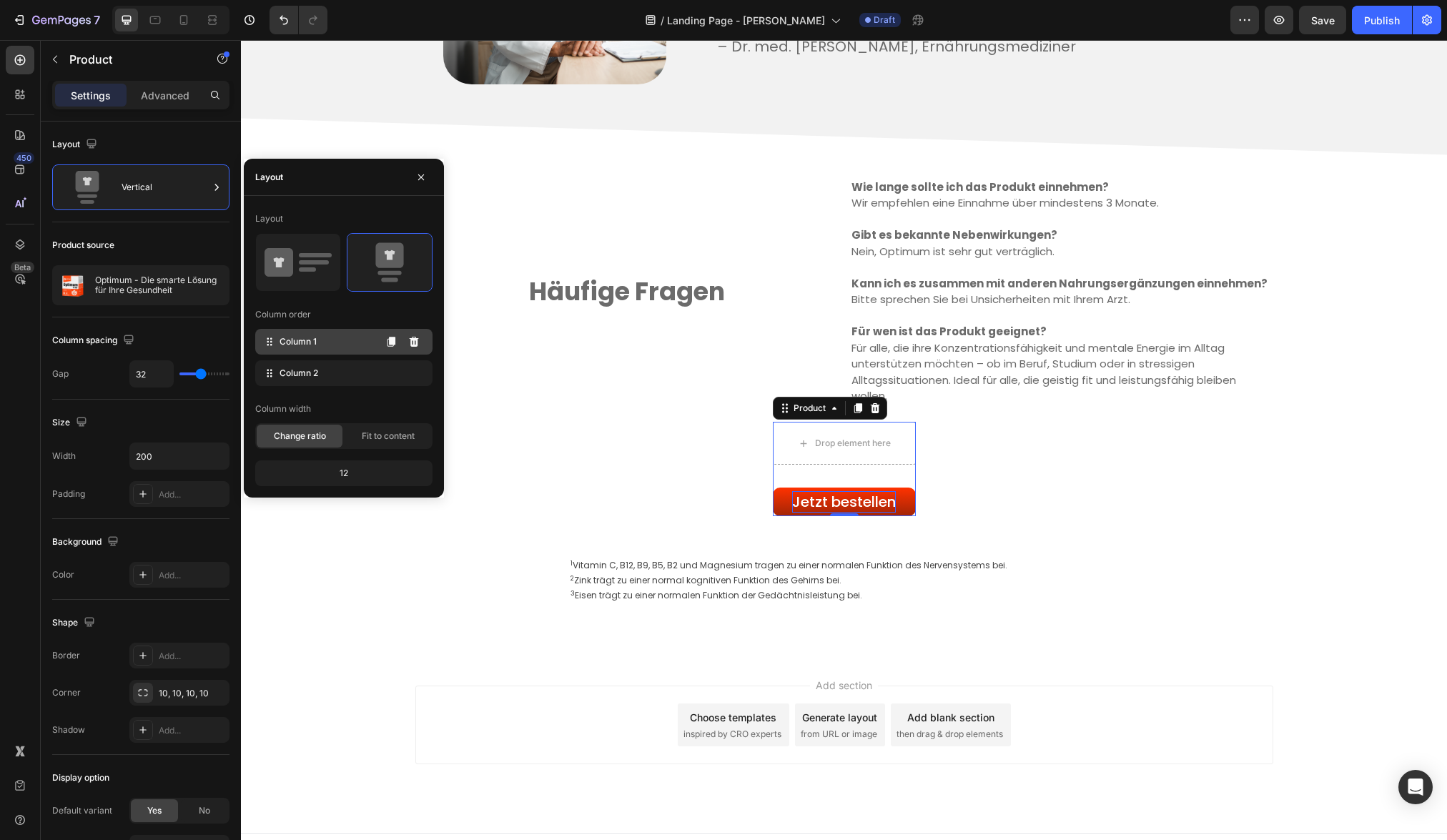
scroll to position [3132, 0]
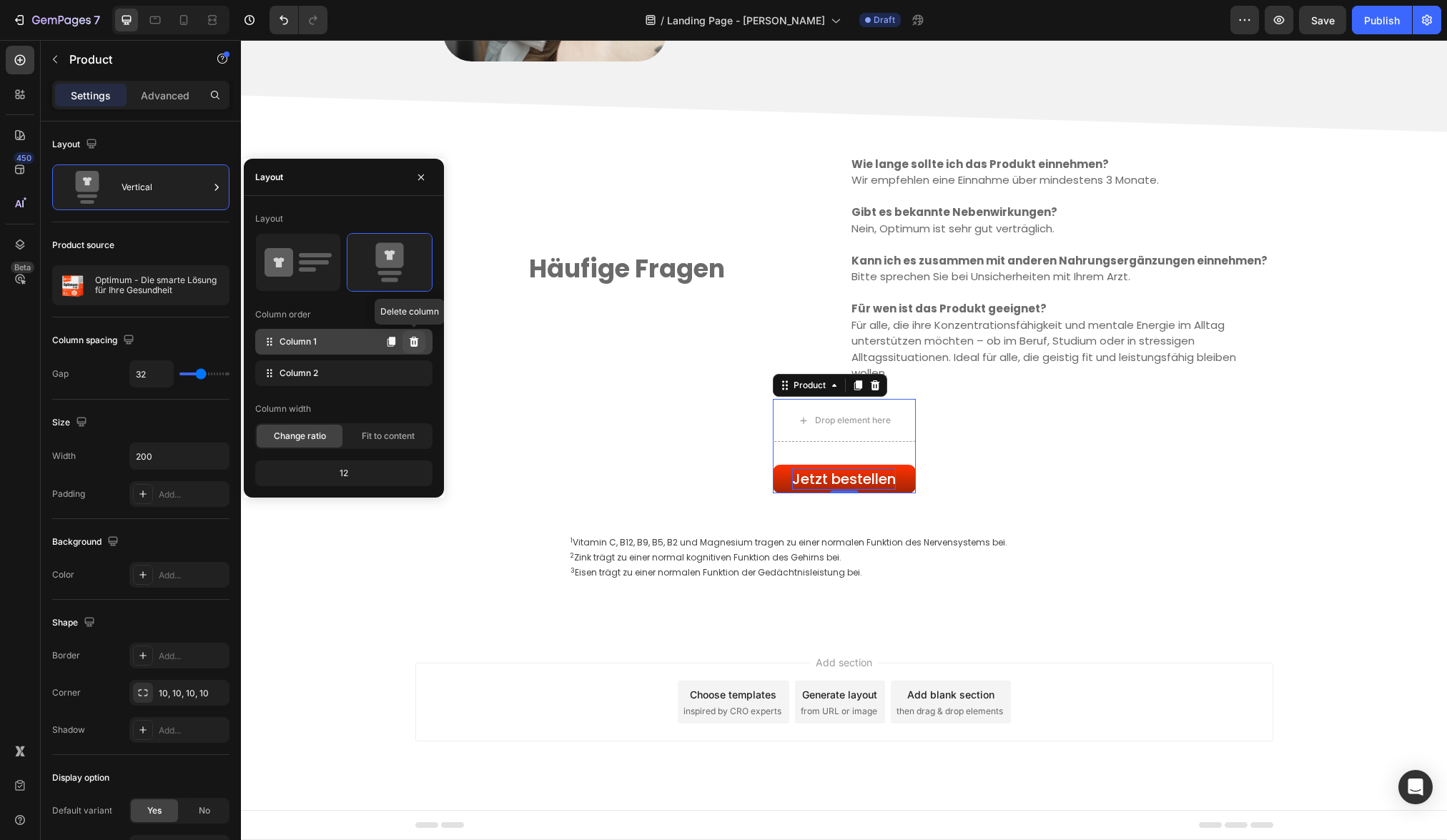
click at [415, 343] on icon at bounding box center [414, 341] width 9 height 10
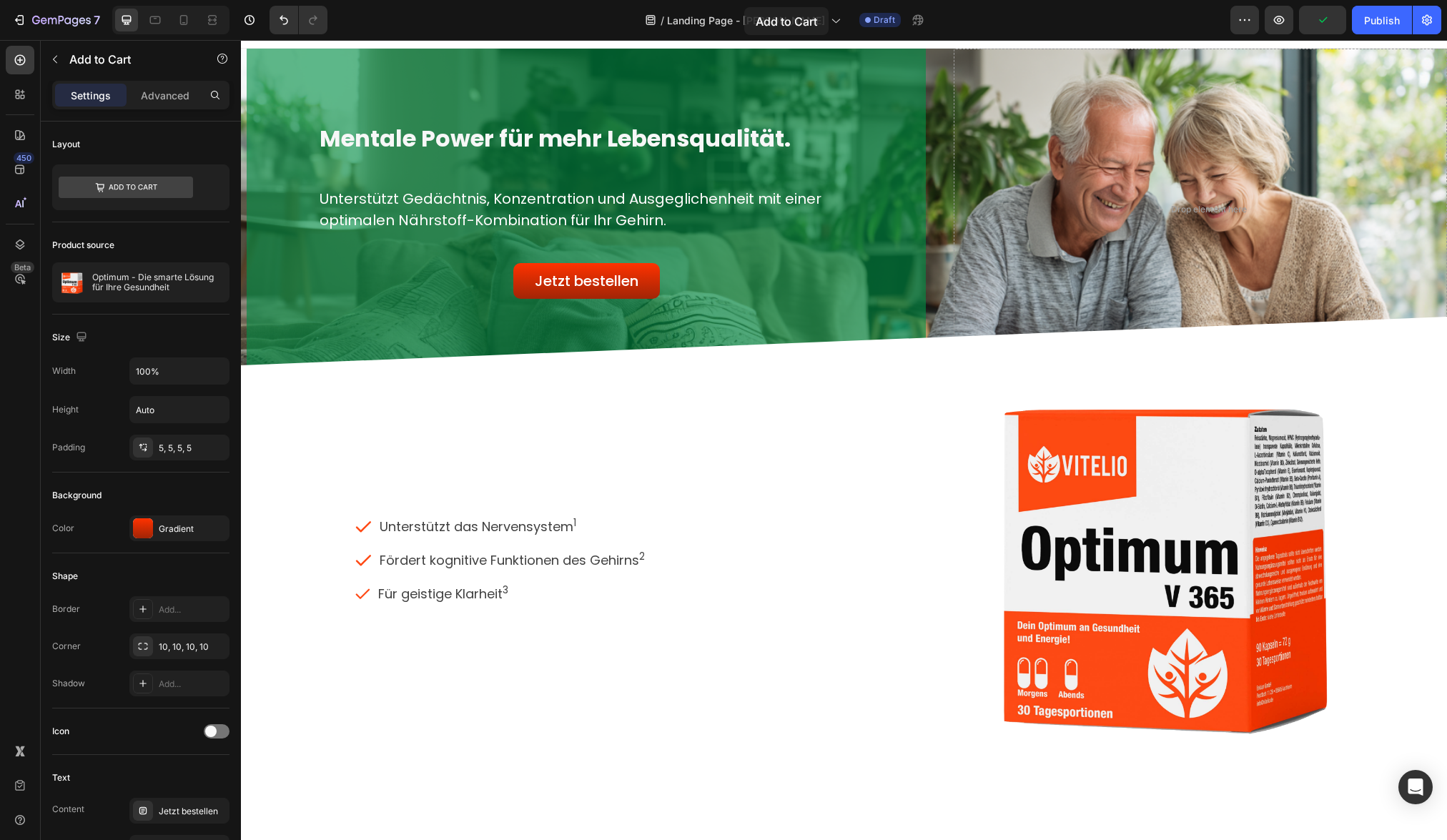
scroll to position [0, 0]
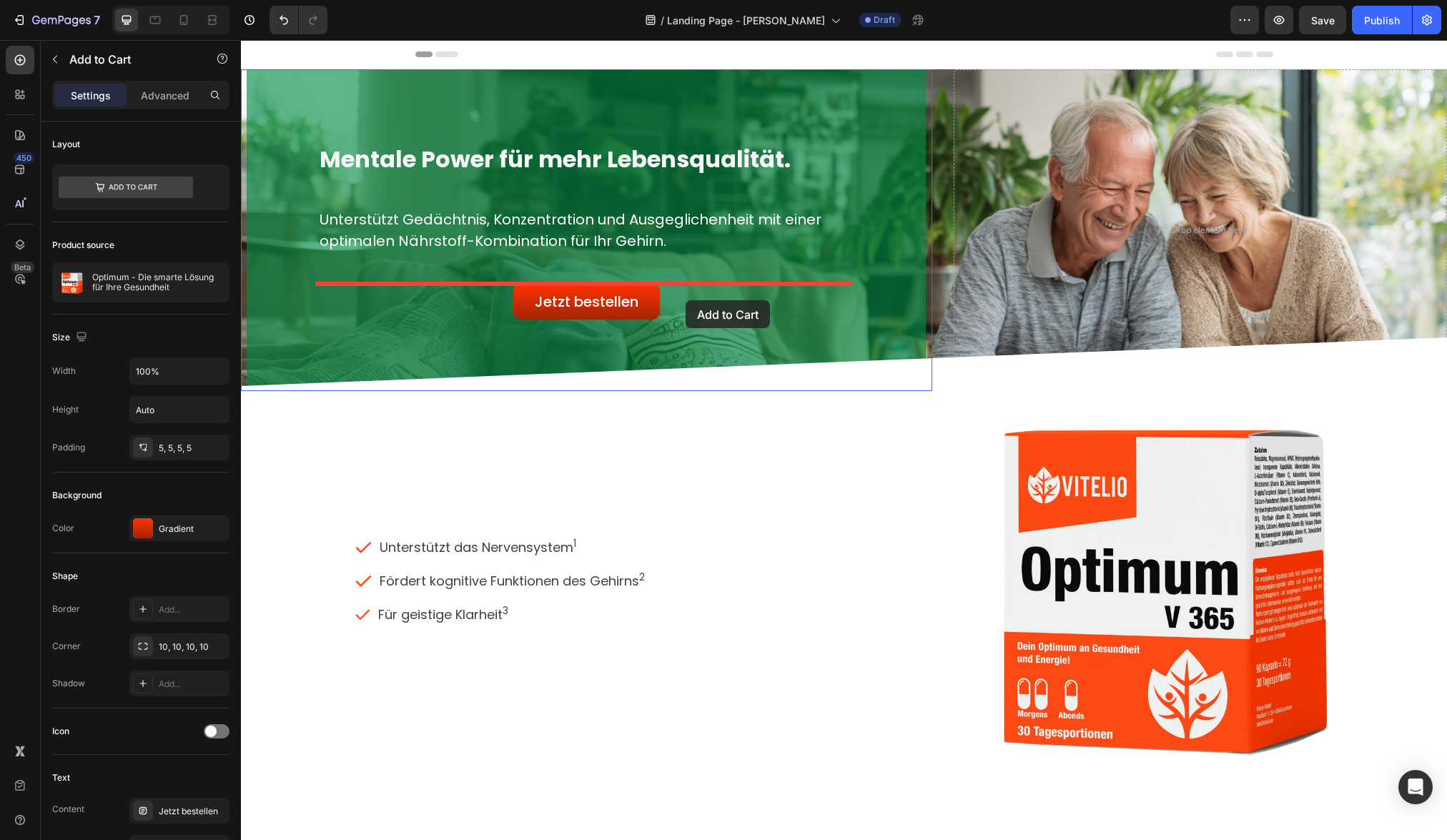
drag, startPoint x: 809, startPoint y: 481, endPoint x: 685, endPoint y: 301, distance: 218.6
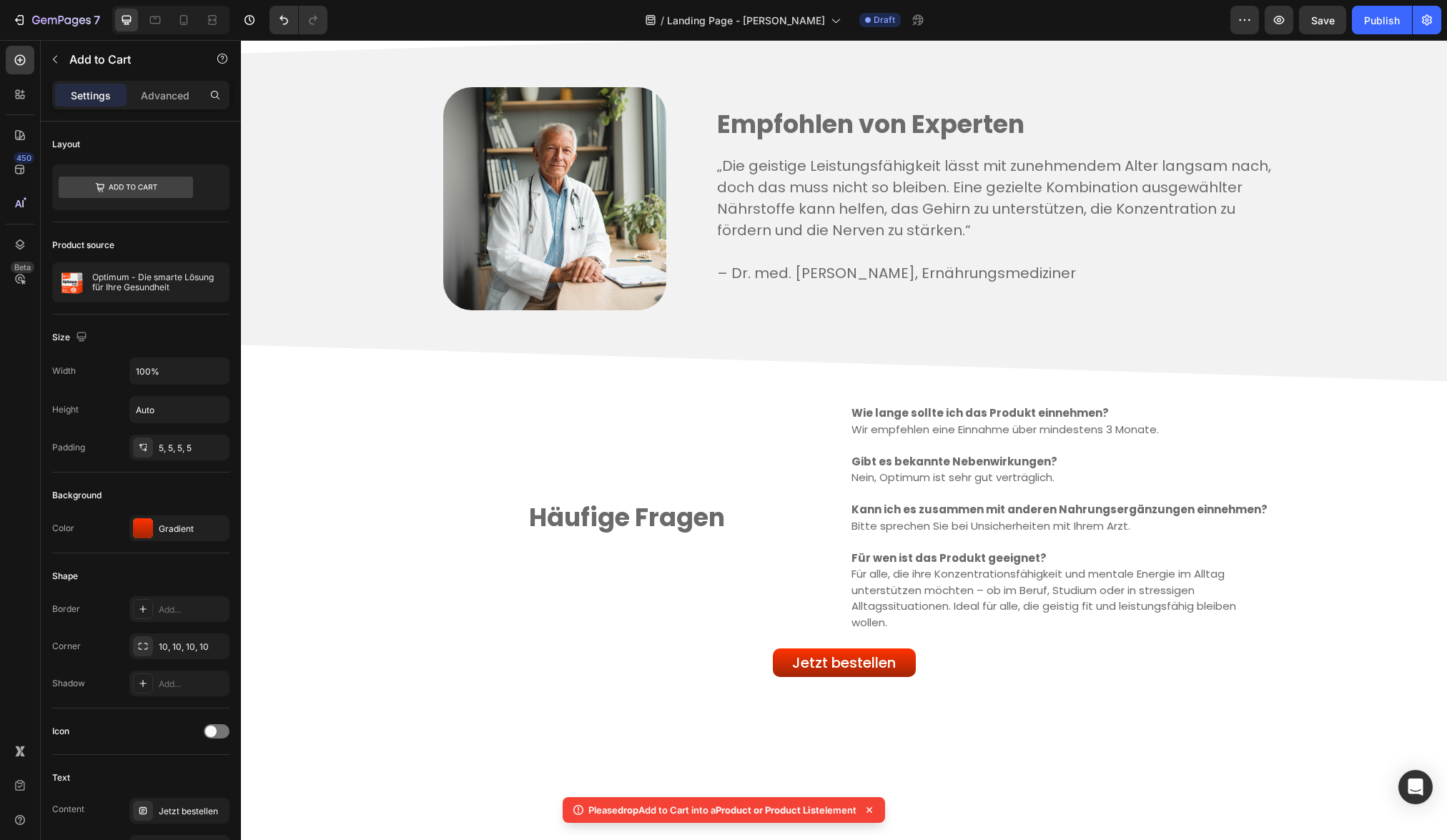
scroll to position [3066, 0]
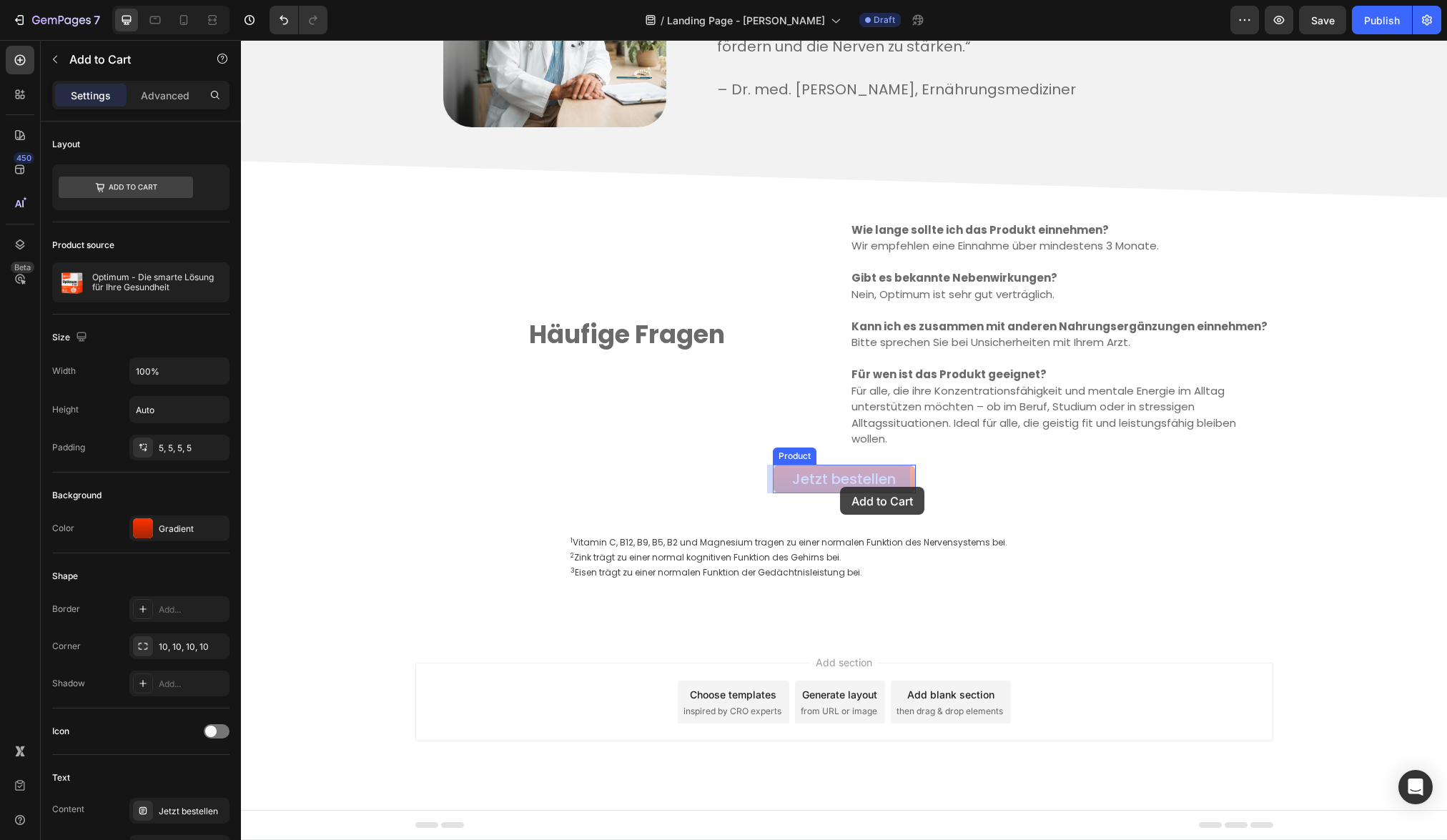
drag, startPoint x: 769, startPoint y: 489, endPoint x: 840, endPoint y: 487, distance: 71.0
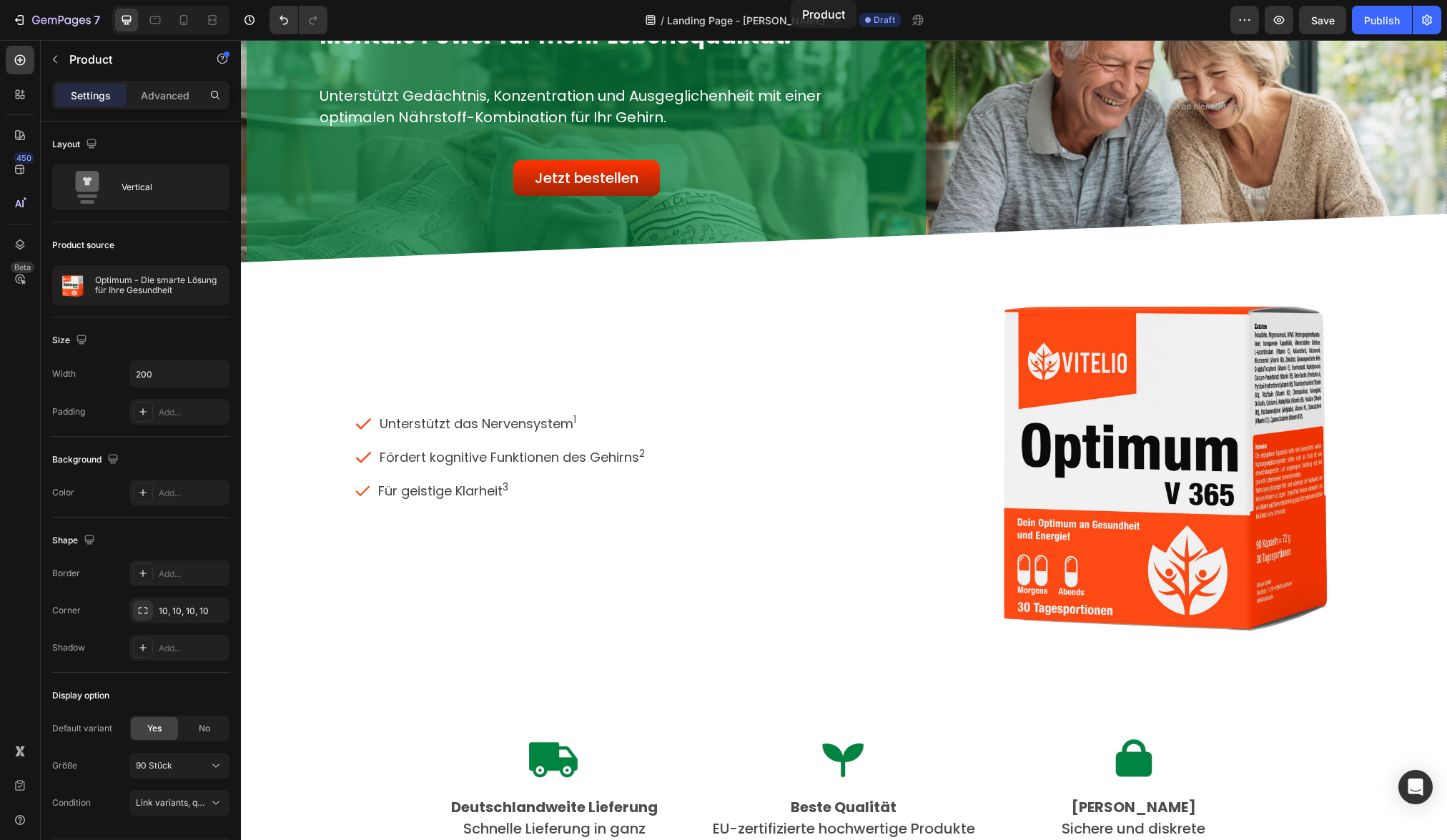
scroll to position [0, 0]
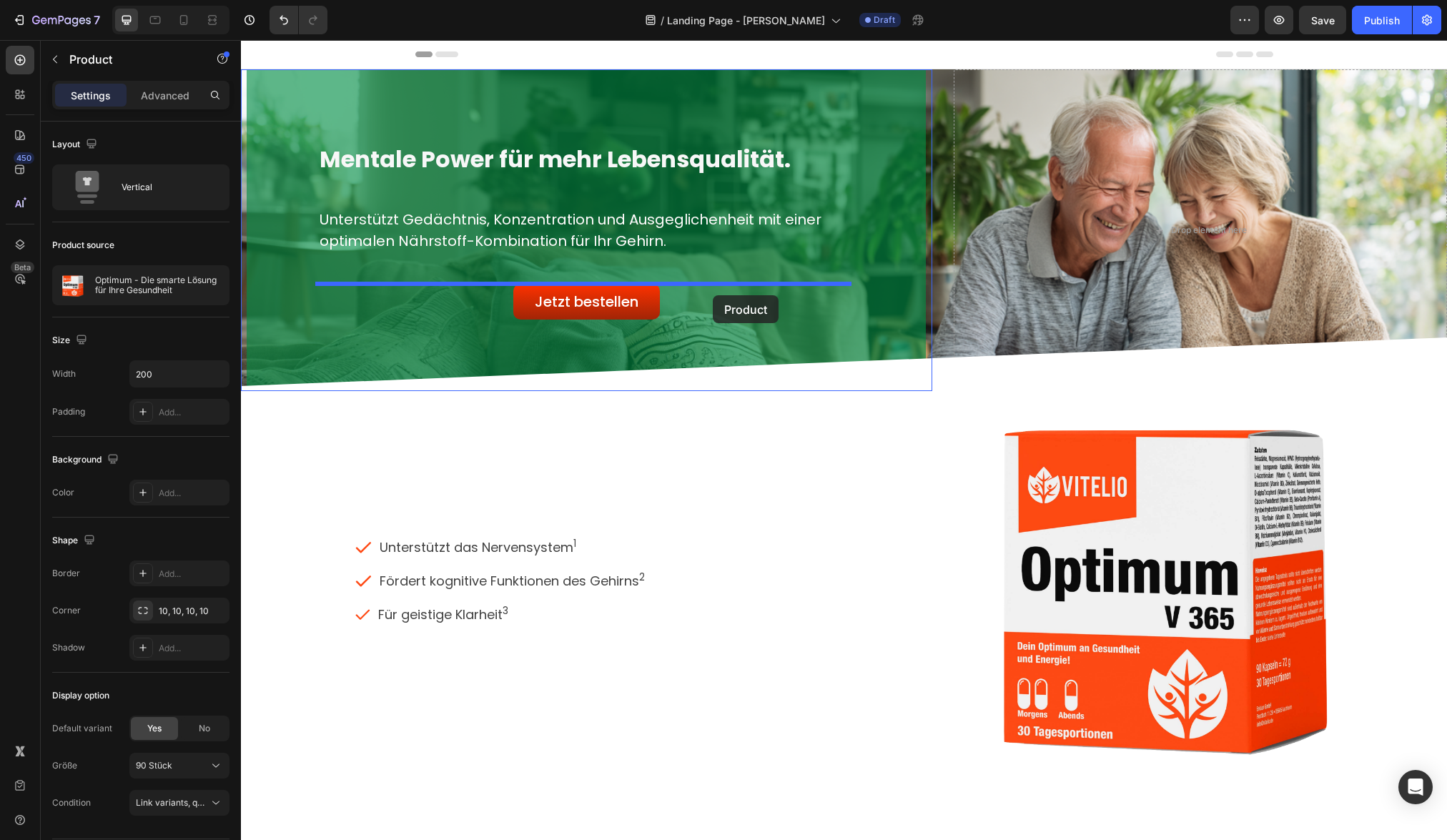
drag, startPoint x: 909, startPoint y: 466, endPoint x: 713, endPoint y: 295, distance: 260.1
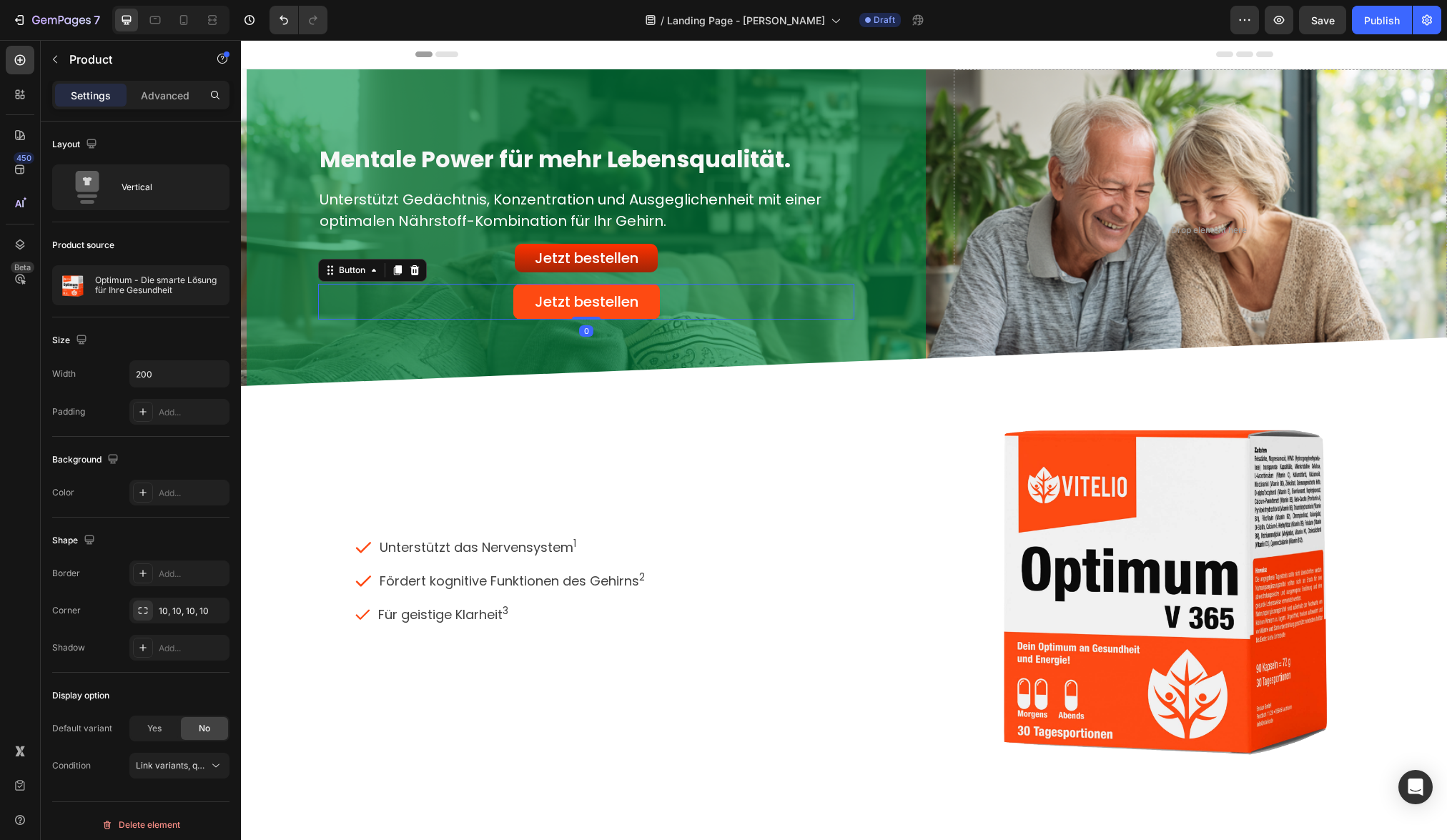
click at [638, 304] on link "Jetzt bestellen" at bounding box center [586, 302] width 147 height 36
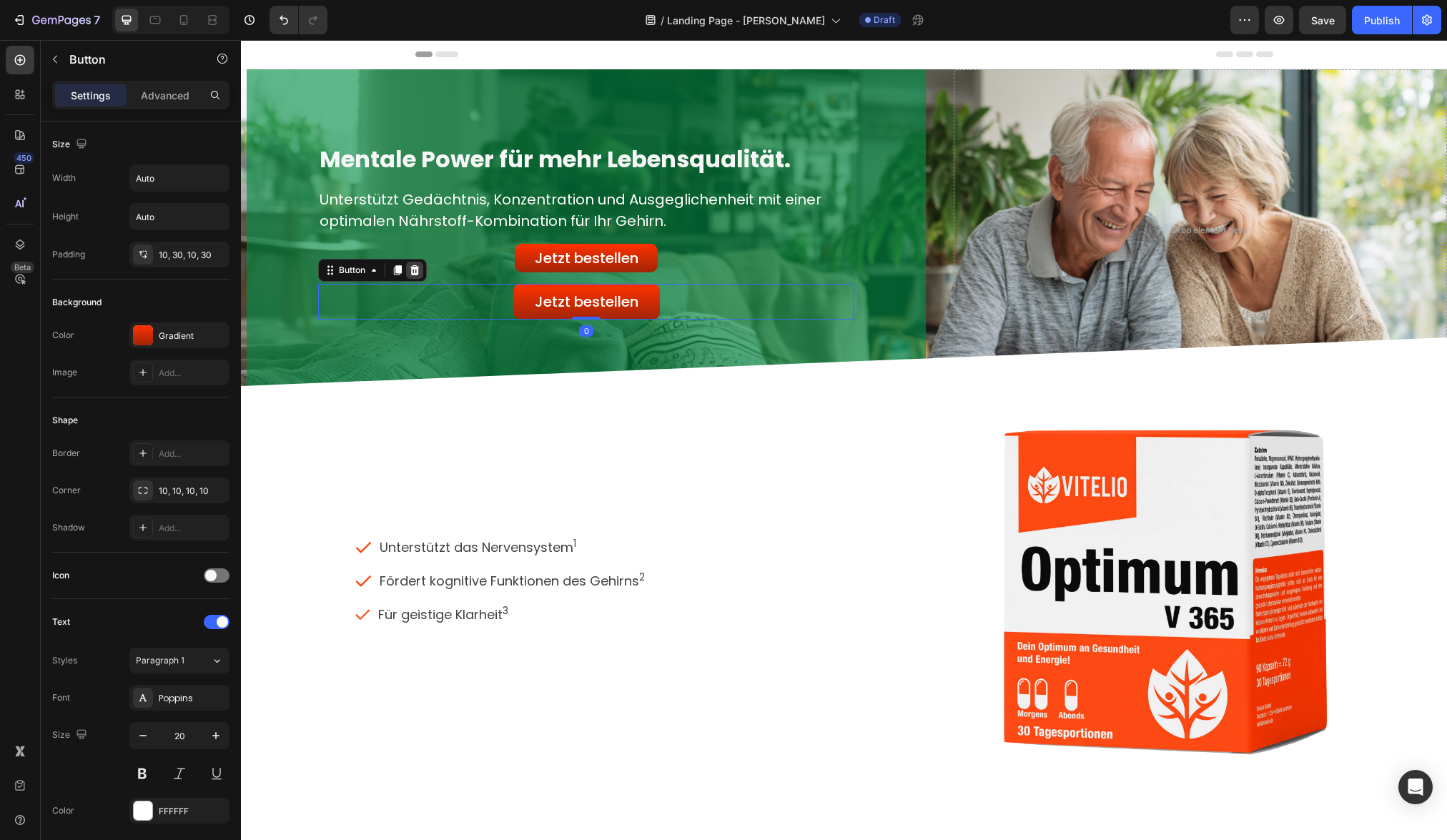
click at [415, 273] on icon at bounding box center [415, 270] width 9 height 10
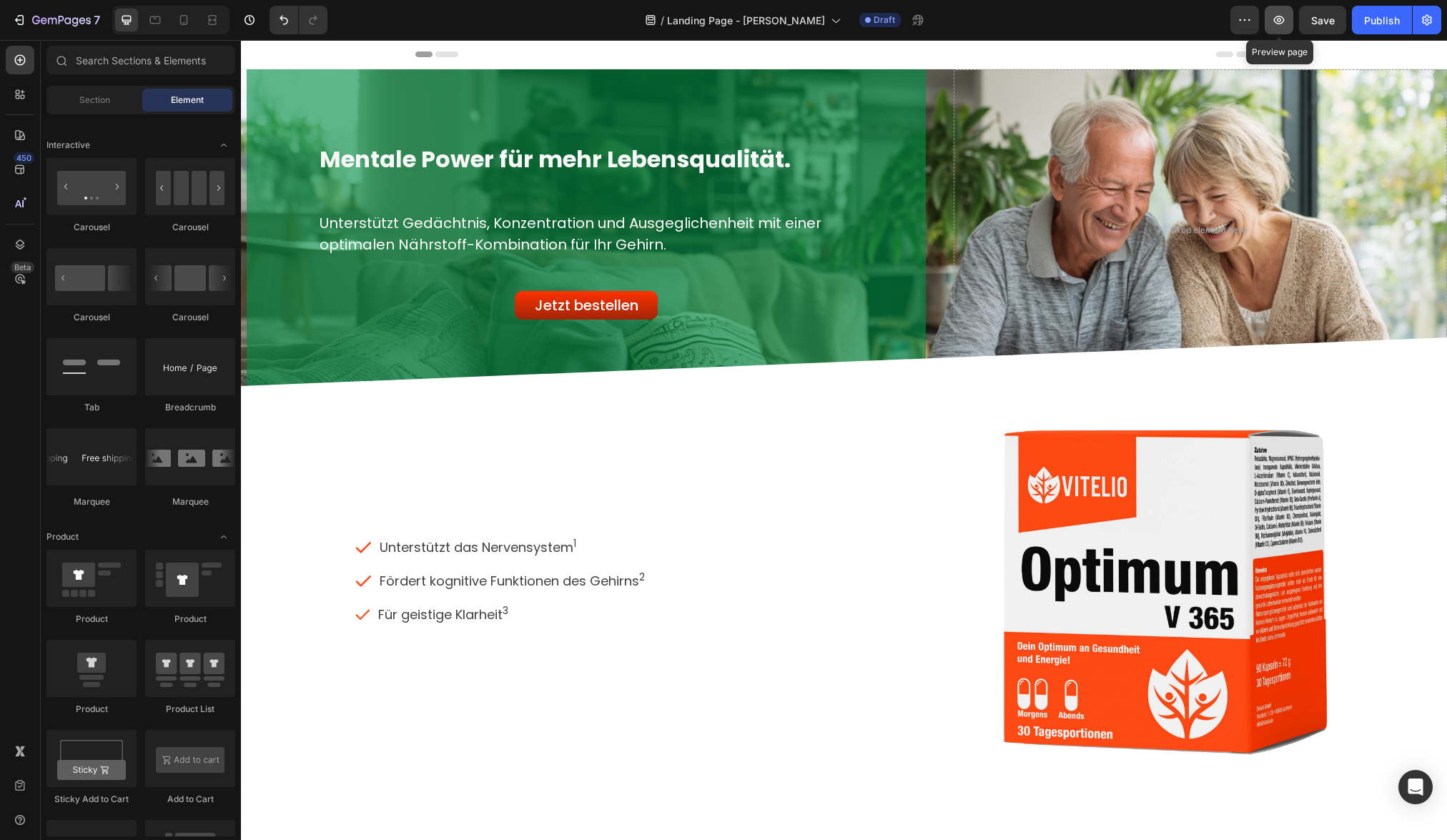
click at [1272, 25] on icon "button" at bounding box center [1279, 20] width 14 height 14
click at [20, 246] on icon at bounding box center [20, 244] width 9 height 10
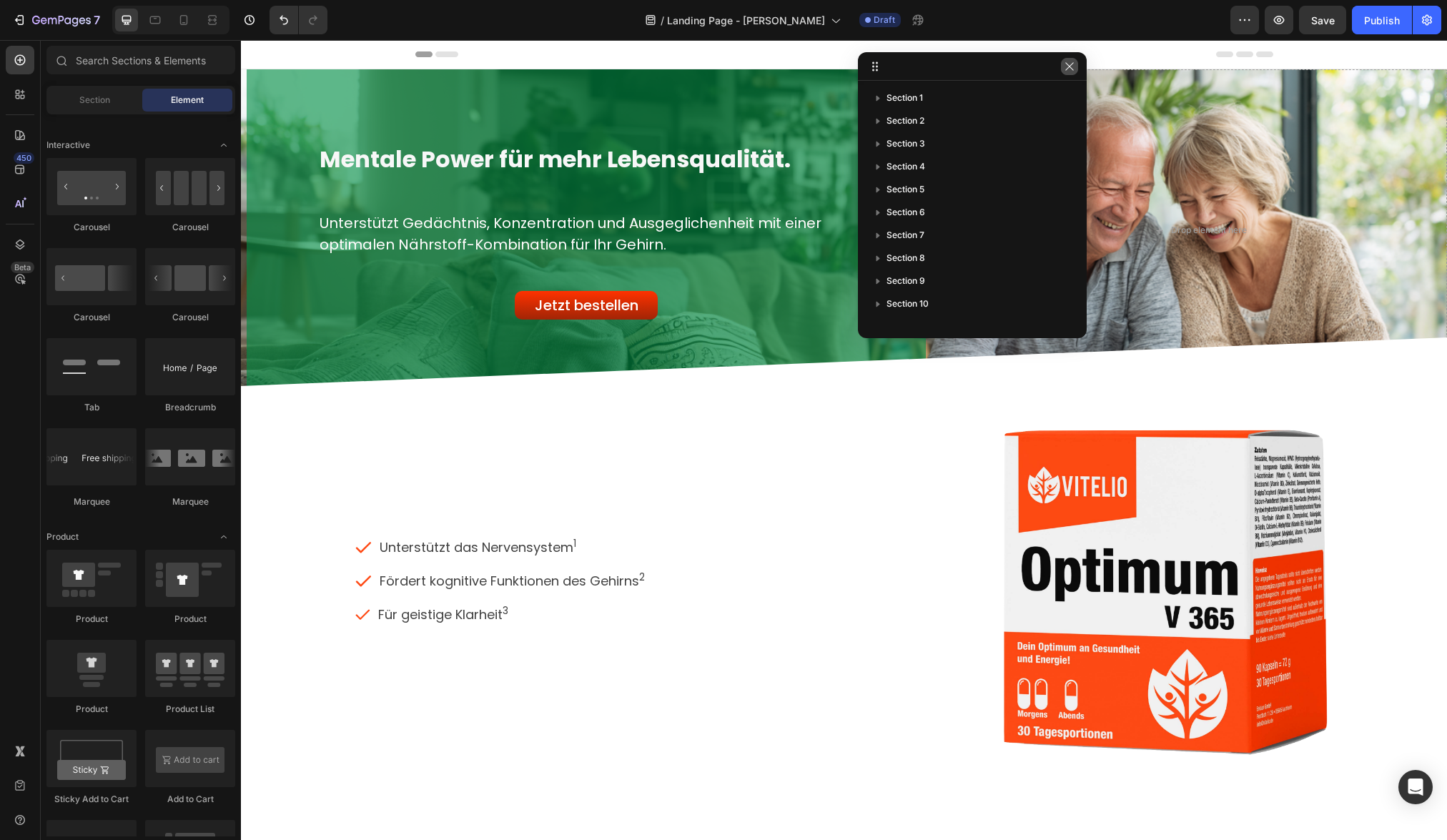
drag, startPoint x: 1069, startPoint y: 68, endPoint x: 890, endPoint y: 5, distance: 189.8
click at [1069, 68] on icon "button" at bounding box center [1069, 66] width 11 height 11
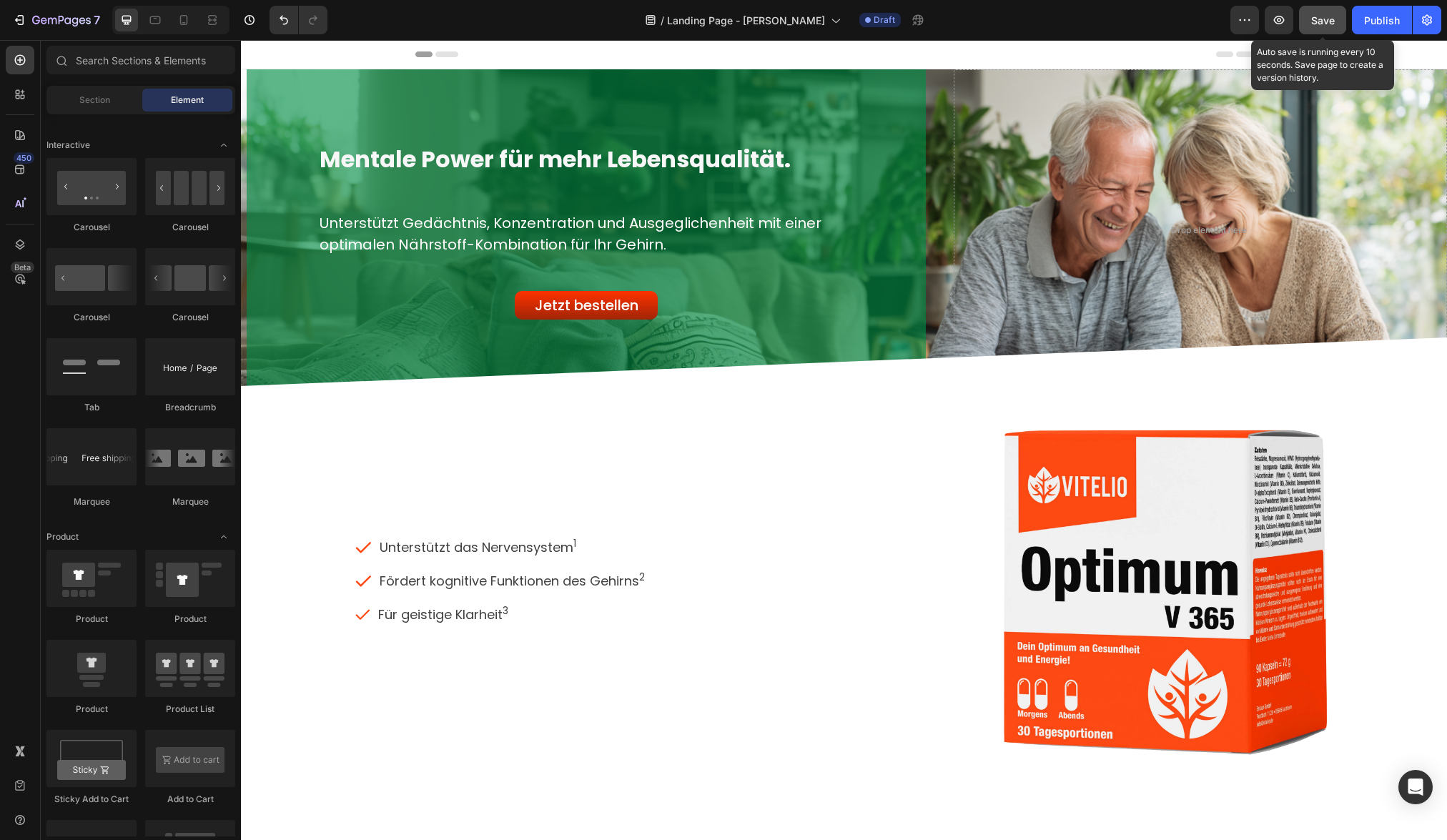
click at [1326, 22] on span "Save" at bounding box center [1322, 20] width 23 height 12
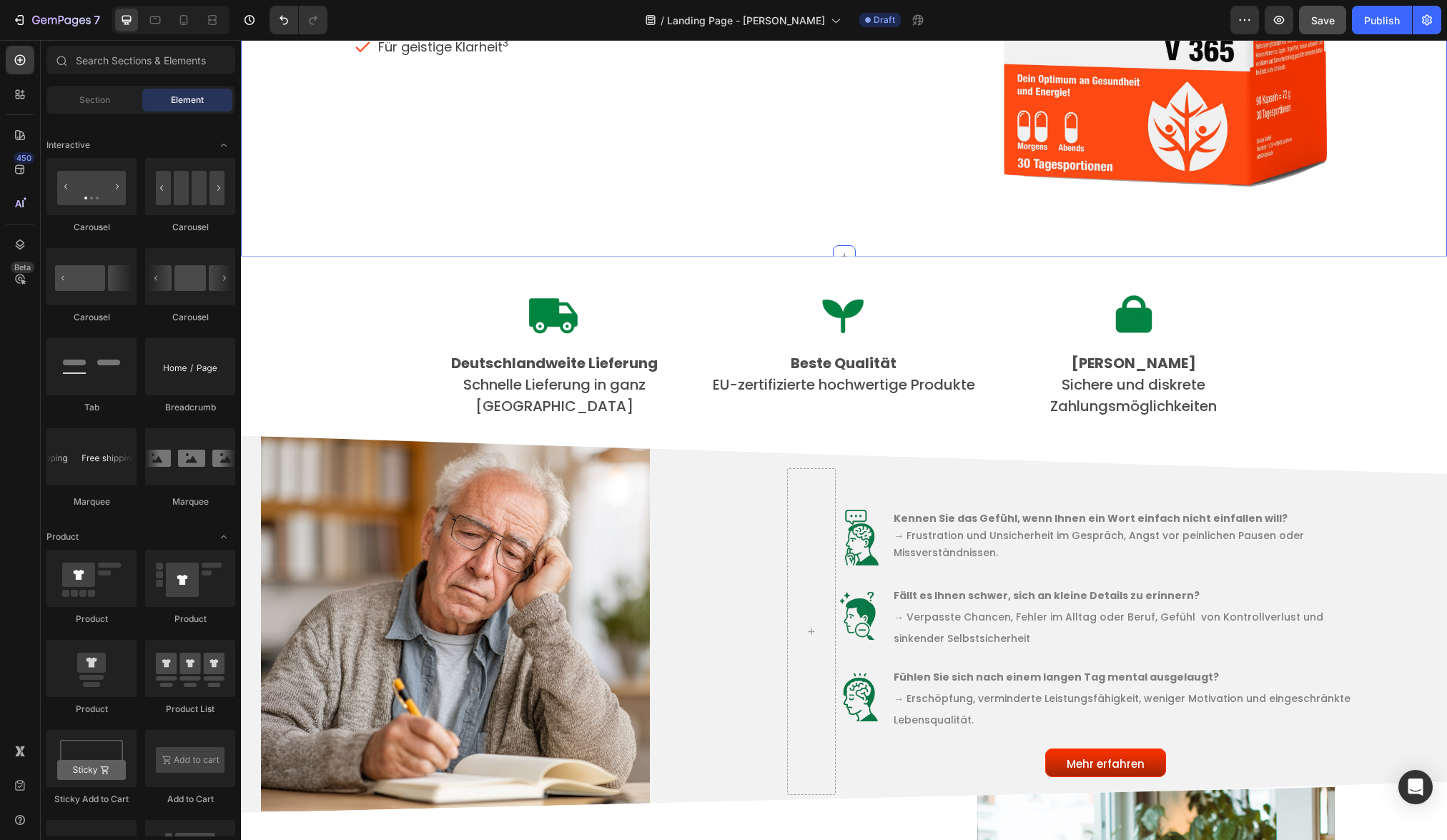
scroll to position [550, 0]
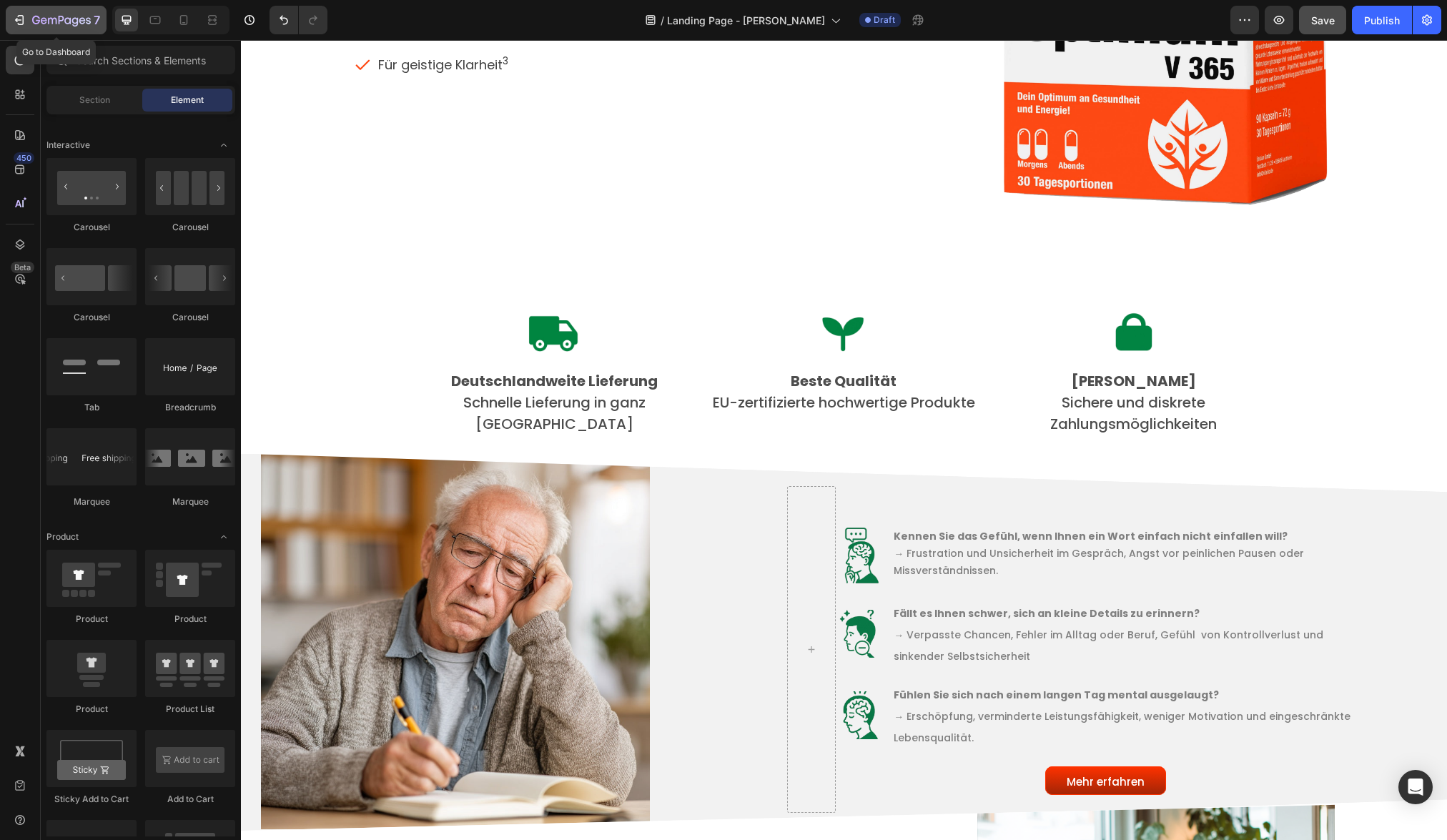
click at [54, 15] on icon "button" at bounding box center [62, 21] width 59 height 12
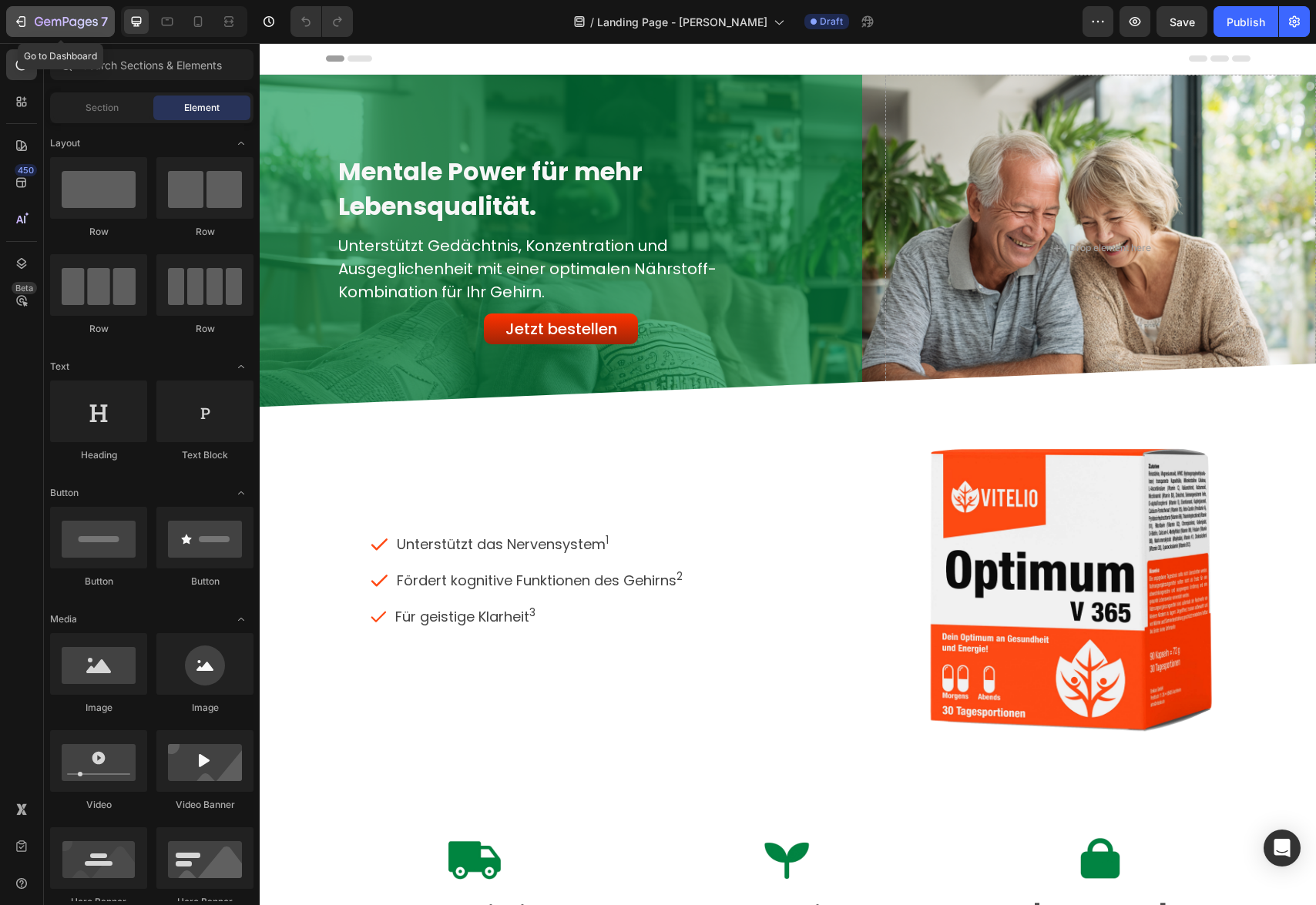
click at [28, 20] on div "7" at bounding box center [60, 21] width 95 height 19
